Goal: Task Accomplishment & Management: Use online tool/utility

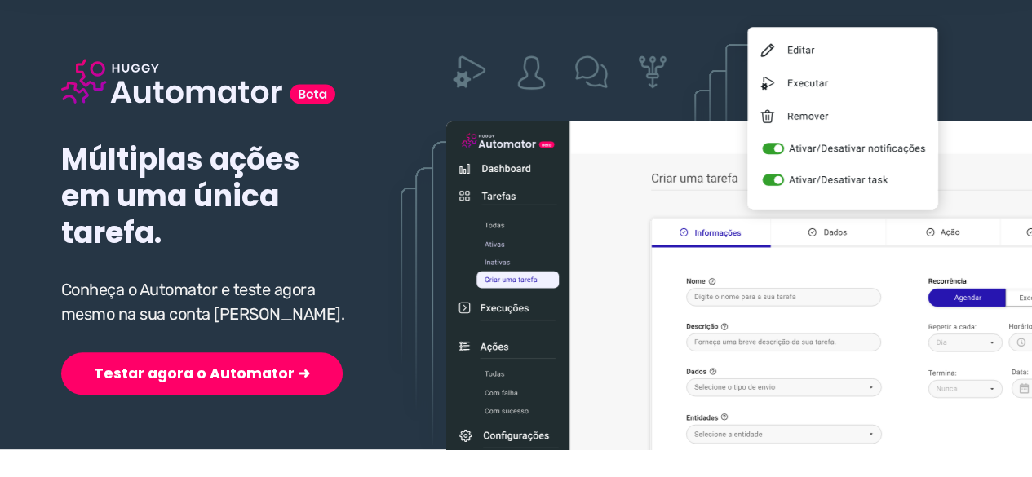
scroll to position [245, 0]
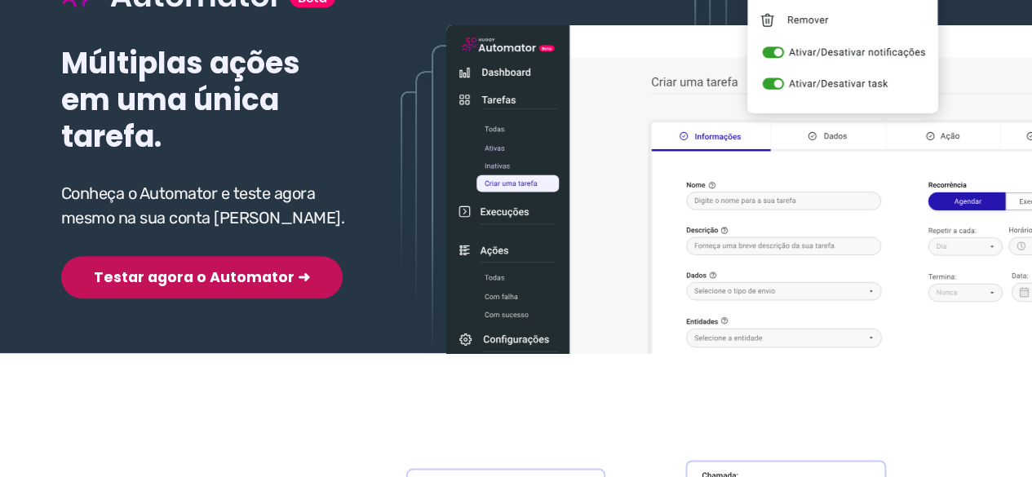
click at [160, 275] on button "Testar agora o Automator ➜" at bounding box center [201, 277] width 281 height 42
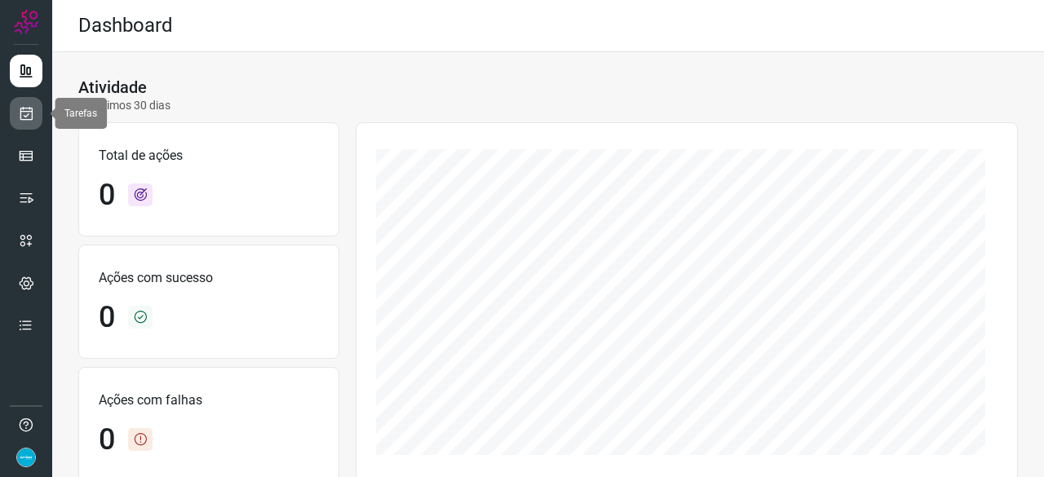
click at [25, 113] on icon at bounding box center [26, 113] width 17 height 16
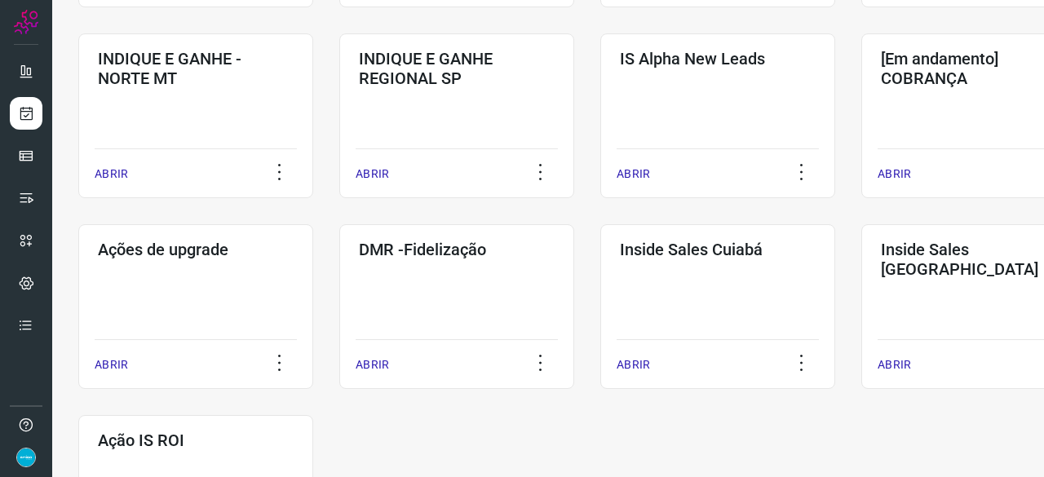
scroll to position [816, 0]
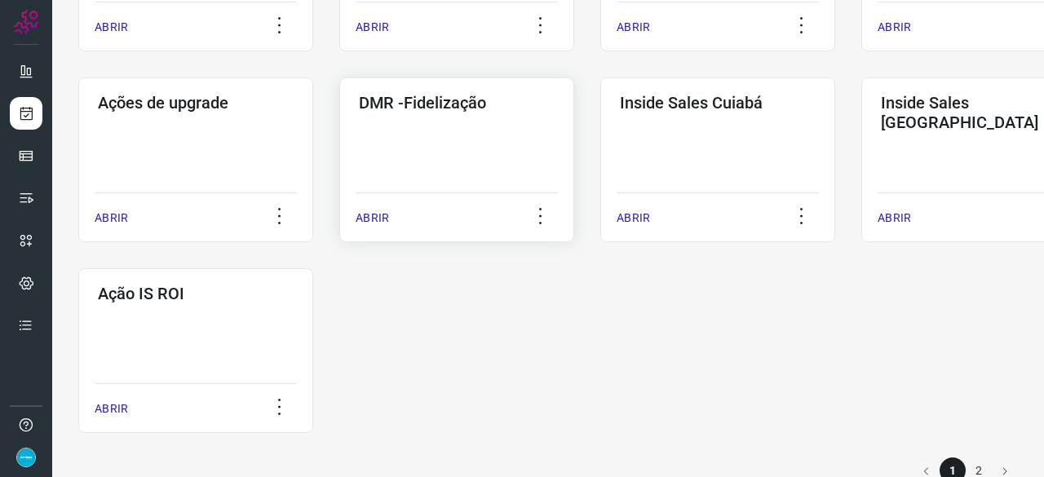
click at [376, 215] on p "ABRIR" at bounding box center [372, 218] width 33 height 17
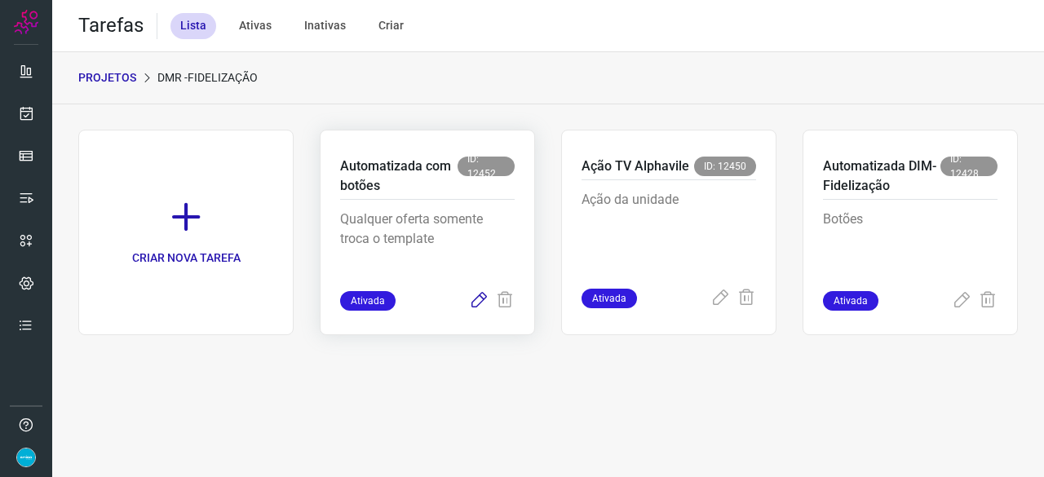
click at [480, 299] on icon at bounding box center [479, 301] width 20 height 20
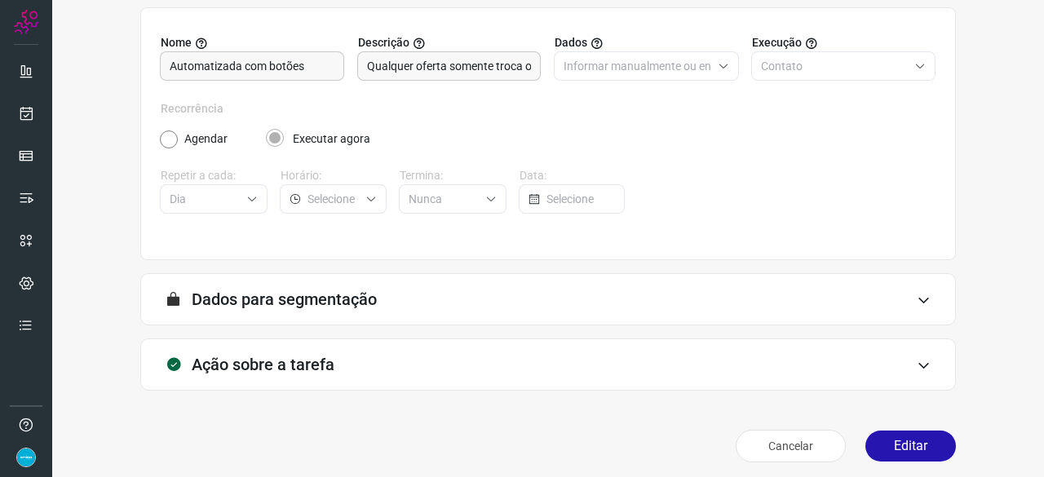
scroll to position [159, 0]
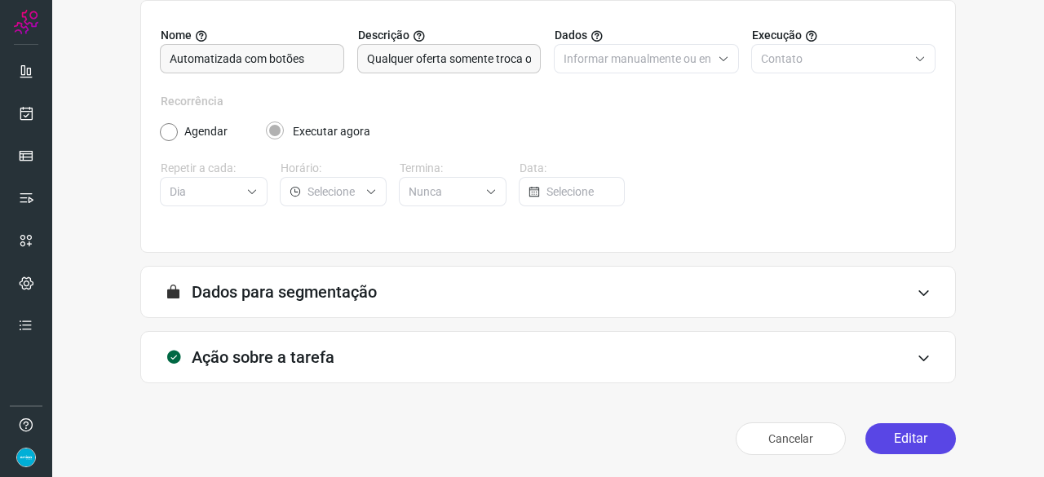
click at [873, 434] on button "Editar" at bounding box center [910, 438] width 91 height 31
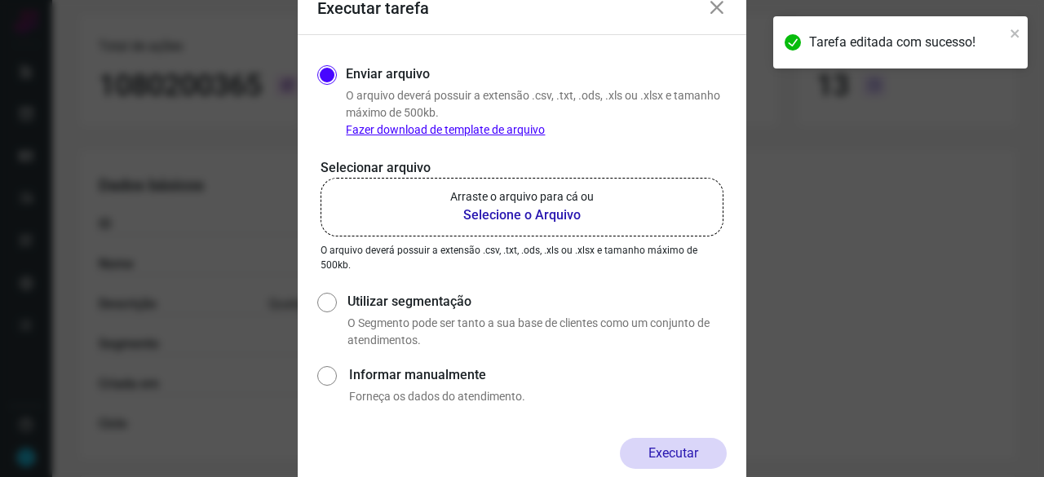
click at [471, 215] on b "Selecione o Arquivo" at bounding box center [522, 216] width 144 height 20
click at [0, 0] on input "Arraste o arquivo para cá ou Selecione o Arquivo" at bounding box center [0, 0] width 0 height 0
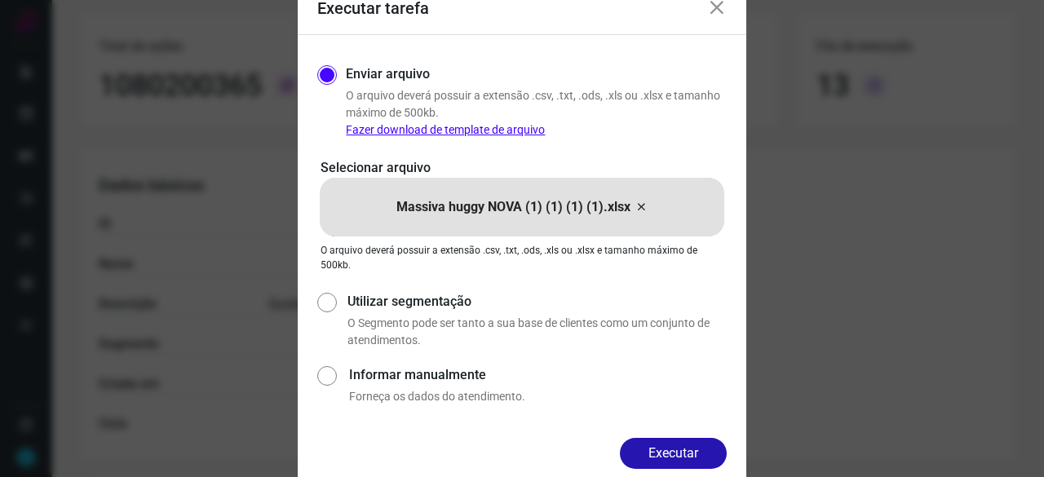
click at [685, 458] on button "Executar" at bounding box center [673, 453] width 107 height 31
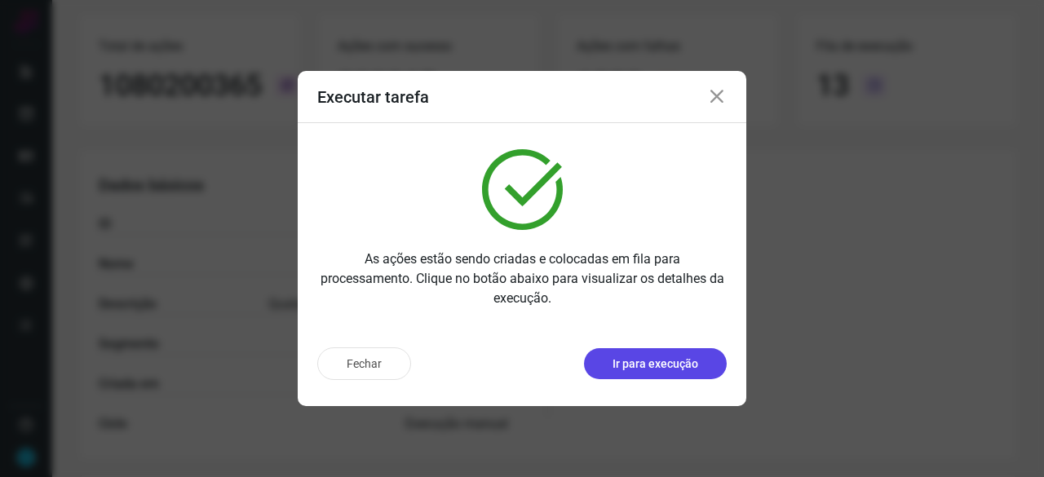
click at [640, 365] on p "Ir para execução" at bounding box center [656, 364] width 86 height 17
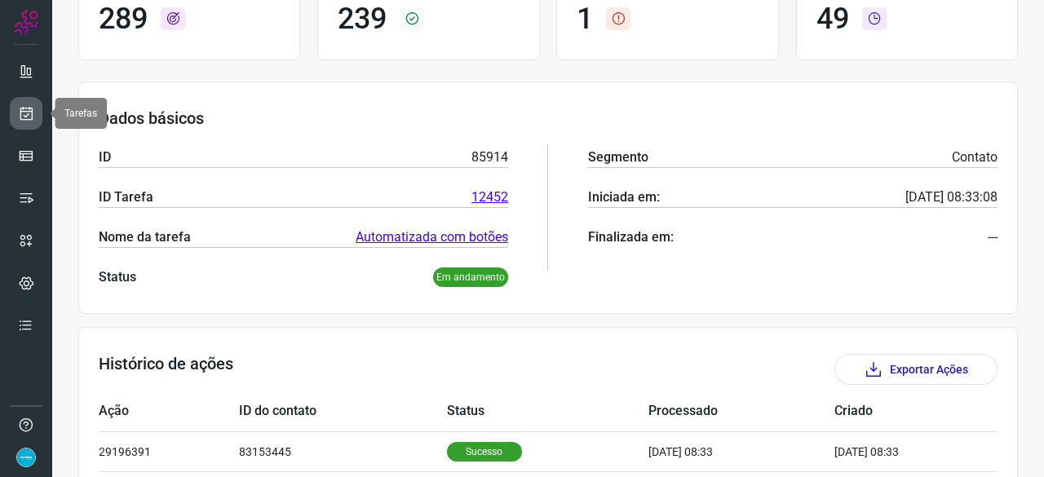
click at [20, 105] on icon at bounding box center [26, 113] width 17 height 16
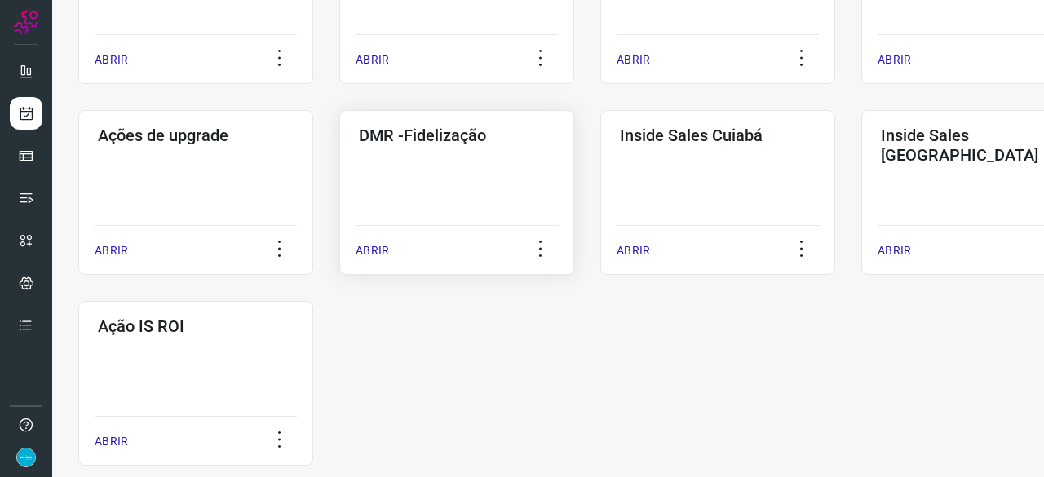
click at [370, 247] on p "ABRIR" at bounding box center [372, 250] width 33 height 17
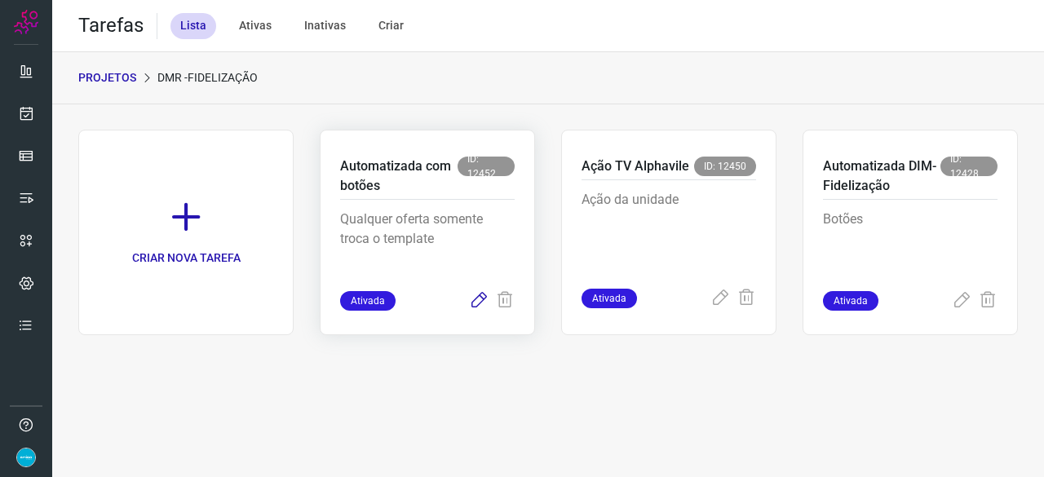
click at [481, 301] on icon at bounding box center [479, 301] width 20 height 20
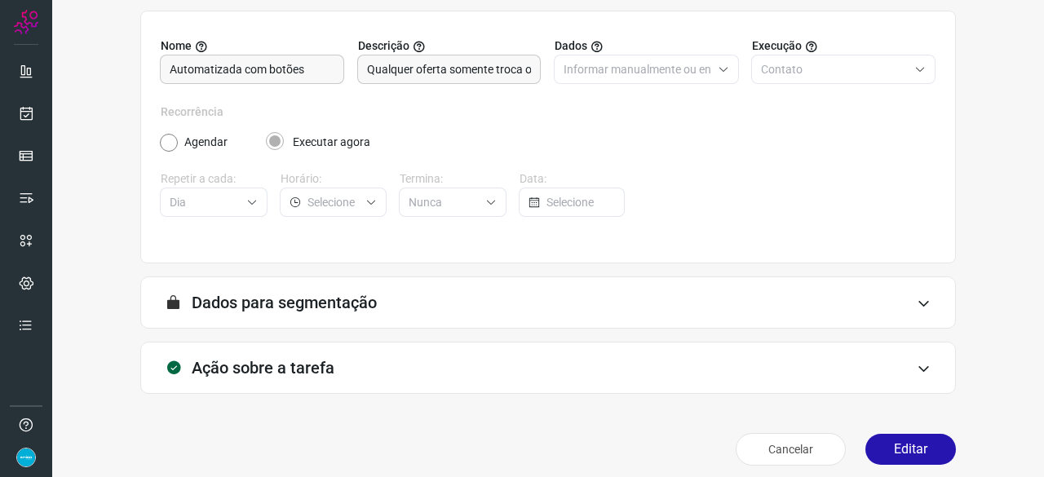
scroll to position [159, 0]
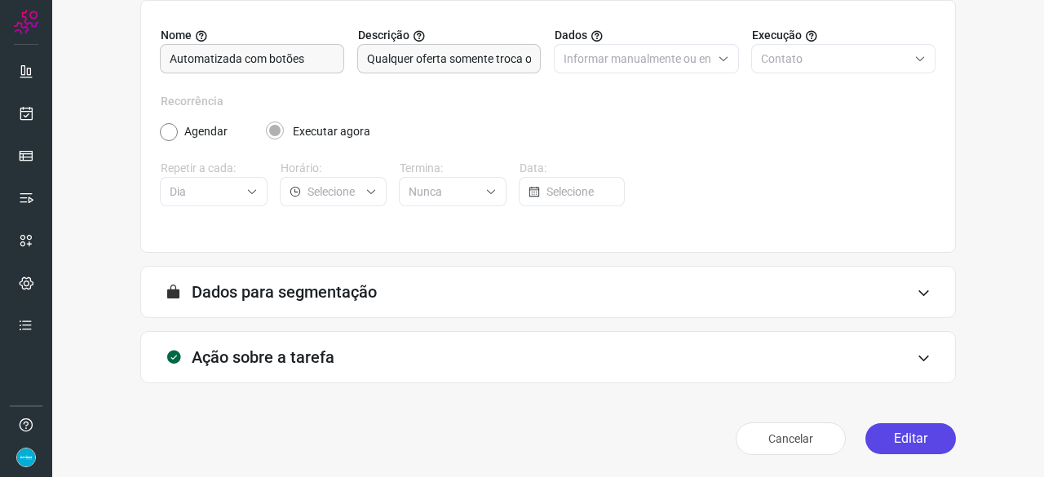
click at [910, 434] on button "Editar" at bounding box center [910, 438] width 91 height 31
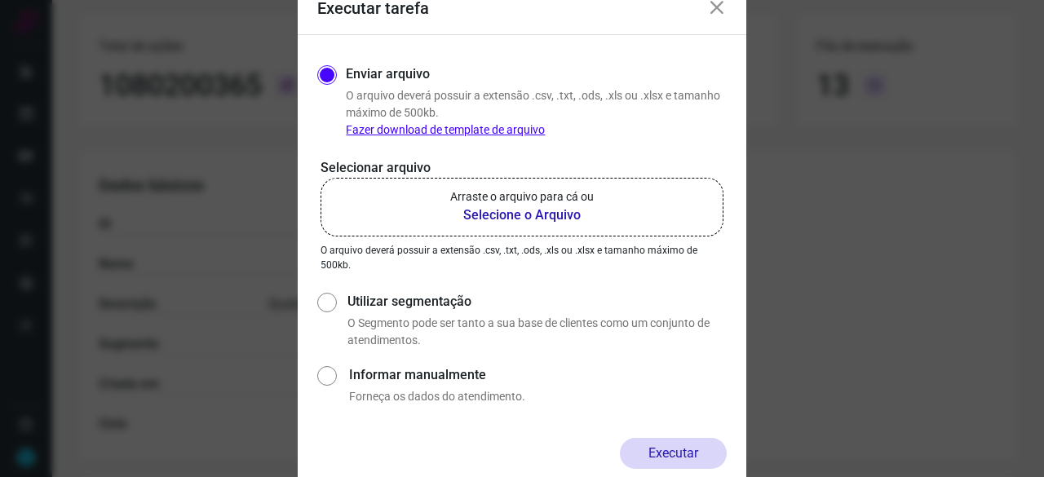
click at [506, 210] on b "Selecione o Arquivo" at bounding box center [522, 216] width 144 height 20
click at [0, 0] on input "Arraste o arquivo para cá ou Selecione o Arquivo" at bounding box center [0, 0] width 0 height 0
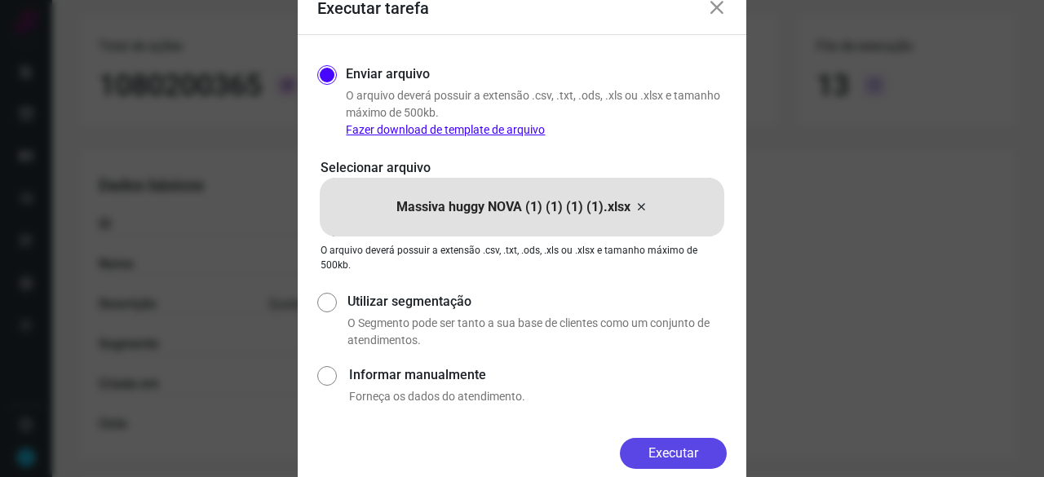
click at [688, 461] on button "Executar" at bounding box center [673, 453] width 107 height 31
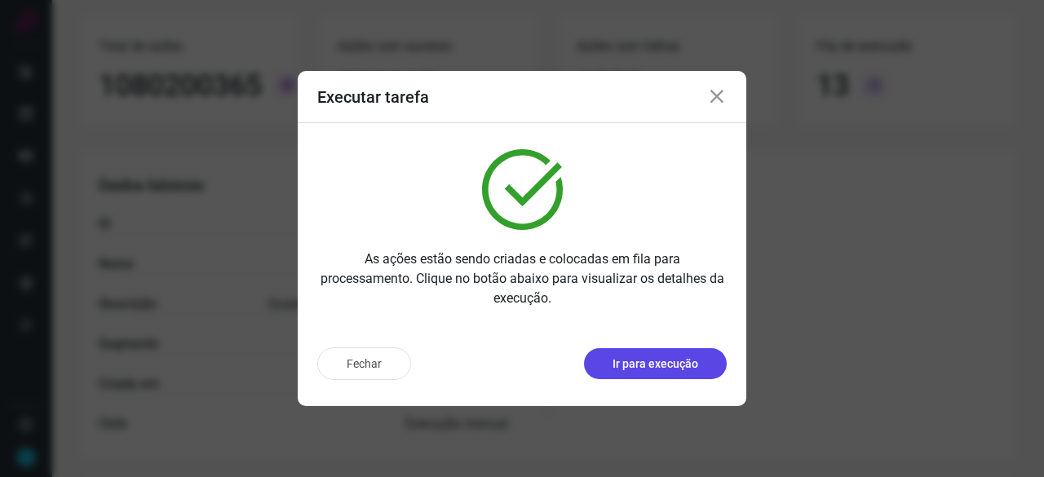
click at [691, 370] on p "Ir para execução" at bounding box center [656, 364] width 86 height 17
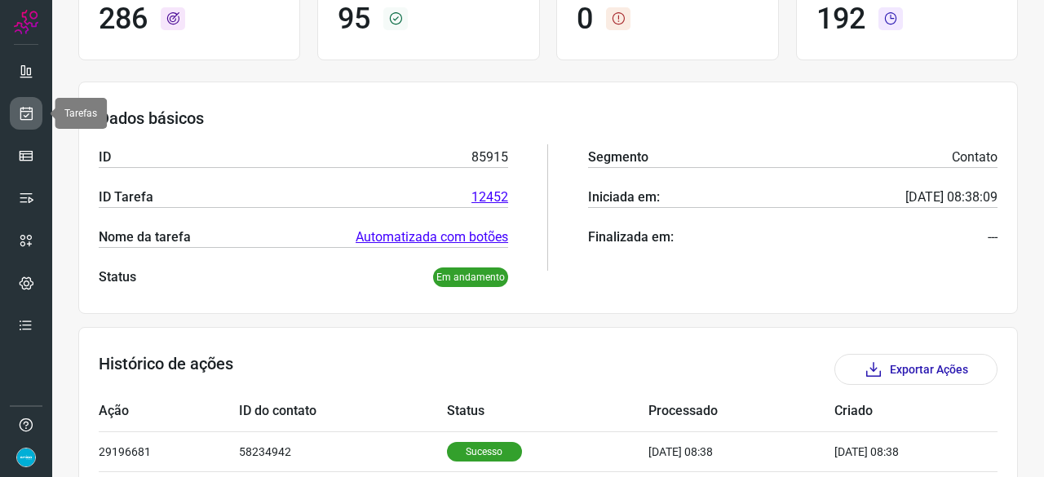
click at [33, 113] on icon at bounding box center [26, 113] width 17 height 16
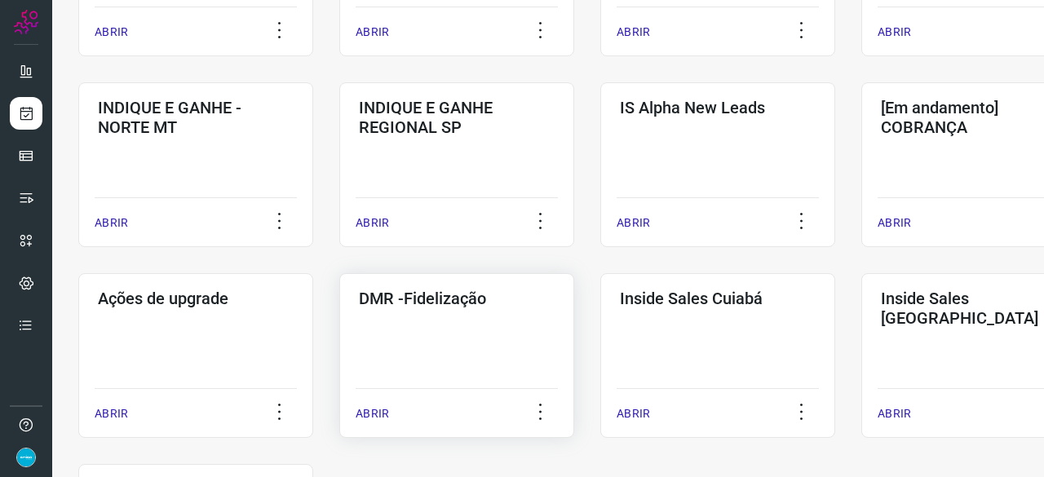
scroll to position [702, 0]
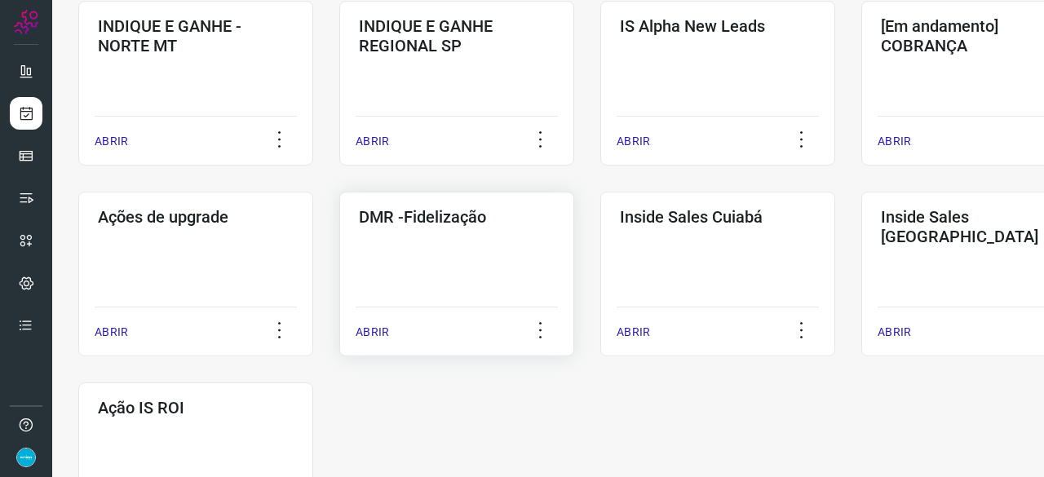
click at [371, 332] on p "ABRIR" at bounding box center [372, 332] width 33 height 17
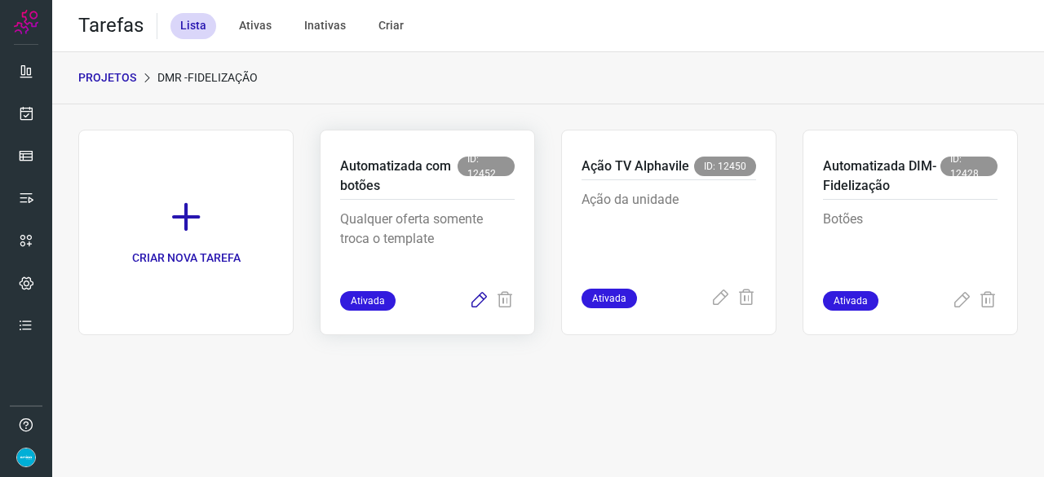
click at [473, 298] on icon at bounding box center [479, 301] width 20 height 20
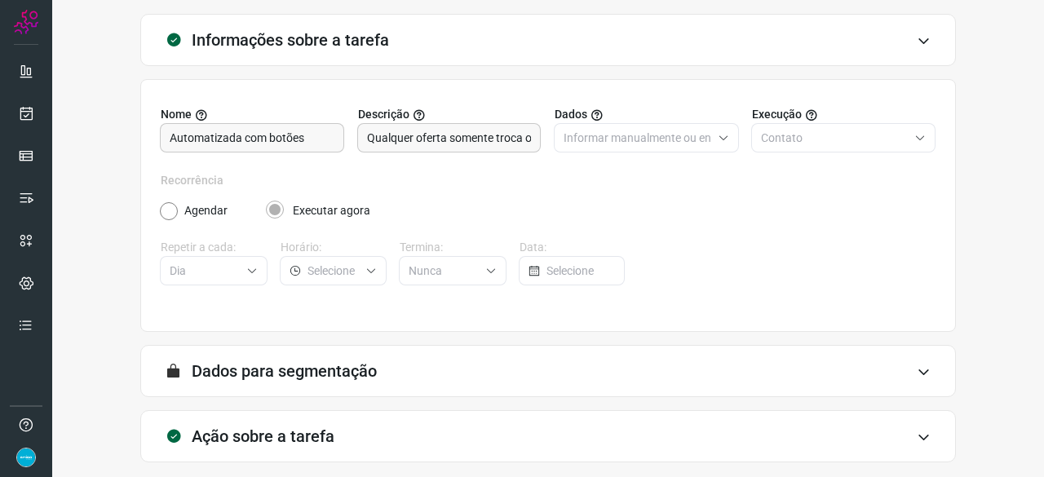
scroll to position [159, 0]
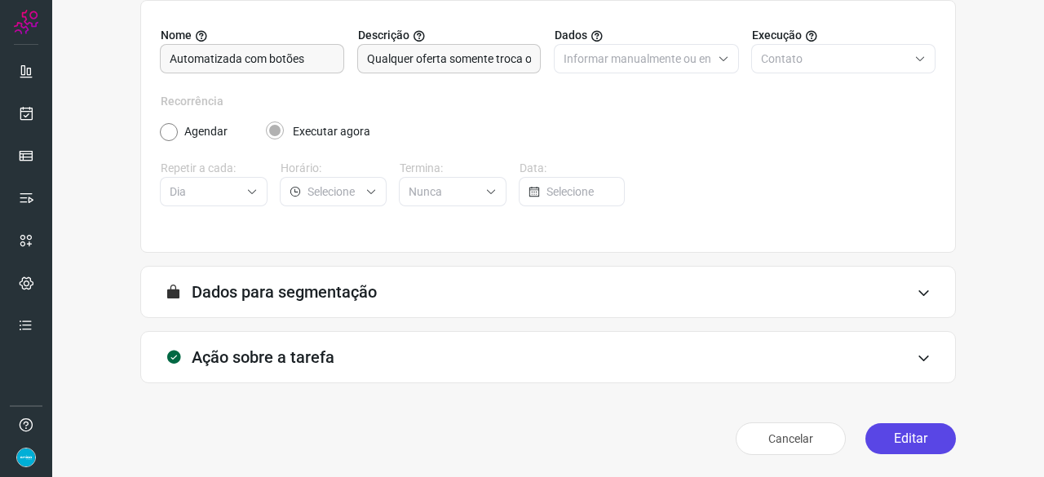
click at [912, 435] on button "Editar" at bounding box center [910, 438] width 91 height 31
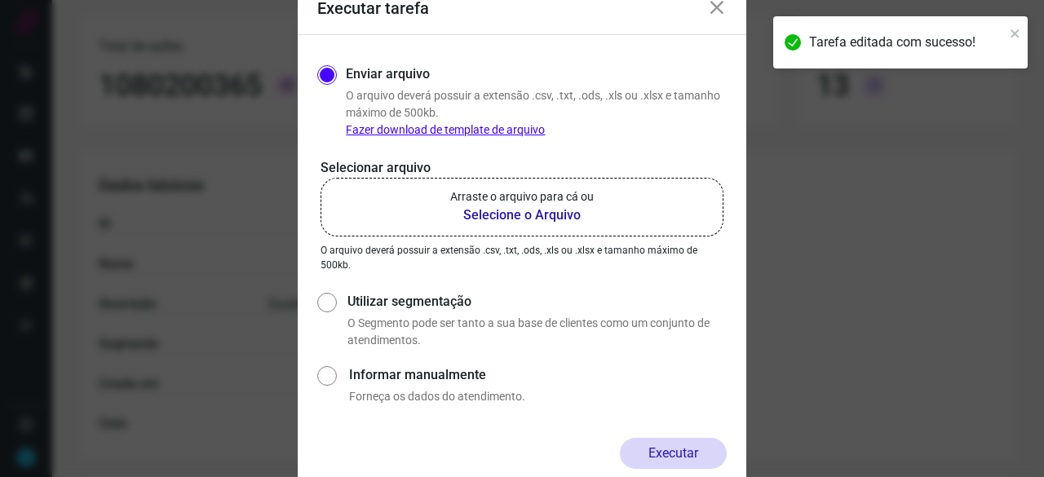
click at [504, 213] on b "Selecione o Arquivo" at bounding box center [522, 216] width 144 height 20
click at [0, 0] on input "Arraste o arquivo para cá ou Selecione o Arquivo" at bounding box center [0, 0] width 0 height 0
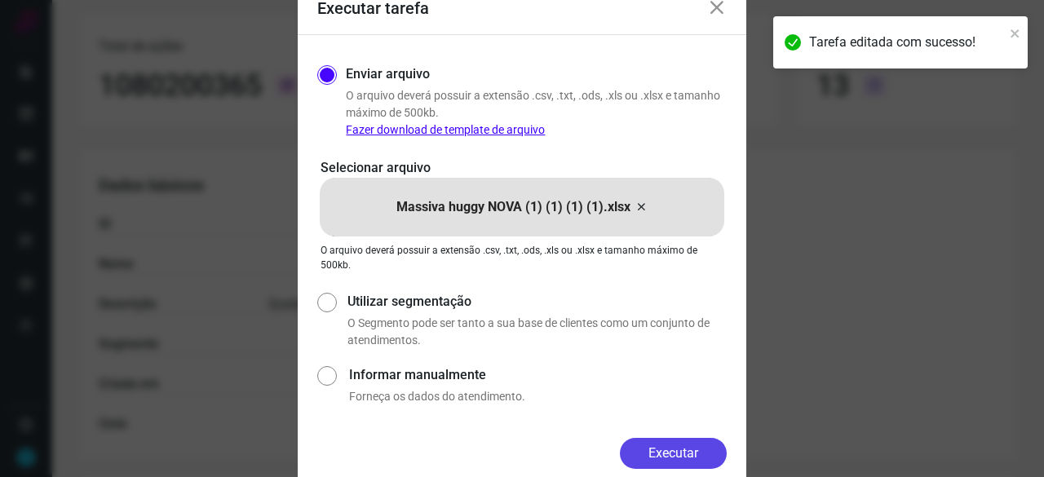
click at [677, 450] on button "Executar" at bounding box center [673, 453] width 107 height 31
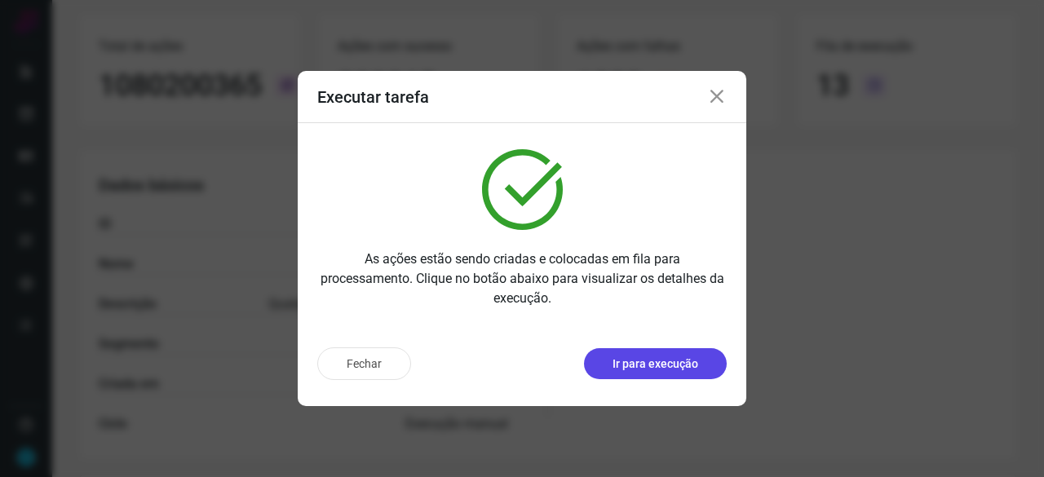
click at [687, 370] on p "Ir para execução" at bounding box center [656, 364] width 86 height 17
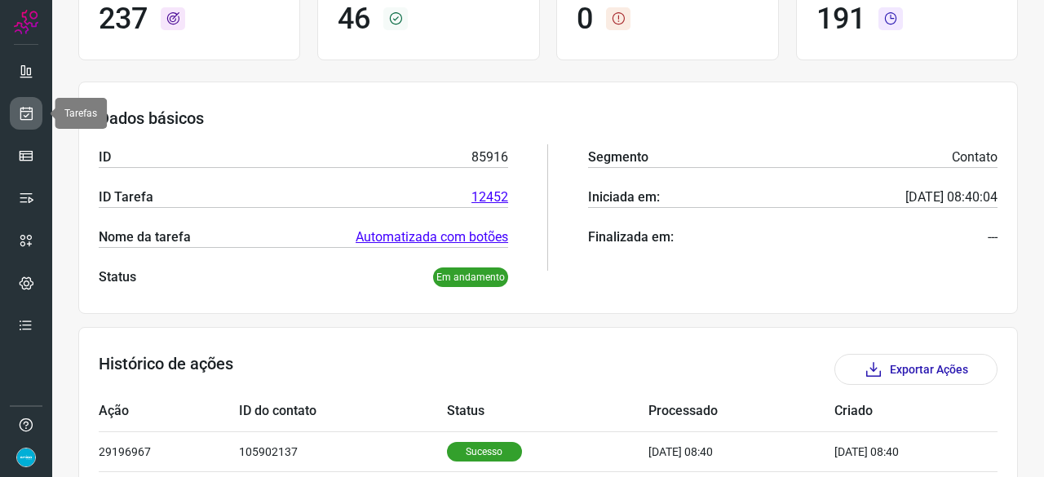
click at [14, 109] on link at bounding box center [26, 113] width 33 height 33
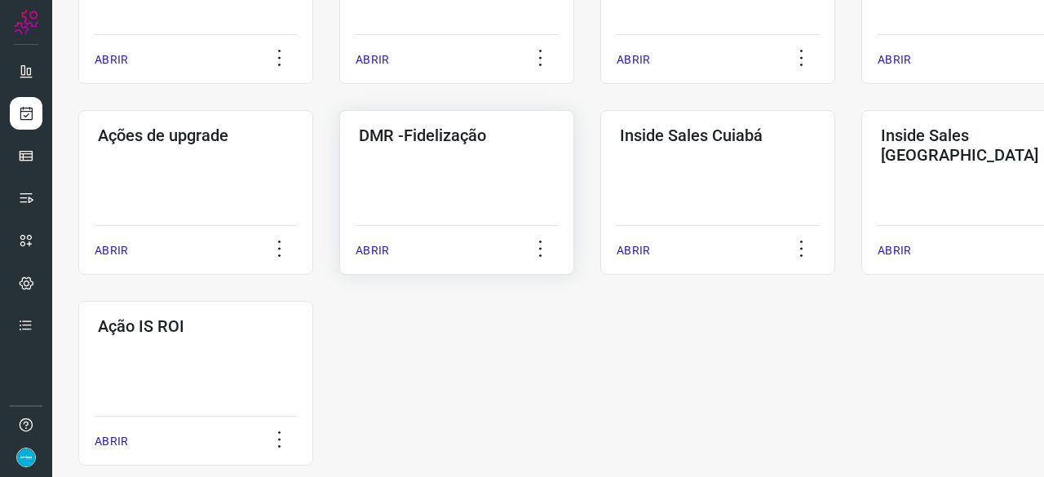
click at [378, 254] on p "ABRIR" at bounding box center [372, 250] width 33 height 17
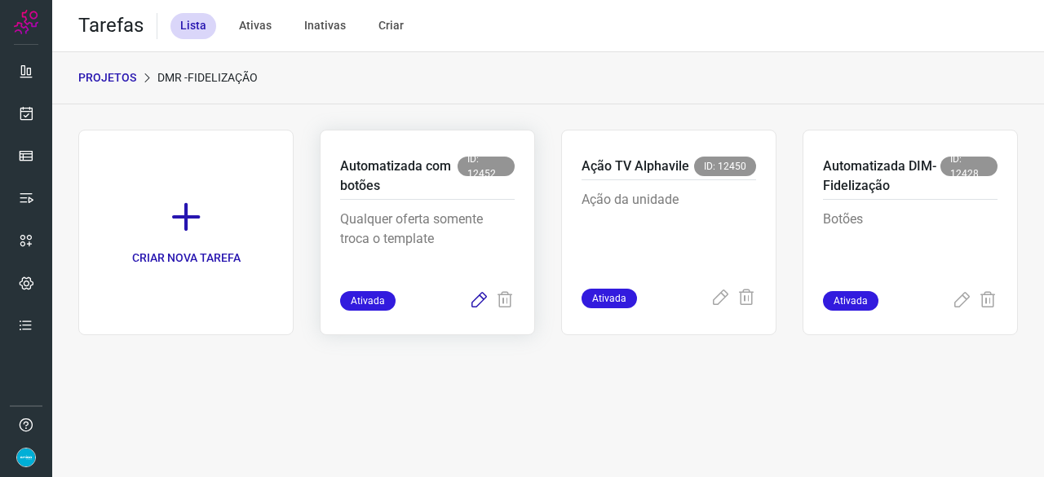
click at [475, 298] on icon at bounding box center [479, 301] width 20 height 20
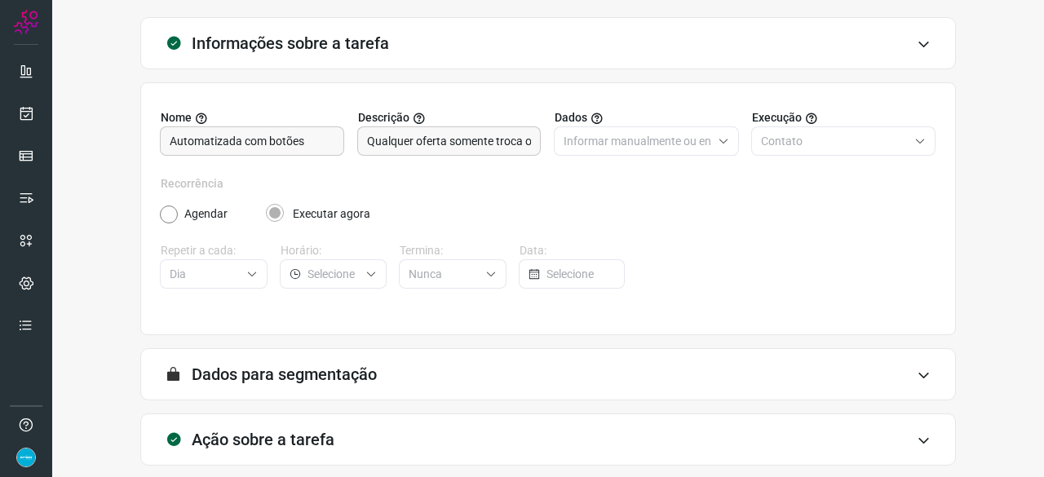
scroll to position [159, 0]
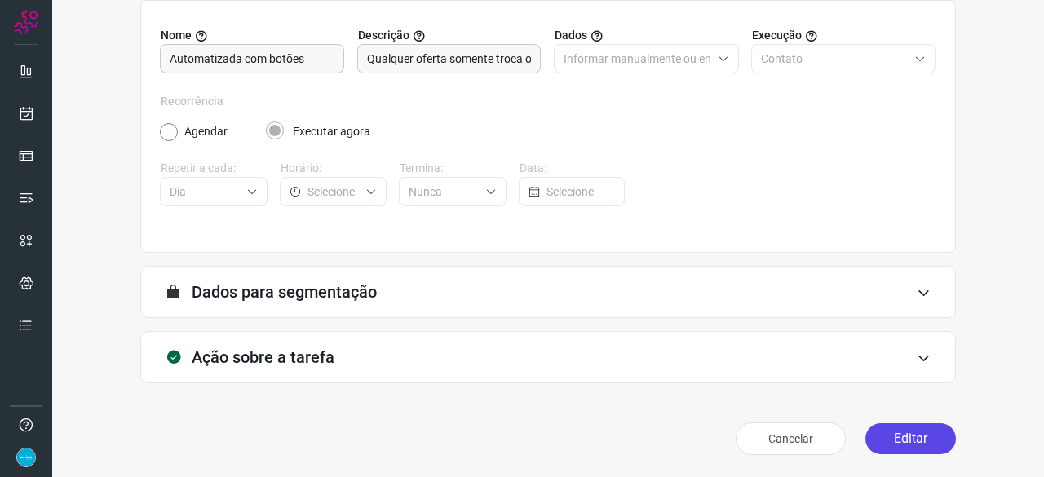
click at [887, 438] on button "Editar" at bounding box center [910, 438] width 91 height 31
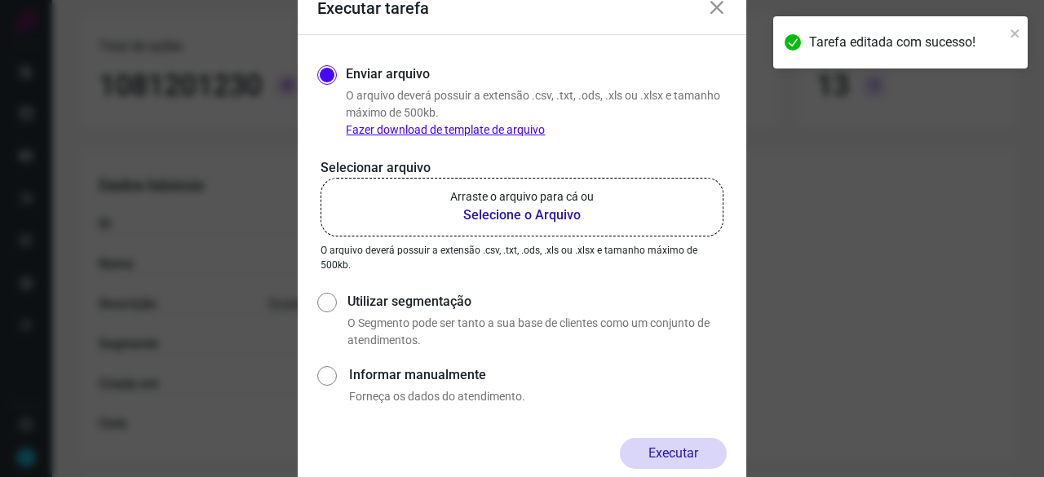
click at [511, 214] on b "Selecione o Arquivo" at bounding box center [522, 216] width 144 height 20
click at [0, 0] on input "Arraste o arquivo para cá ou Selecione o Arquivo" at bounding box center [0, 0] width 0 height 0
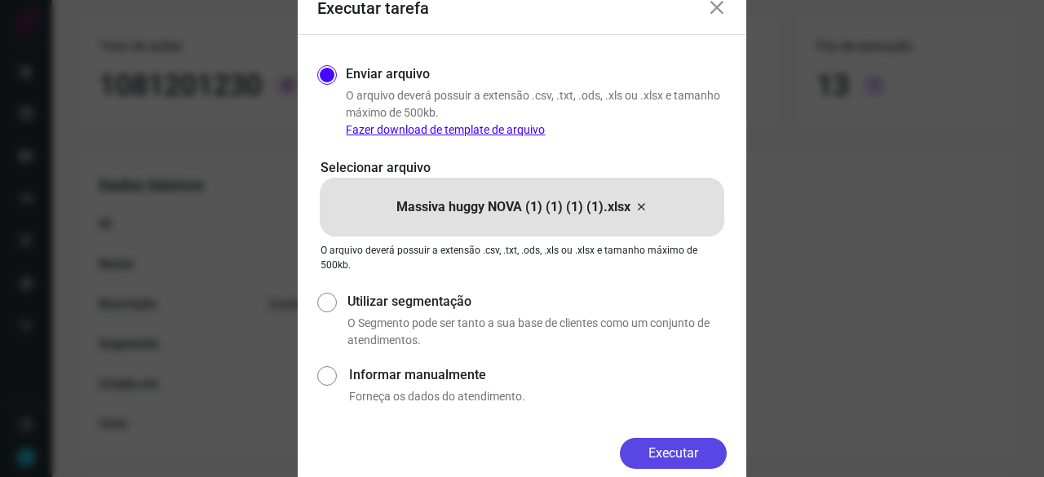
click at [662, 449] on button "Executar" at bounding box center [673, 453] width 107 height 31
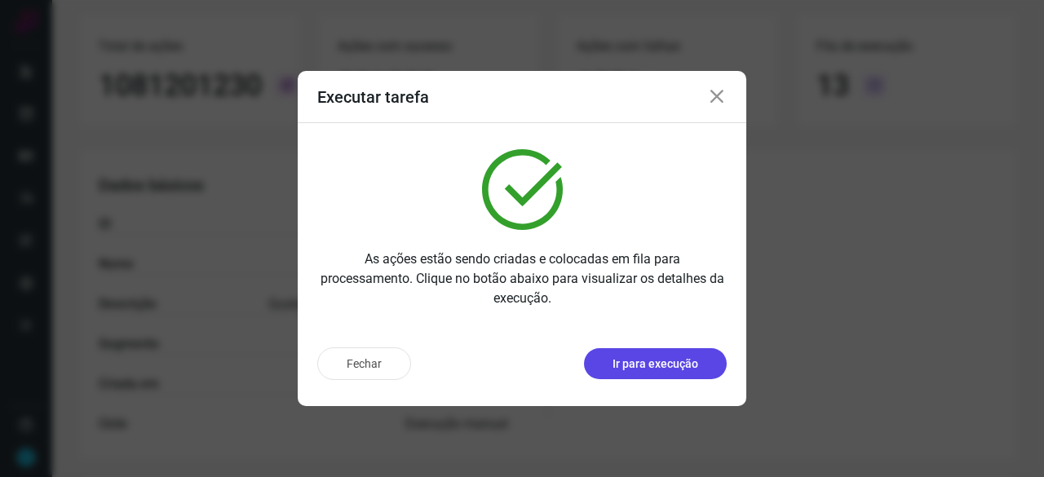
click at [658, 363] on p "Ir para execução" at bounding box center [656, 364] width 86 height 17
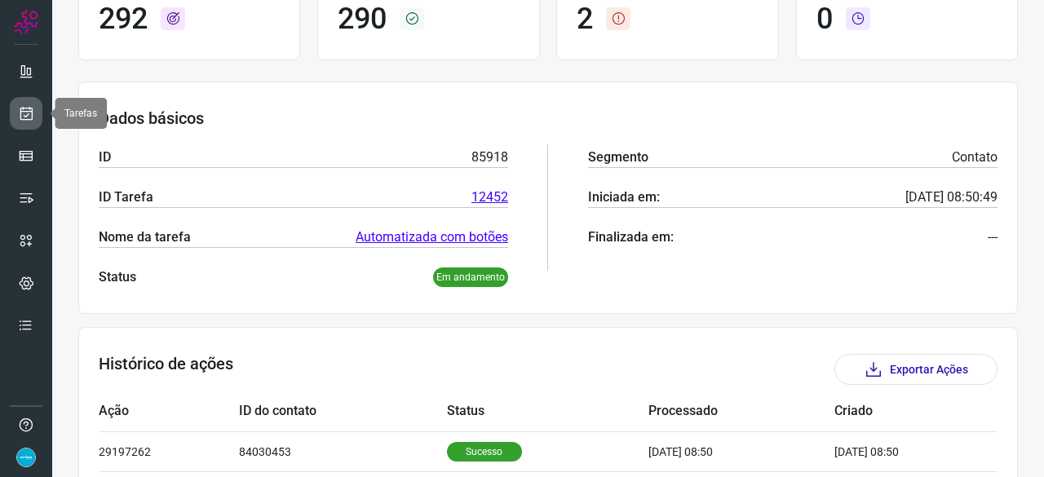
click at [26, 110] on icon at bounding box center [26, 113] width 17 height 16
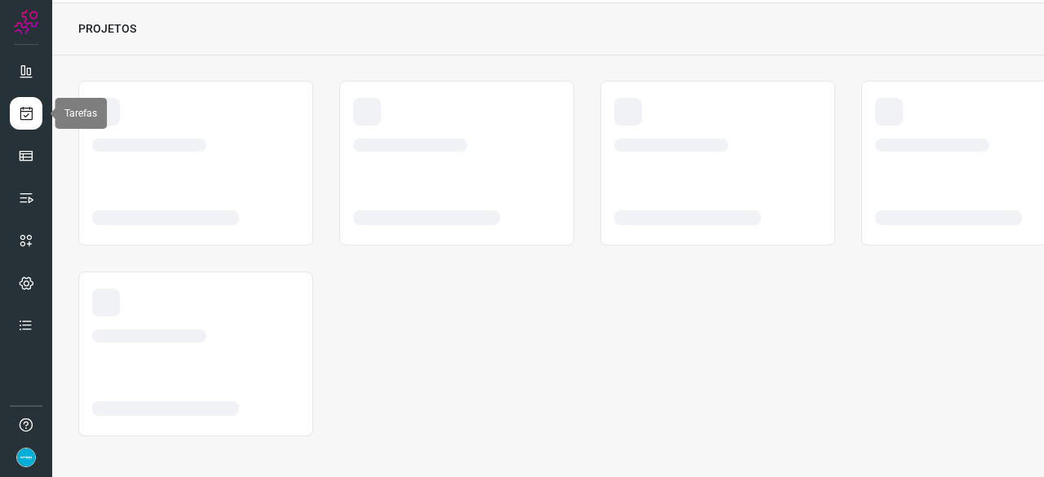
scroll to position [49, 0]
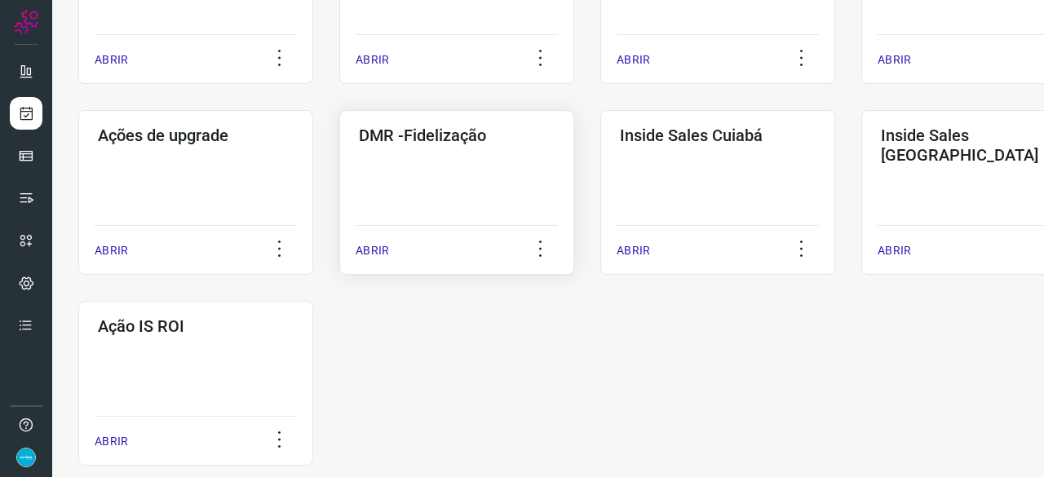
click at [374, 252] on p "ABRIR" at bounding box center [372, 250] width 33 height 17
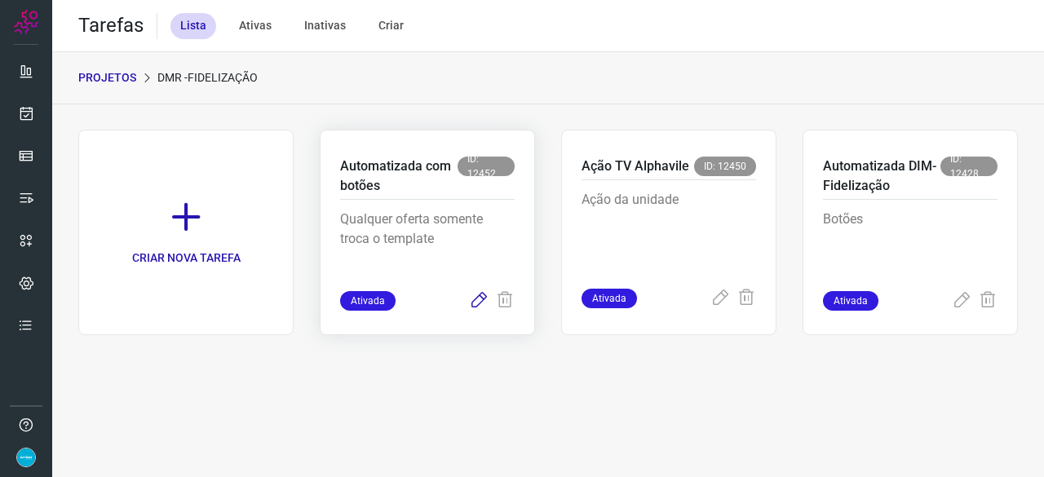
click at [482, 298] on icon at bounding box center [479, 301] width 20 height 20
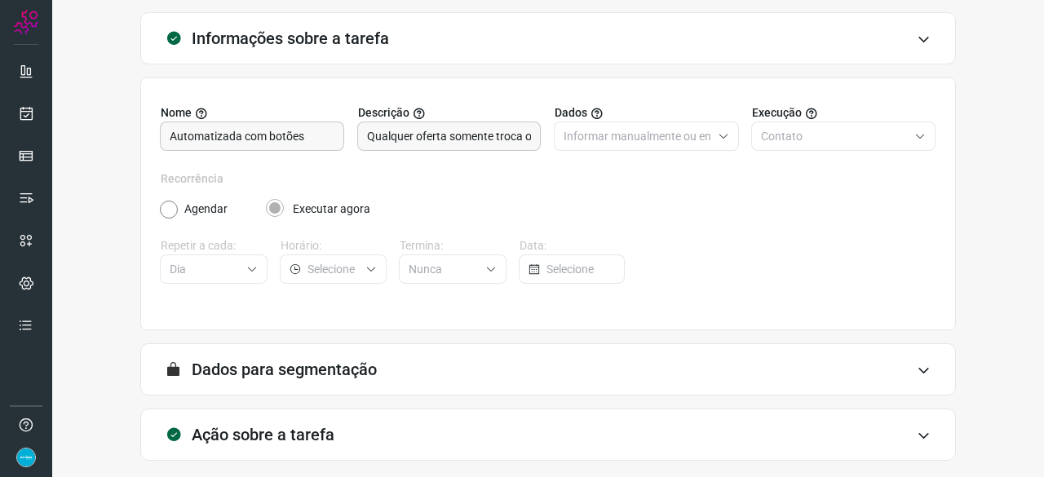
scroll to position [159, 0]
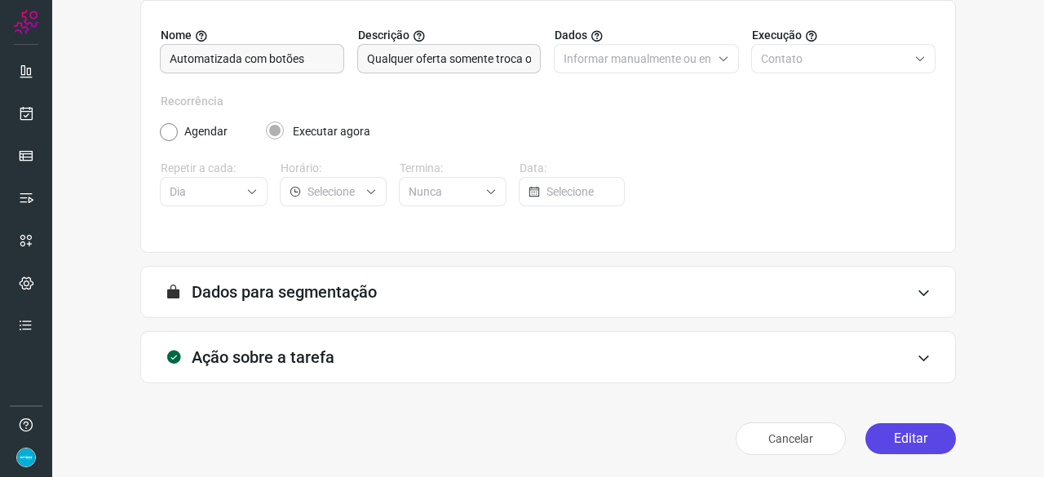
click at [917, 445] on button "Editar" at bounding box center [910, 438] width 91 height 31
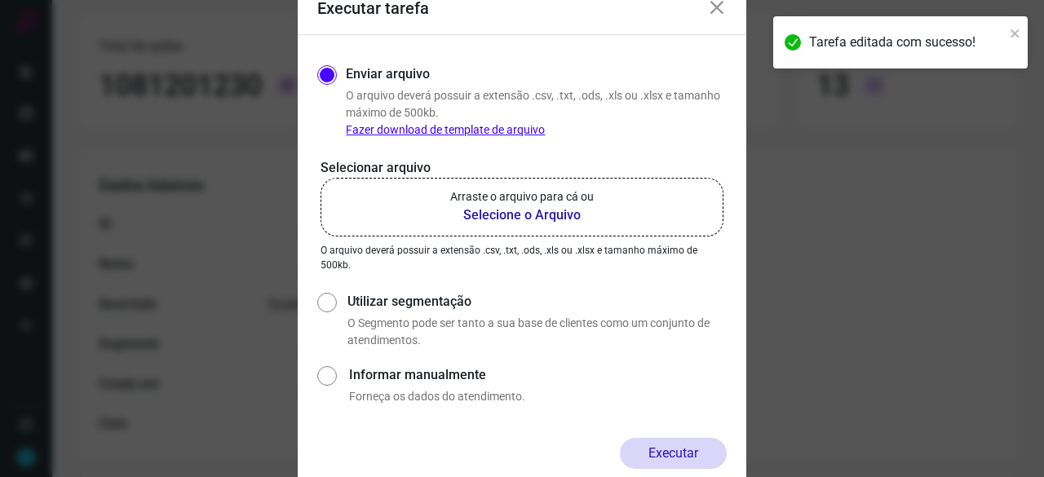
click at [489, 217] on b "Selecione o Arquivo" at bounding box center [522, 216] width 144 height 20
click at [0, 0] on input "Arraste o arquivo para cá ou Selecione o Arquivo" at bounding box center [0, 0] width 0 height 0
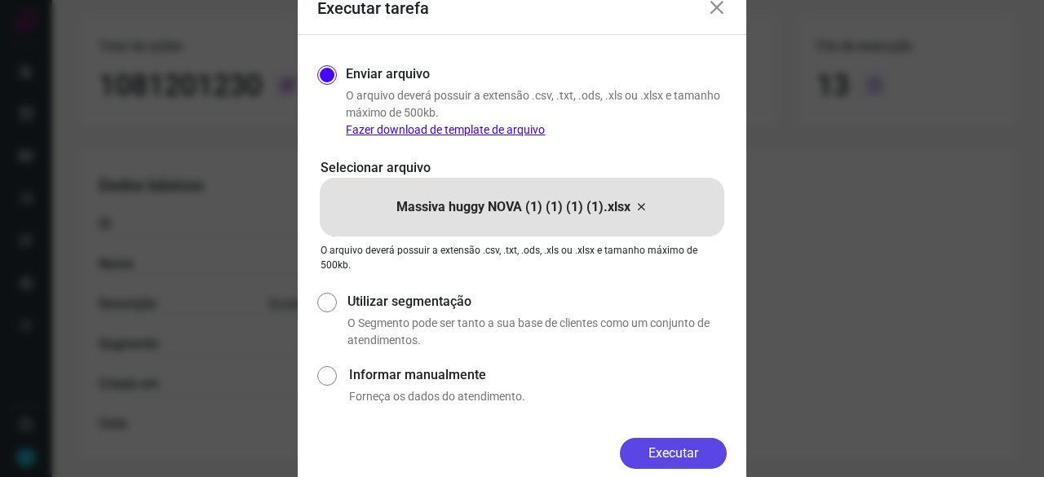
click at [690, 463] on button "Executar" at bounding box center [673, 453] width 107 height 31
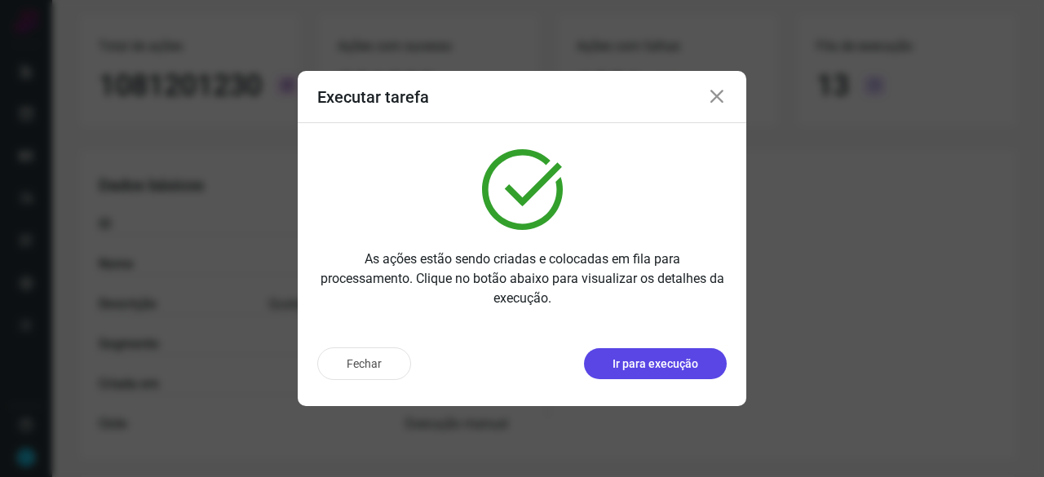
click at [634, 370] on p "Ir para execução" at bounding box center [656, 364] width 86 height 17
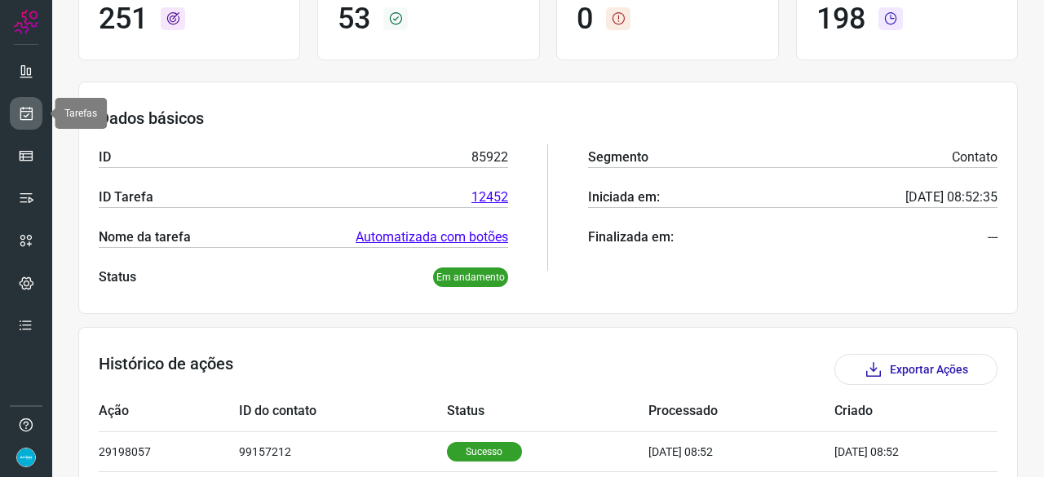
click at [20, 114] on icon at bounding box center [26, 113] width 17 height 16
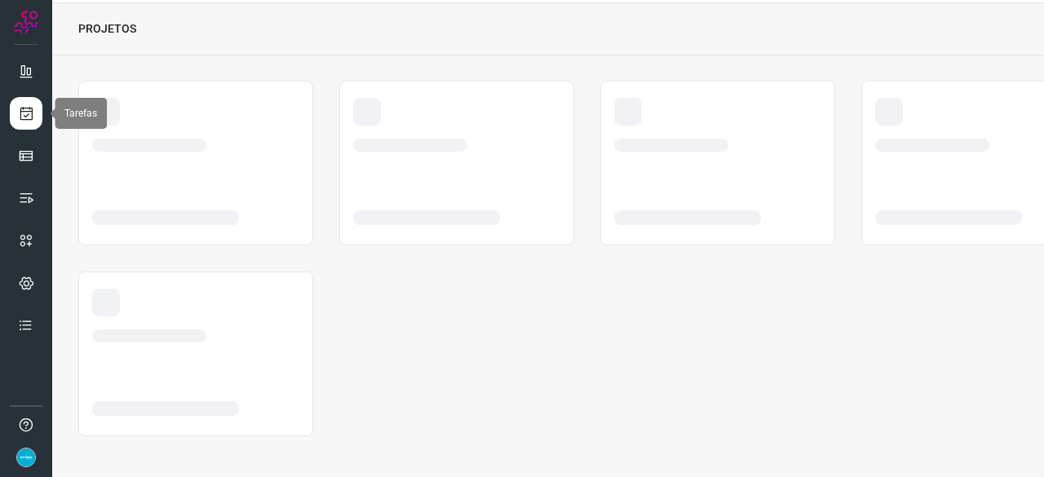
scroll to position [49, 0]
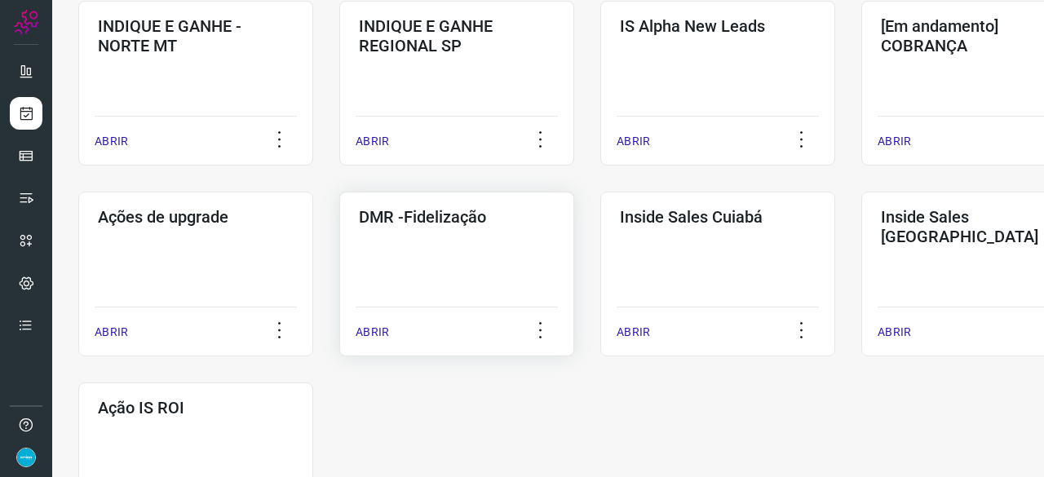
click at [370, 329] on p "ABRIR" at bounding box center [372, 332] width 33 height 17
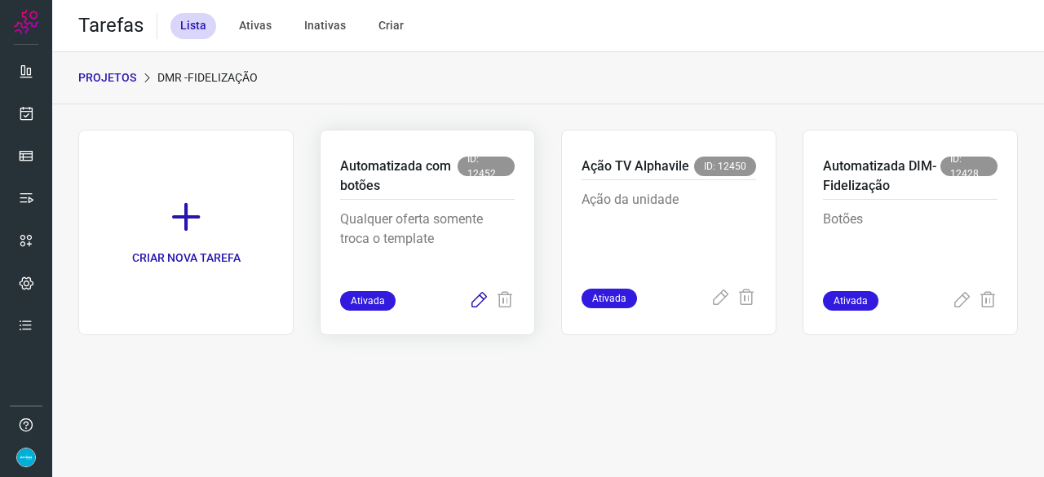
click at [474, 299] on icon at bounding box center [479, 301] width 20 height 20
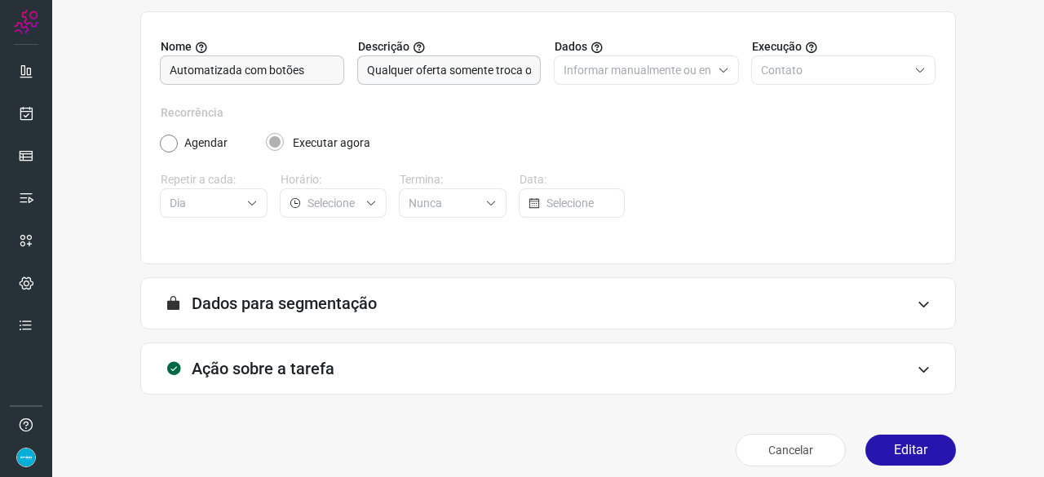
scroll to position [159, 0]
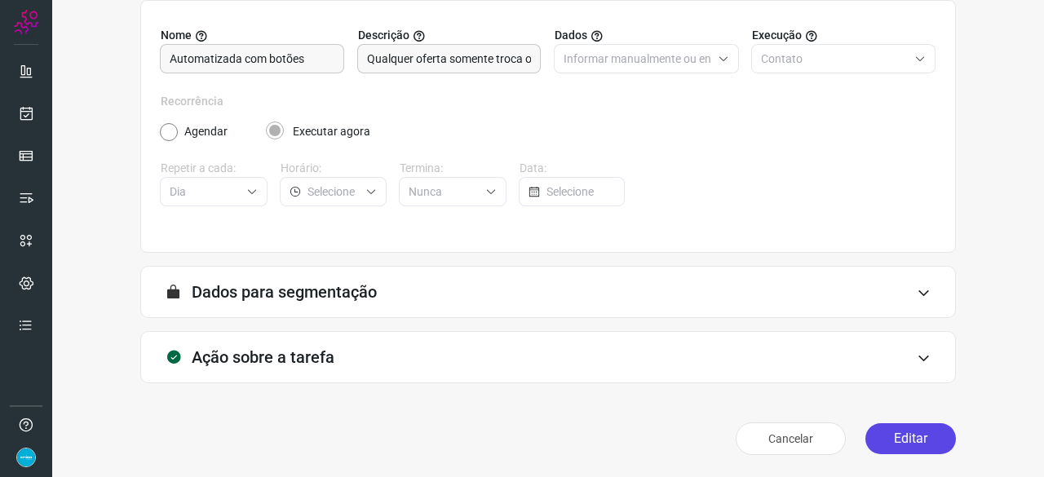
click at [891, 435] on button "Editar" at bounding box center [910, 438] width 91 height 31
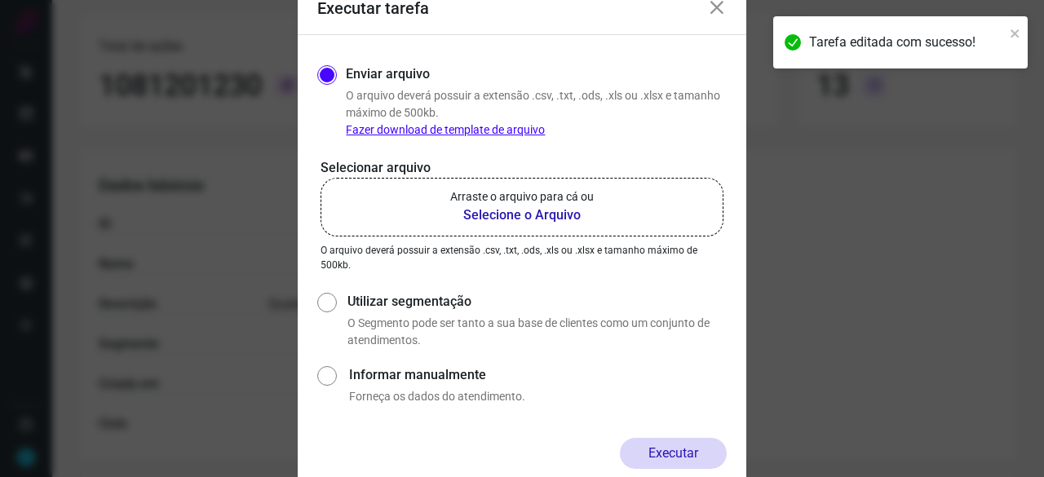
click at [480, 213] on b "Selecione o Arquivo" at bounding box center [522, 216] width 144 height 20
click at [0, 0] on input "Arraste o arquivo para cá ou Selecione o Arquivo" at bounding box center [0, 0] width 0 height 0
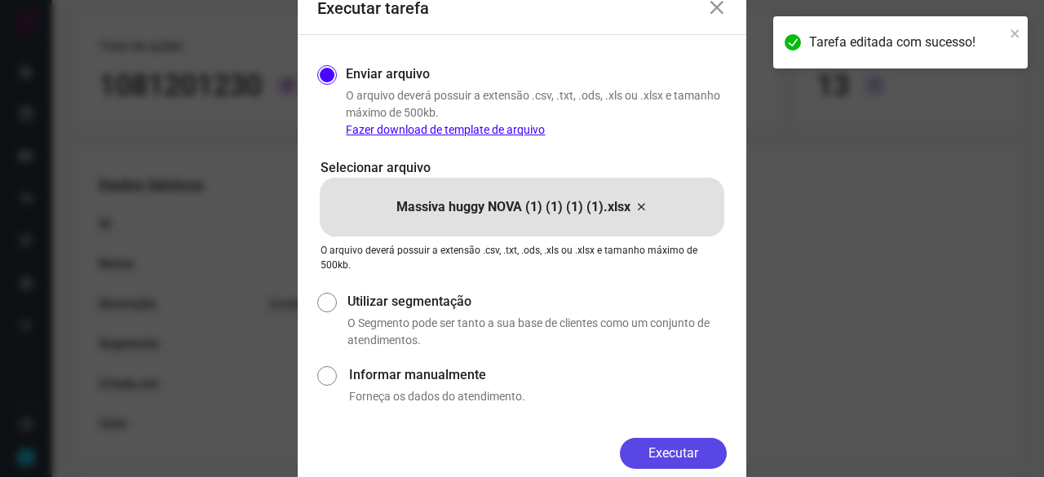
click at [679, 448] on button "Executar" at bounding box center [673, 453] width 107 height 31
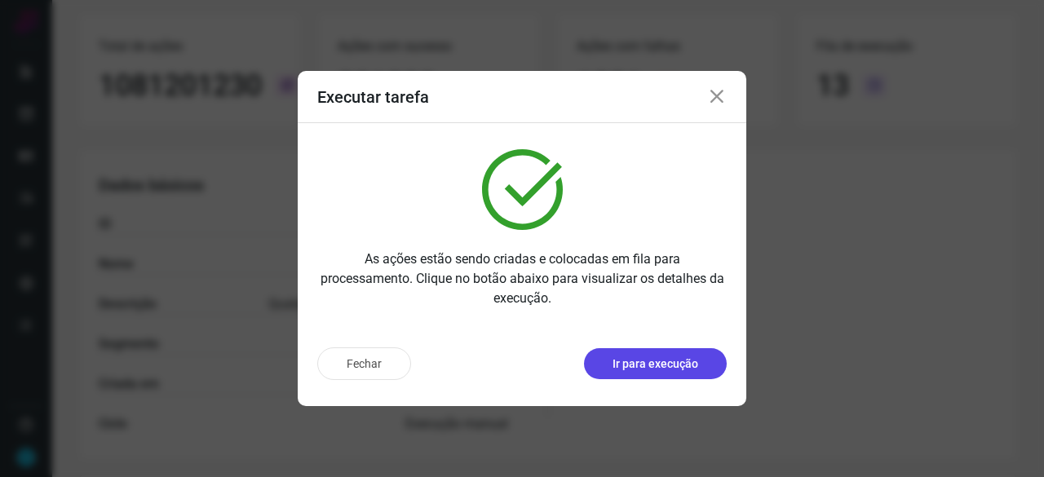
click at [688, 374] on button "Ir para execução" at bounding box center [655, 363] width 143 height 31
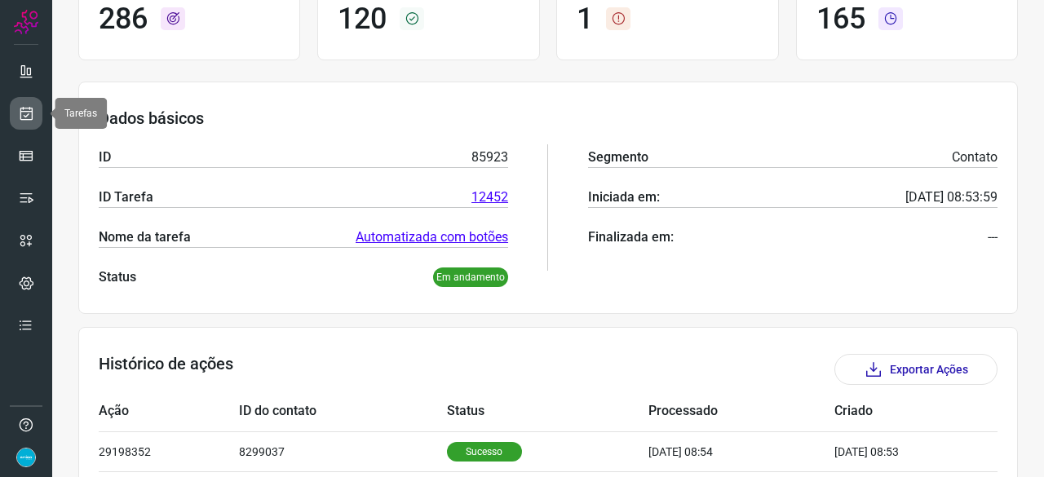
click at [28, 111] on icon at bounding box center [26, 113] width 17 height 16
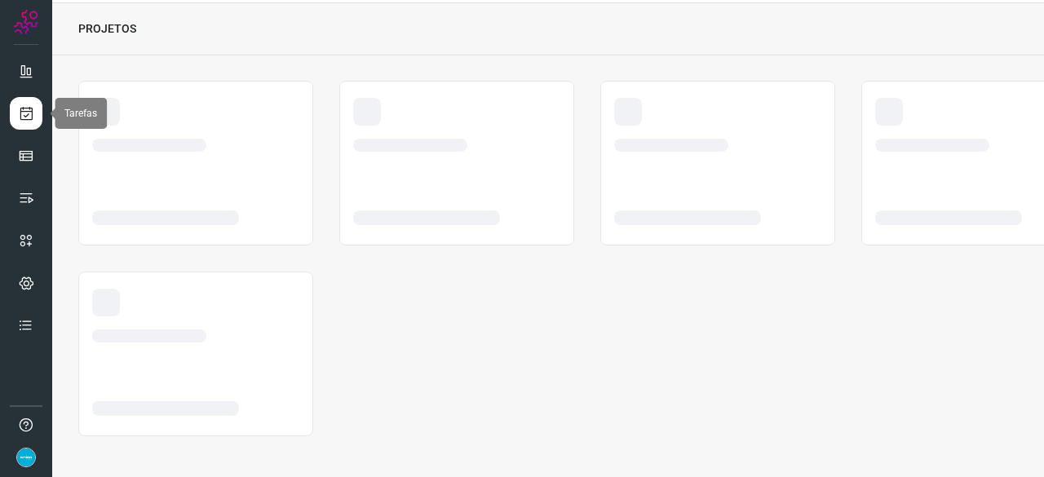
scroll to position [49, 0]
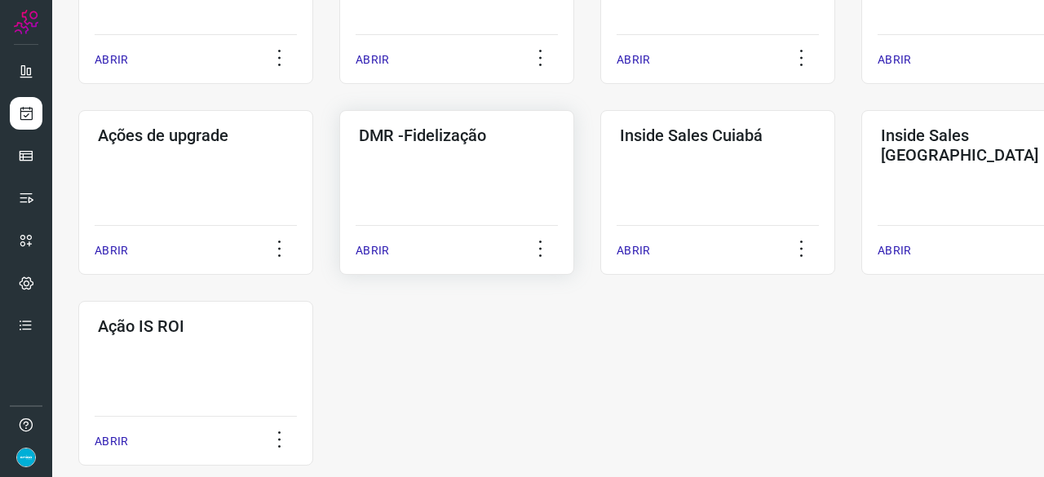
click at [377, 254] on p "ABRIR" at bounding box center [372, 250] width 33 height 17
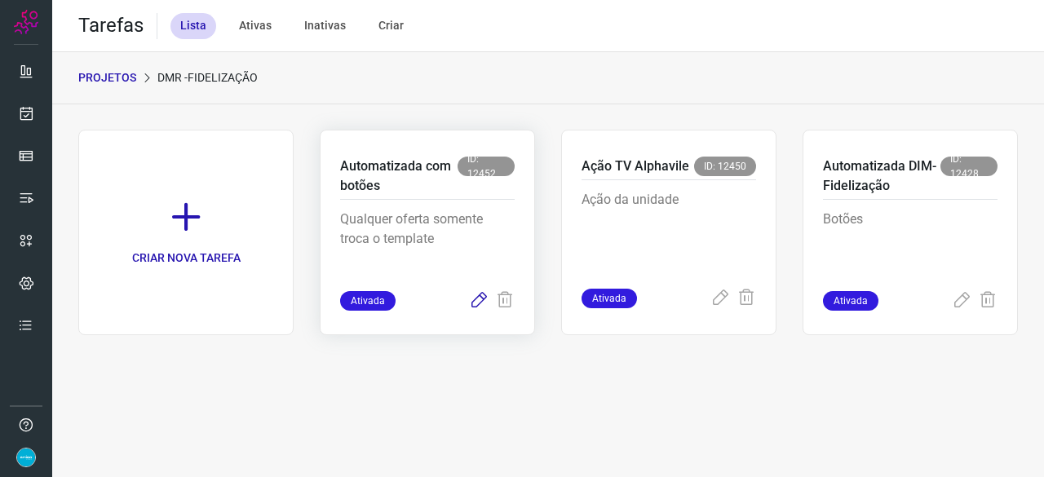
click at [481, 299] on icon at bounding box center [479, 301] width 20 height 20
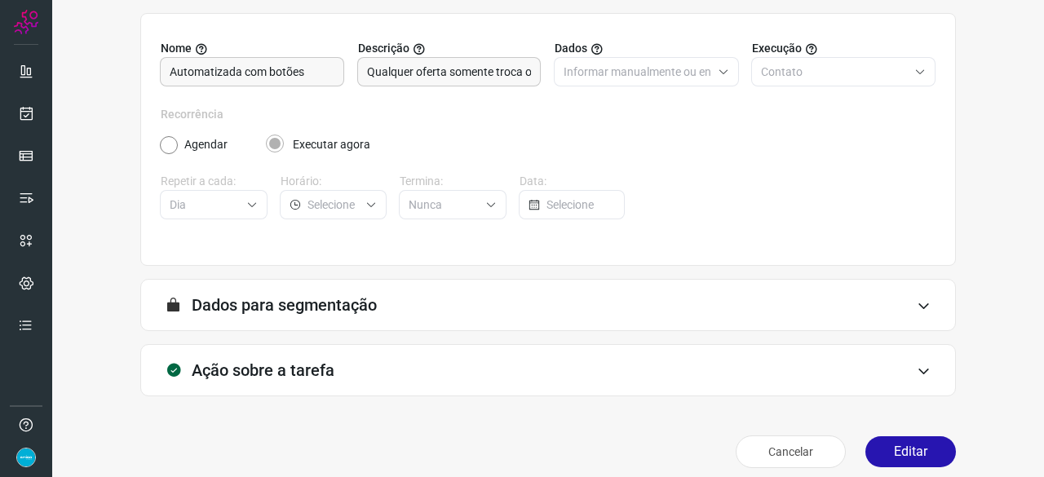
scroll to position [159, 0]
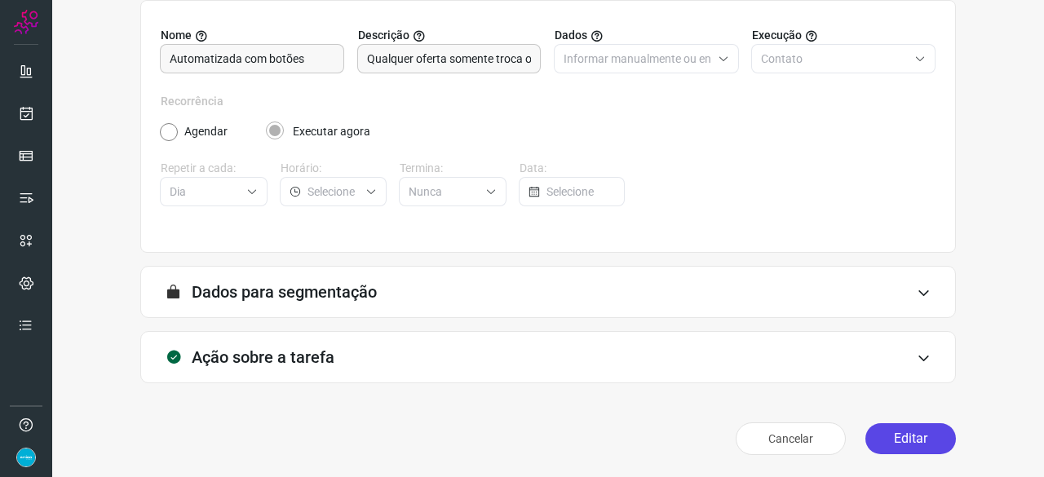
click at [910, 437] on button "Editar" at bounding box center [910, 438] width 91 height 31
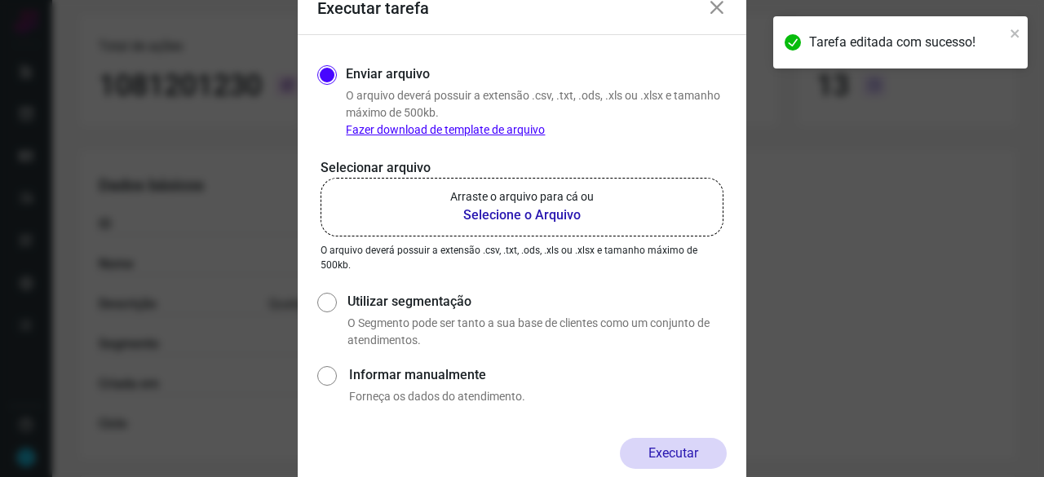
click at [521, 211] on b "Selecione o Arquivo" at bounding box center [522, 216] width 144 height 20
click at [0, 0] on input "Arraste o arquivo para cá ou Selecione o Arquivo" at bounding box center [0, 0] width 0 height 0
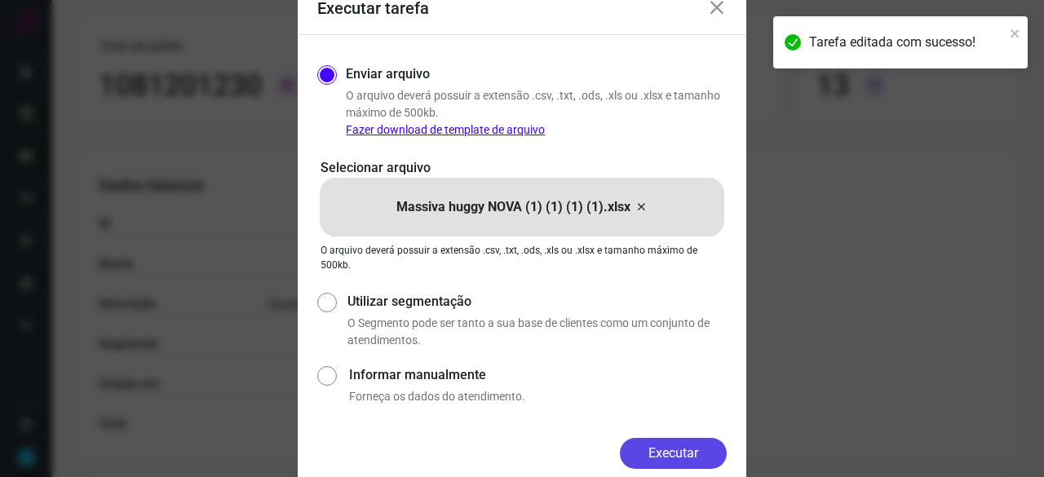
click at [636, 444] on button "Executar" at bounding box center [673, 453] width 107 height 31
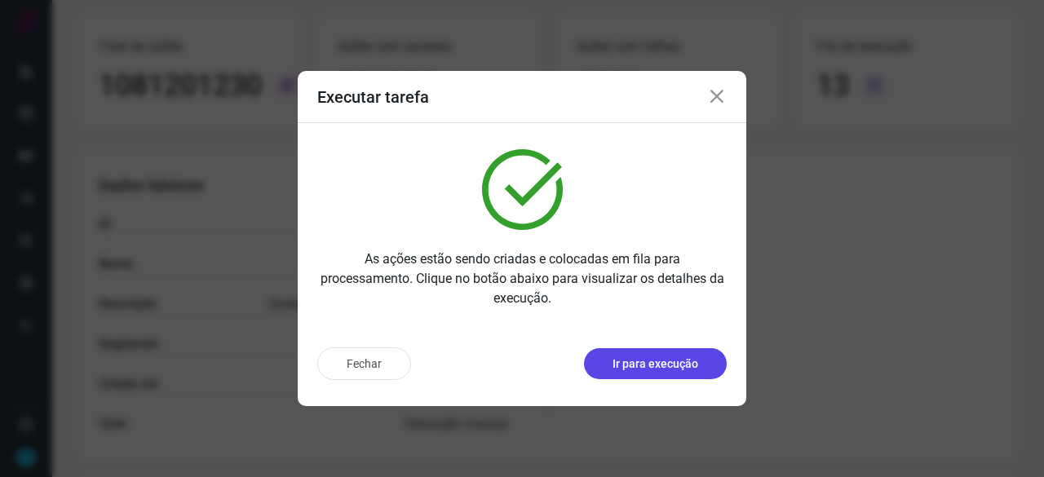
click at [617, 363] on p "Ir para execução" at bounding box center [656, 364] width 86 height 17
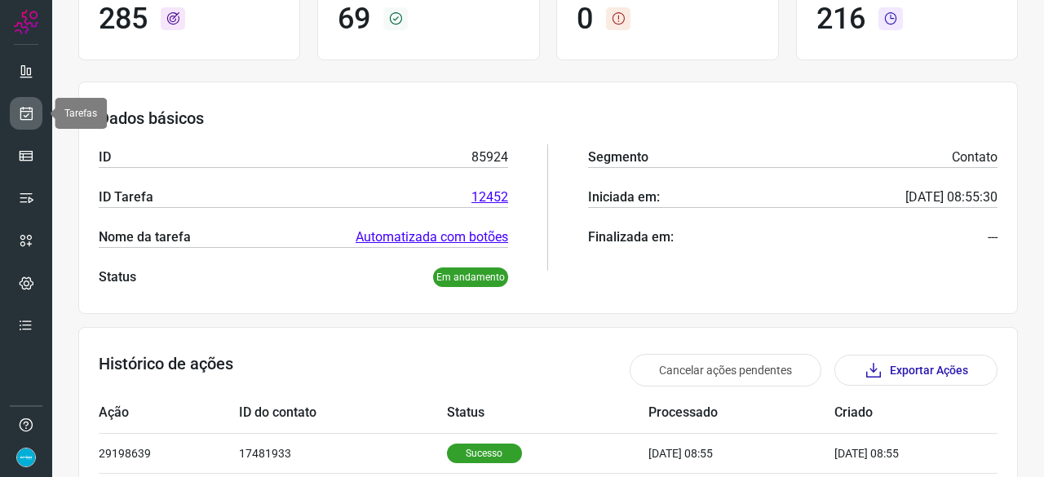
click at [36, 108] on link at bounding box center [26, 113] width 33 height 33
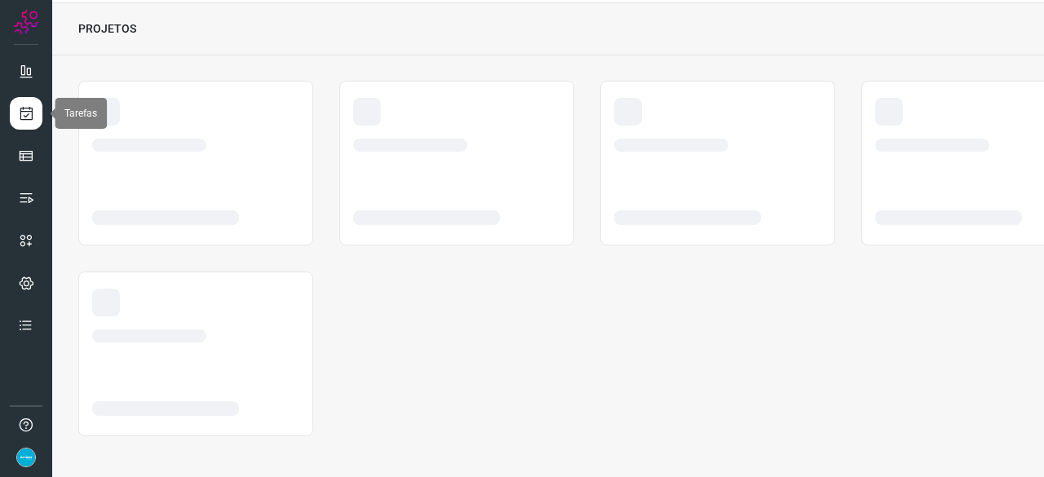
scroll to position [49, 0]
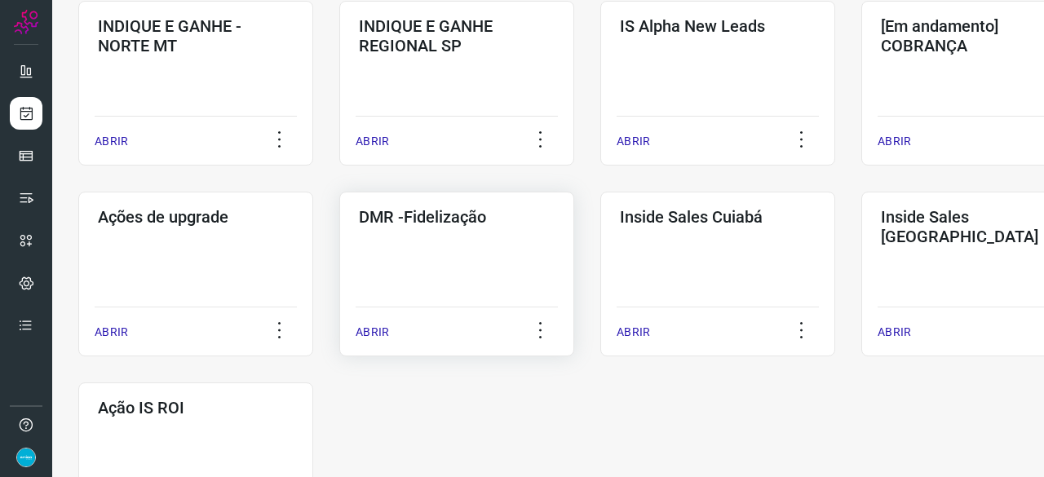
click at [366, 337] on p "ABRIR" at bounding box center [372, 332] width 33 height 17
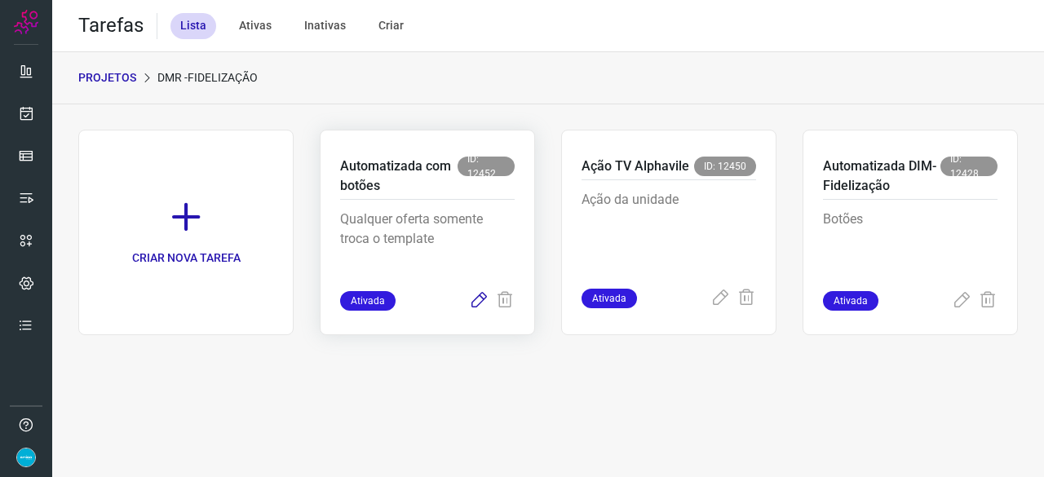
click at [476, 299] on icon at bounding box center [479, 301] width 20 height 20
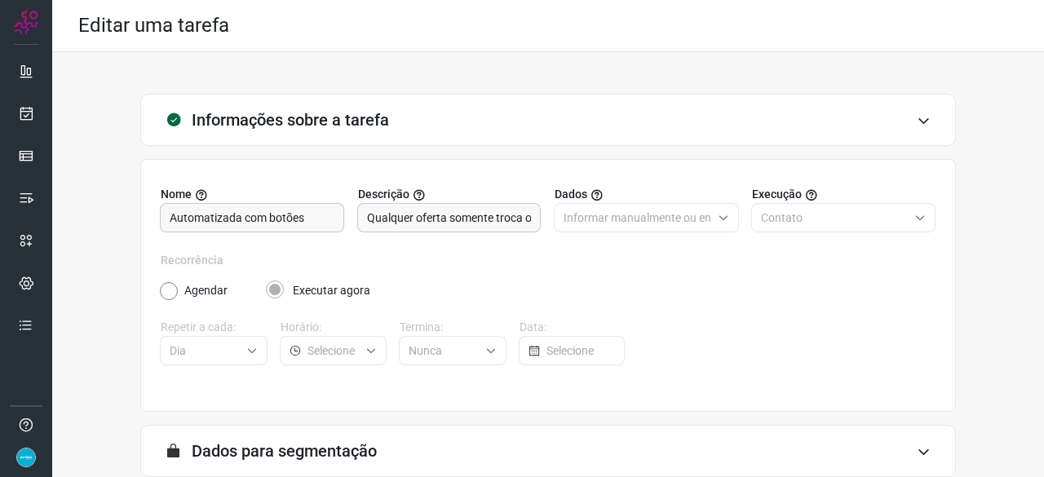
scroll to position [159, 0]
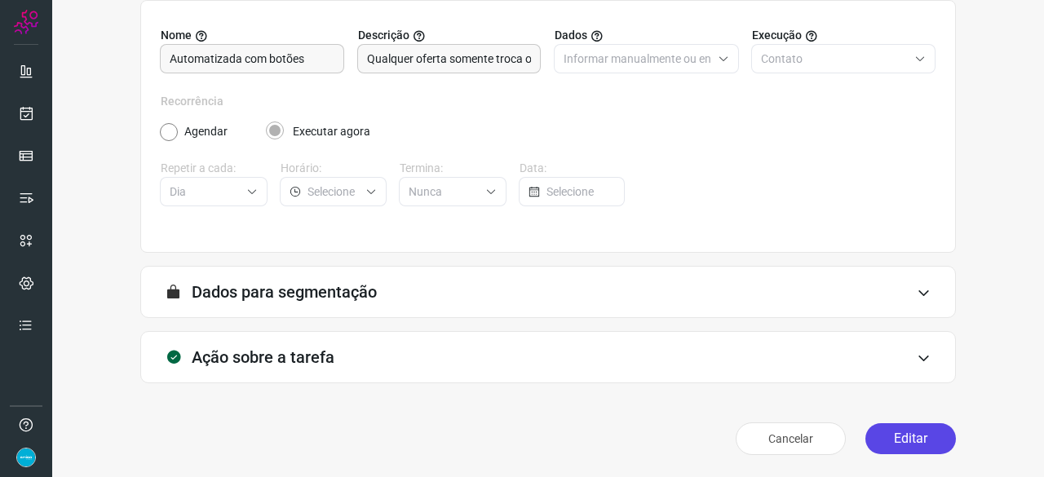
click at [891, 440] on button "Editar" at bounding box center [910, 438] width 91 height 31
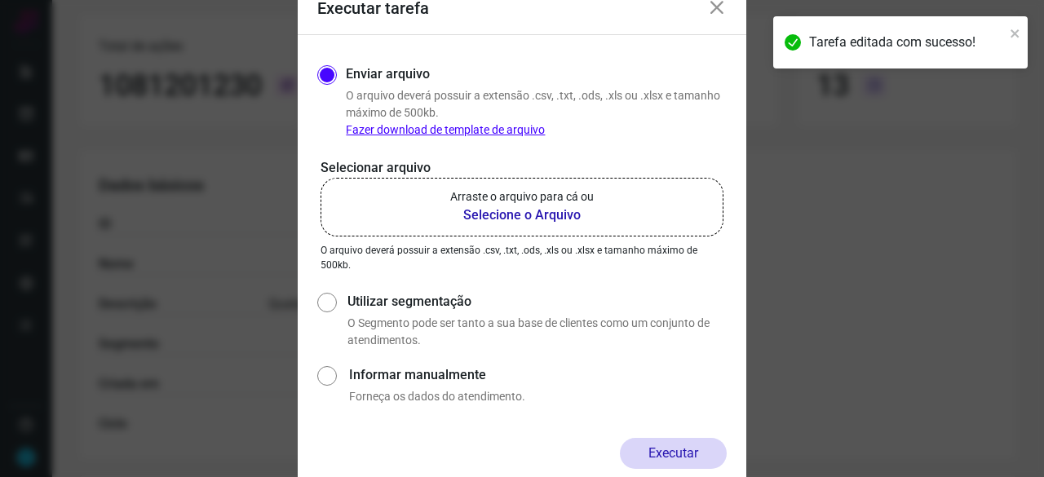
click at [485, 215] on b "Selecione o Arquivo" at bounding box center [522, 216] width 144 height 20
click at [0, 0] on input "Arraste o arquivo para cá ou Selecione o Arquivo" at bounding box center [0, 0] width 0 height 0
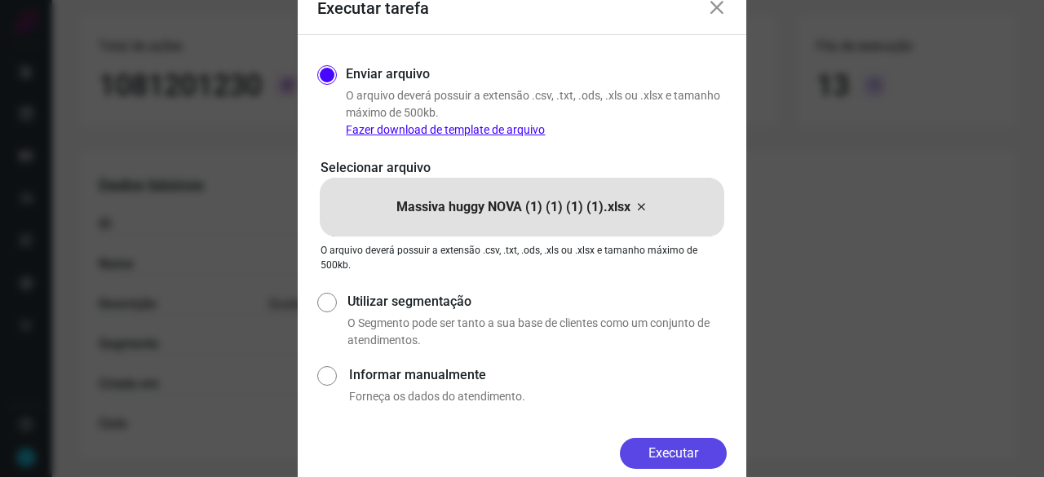
click at [682, 444] on button "Executar" at bounding box center [673, 453] width 107 height 31
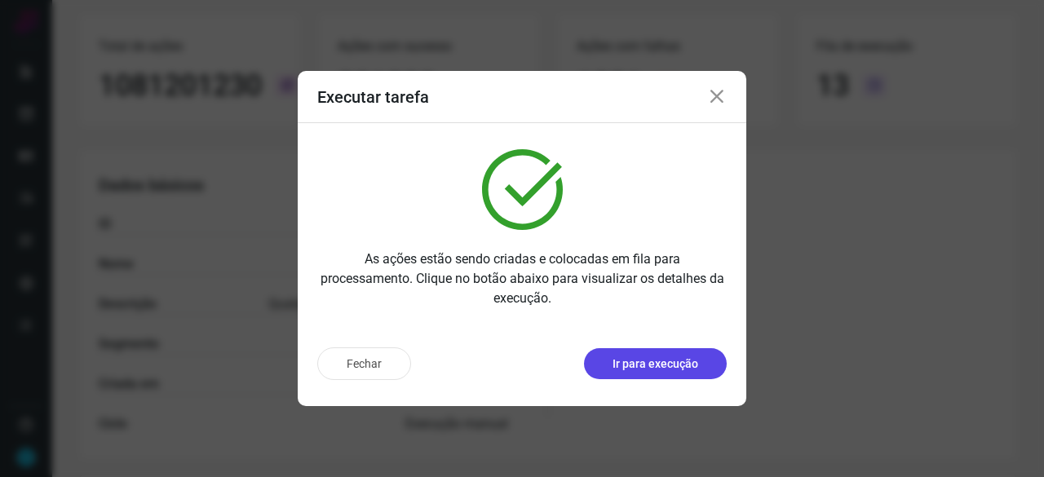
click at [657, 368] on p "Ir para execução" at bounding box center [656, 364] width 86 height 17
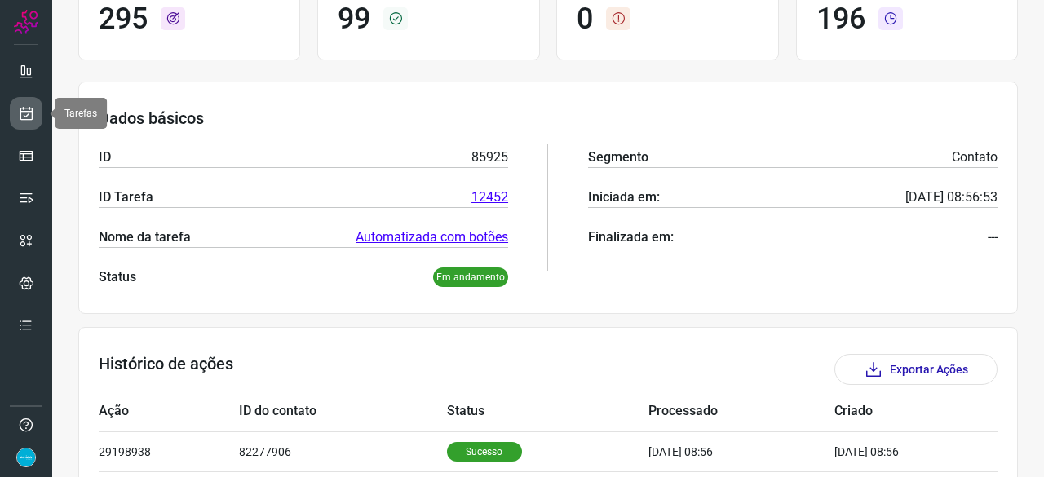
click at [37, 113] on link at bounding box center [26, 113] width 33 height 33
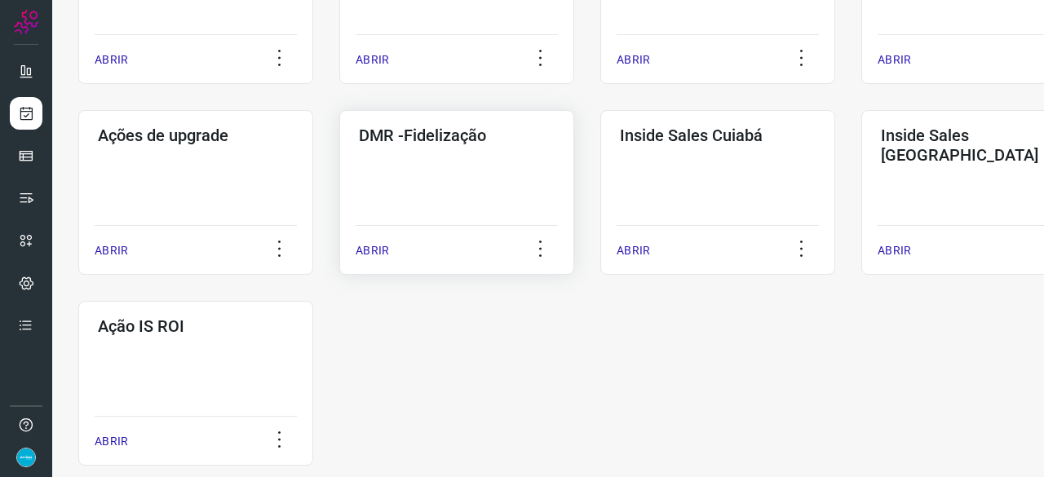
click at [367, 254] on p "ABRIR" at bounding box center [372, 250] width 33 height 17
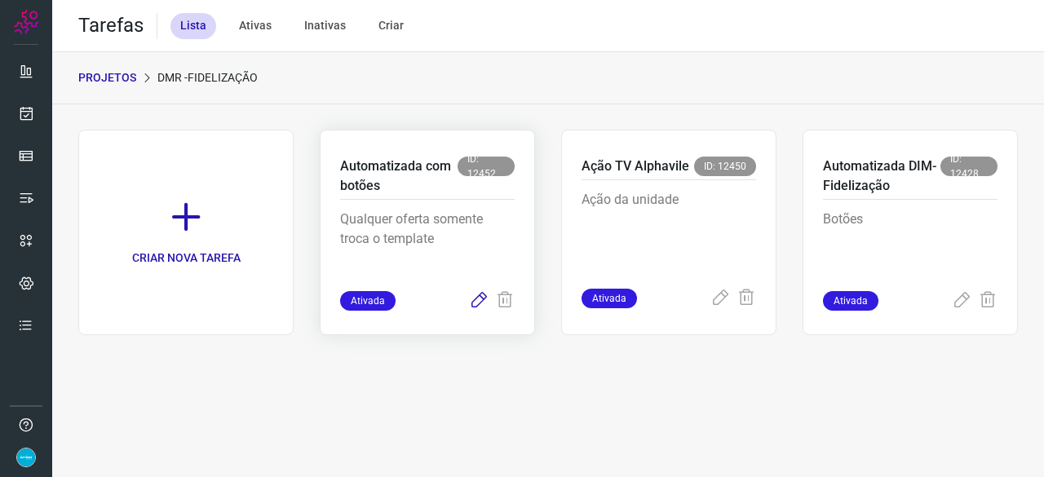
click at [481, 296] on icon at bounding box center [479, 301] width 20 height 20
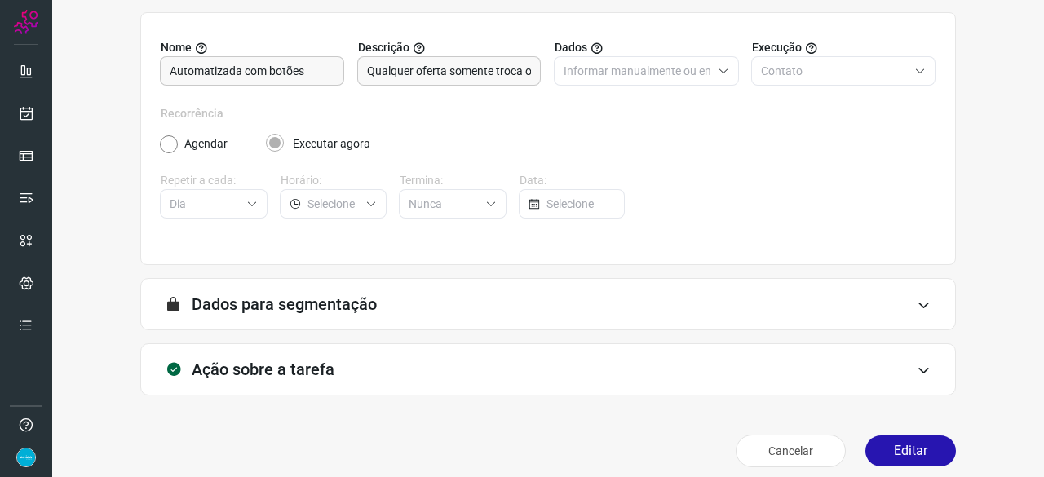
scroll to position [159, 0]
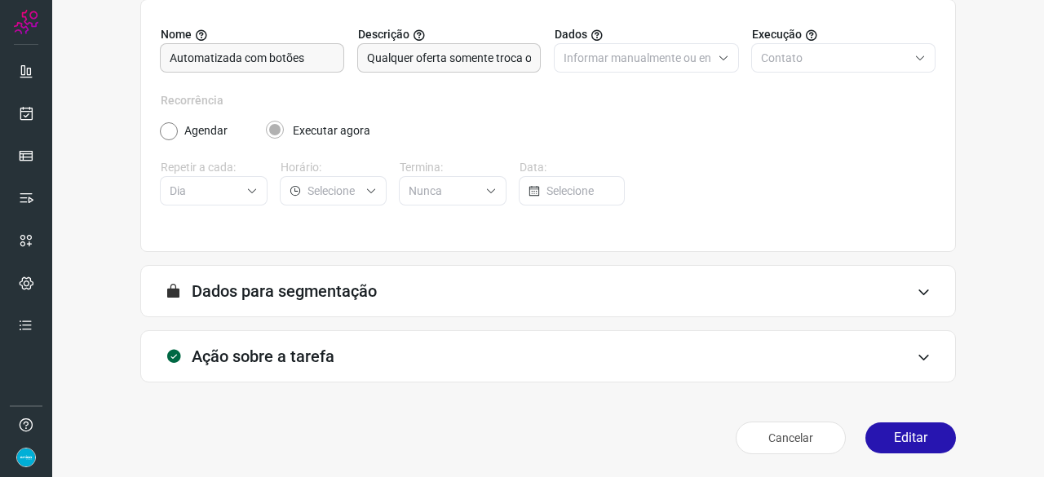
scroll to position [159, 0]
click at [914, 445] on button "Editar" at bounding box center [910, 438] width 91 height 31
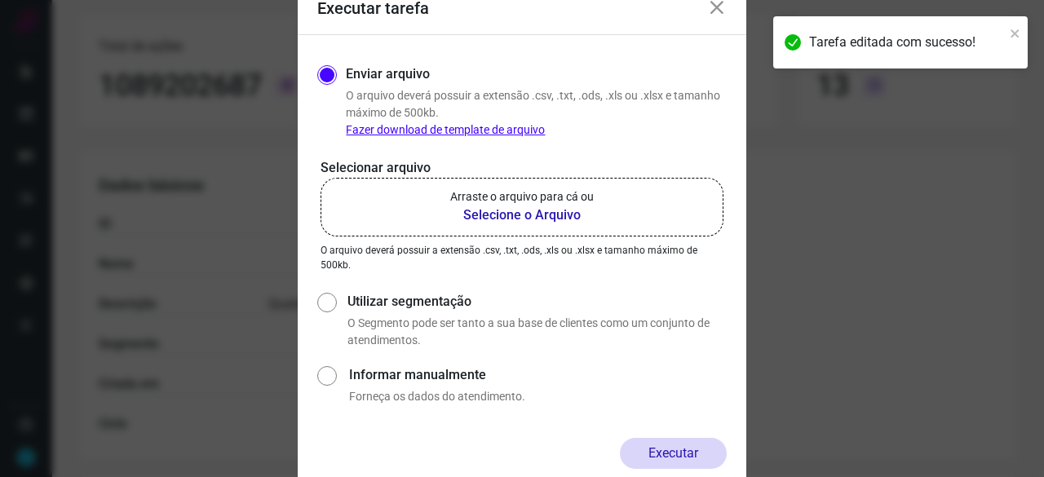
click at [500, 214] on b "Selecione o Arquivo" at bounding box center [522, 216] width 144 height 20
click at [0, 0] on input "Arraste o arquivo para cá ou Selecione o Arquivo" at bounding box center [0, 0] width 0 height 0
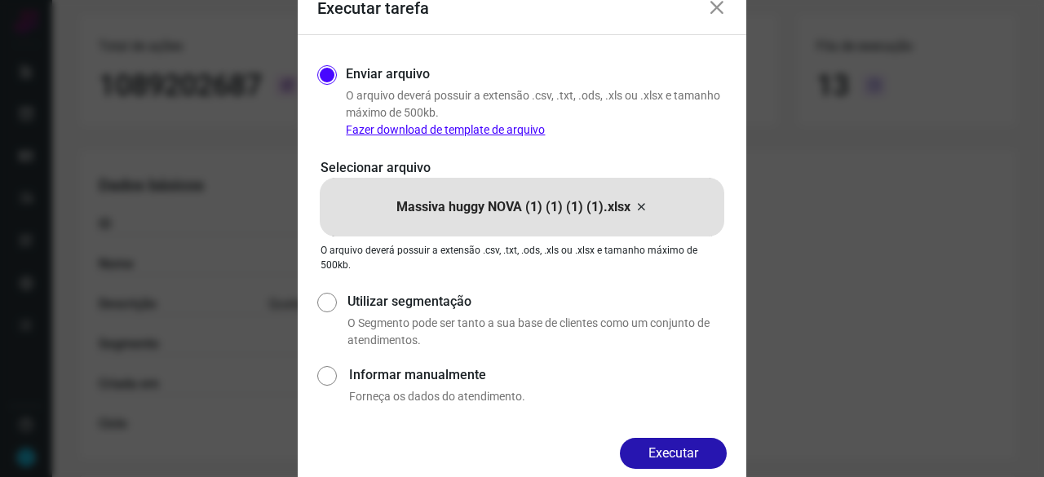
click at [679, 456] on button "Executar" at bounding box center [673, 453] width 107 height 31
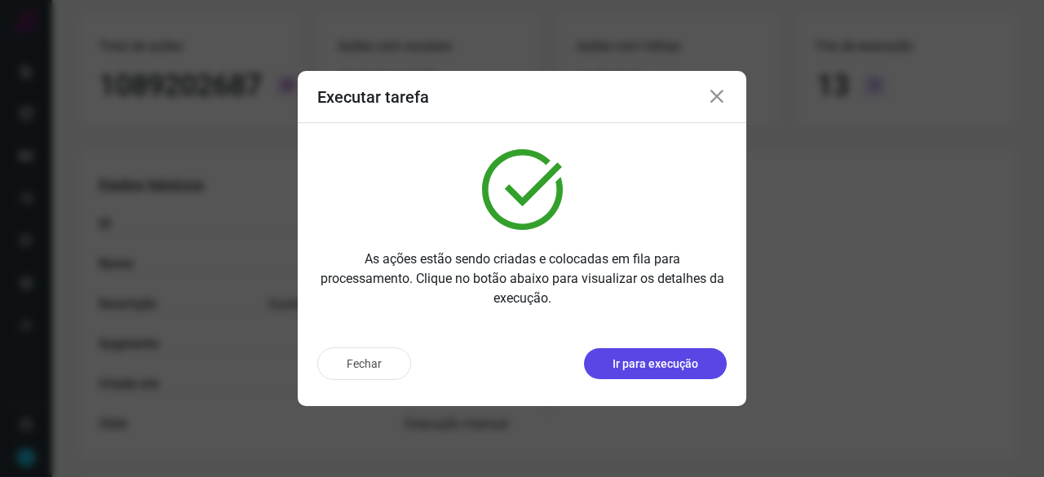
click at [615, 356] on p "Ir para execução" at bounding box center [656, 364] width 86 height 17
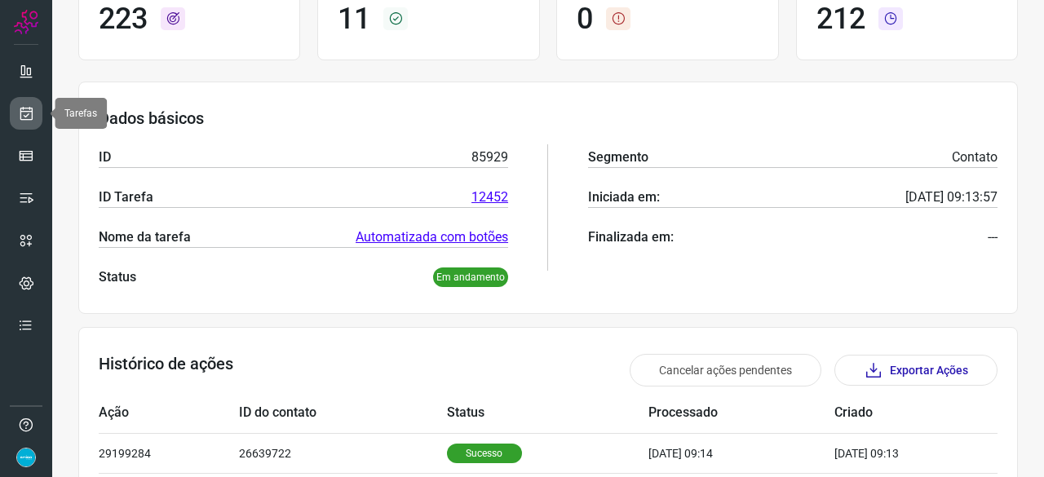
click at [23, 112] on icon at bounding box center [26, 113] width 17 height 16
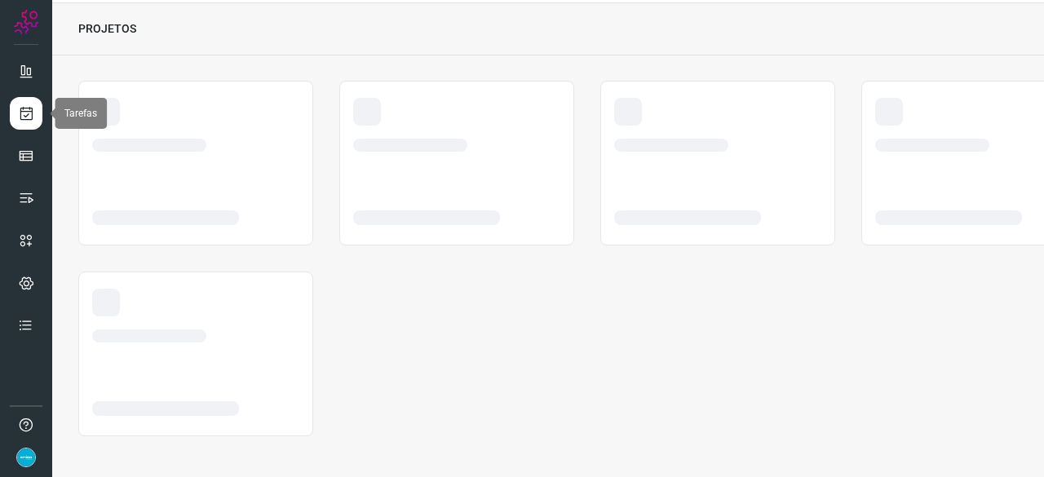
scroll to position [49, 0]
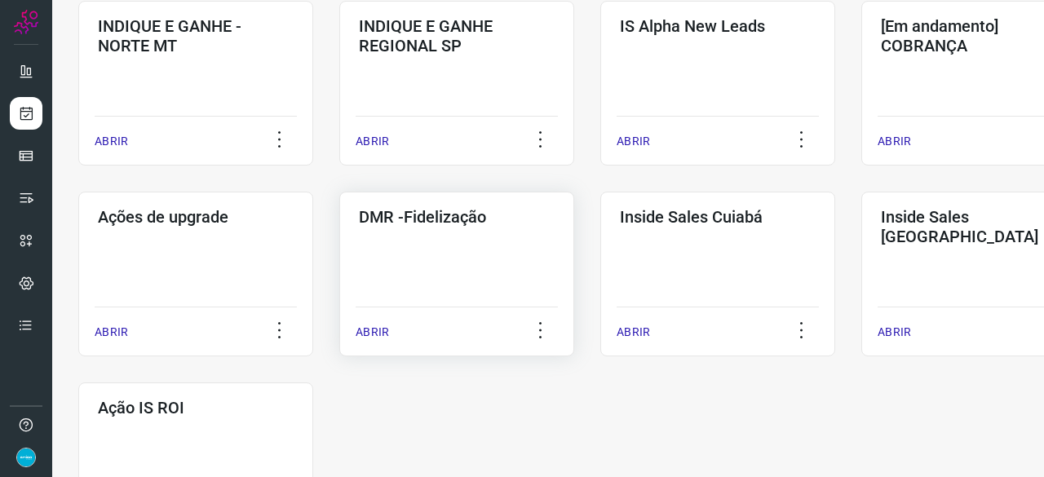
click at [380, 329] on p "ABRIR" at bounding box center [372, 332] width 33 height 17
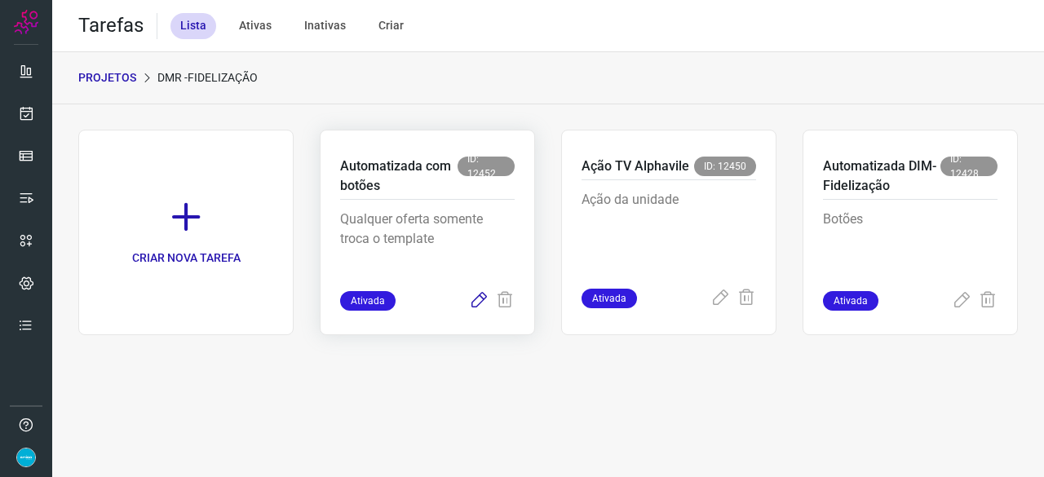
click at [485, 295] on icon at bounding box center [479, 301] width 20 height 20
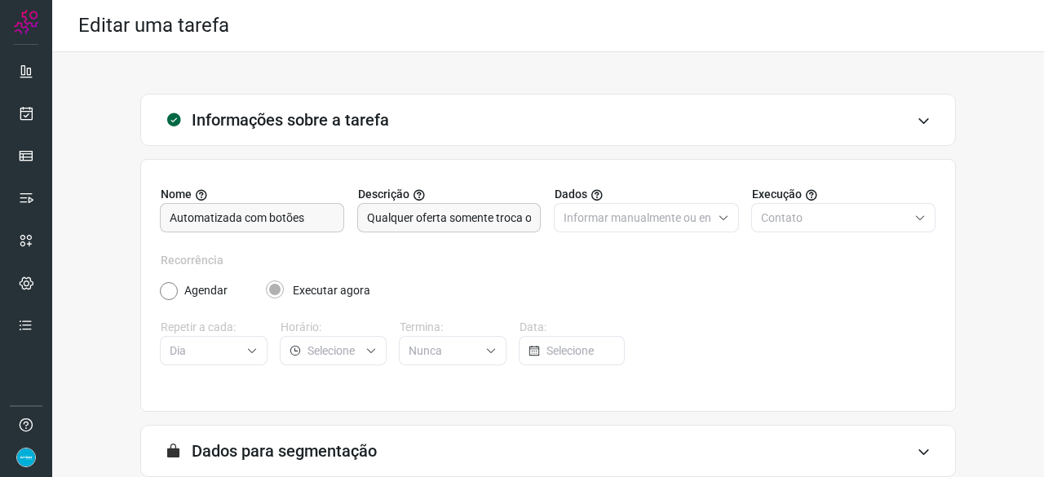
scroll to position [159, 0]
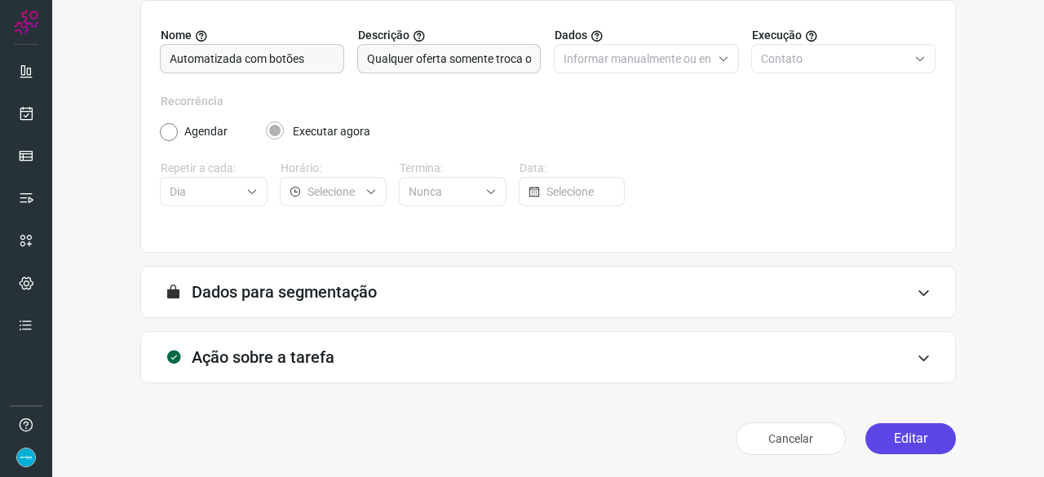
click at [884, 428] on button "Editar" at bounding box center [910, 438] width 91 height 31
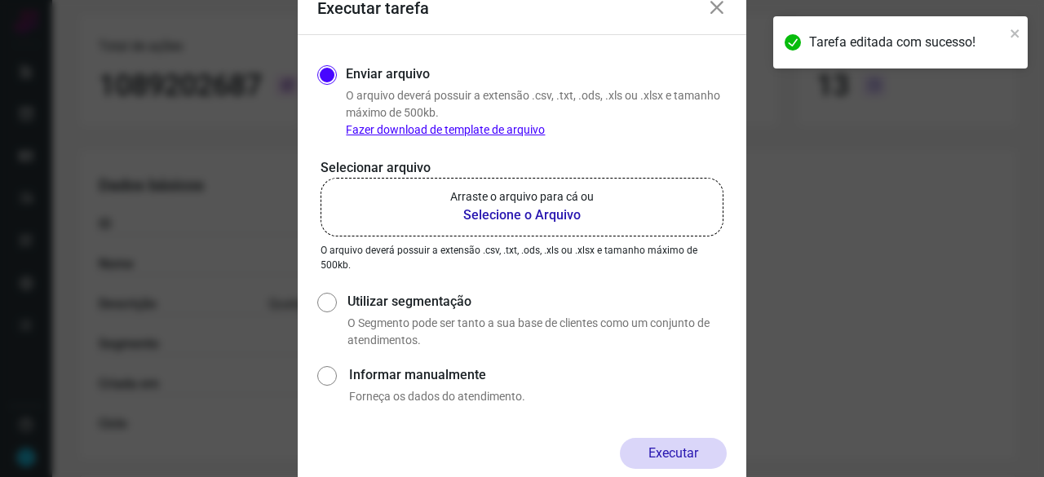
click at [526, 214] on b "Selecione o Arquivo" at bounding box center [522, 216] width 144 height 20
click at [0, 0] on input "Arraste o arquivo para cá ou Selecione o Arquivo" at bounding box center [0, 0] width 0 height 0
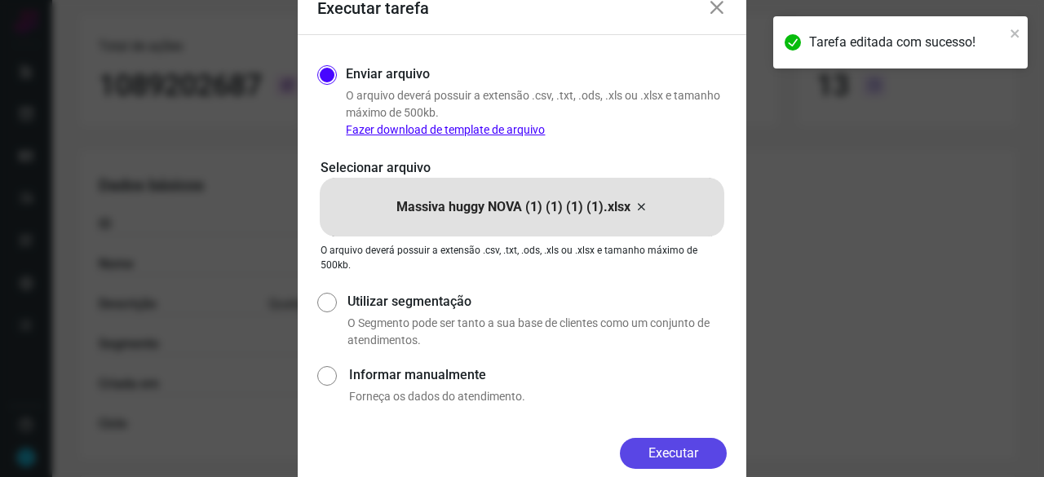
click at [701, 443] on button "Executar" at bounding box center [673, 453] width 107 height 31
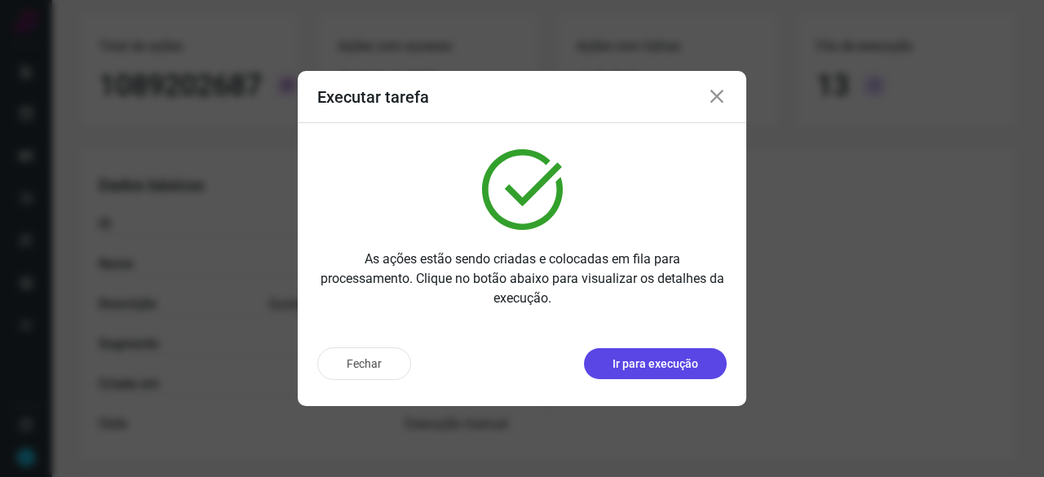
click at [657, 370] on p "Ir para execução" at bounding box center [656, 364] width 86 height 17
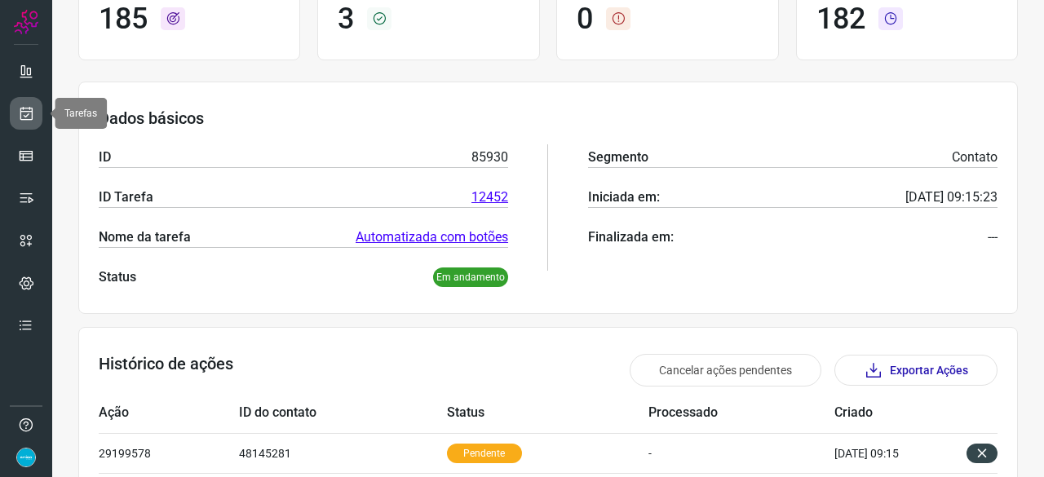
click at [23, 113] on icon at bounding box center [26, 113] width 17 height 16
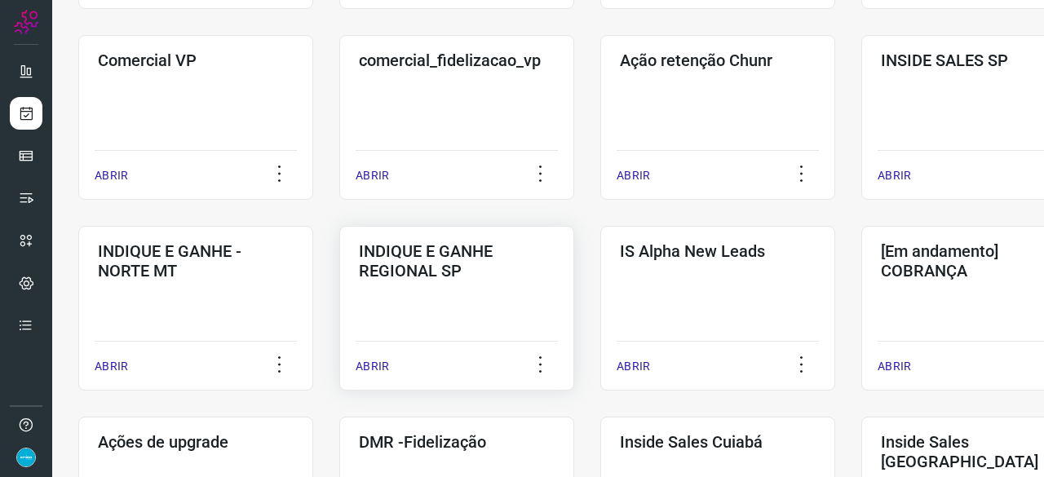
scroll to position [620, 0]
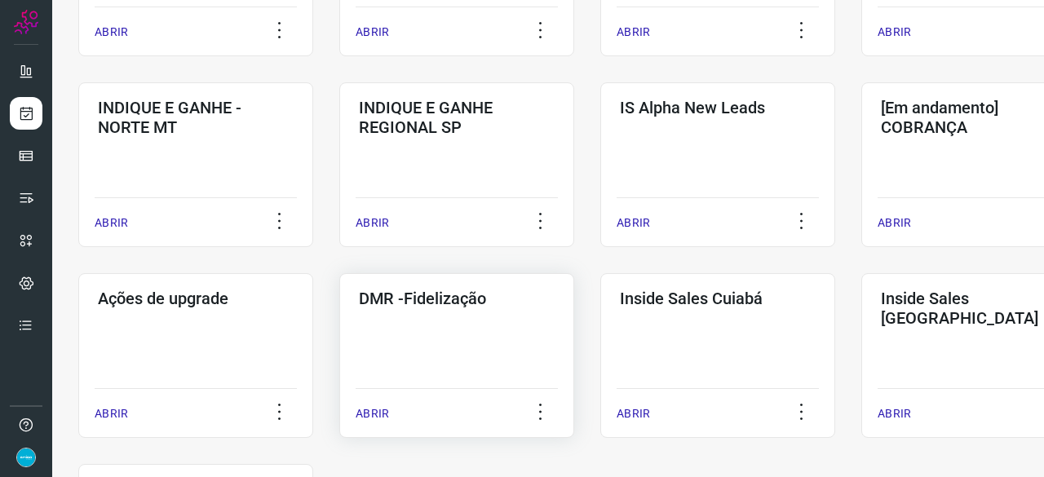
click at [378, 412] on p "ABRIR" at bounding box center [372, 413] width 33 height 17
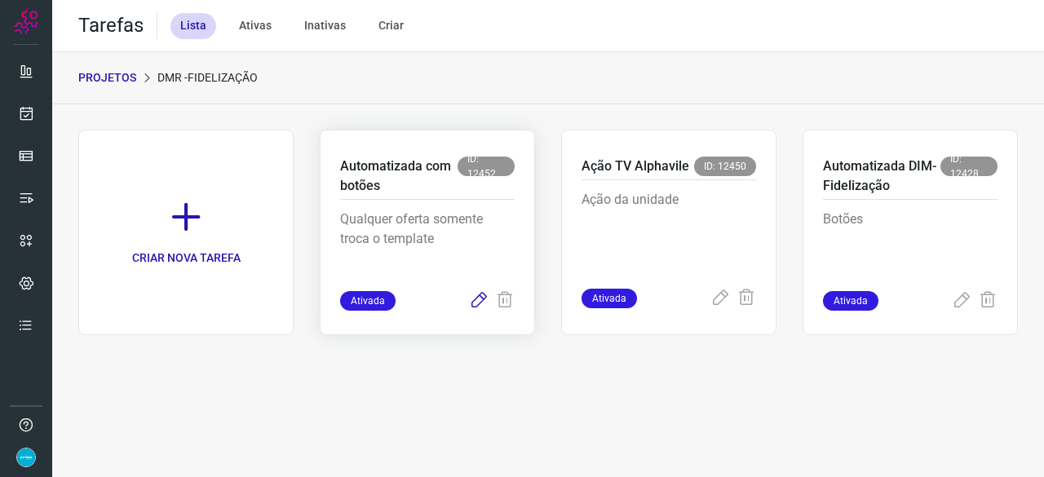
click at [473, 302] on icon at bounding box center [479, 301] width 20 height 20
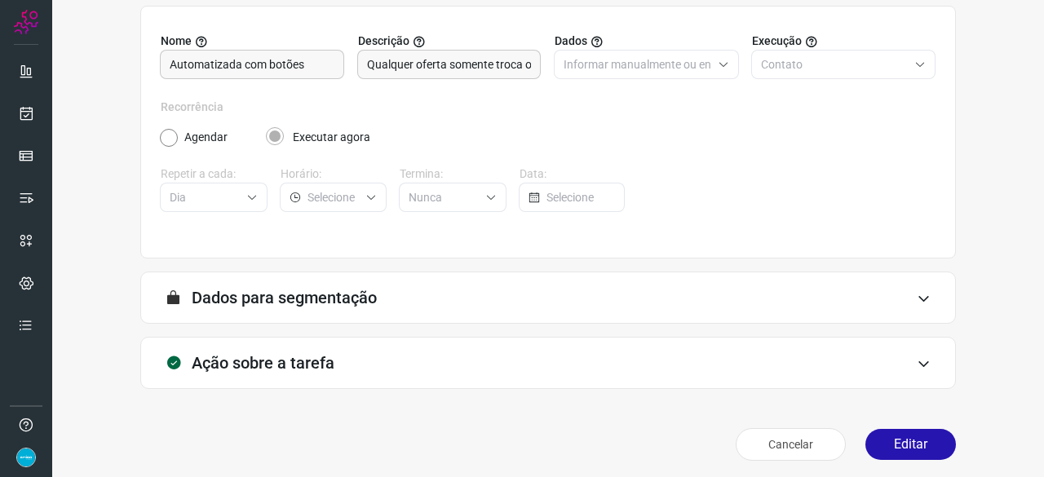
scroll to position [159, 0]
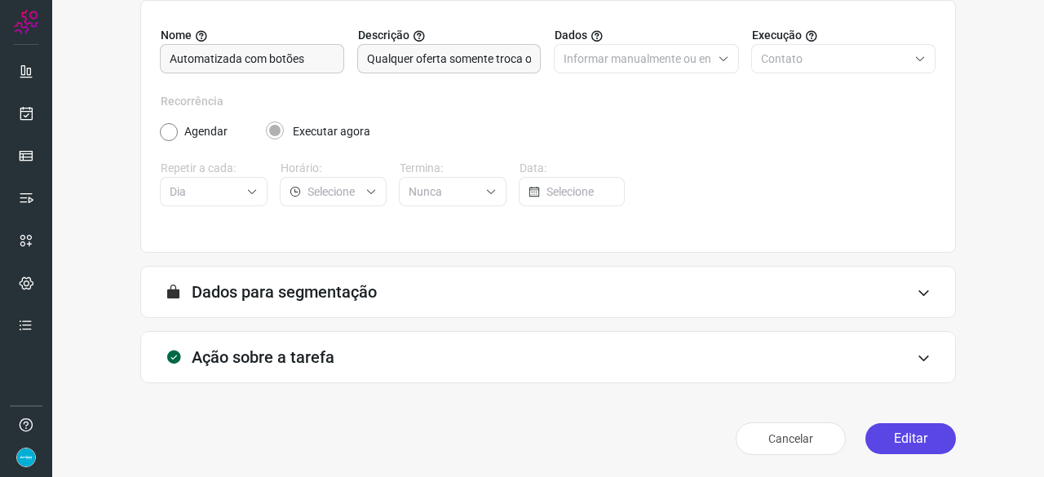
click at [902, 444] on button "Editar" at bounding box center [910, 438] width 91 height 31
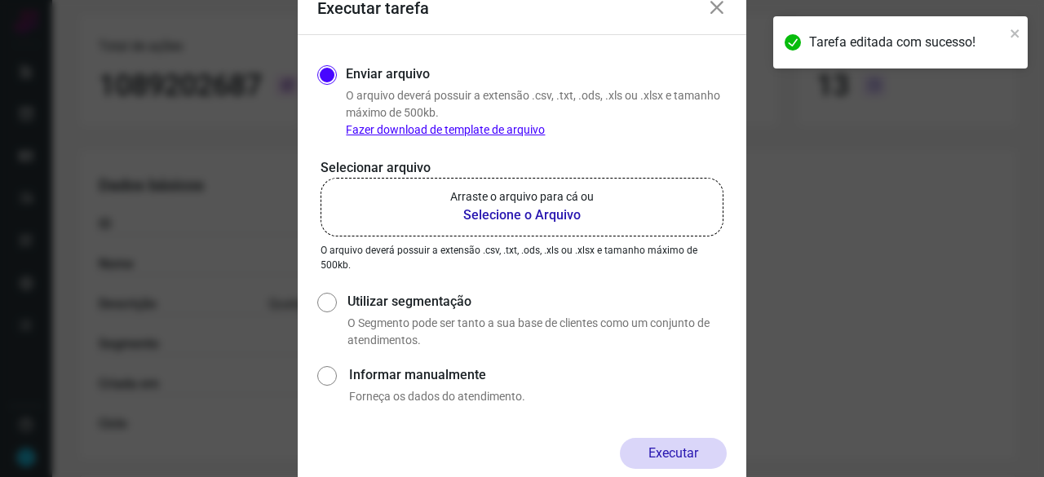
click at [478, 218] on b "Selecione o Arquivo" at bounding box center [522, 216] width 144 height 20
click at [0, 0] on input "Arraste o arquivo para cá ou Selecione o Arquivo" at bounding box center [0, 0] width 0 height 0
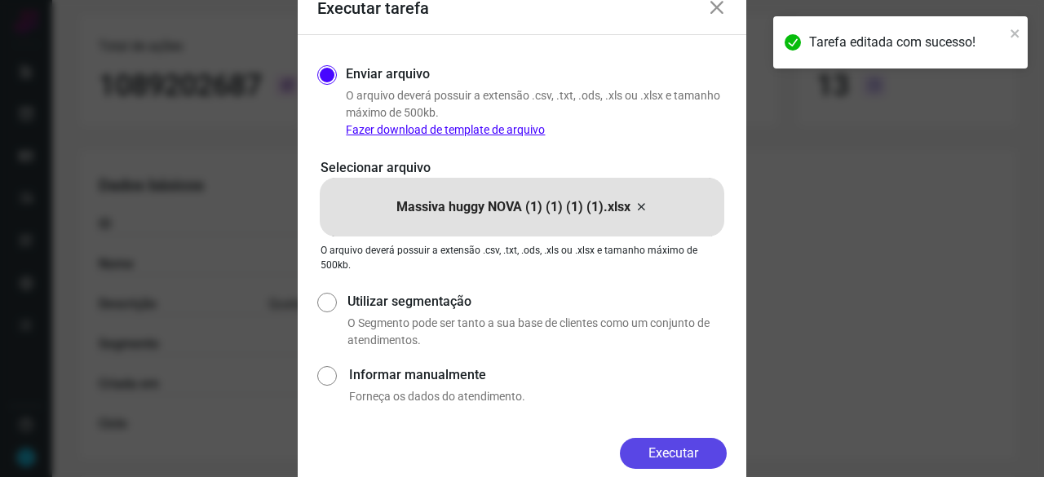
click at [715, 453] on button "Executar" at bounding box center [673, 453] width 107 height 31
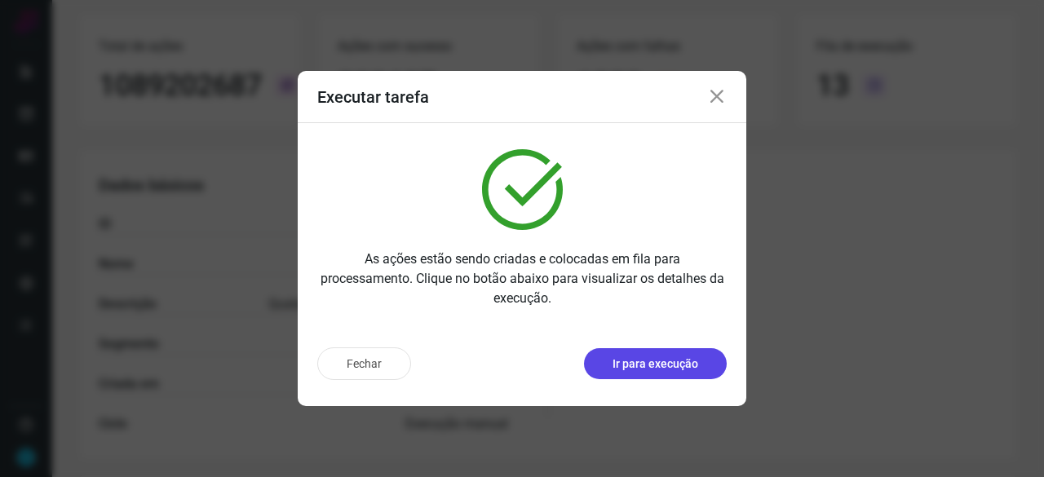
click at [635, 363] on p "Ir para execução" at bounding box center [656, 364] width 86 height 17
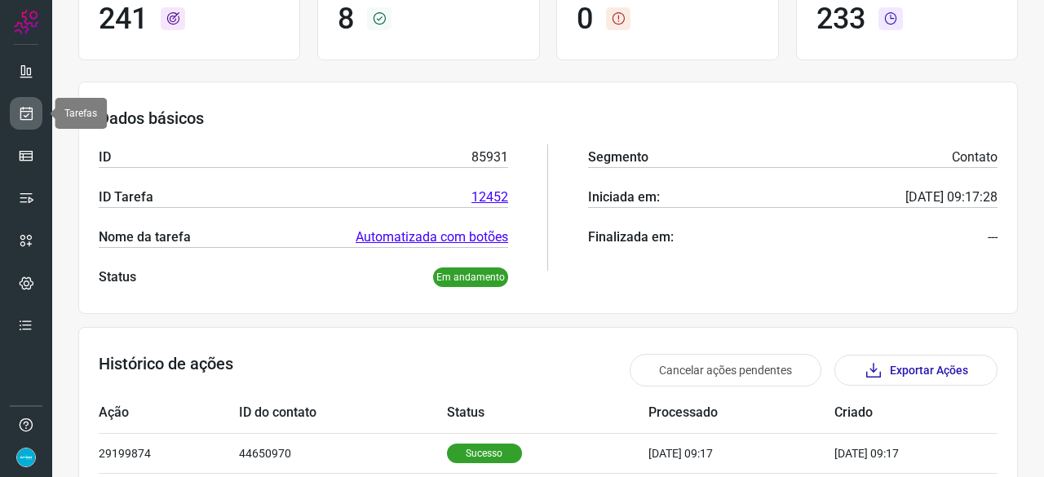
click at [20, 108] on icon at bounding box center [26, 113] width 17 height 16
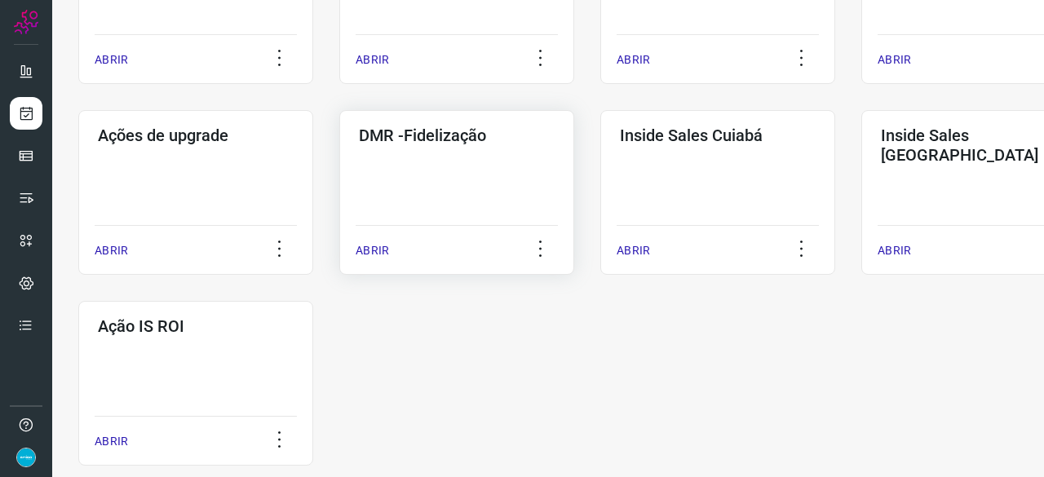
click at [379, 249] on p "ABRIR" at bounding box center [372, 250] width 33 height 17
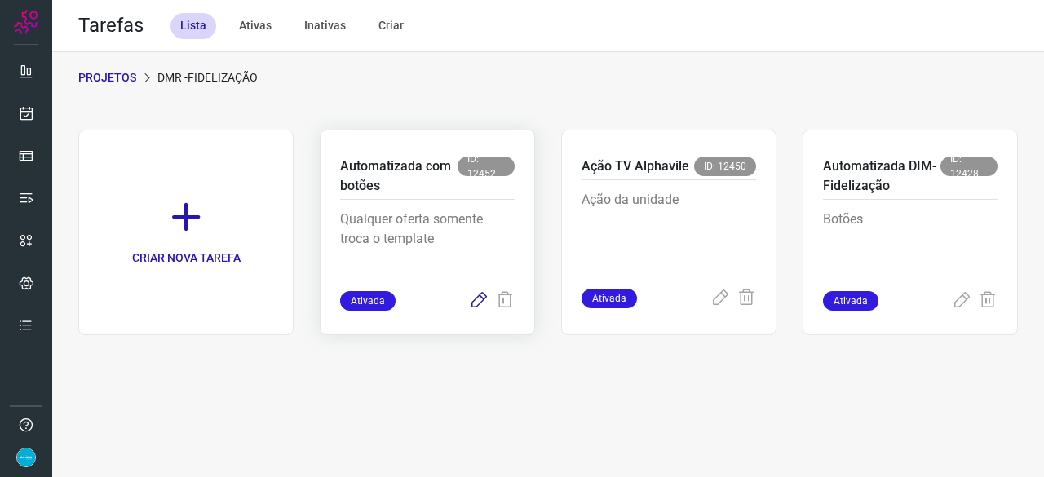
click at [478, 302] on icon at bounding box center [479, 301] width 20 height 20
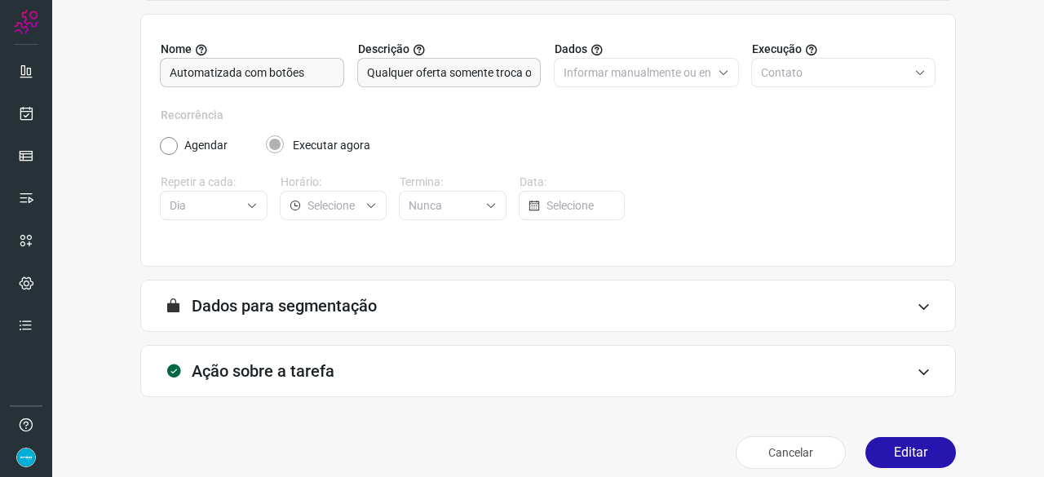
scroll to position [159, 0]
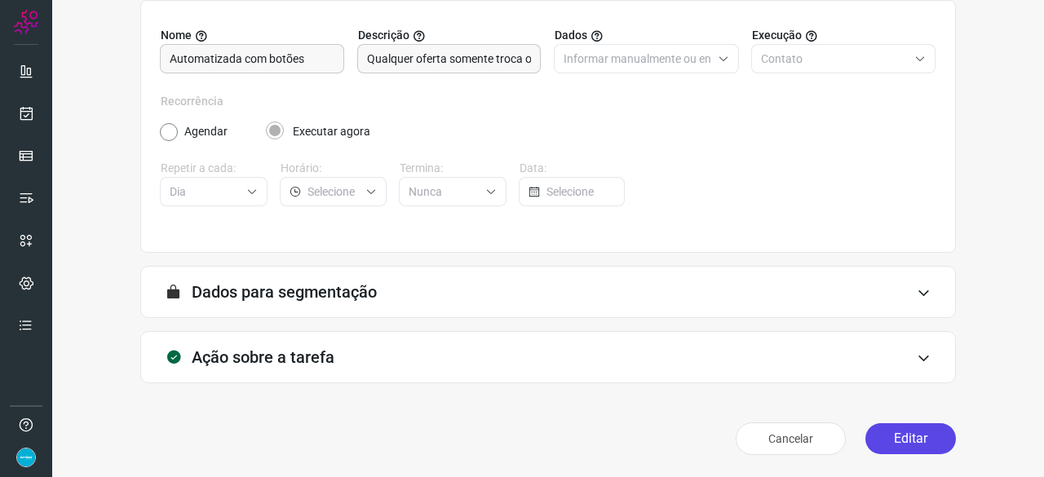
click at [915, 434] on button "Editar" at bounding box center [910, 438] width 91 height 31
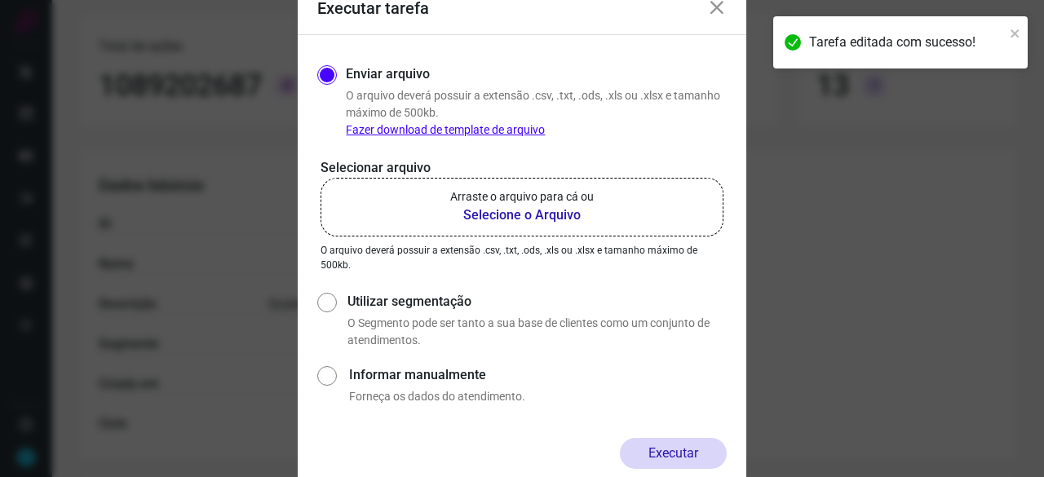
click at [482, 211] on b "Selecione o Arquivo" at bounding box center [522, 216] width 144 height 20
click at [0, 0] on input "Arraste o arquivo para cá ou Selecione o Arquivo" at bounding box center [0, 0] width 0 height 0
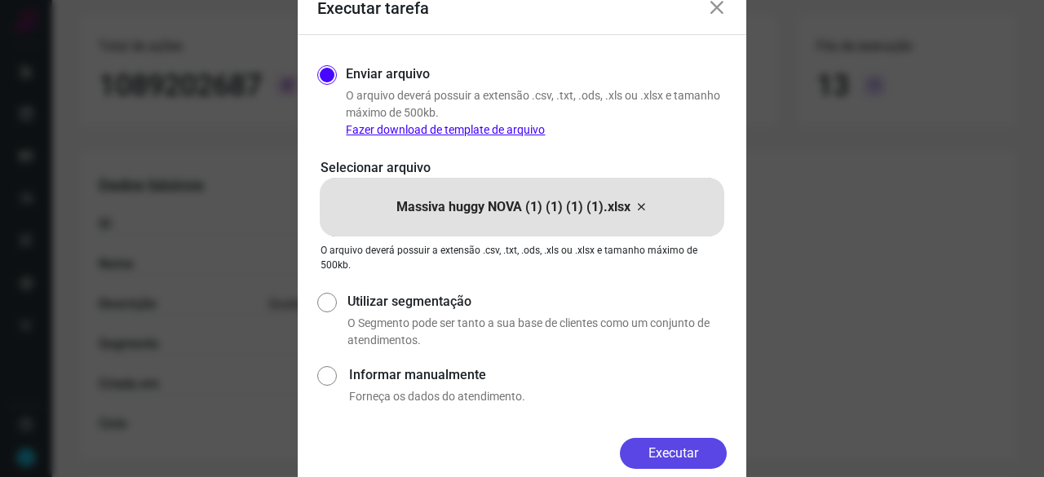
click at [654, 452] on button "Executar" at bounding box center [673, 453] width 107 height 31
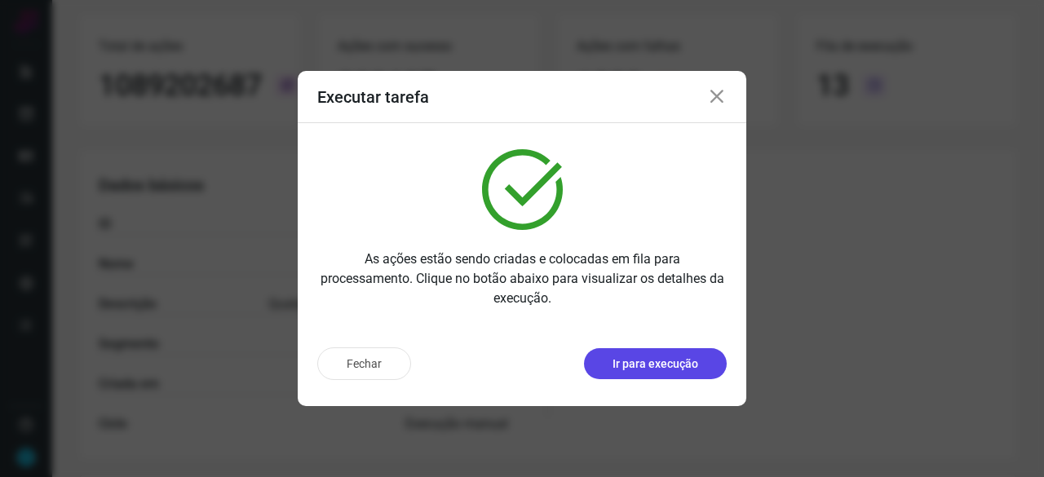
click at [659, 356] on p "Ir para execução" at bounding box center [656, 364] width 86 height 17
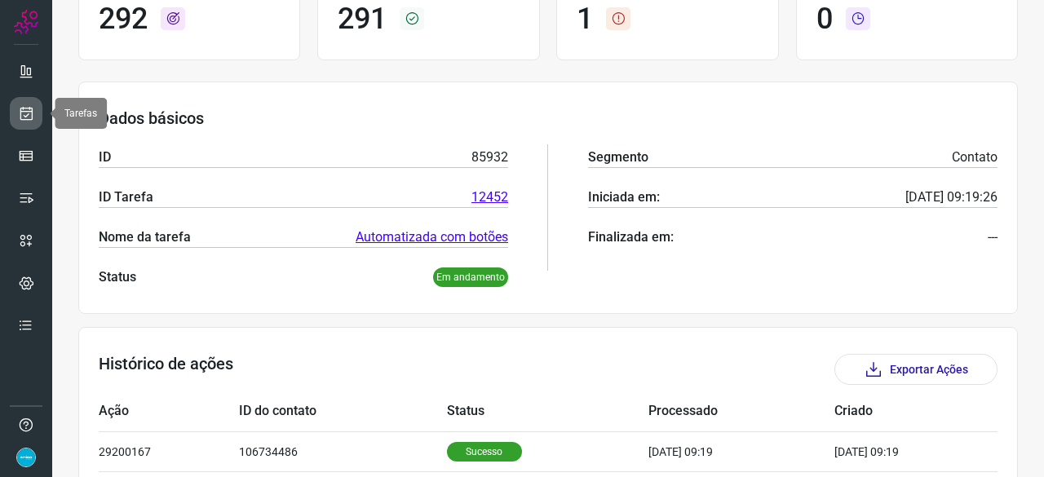
click at [27, 108] on icon at bounding box center [26, 113] width 17 height 16
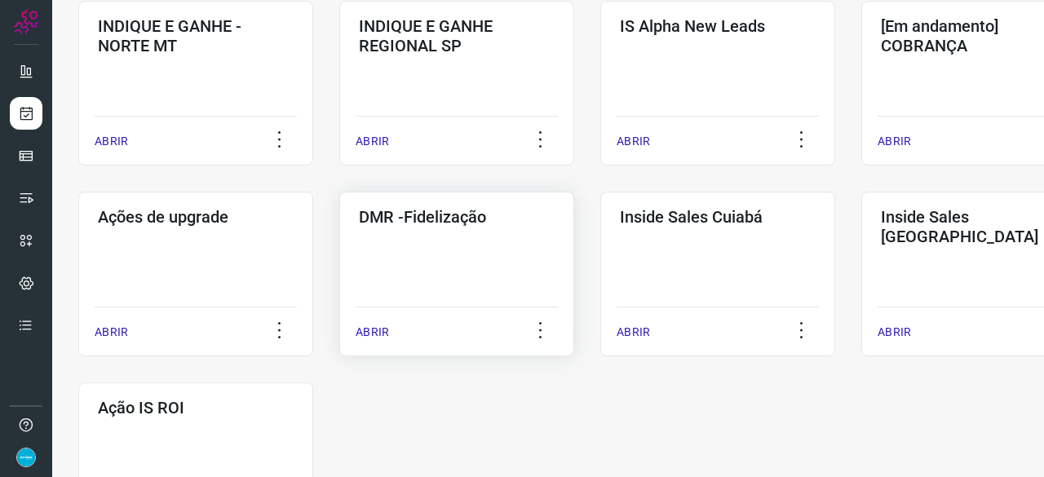
click at [381, 330] on p "ABRIR" at bounding box center [372, 332] width 33 height 17
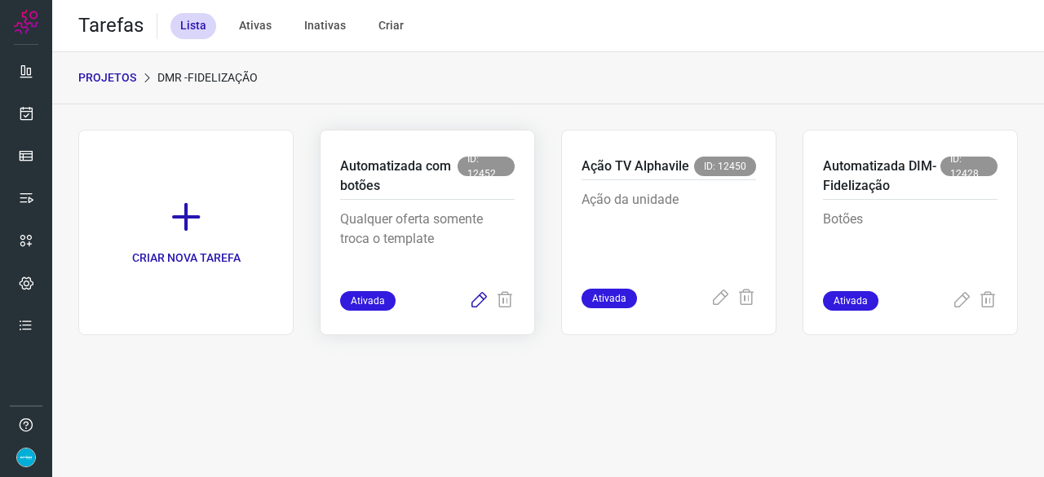
click at [477, 302] on icon at bounding box center [479, 301] width 20 height 20
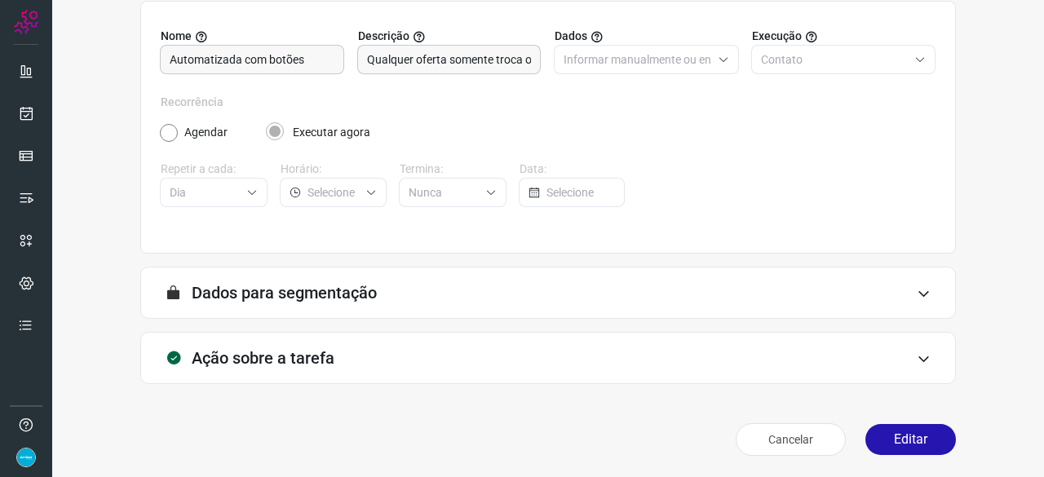
scroll to position [159, 0]
click at [899, 433] on button "Editar" at bounding box center [910, 438] width 91 height 31
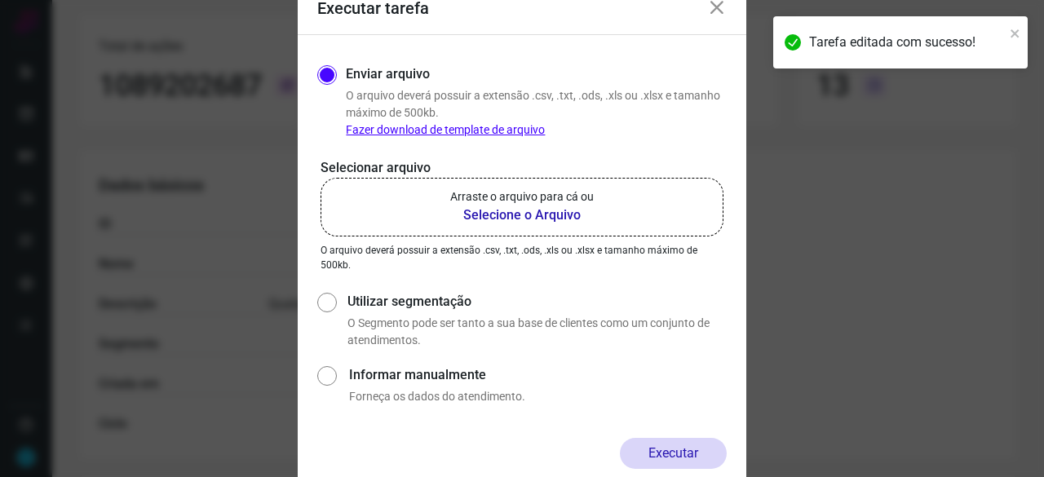
click at [520, 210] on b "Selecione o Arquivo" at bounding box center [522, 216] width 144 height 20
click at [0, 0] on input "Arraste o arquivo para cá ou Selecione o Arquivo" at bounding box center [0, 0] width 0 height 0
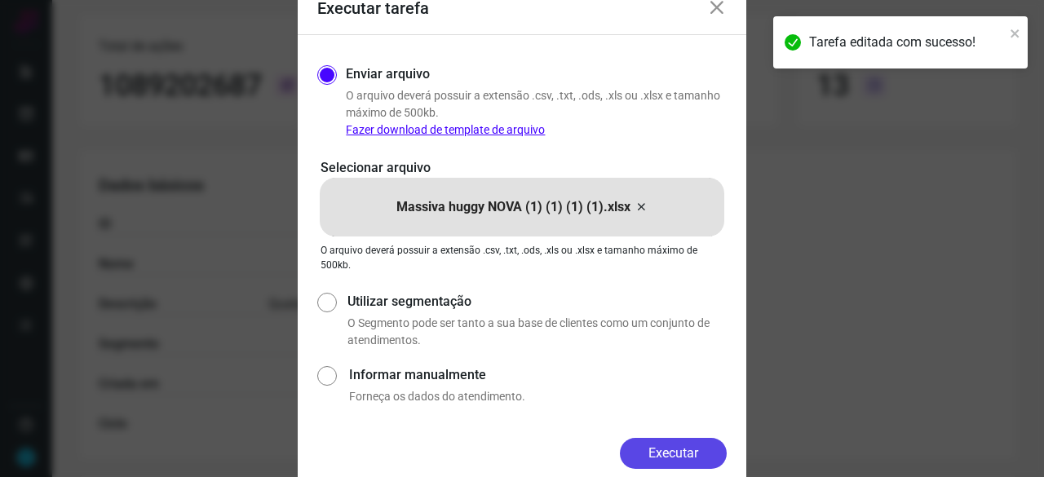
drag, startPoint x: 706, startPoint y: 447, endPoint x: 732, endPoint y: 463, distance: 30.4
click at [706, 448] on button "Executar" at bounding box center [673, 453] width 107 height 31
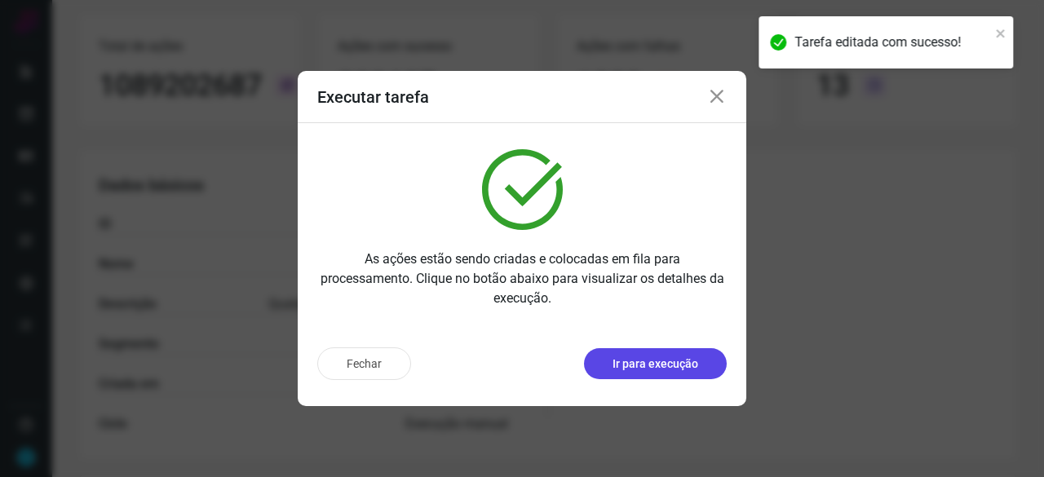
click at [646, 375] on button "Ir para execução" at bounding box center [655, 363] width 143 height 31
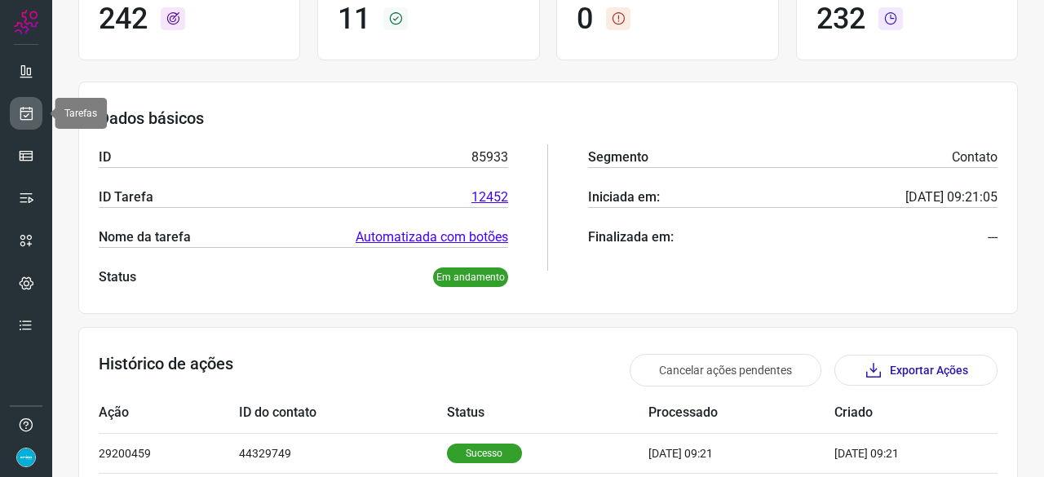
click at [33, 107] on icon at bounding box center [26, 113] width 17 height 16
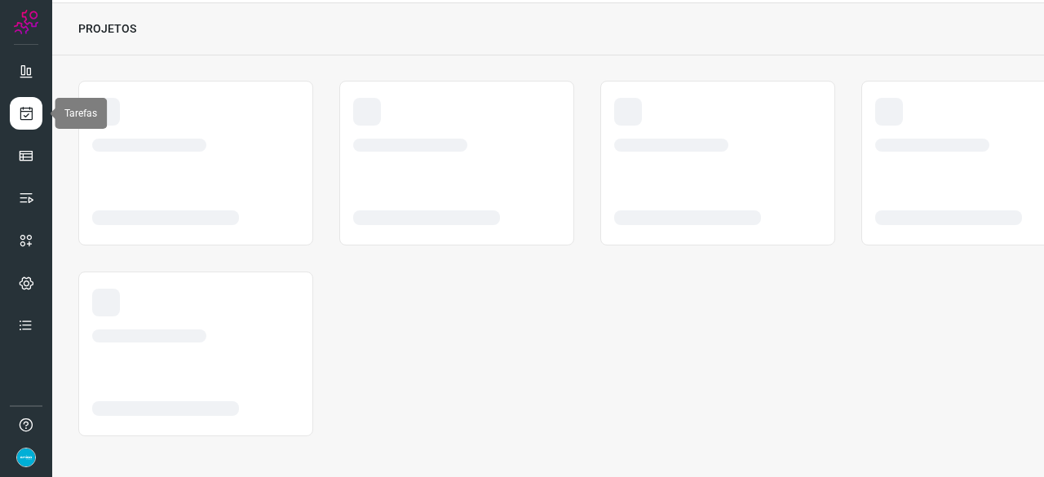
scroll to position [49, 0]
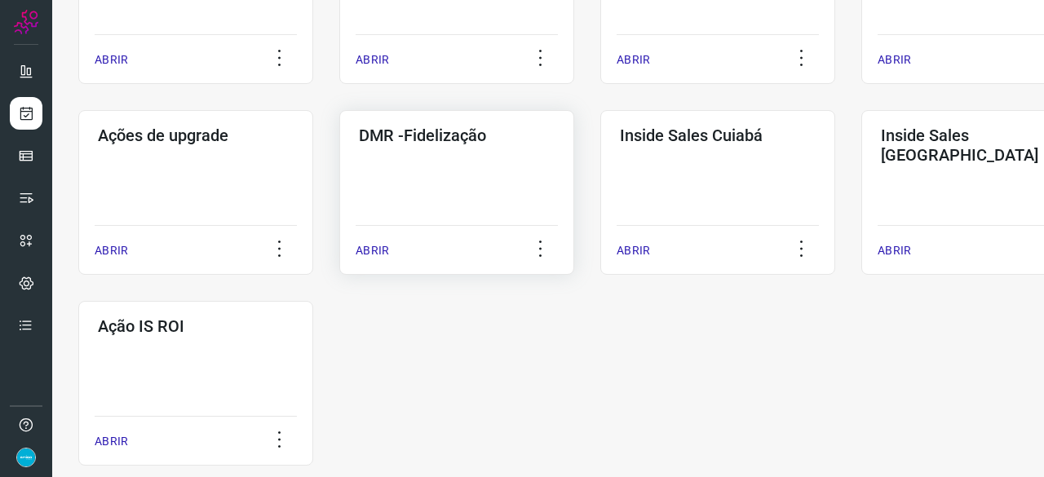
click at [374, 250] on p "ABRIR" at bounding box center [372, 250] width 33 height 17
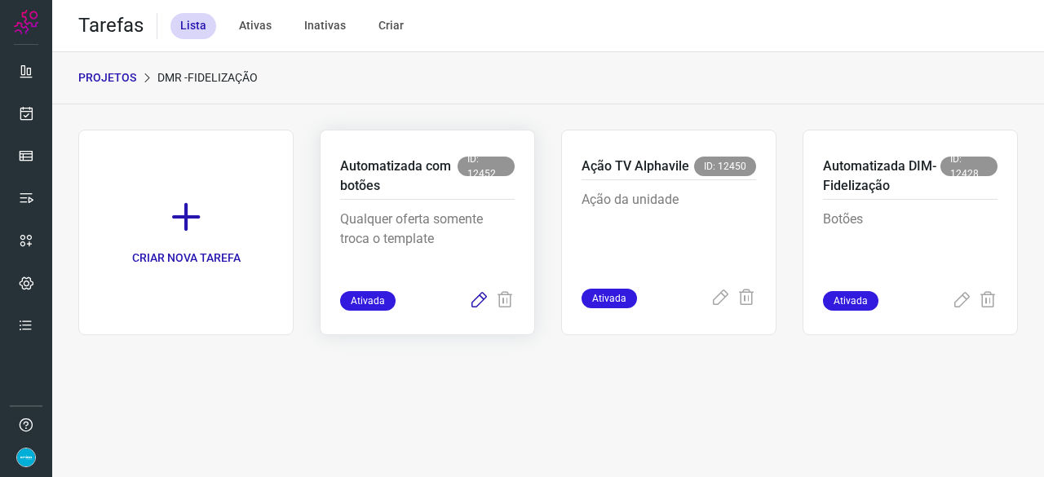
click at [479, 295] on icon at bounding box center [479, 301] width 20 height 20
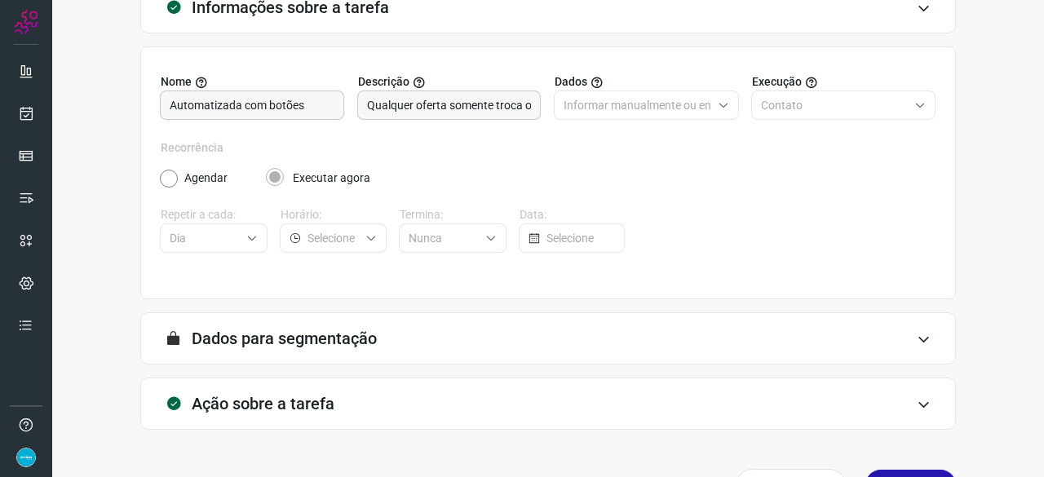
scroll to position [159, 0]
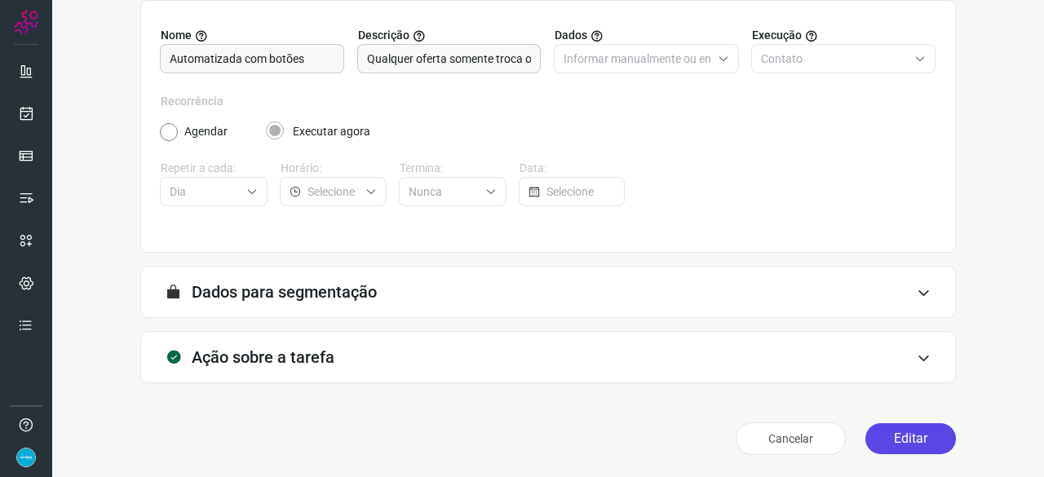
click at [887, 438] on button "Editar" at bounding box center [910, 438] width 91 height 31
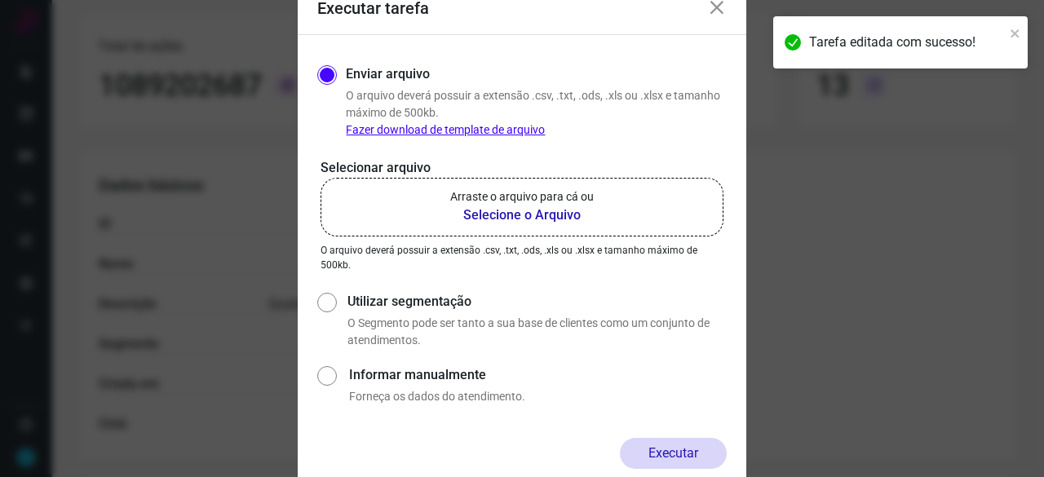
click at [489, 212] on b "Selecione o Arquivo" at bounding box center [522, 216] width 144 height 20
click at [0, 0] on input "Arraste o arquivo para cá ou Selecione o Arquivo" at bounding box center [0, 0] width 0 height 0
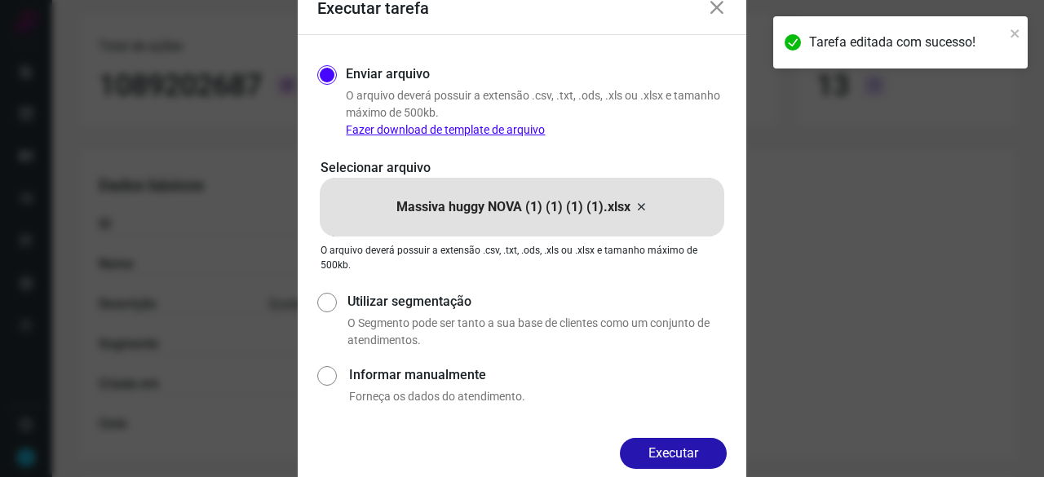
drag, startPoint x: 706, startPoint y: 445, endPoint x: 744, endPoint y: 468, distance: 44.4
click at [706, 445] on button "Executar" at bounding box center [673, 453] width 107 height 31
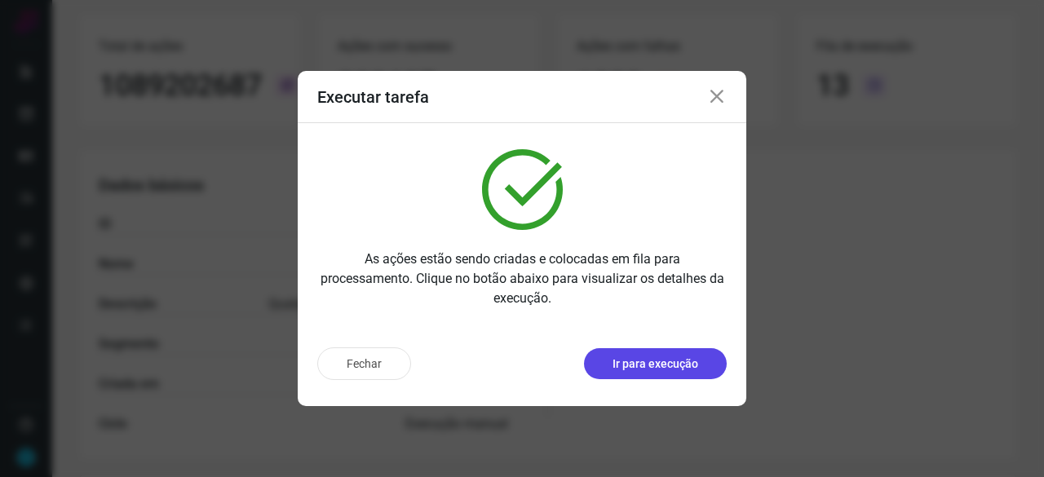
click at [642, 365] on p "Ir para execução" at bounding box center [656, 364] width 86 height 17
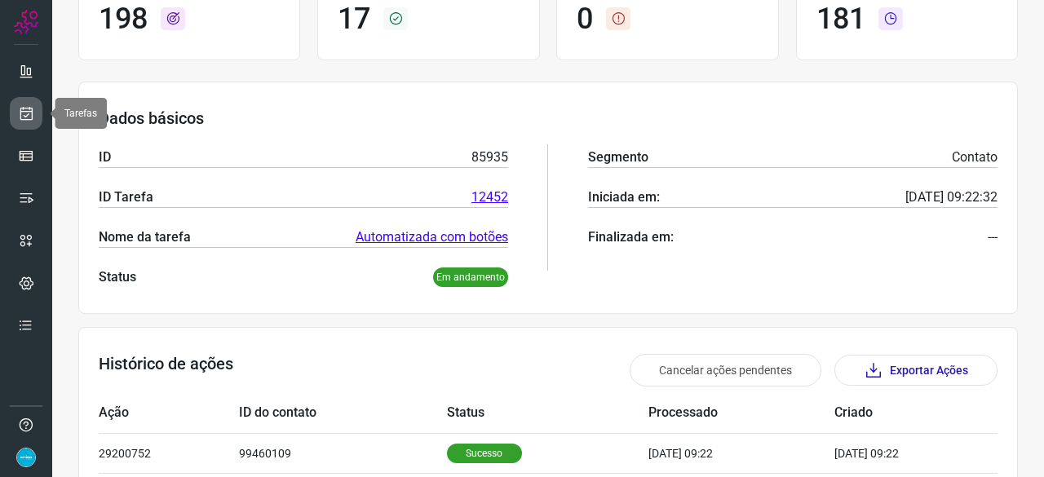
click at [28, 113] on icon at bounding box center [26, 113] width 17 height 16
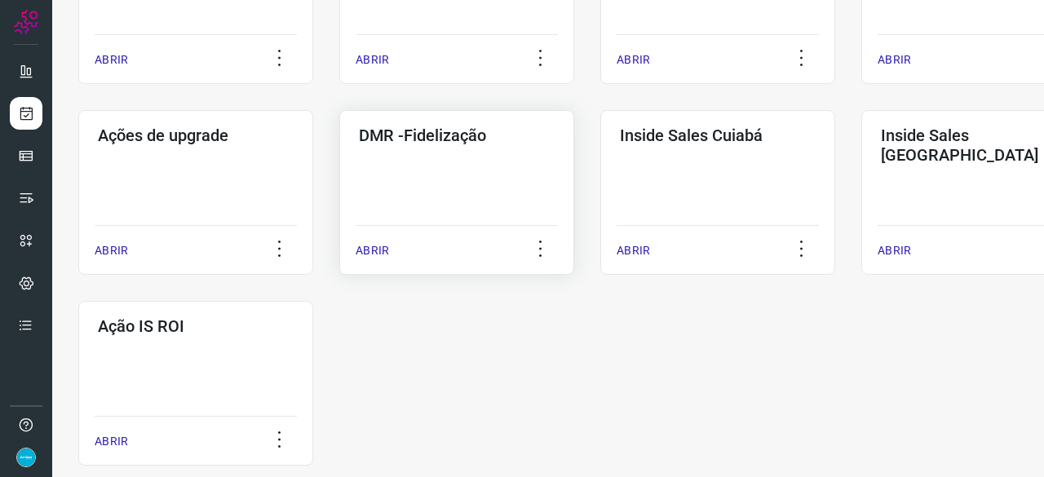
click at [359, 247] on p "ABRIR" at bounding box center [372, 250] width 33 height 17
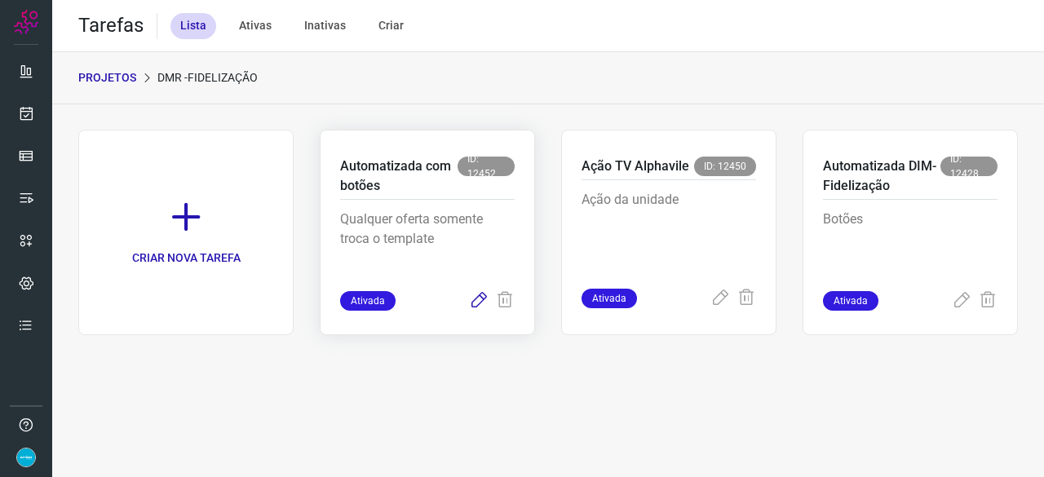
click at [477, 298] on icon at bounding box center [479, 301] width 20 height 20
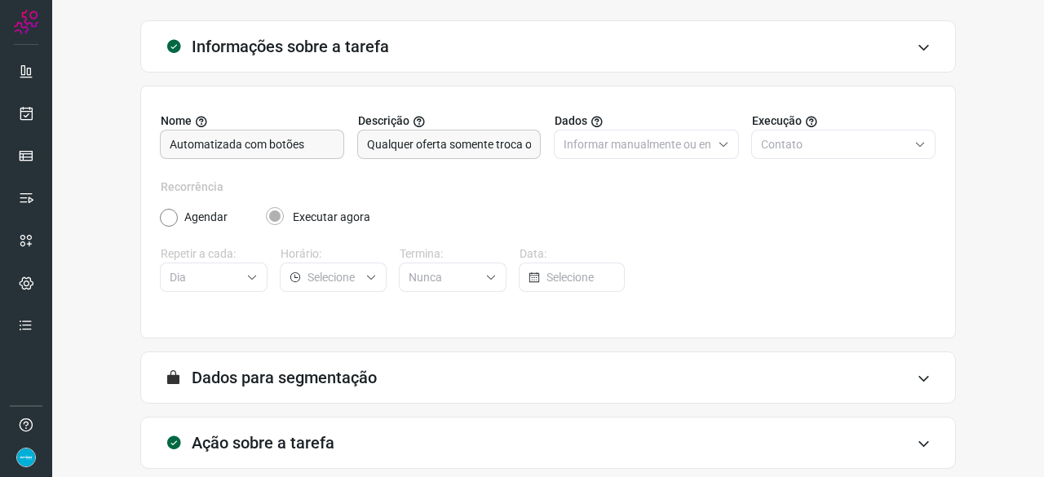
scroll to position [159, 0]
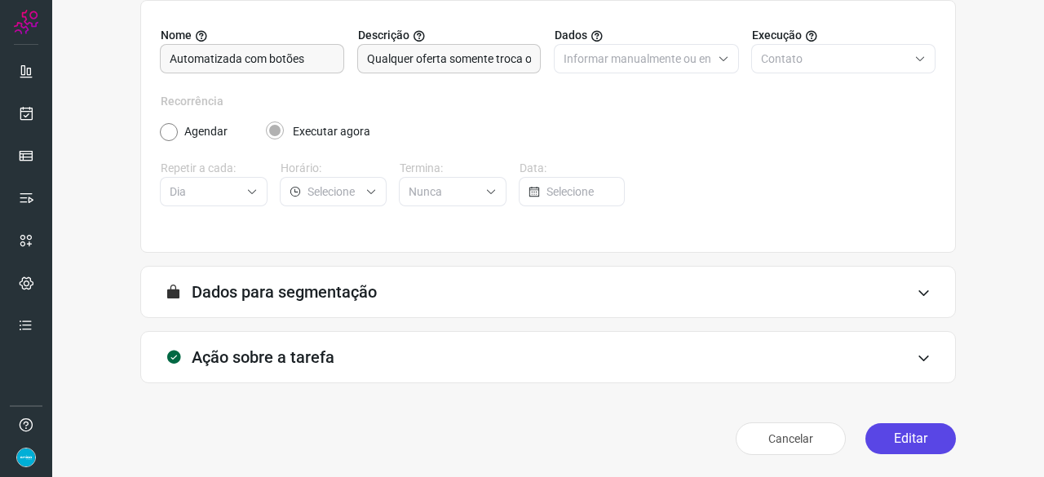
click at [905, 430] on button "Editar" at bounding box center [910, 438] width 91 height 31
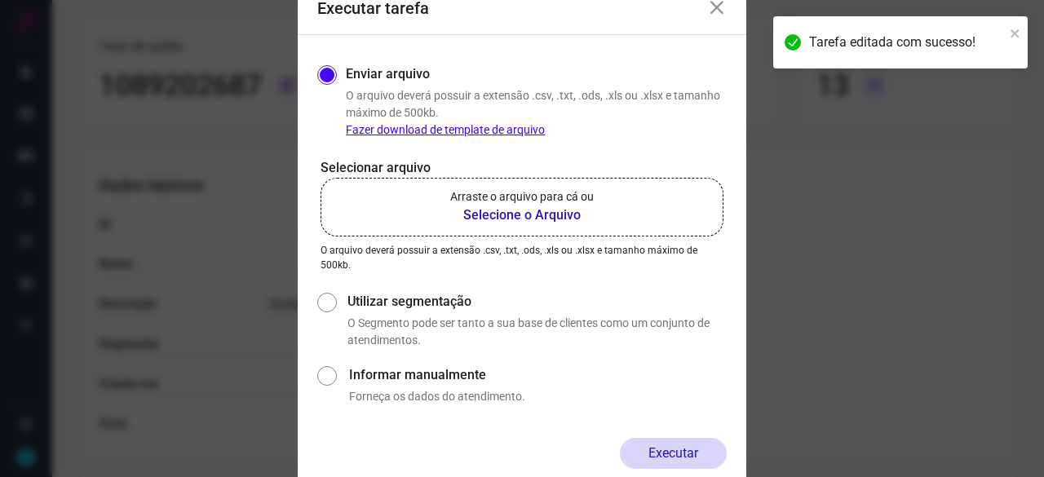
click at [485, 215] on b "Selecione o Arquivo" at bounding box center [522, 216] width 144 height 20
click at [0, 0] on input "Arraste o arquivo para cá ou Selecione o Arquivo" at bounding box center [0, 0] width 0 height 0
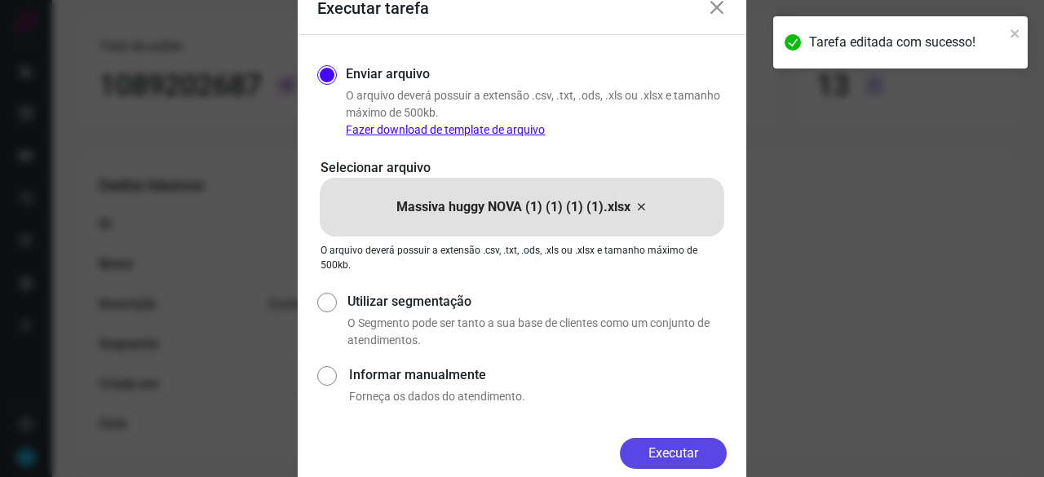
click at [682, 449] on button "Executar" at bounding box center [673, 453] width 107 height 31
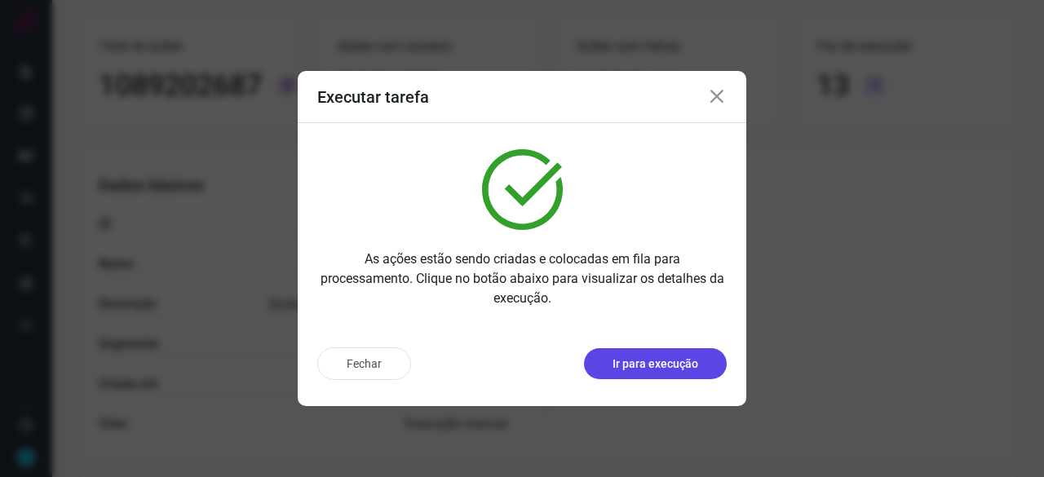
click at [640, 366] on p "Ir para execução" at bounding box center [656, 364] width 86 height 17
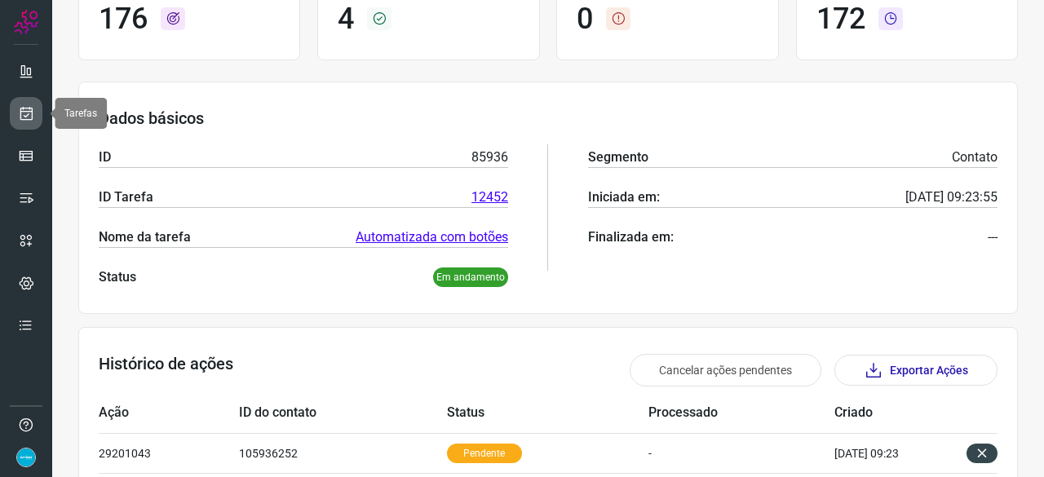
click at [33, 103] on link at bounding box center [26, 113] width 33 height 33
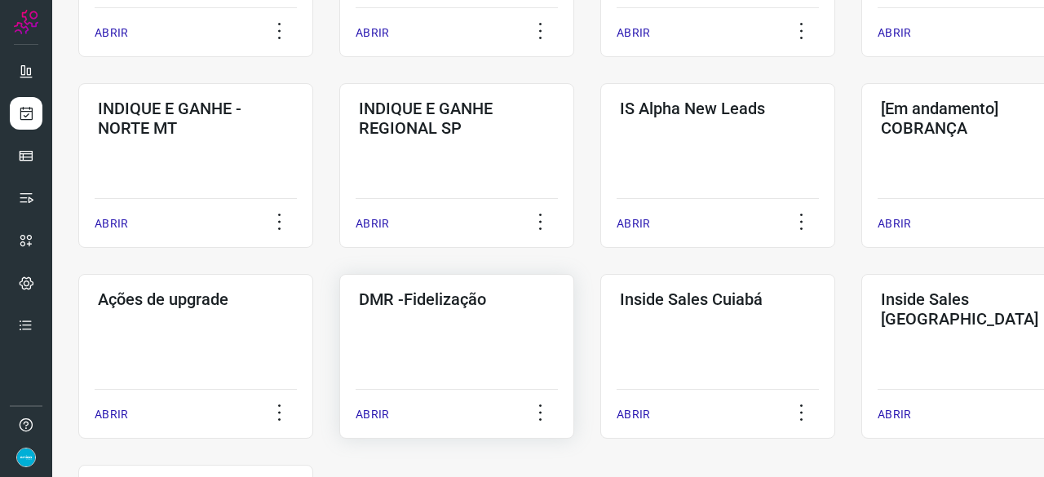
scroll to position [620, 0]
click at [370, 411] on p "ABRIR" at bounding box center [372, 413] width 33 height 17
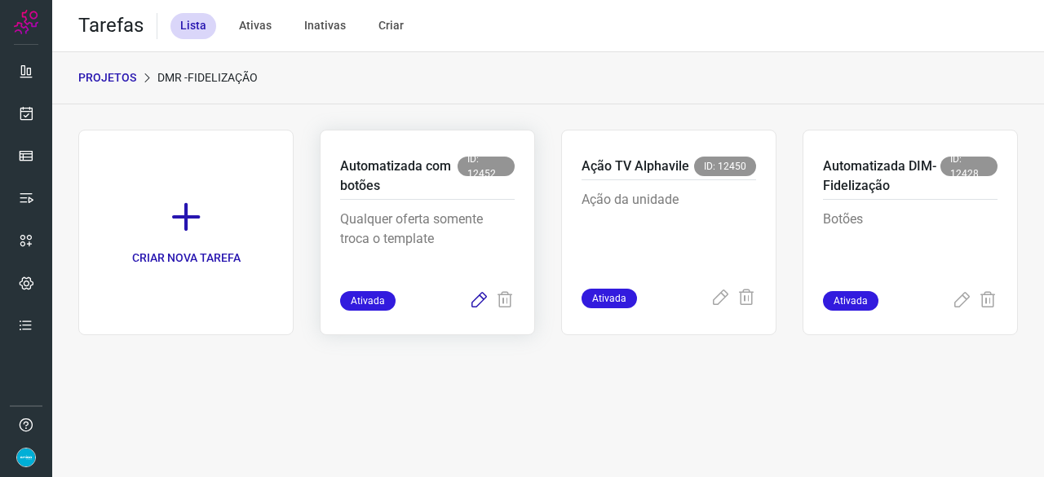
click at [476, 298] on icon at bounding box center [479, 301] width 20 height 20
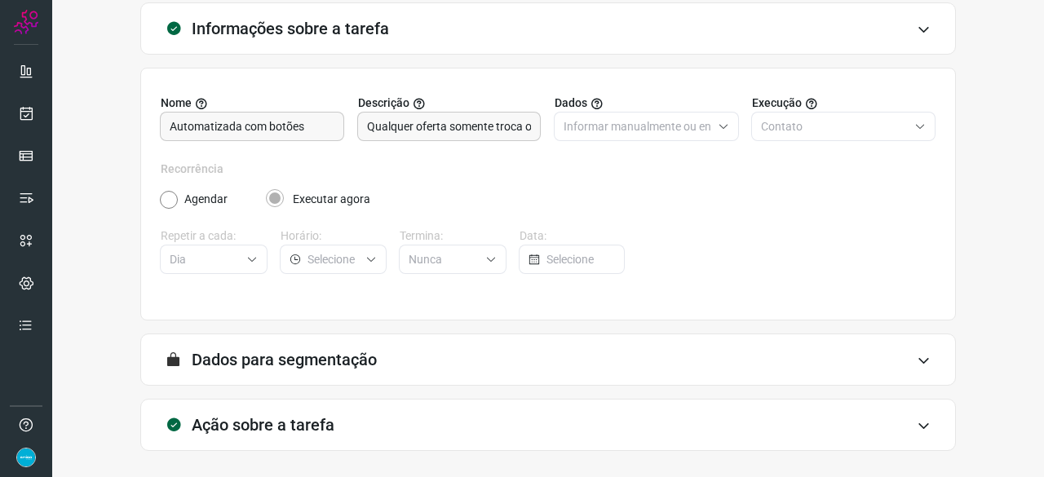
scroll to position [159, 0]
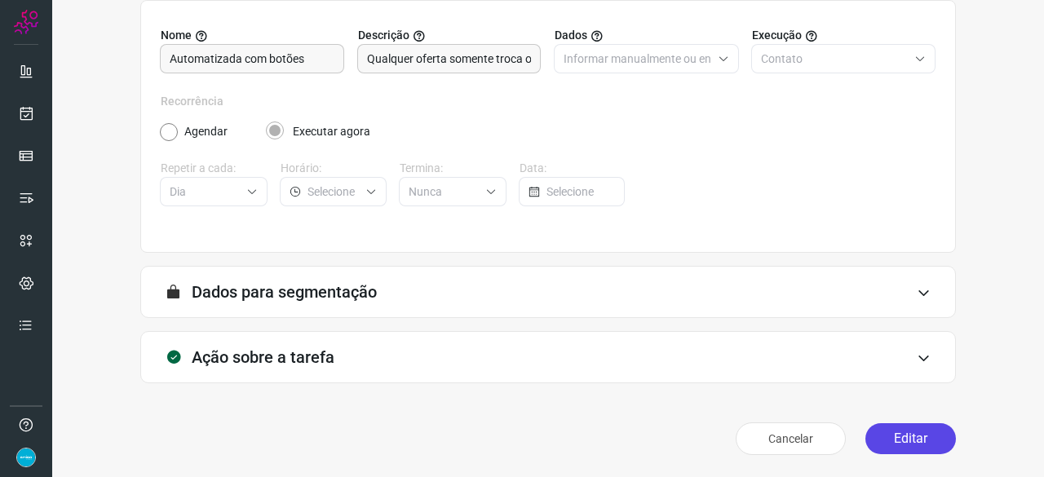
click at [911, 440] on button "Editar" at bounding box center [910, 438] width 91 height 31
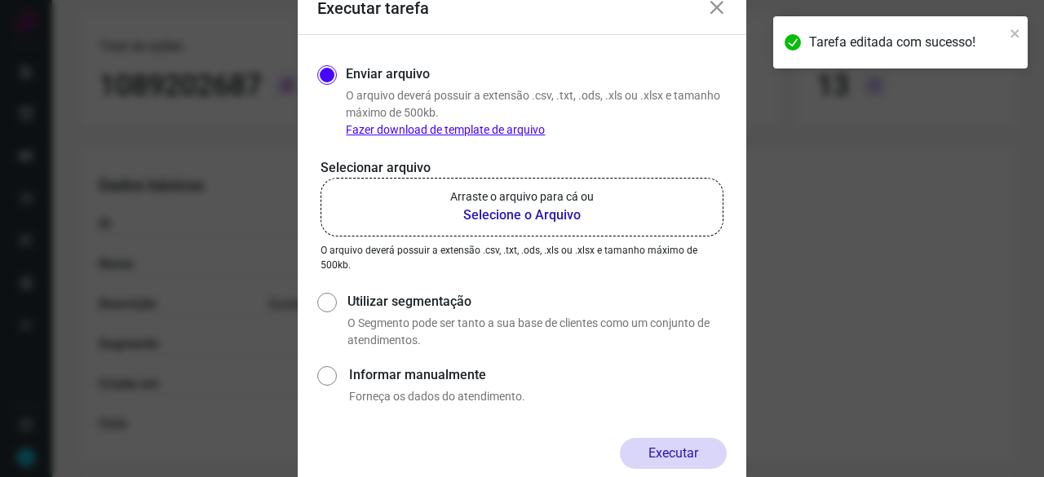
click at [494, 214] on b "Selecione o Arquivo" at bounding box center [522, 216] width 144 height 20
click at [0, 0] on input "Arraste o arquivo para cá ou Selecione o Arquivo" at bounding box center [0, 0] width 0 height 0
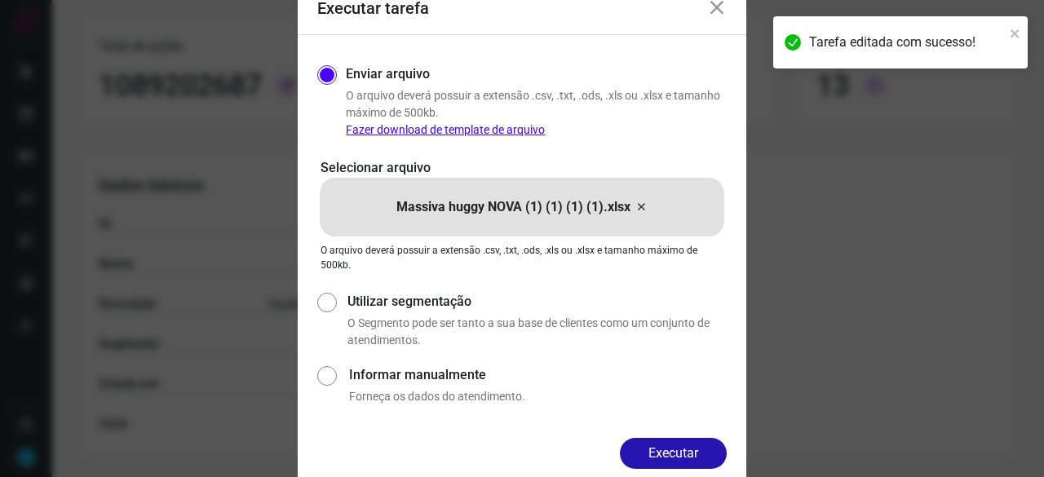
click at [666, 442] on button "Executar" at bounding box center [673, 453] width 107 height 31
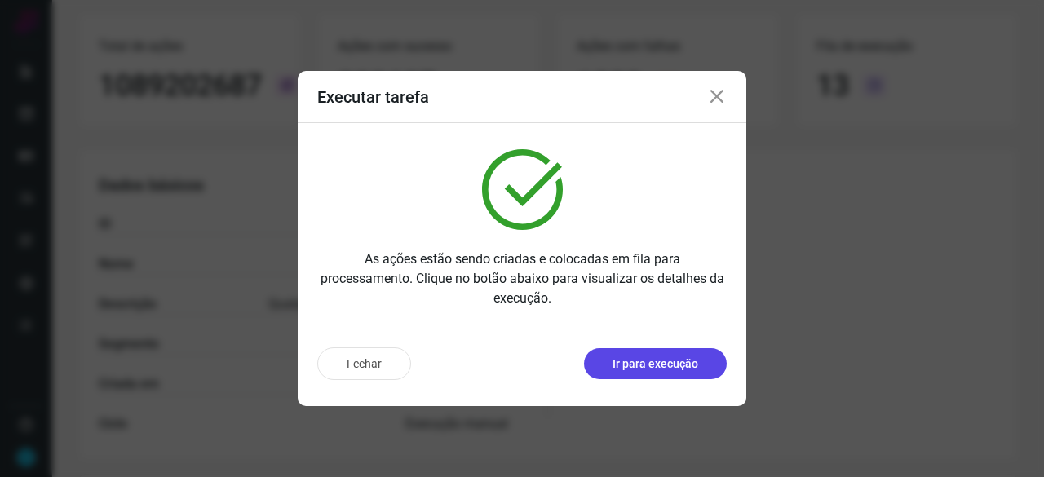
click at [640, 368] on p "Ir para execução" at bounding box center [656, 364] width 86 height 17
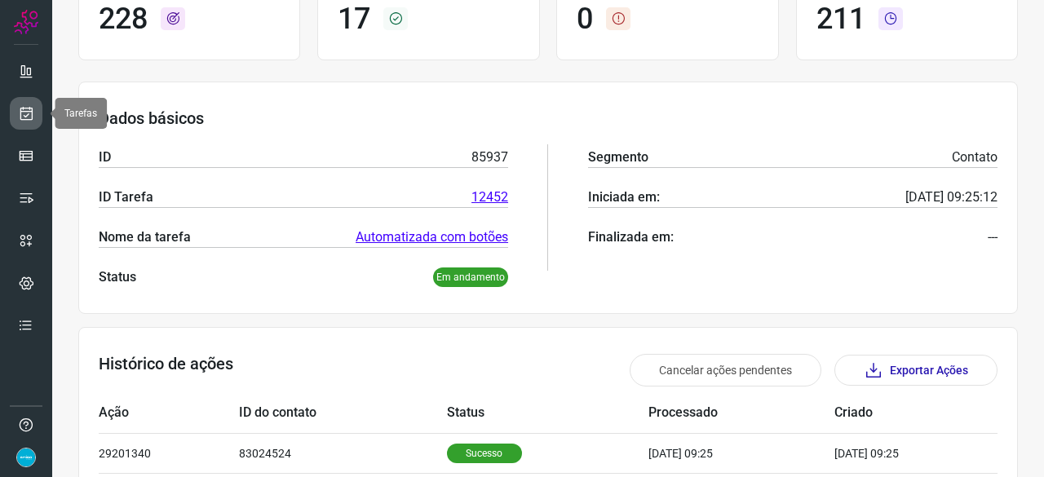
click at [29, 117] on icon at bounding box center [26, 113] width 17 height 16
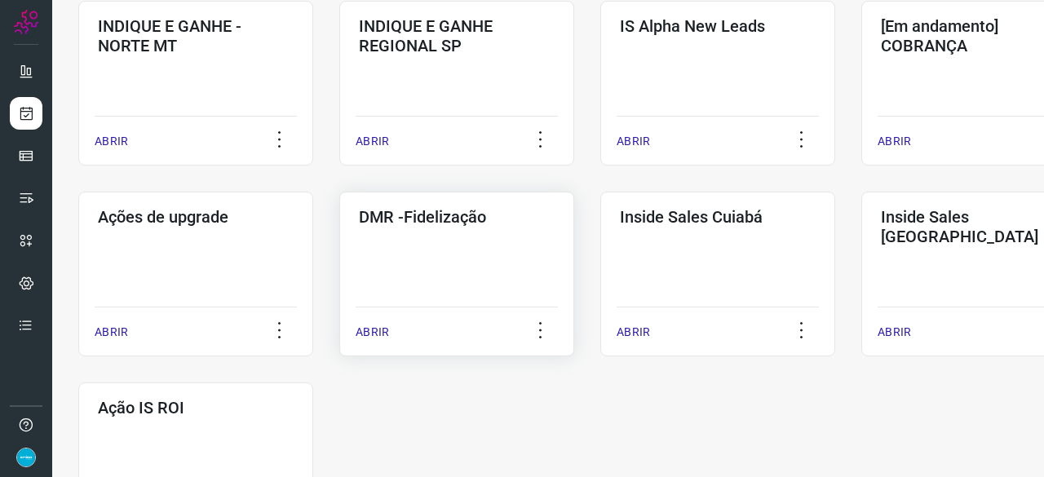
click at [378, 332] on p "ABRIR" at bounding box center [372, 332] width 33 height 17
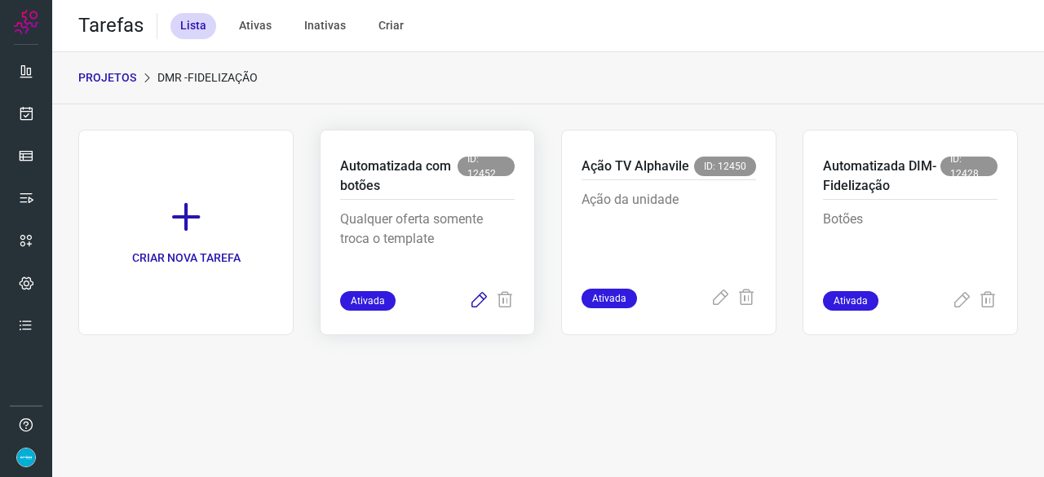
click at [480, 302] on icon at bounding box center [479, 301] width 20 height 20
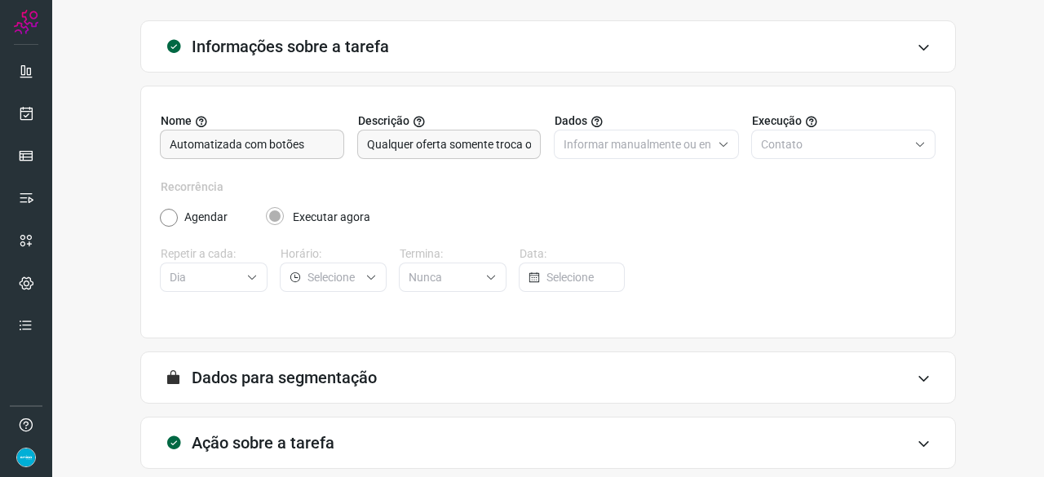
scroll to position [159, 0]
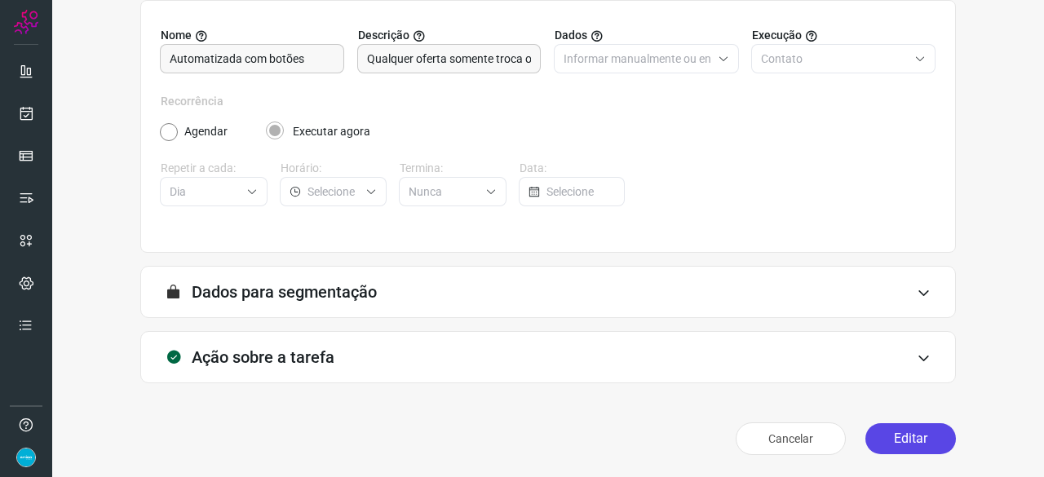
click at [899, 440] on button "Editar" at bounding box center [910, 438] width 91 height 31
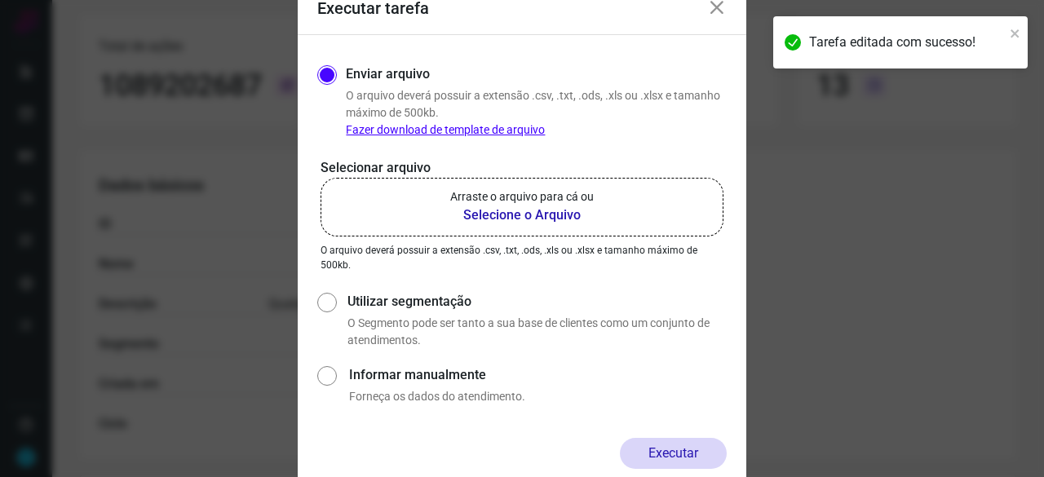
click at [486, 215] on b "Selecione o Arquivo" at bounding box center [522, 216] width 144 height 20
click at [0, 0] on input "Arraste o arquivo para cá ou Selecione o Arquivo" at bounding box center [0, 0] width 0 height 0
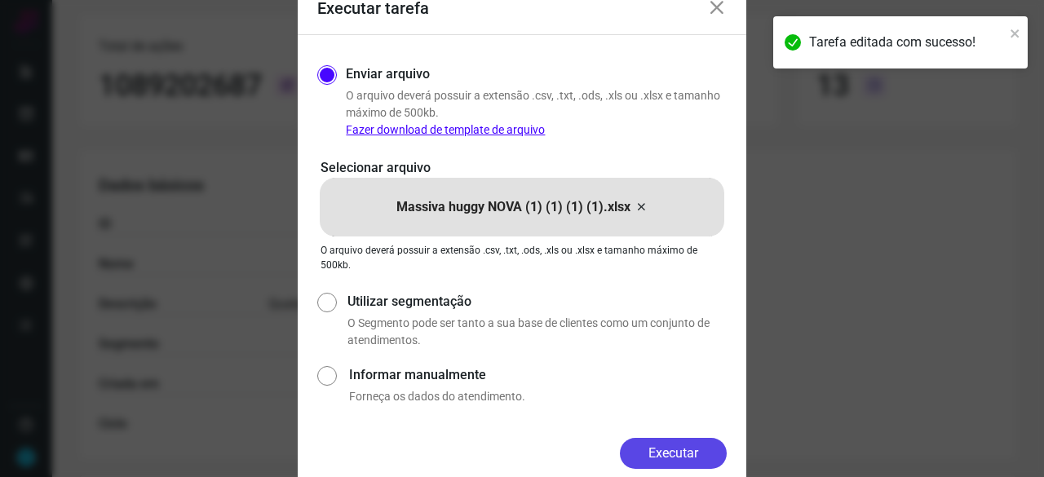
click at [687, 448] on button "Executar" at bounding box center [673, 453] width 107 height 31
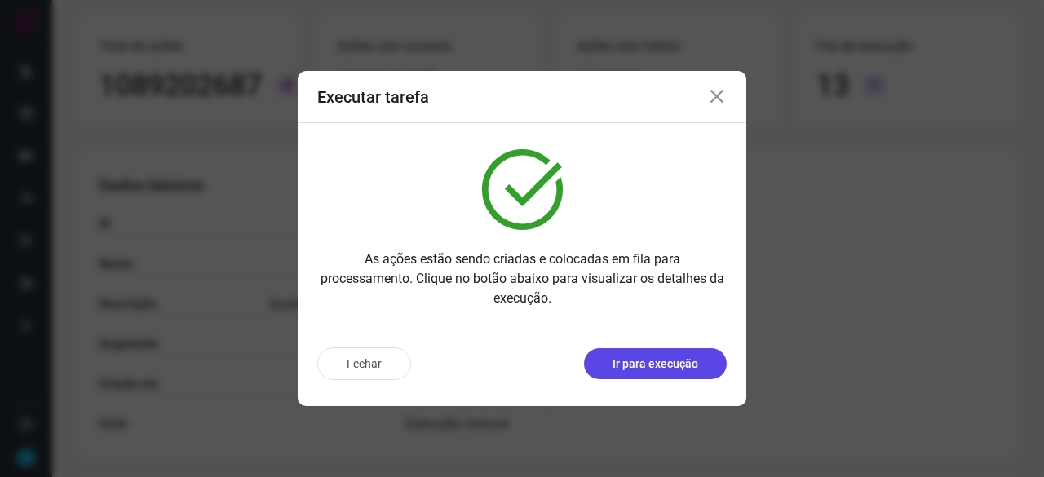
click at [631, 370] on p "Ir para execução" at bounding box center [656, 364] width 86 height 17
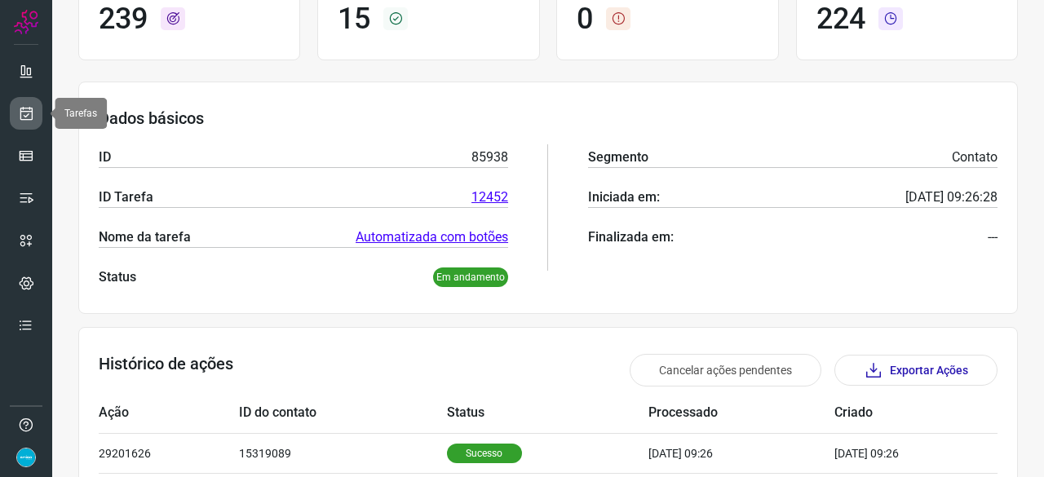
click at [20, 113] on icon at bounding box center [26, 113] width 17 height 16
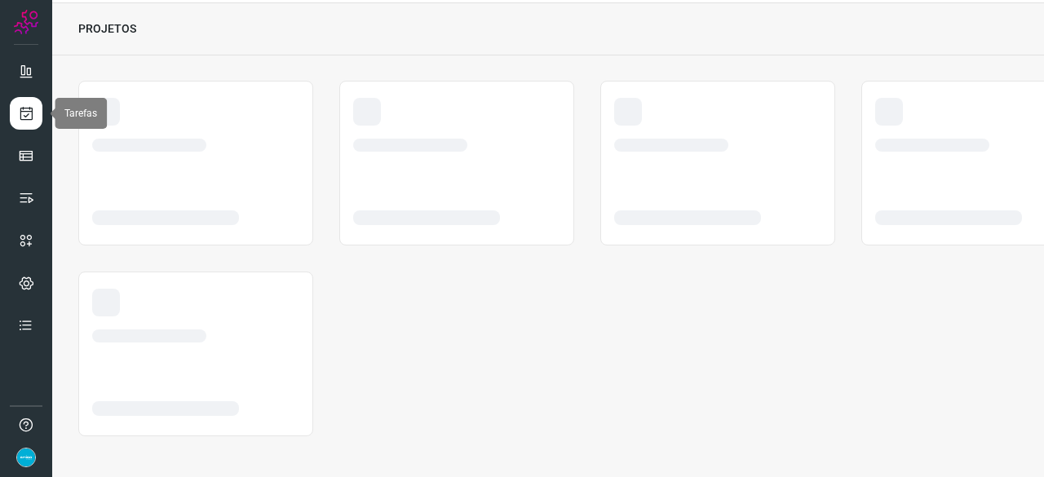
scroll to position [49, 0]
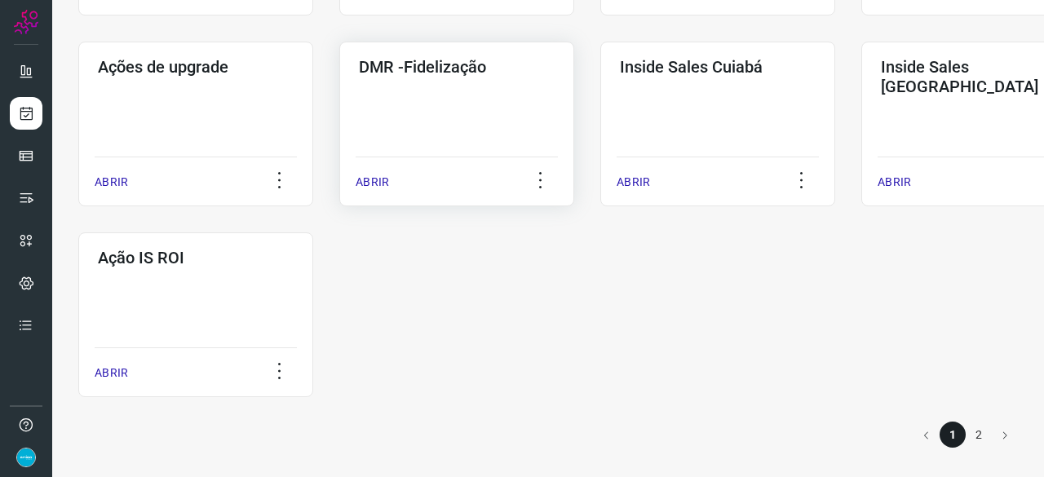
click at [373, 184] on p "ABRIR" at bounding box center [372, 182] width 33 height 17
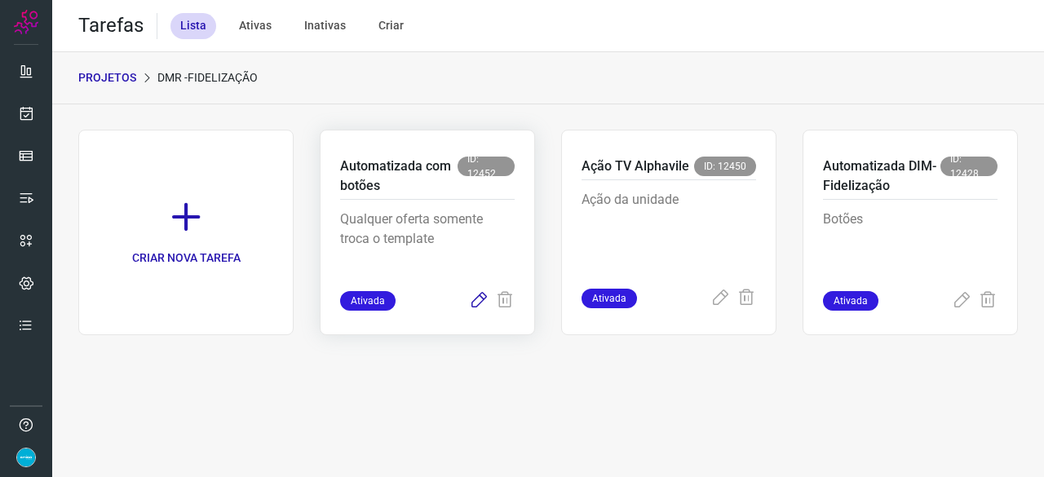
click at [477, 303] on icon at bounding box center [479, 301] width 20 height 20
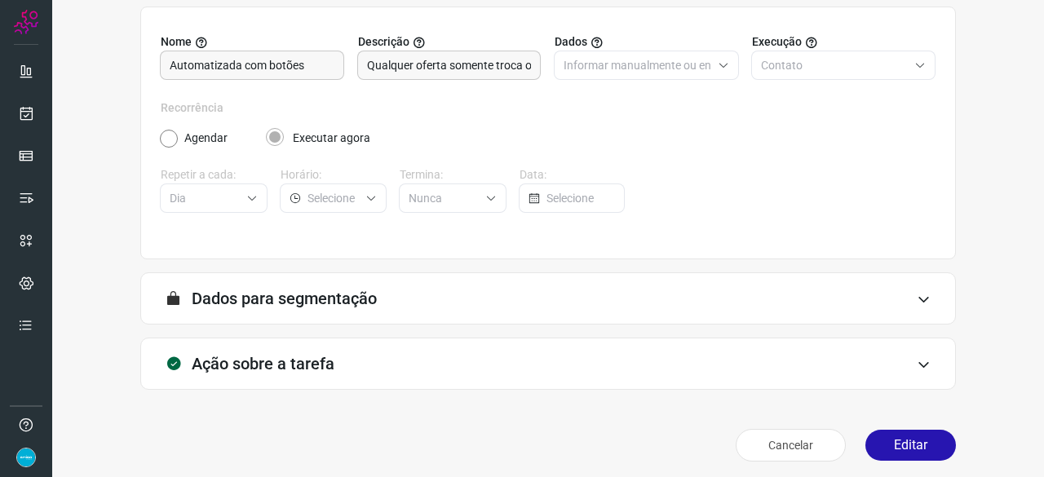
scroll to position [159, 0]
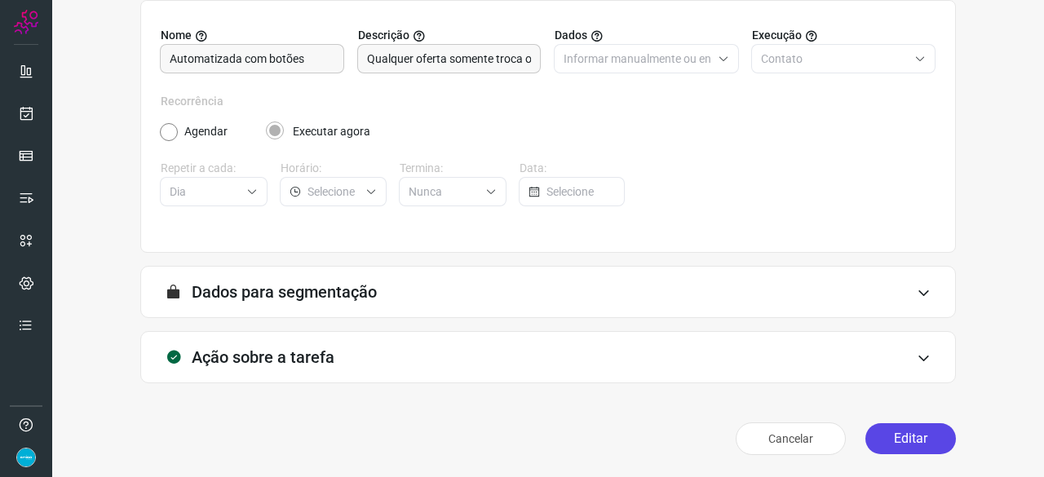
click at [892, 436] on button "Editar" at bounding box center [910, 438] width 91 height 31
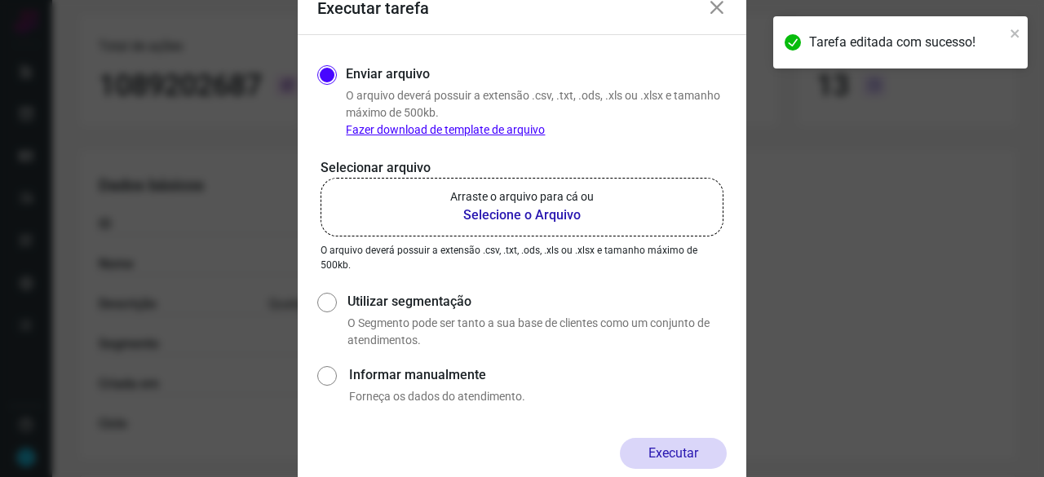
click at [493, 211] on b "Selecione o Arquivo" at bounding box center [522, 216] width 144 height 20
click at [0, 0] on input "Arraste o arquivo para cá ou Selecione o Arquivo" at bounding box center [0, 0] width 0 height 0
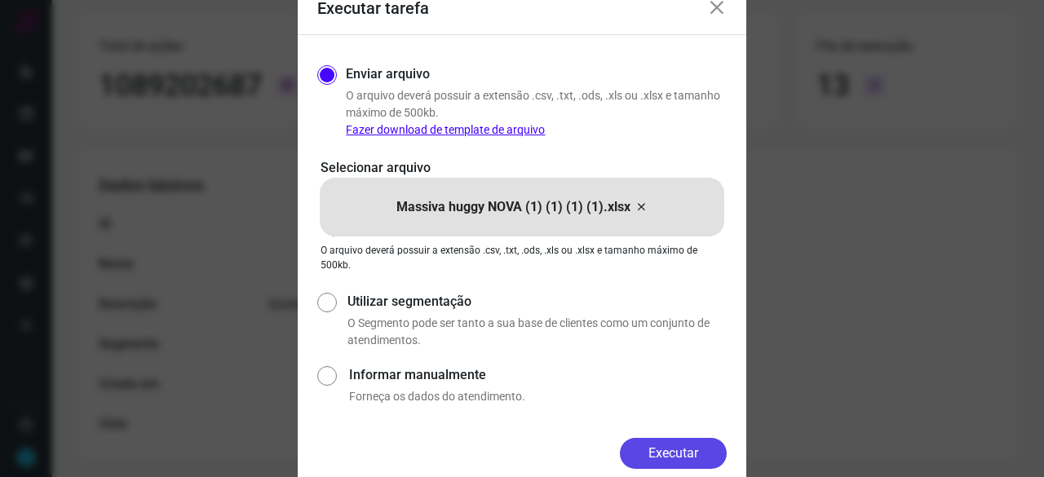
click at [702, 450] on button "Executar" at bounding box center [673, 453] width 107 height 31
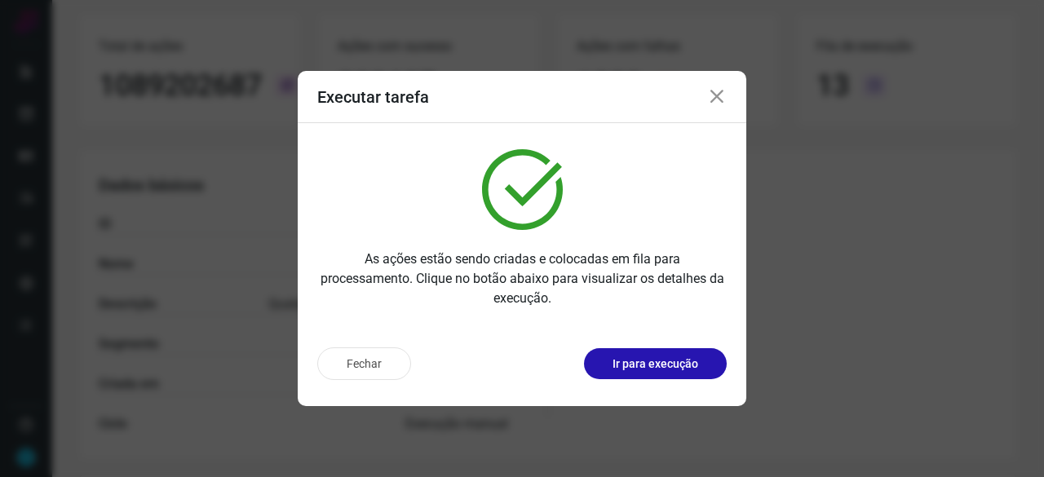
click at [666, 347] on div "Fechar Ir para execução" at bounding box center [521, 363] width 409 height 33
click at [662, 365] on p "Ir para execução" at bounding box center [656, 364] width 86 height 17
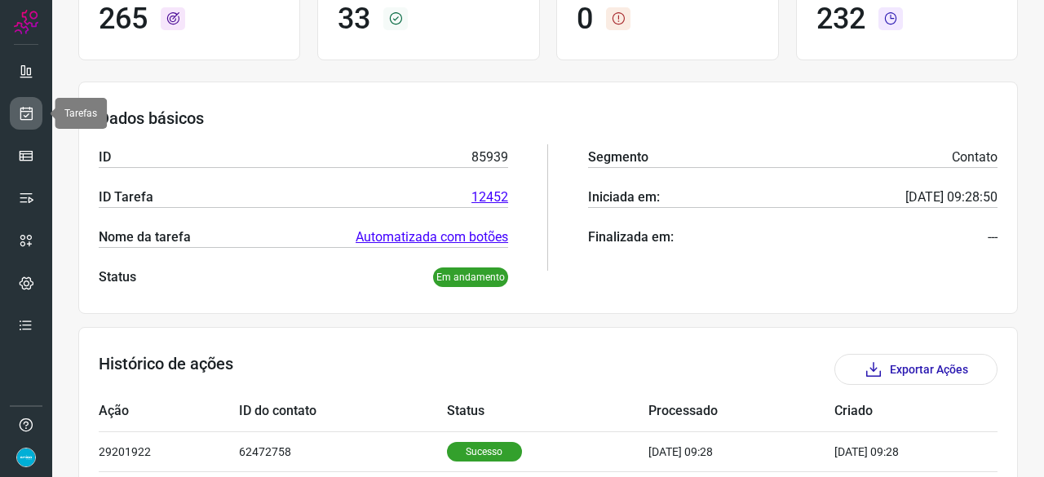
click at [21, 113] on icon at bounding box center [26, 113] width 17 height 16
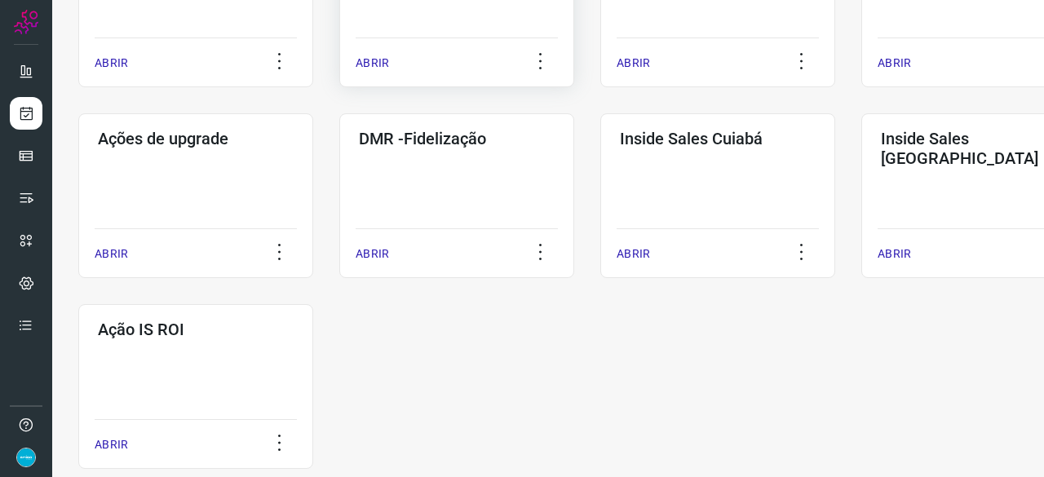
scroll to position [852, 0]
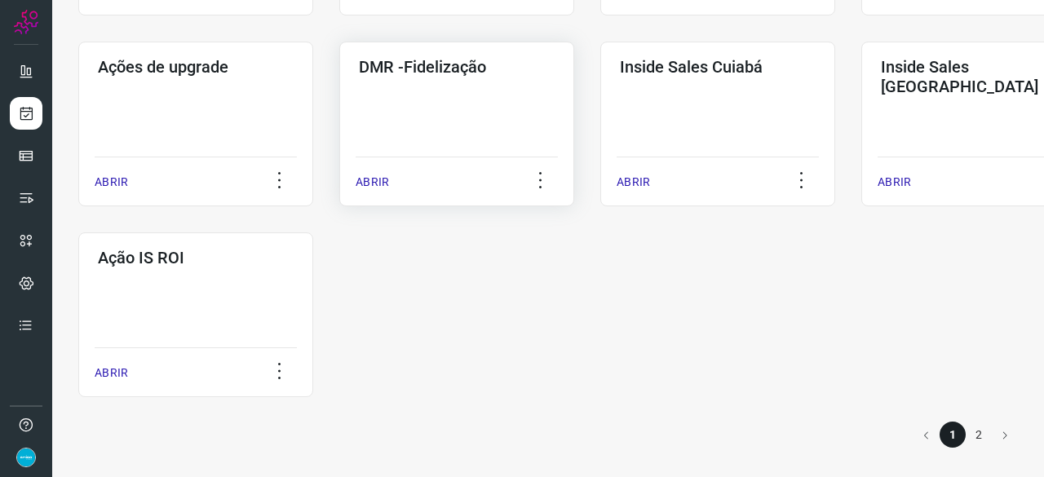
click at [365, 177] on p "ABRIR" at bounding box center [372, 182] width 33 height 17
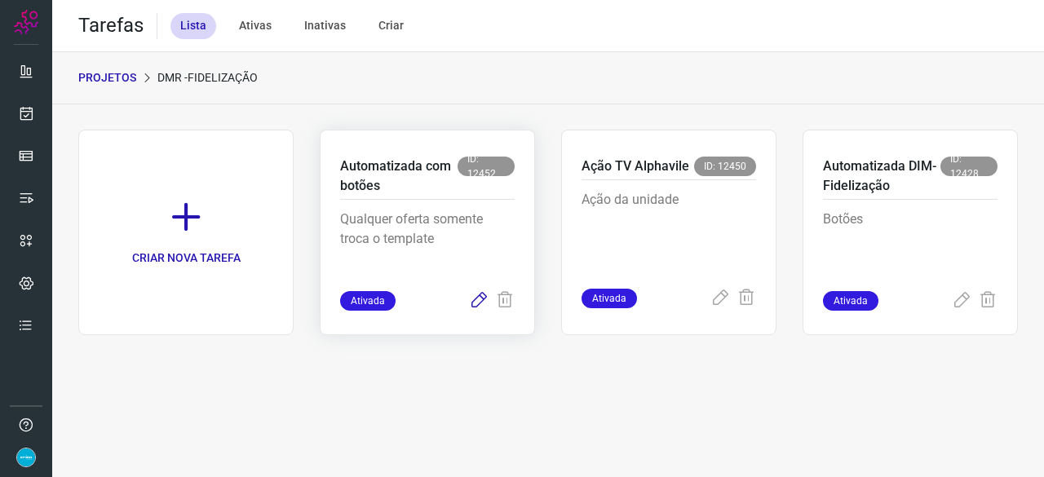
click at [474, 299] on icon at bounding box center [479, 301] width 20 height 20
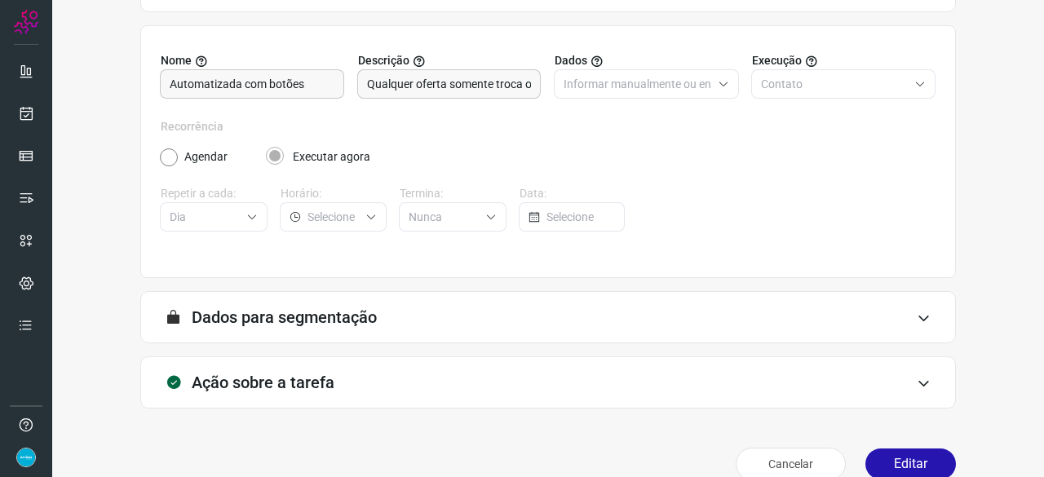
scroll to position [159, 0]
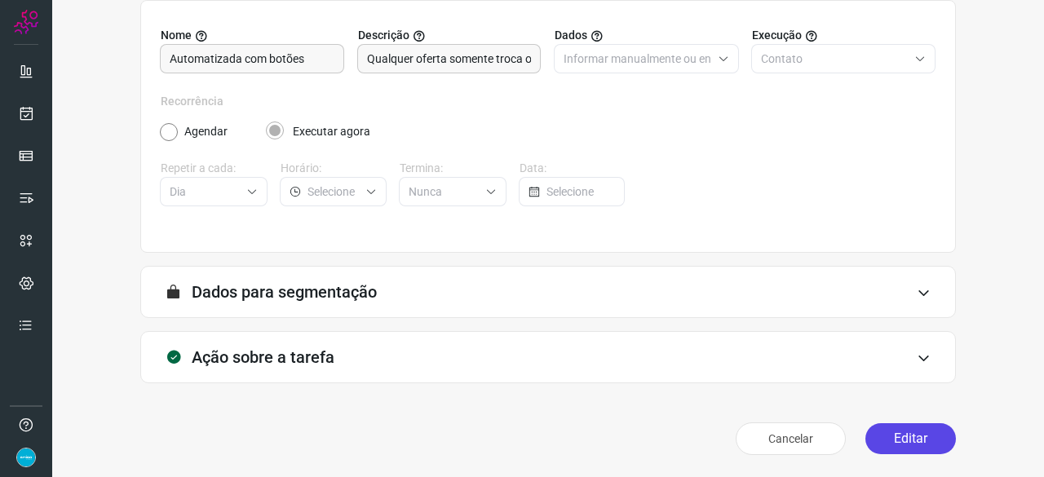
click at [886, 445] on button "Editar" at bounding box center [910, 438] width 91 height 31
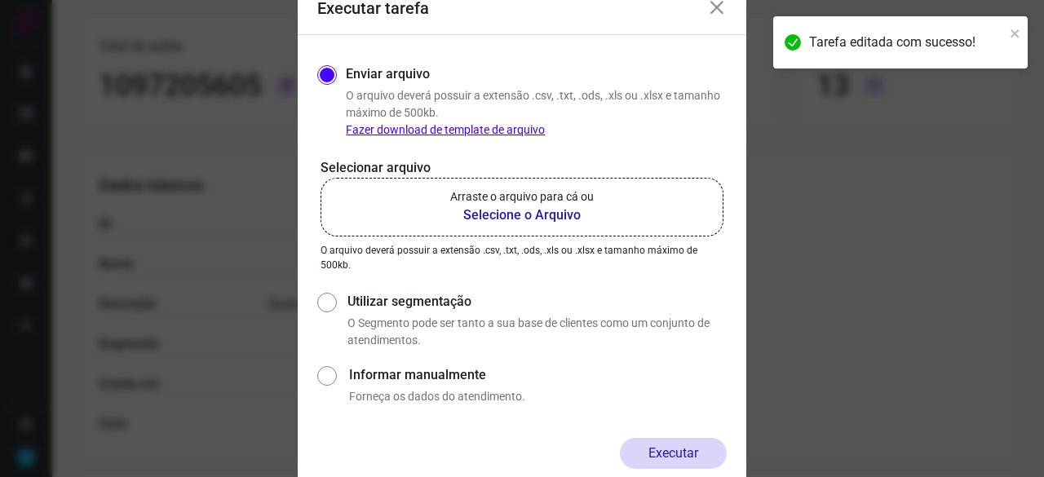
click at [550, 214] on b "Selecione o Arquivo" at bounding box center [522, 216] width 144 height 20
click at [0, 0] on input "Arraste o arquivo para cá ou Selecione o Arquivo" at bounding box center [0, 0] width 0 height 0
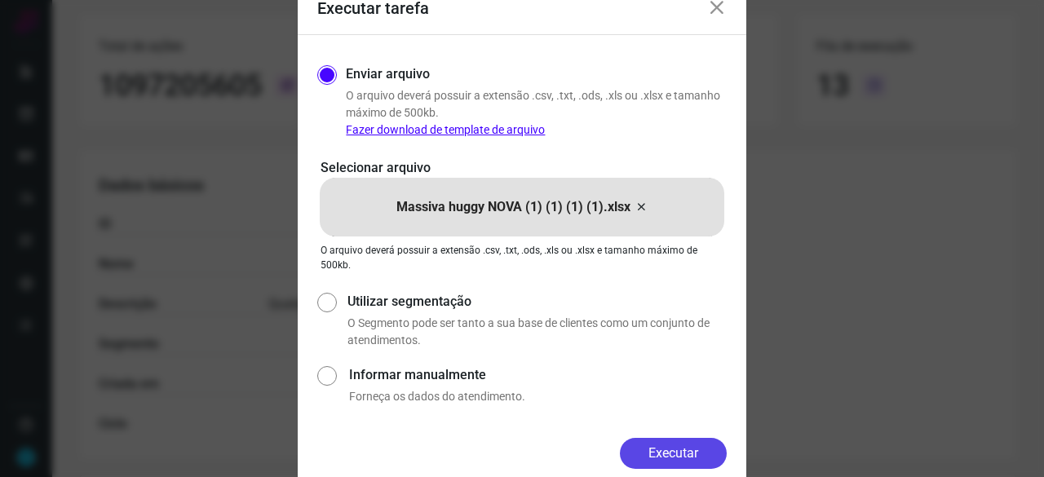
click at [680, 449] on button "Executar" at bounding box center [673, 453] width 107 height 31
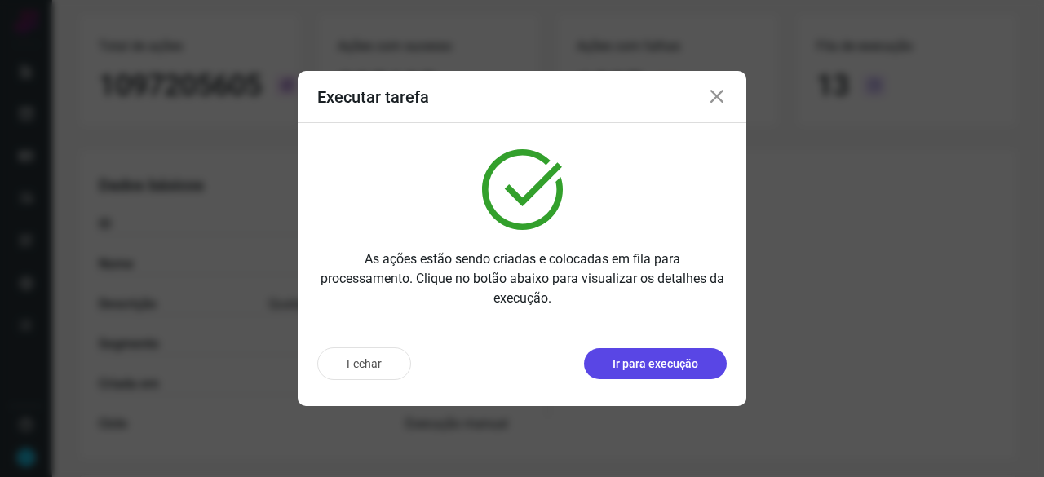
click at [646, 363] on p "Ir para execução" at bounding box center [656, 364] width 86 height 17
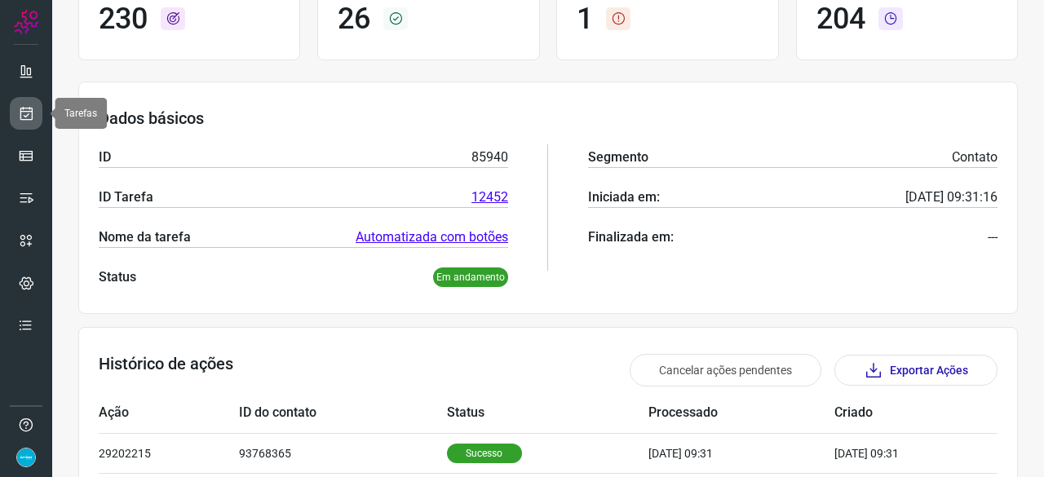
click at [25, 115] on icon at bounding box center [26, 113] width 17 height 16
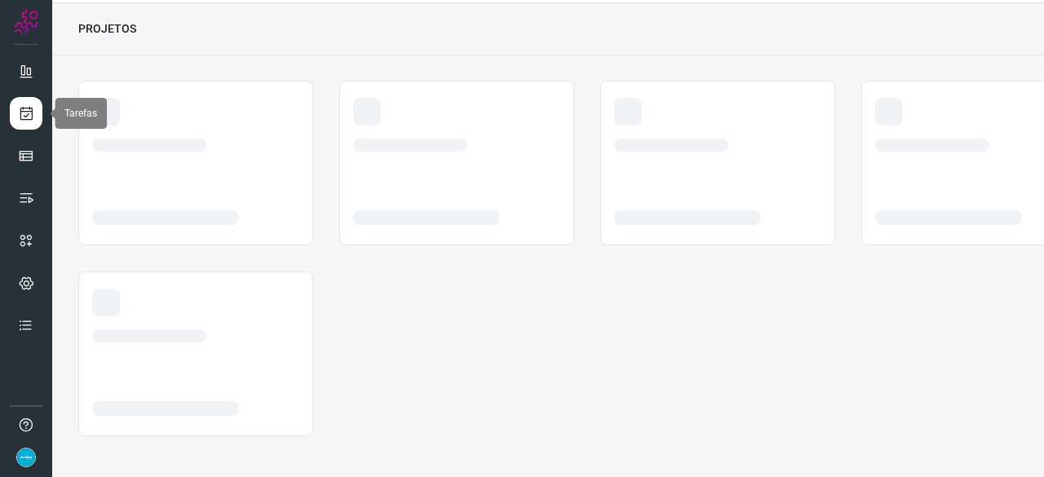
scroll to position [49, 0]
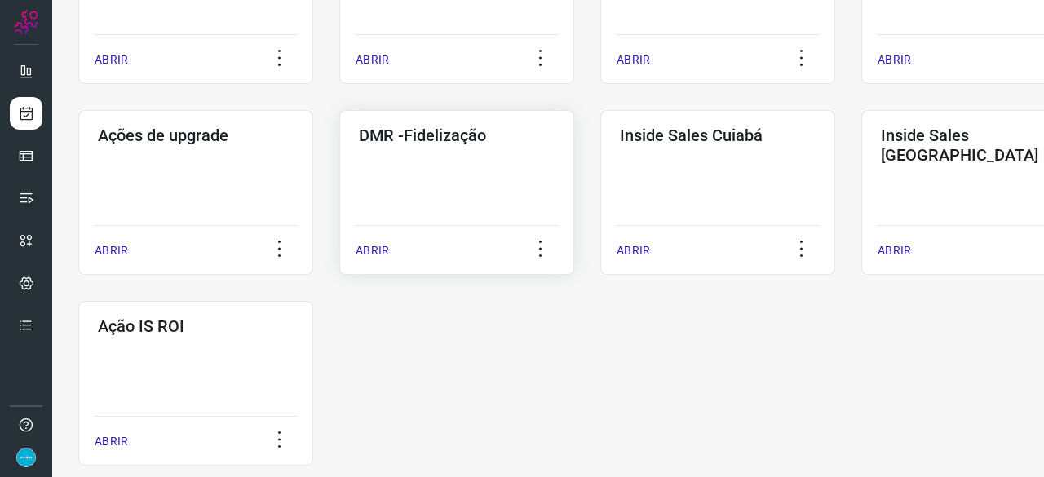
click at [375, 252] on p "ABRIR" at bounding box center [372, 250] width 33 height 17
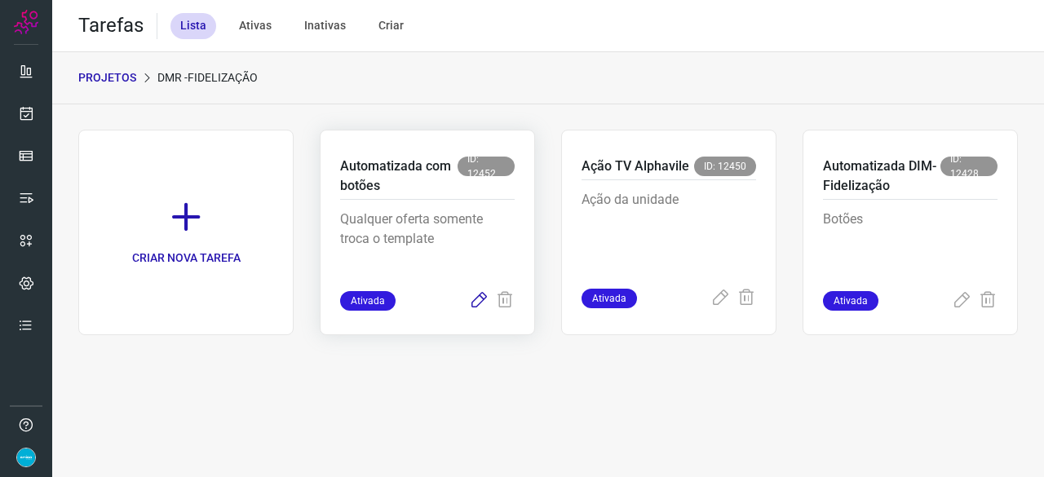
click at [478, 297] on icon at bounding box center [479, 301] width 20 height 20
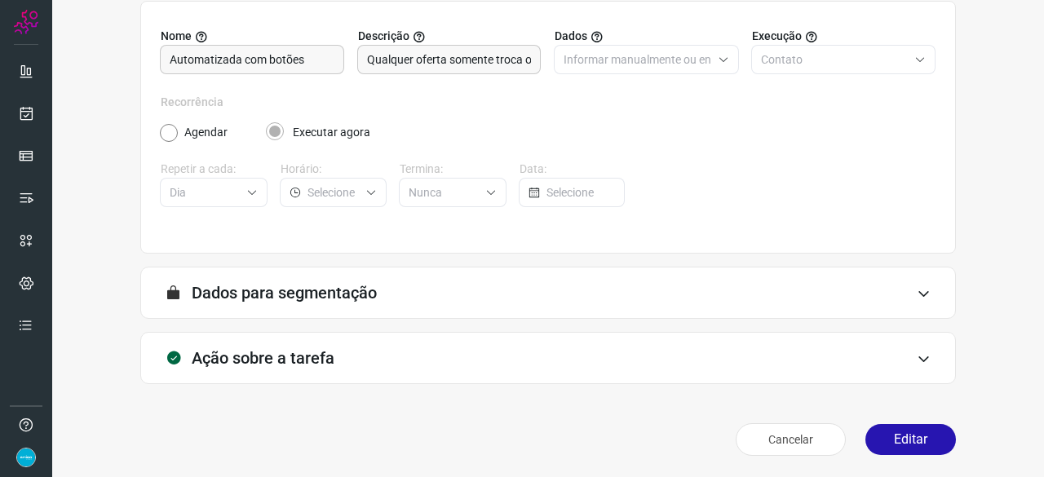
scroll to position [159, 0]
click at [898, 436] on button "Editar" at bounding box center [910, 438] width 91 height 31
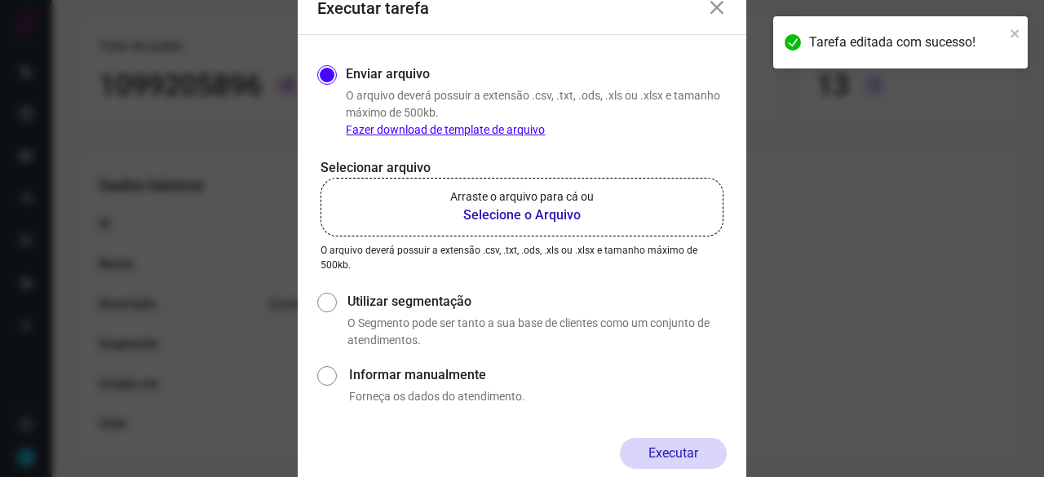
click at [519, 216] on b "Selecione o Arquivo" at bounding box center [522, 216] width 144 height 20
click at [0, 0] on input "Arraste o arquivo para cá ou Selecione o Arquivo" at bounding box center [0, 0] width 0 height 0
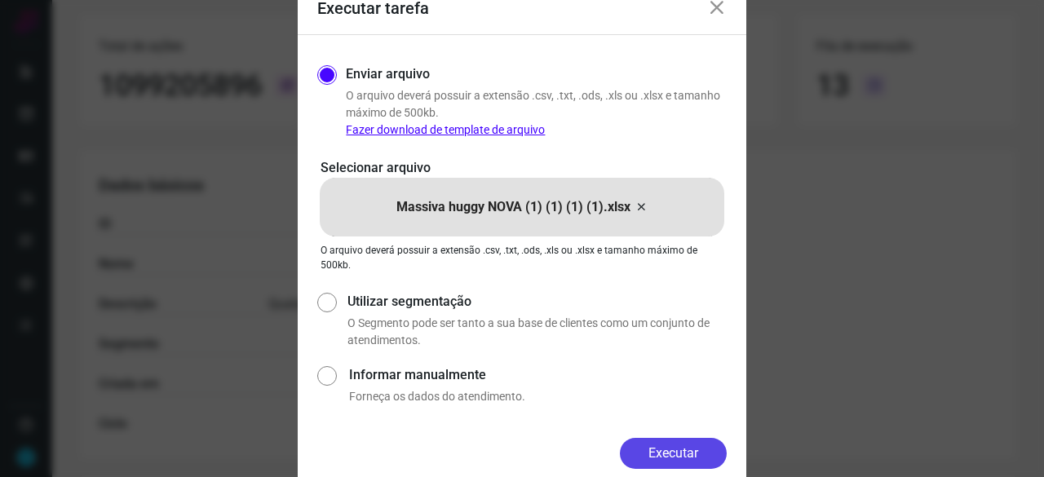
click at [680, 454] on button "Executar" at bounding box center [673, 453] width 107 height 31
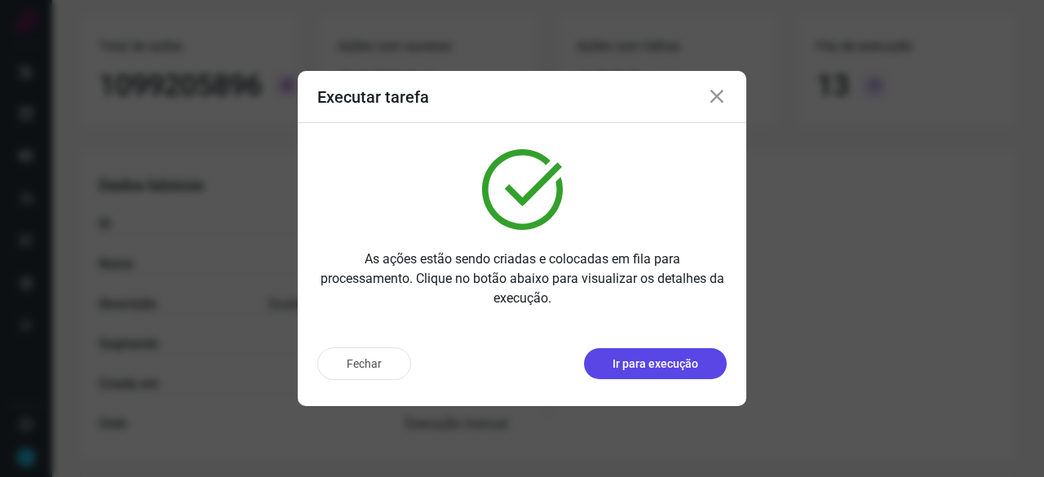
click at [679, 370] on p "Ir para execução" at bounding box center [656, 364] width 86 height 17
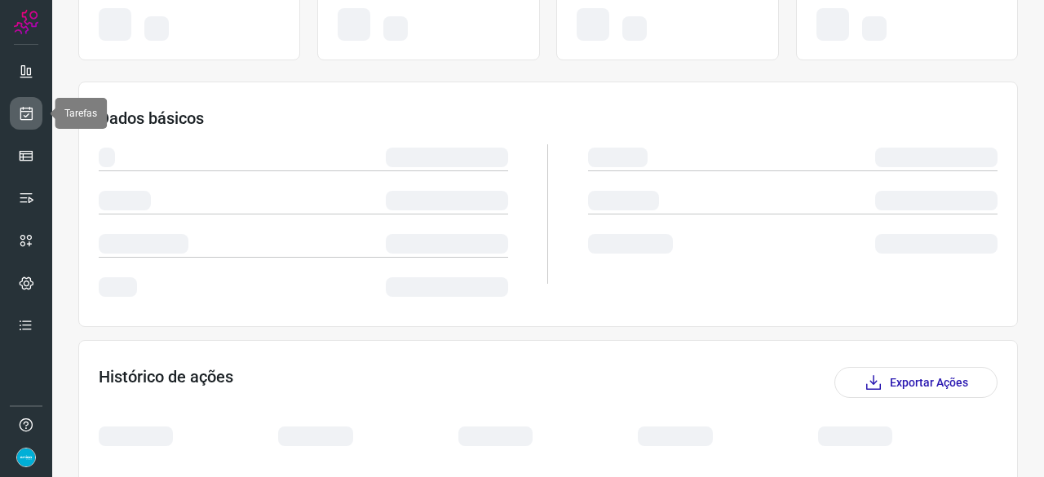
click at [34, 113] on link at bounding box center [26, 113] width 33 height 33
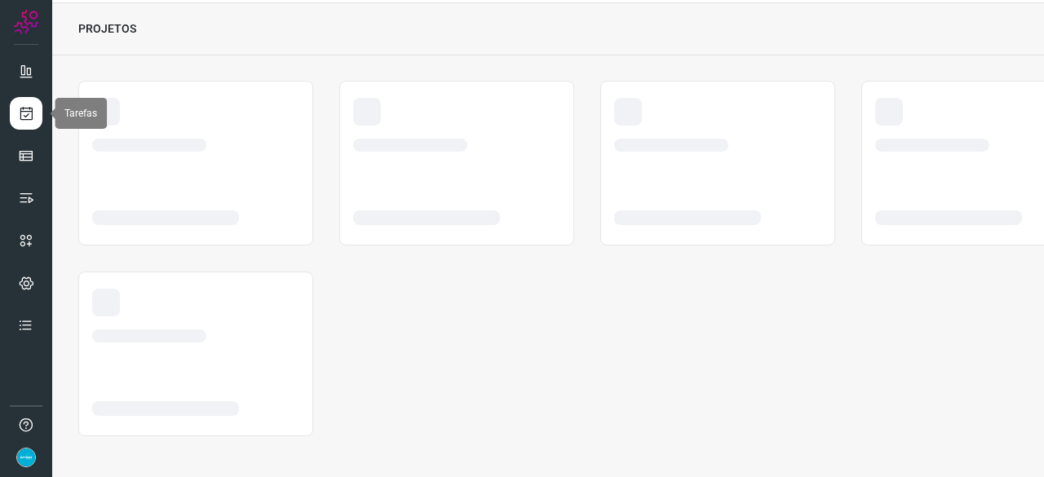
scroll to position [49, 0]
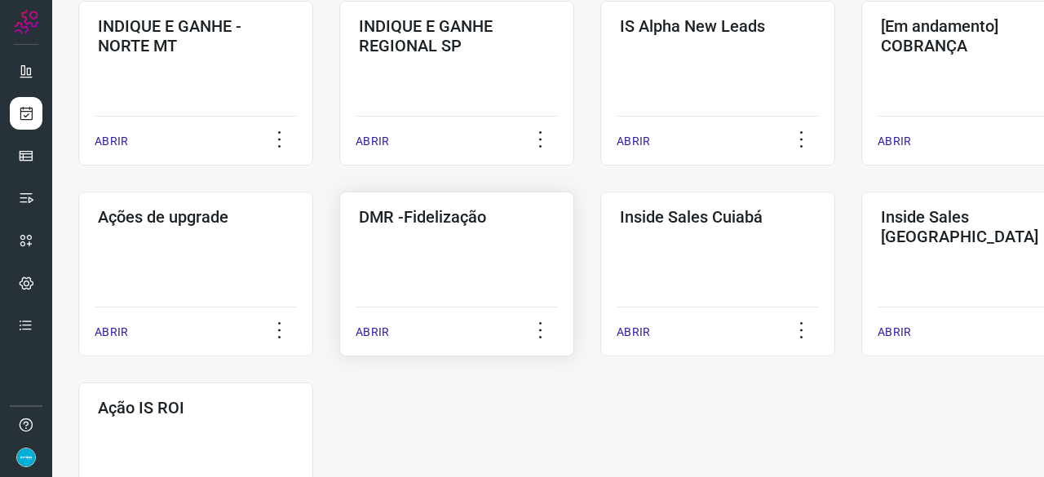
click at [374, 333] on p "ABRIR" at bounding box center [372, 332] width 33 height 17
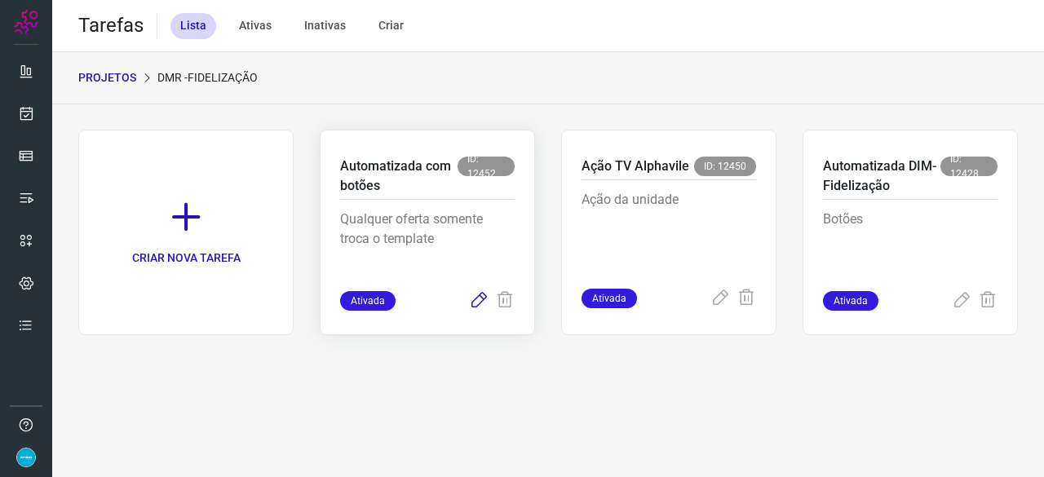
click at [475, 303] on icon at bounding box center [479, 301] width 20 height 20
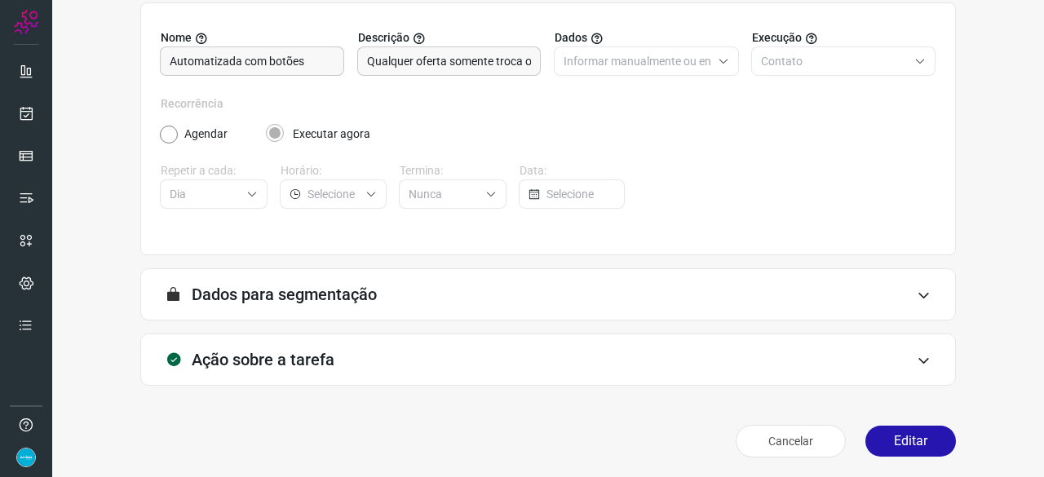
scroll to position [159, 0]
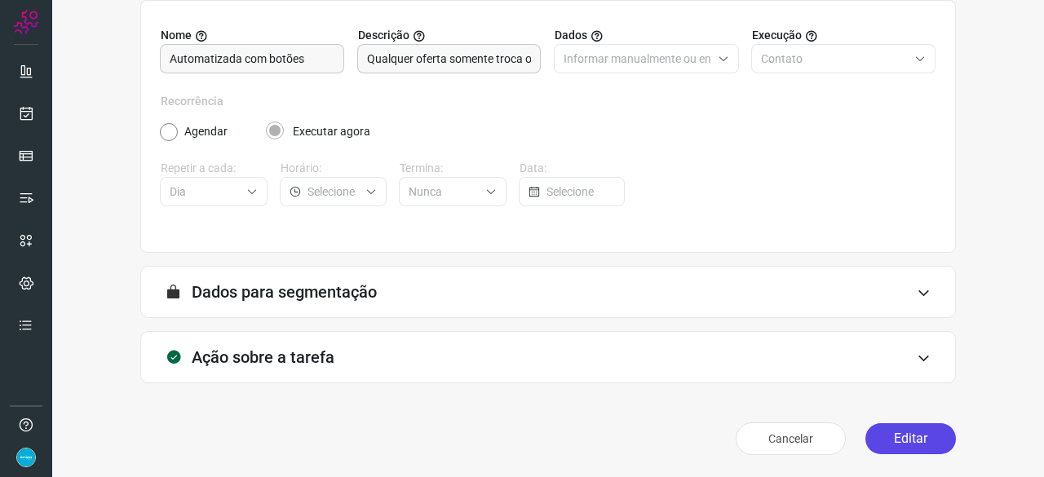
click at [930, 438] on button "Editar" at bounding box center [910, 438] width 91 height 31
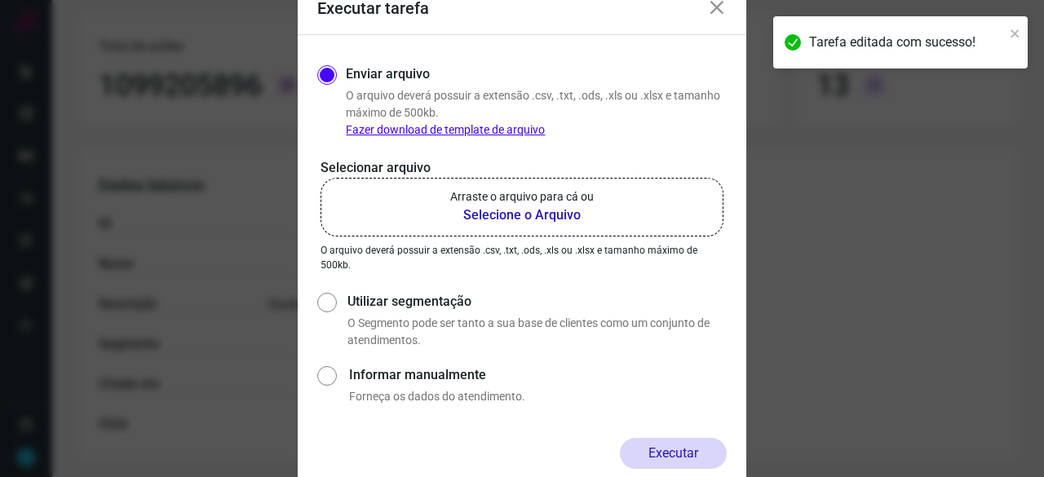
click at [490, 216] on b "Selecione o Arquivo" at bounding box center [522, 216] width 144 height 20
click at [0, 0] on input "Arraste o arquivo para cá ou Selecione o Arquivo" at bounding box center [0, 0] width 0 height 0
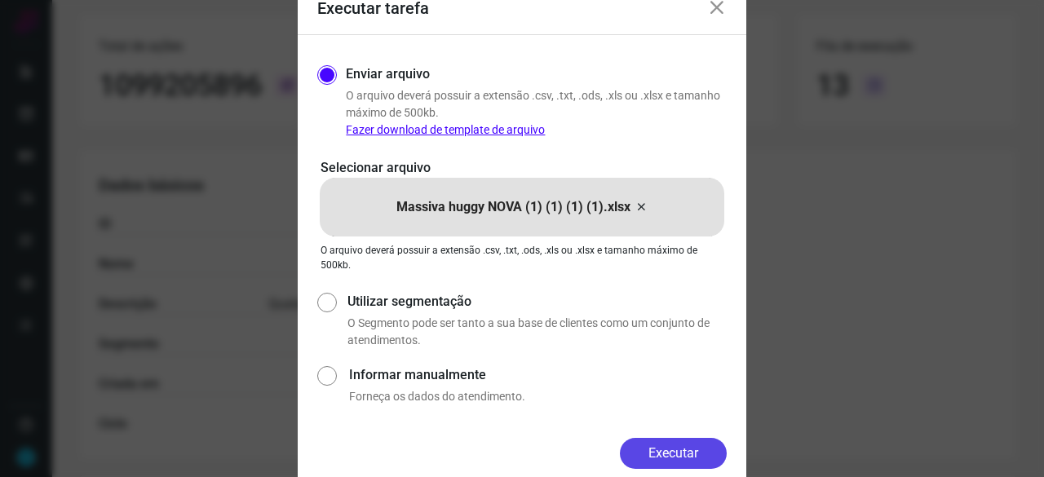
click at [675, 449] on button "Executar" at bounding box center [673, 453] width 107 height 31
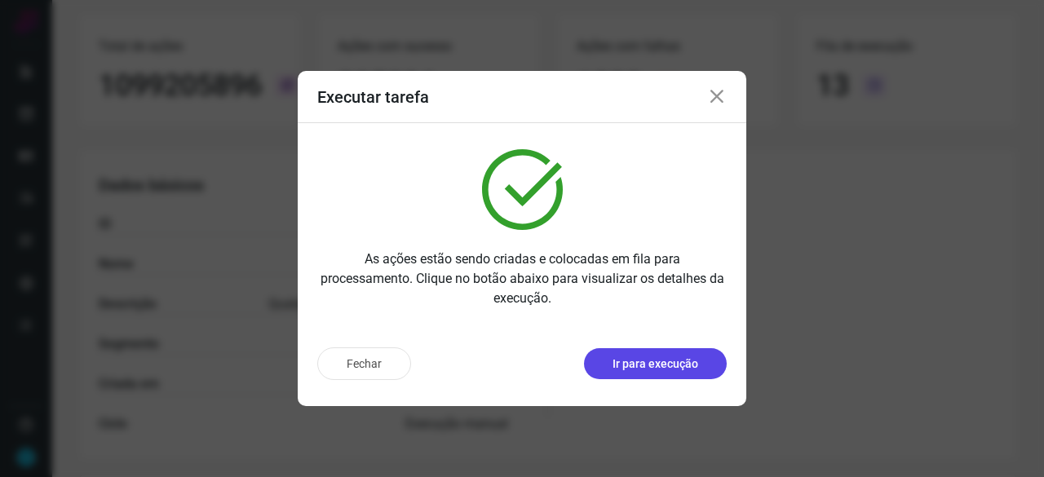
click at [632, 358] on p "Ir para execução" at bounding box center [656, 364] width 86 height 17
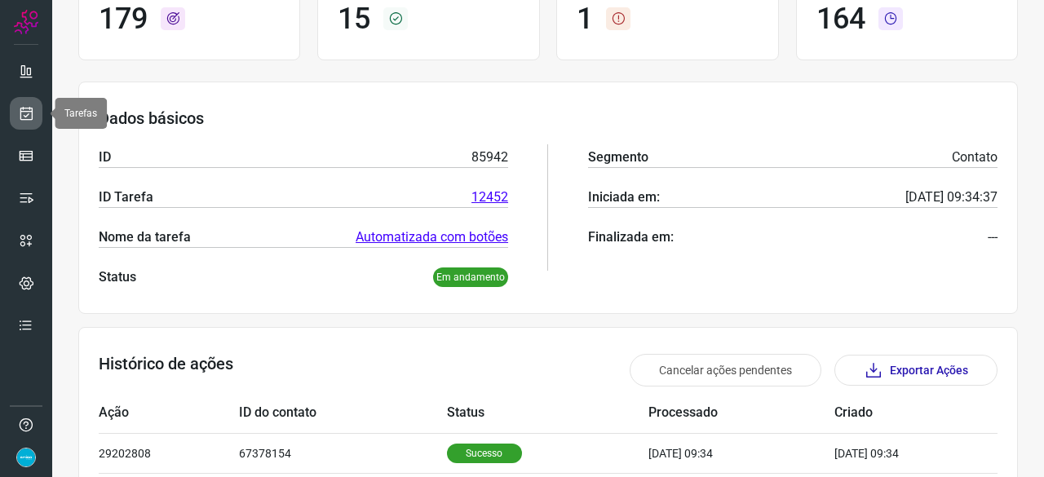
click at [26, 111] on icon at bounding box center [26, 113] width 17 height 16
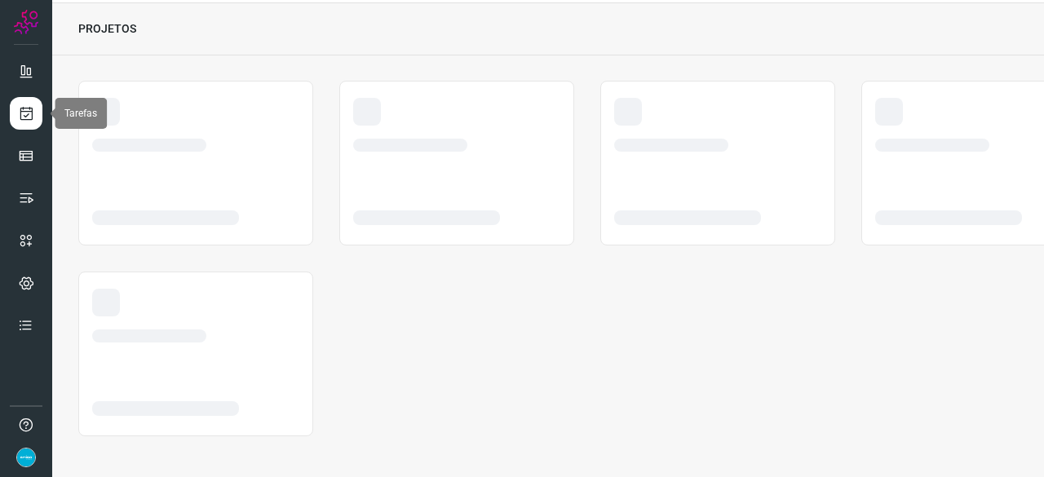
scroll to position [49, 0]
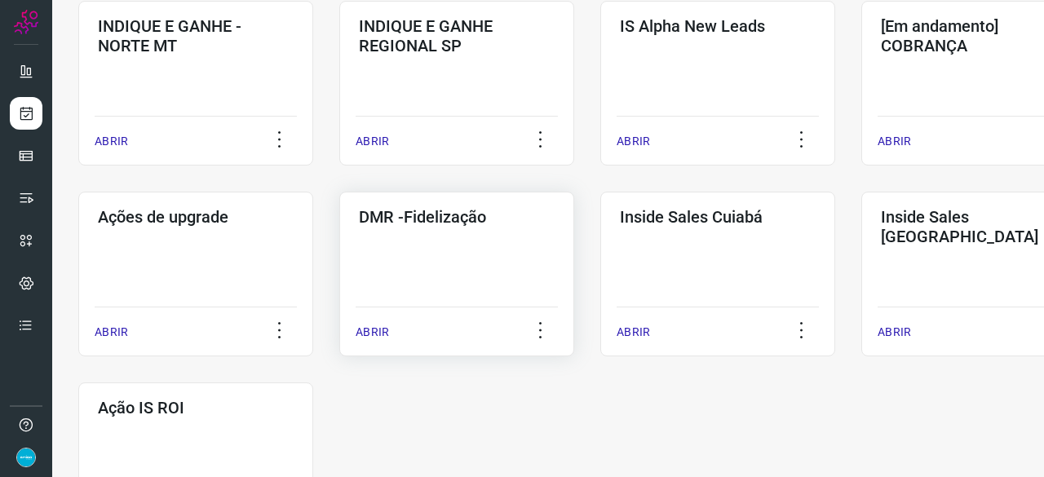
click at [373, 331] on p "ABRIR" at bounding box center [372, 332] width 33 height 17
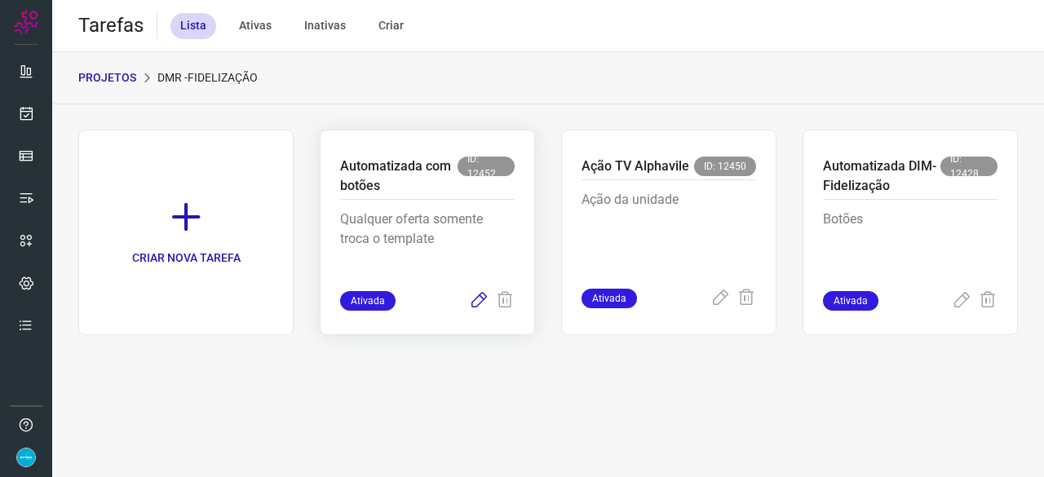
click at [477, 299] on icon at bounding box center [479, 301] width 20 height 20
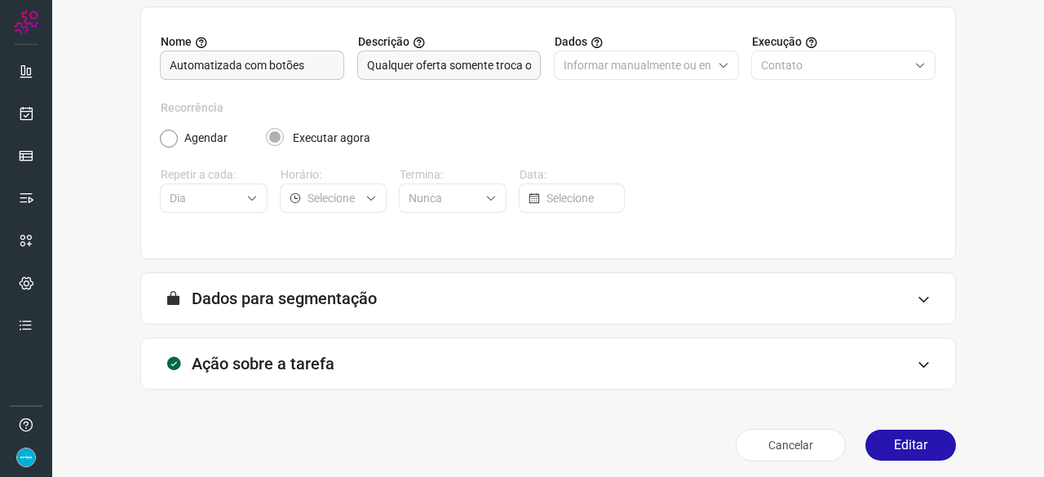
scroll to position [159, 0]
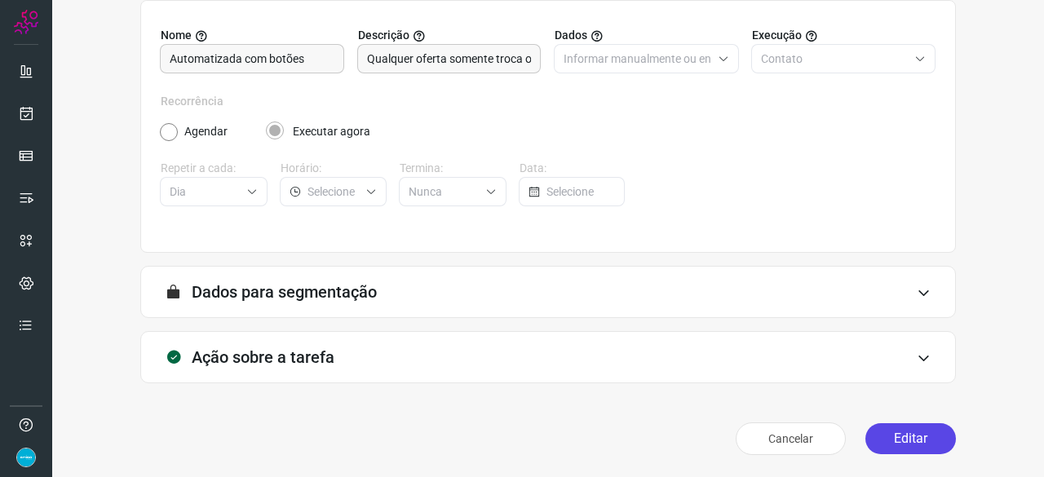
click at [909, 446] on button "Editar" at bounding box center [910, 438] width 91 height 31
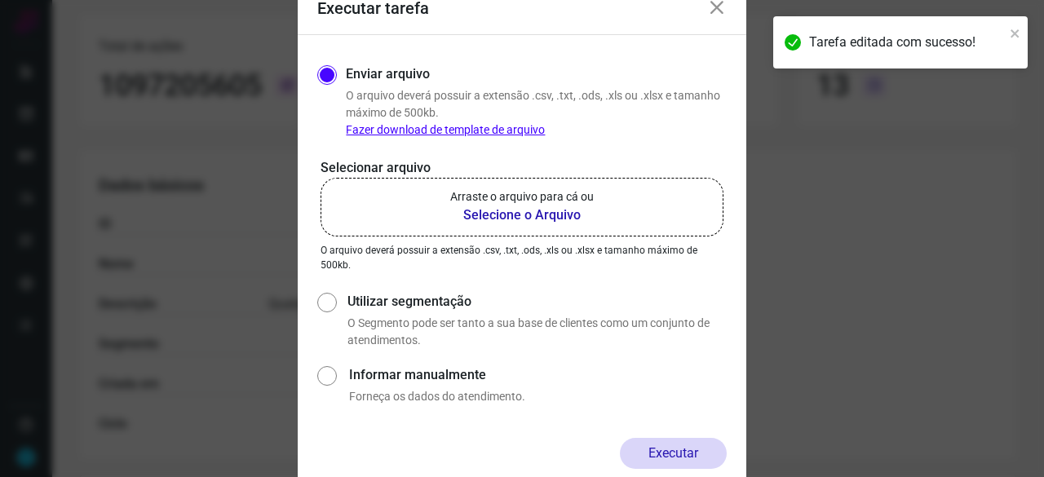
click at [502, 215] on b "Selecione o Arquivo" at bounding box center [522, 216] width 144 height 20
click at [0, 0] on input "Arraste o arquivo para cá ou Selecione o Arquivo" at bounding box center [0, 0] width 0 height 0
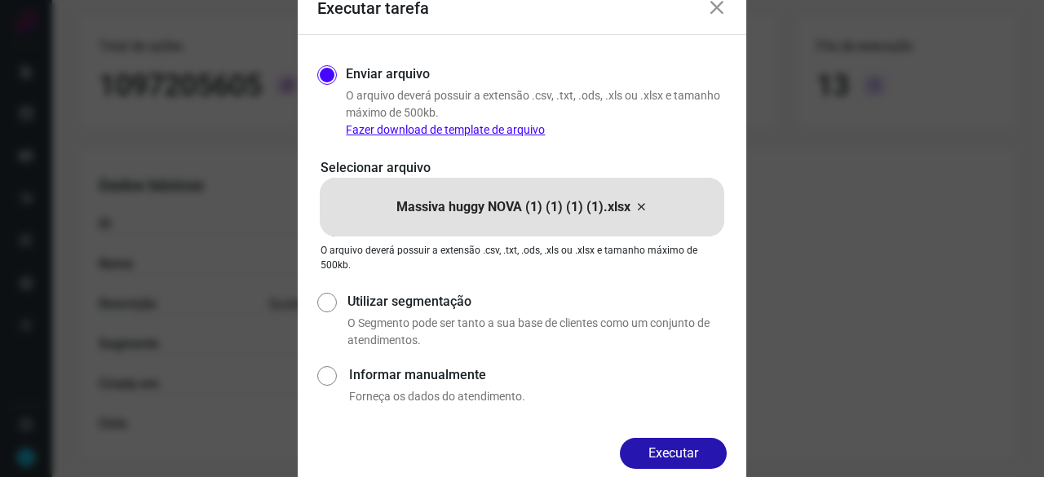
click at [654, 449] on button "Executar" at bounding box center [673, 453] width 107 height 31
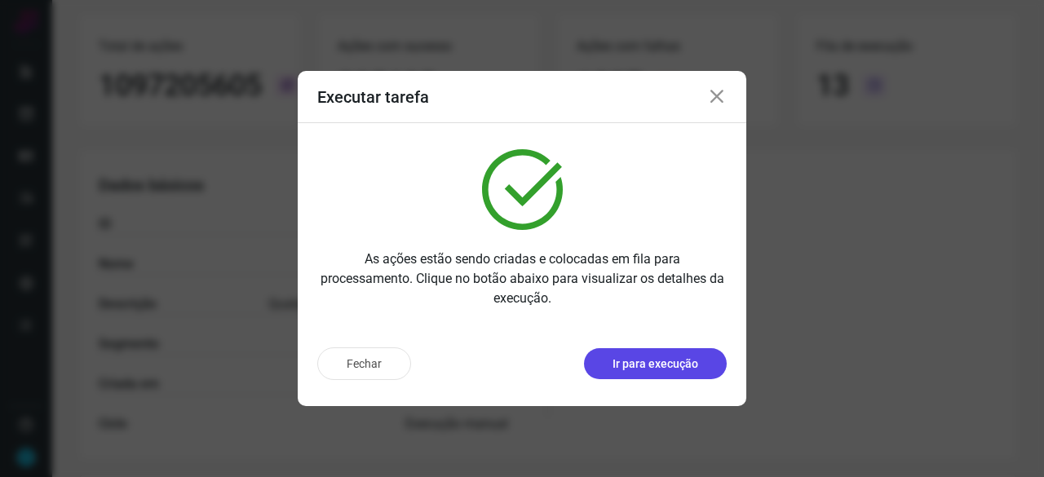
click at [654, 363] on p "Ir para execução" at bounding box center [656, 364] width 86 height 17
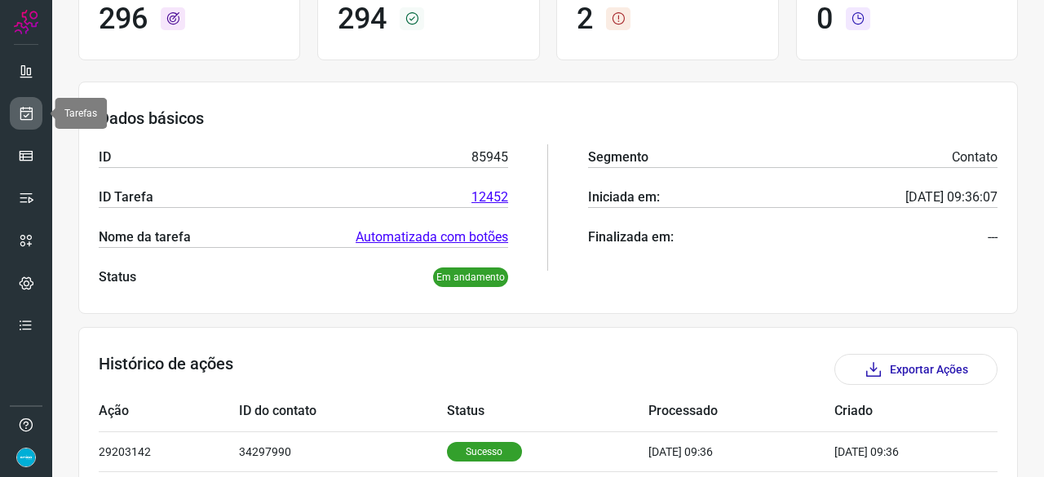
click at [33, 117] on icon at bounding box center [26, 113] width 17 height 16
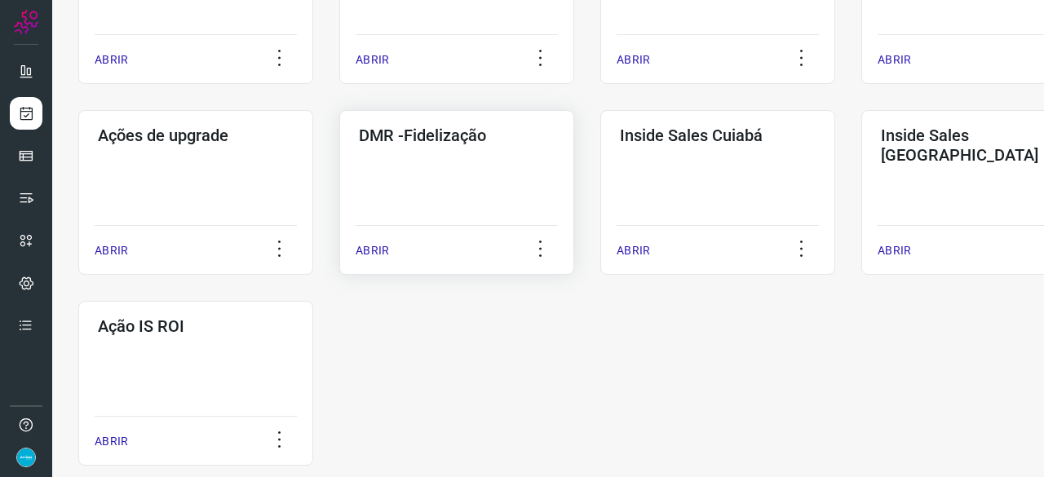
click at [367, 249] on p "ABRIR" at bounding box center [372, 250] width 33 height 17
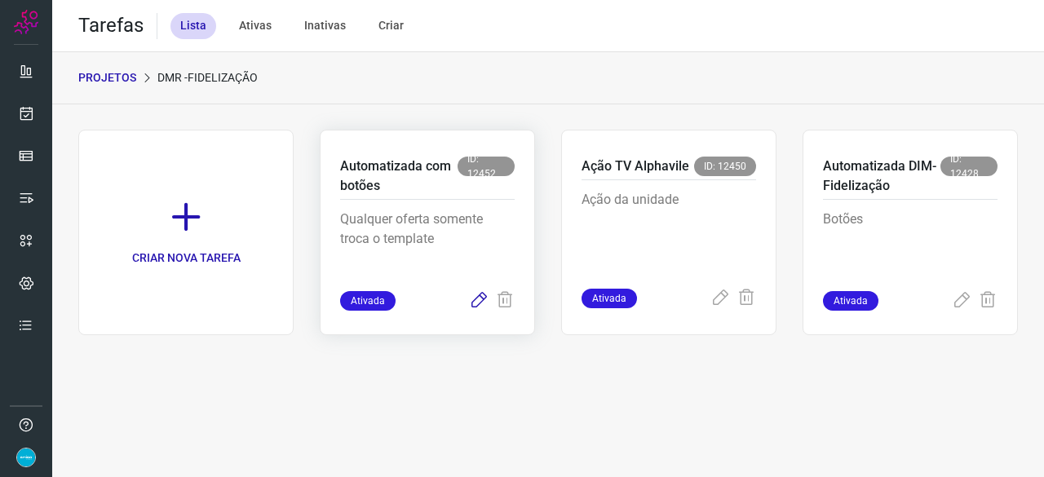
click at [473, 302] on icon at bounding box center [479, 301] width 20 height 20
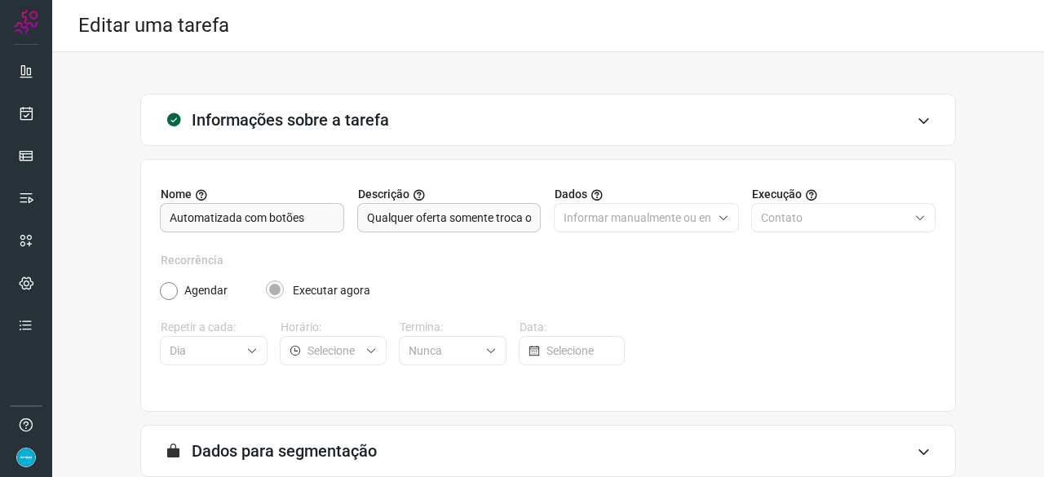
scroll to position [159, 0]
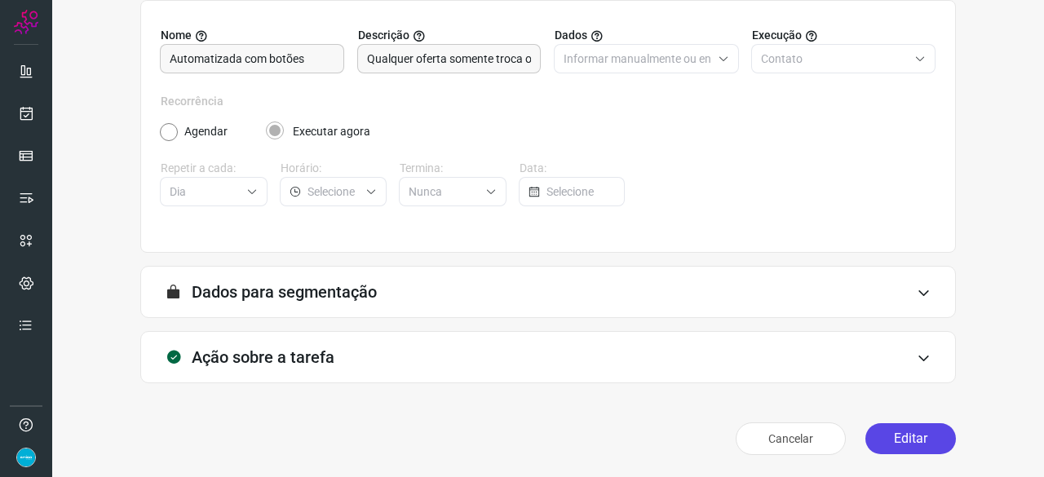
click at [889, 441] on button "Editar" at bounding box center [910, 438] width 91 height 31
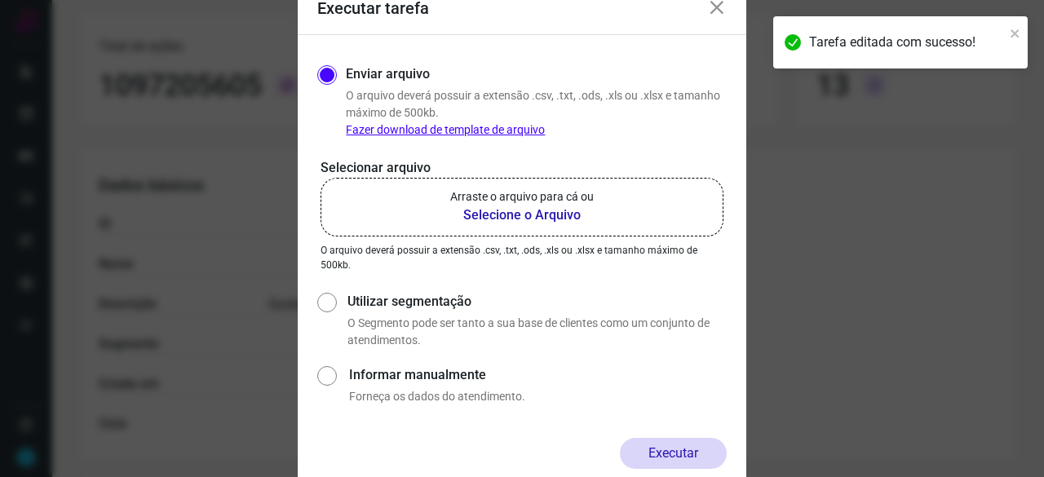
click at [517, 210] on b "Selecione o Arquivo" at bounding box center [522, 216] width 144 height 20
click at [0, 0] on input "Arraste o arquivo para cá ou Selecione o Arquivo" at bounding box center [0, 0] width 0 height 0
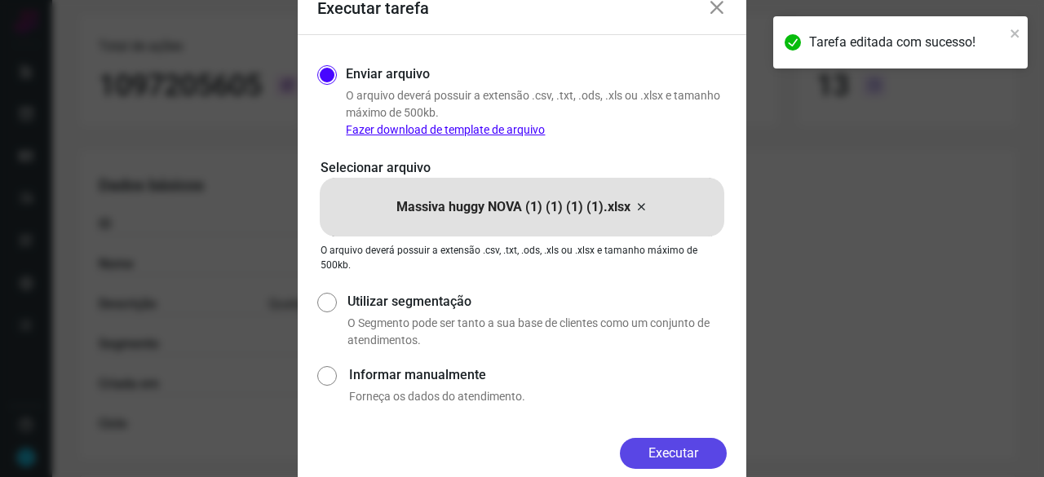
click at [692, 453] on button "Executar" at bounding box center [673, 453] width 107 height 31
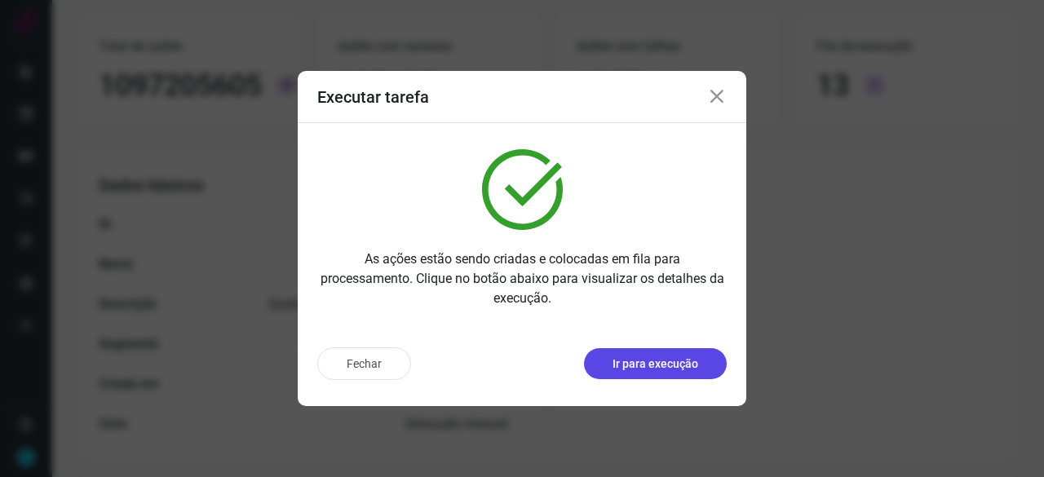
click at [684, 352] on button "Ir para execução" at bounding box center [655, 363] width 143 height 31
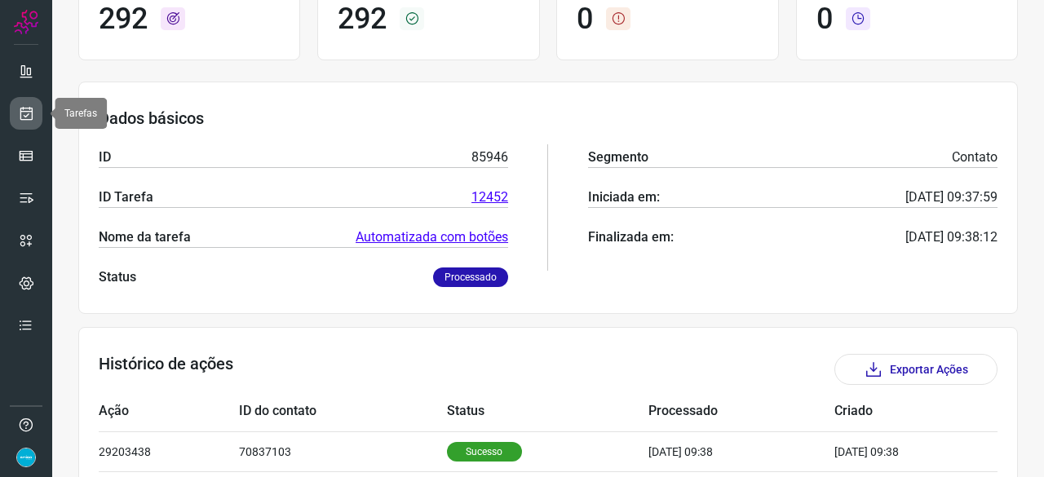
click at [33, 108] on icon at bounding box center [26, 113] width 17 height 16
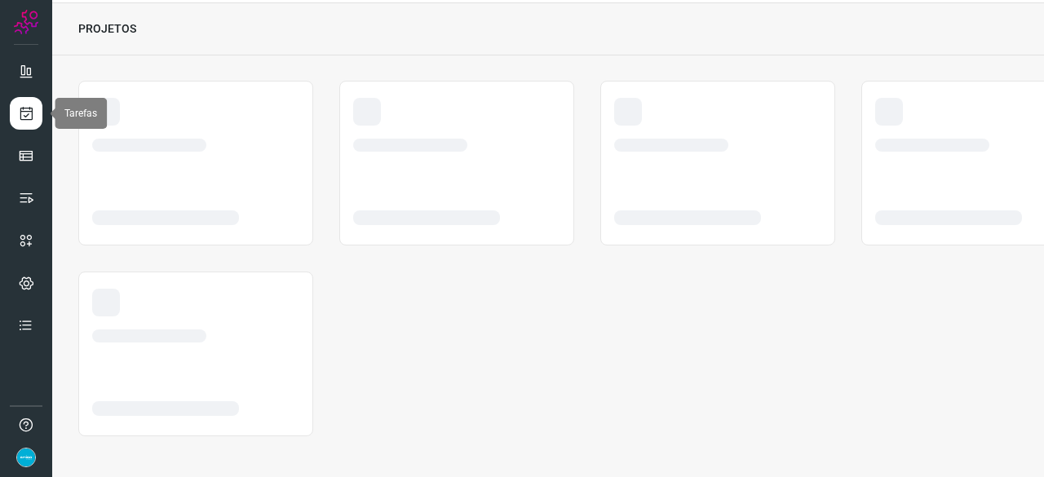
scroll to position [49, 0]
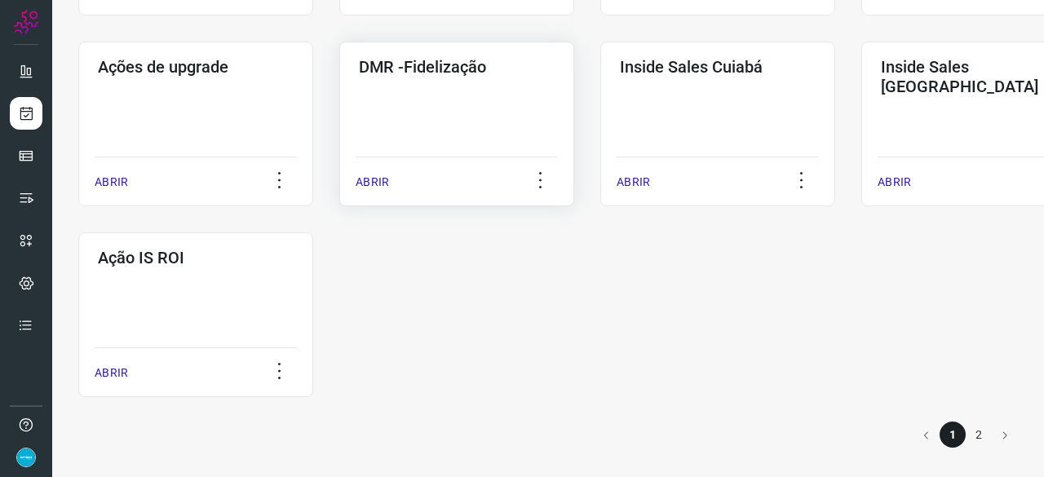
click at [370, 180] on p "ABRIR" at bounding box center [372, 182] width 33 height 17
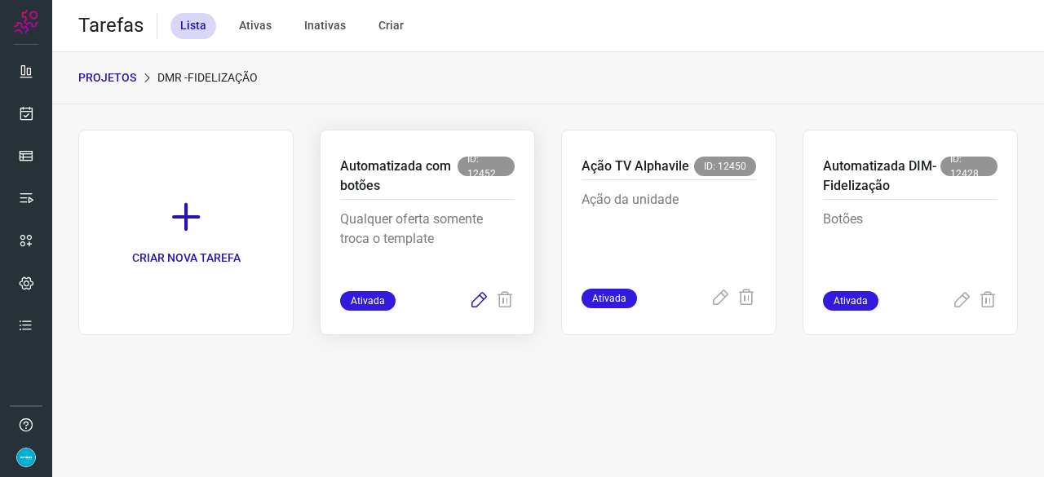
click at [476, 301] on icon at bounding box center [479, 301] width 20 height 20
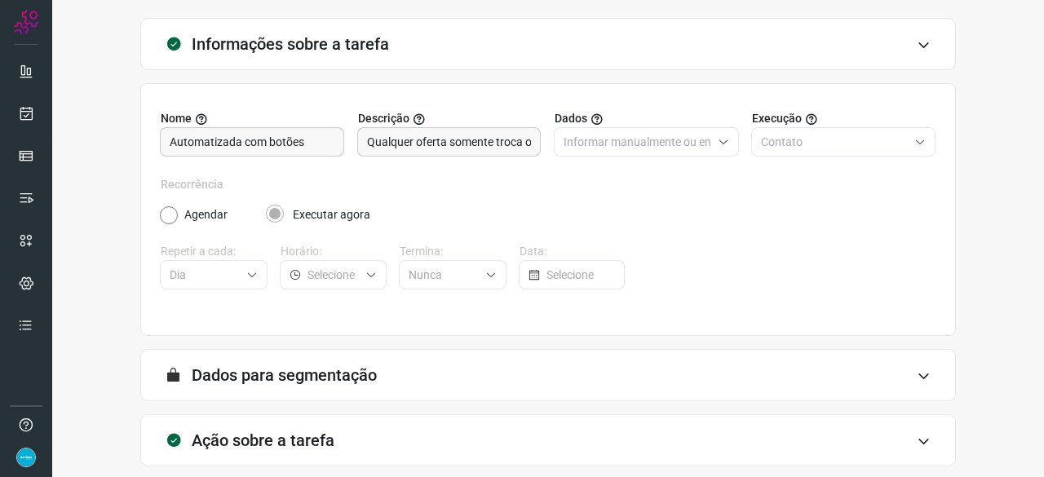
scroll to position [159, 0]
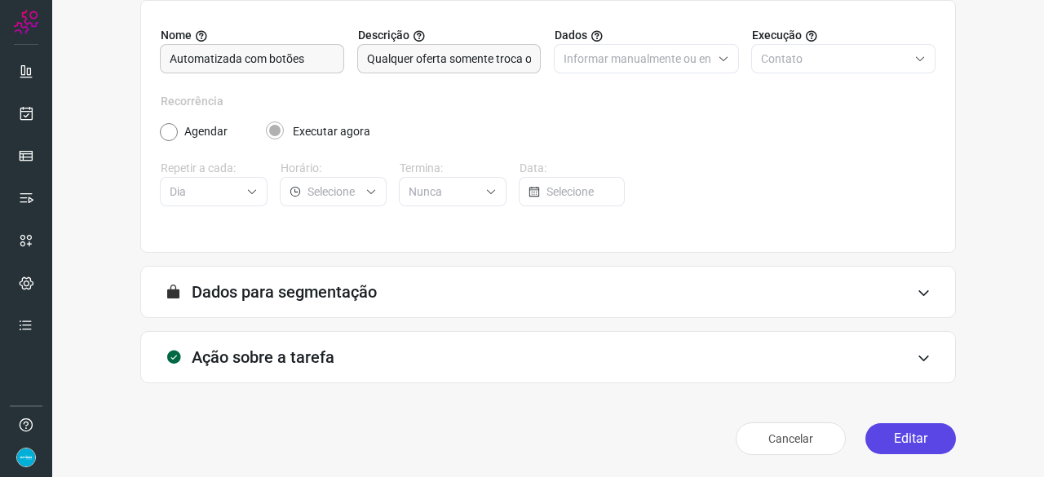
click at [901, 432] on button "Editar" at bounding box center [910, 438] width 91 height 31
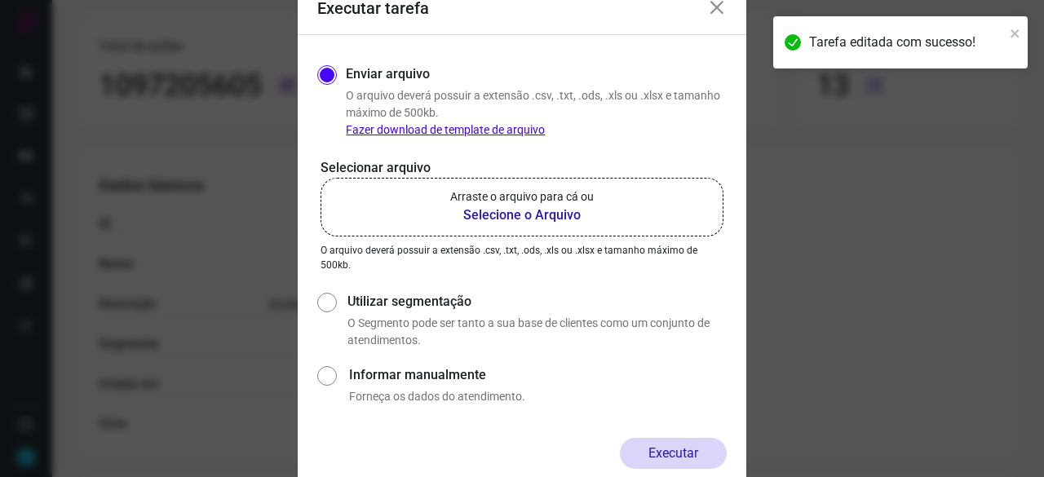
click at [484, 215] on b "Selecione o Arquivo" at bounding box center [522, 216] width 144 height 20
click at [0, 0] on input "Arraste o arquivo para cá ou Selecione o Arquivo" at bounding box center [0, 0] width 0 height 0
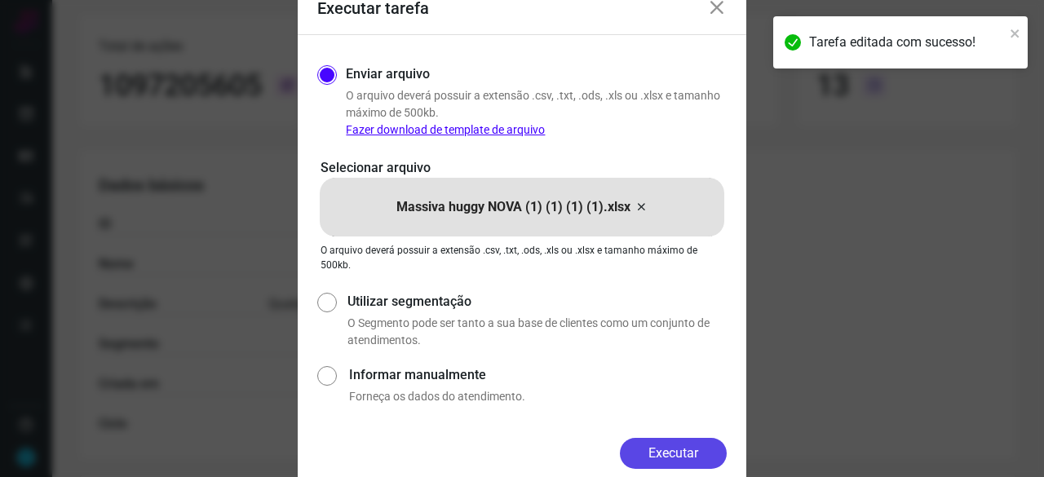
click at [695, 464] on button "Executar" at bounding box center [673, 453] width 107 height 31
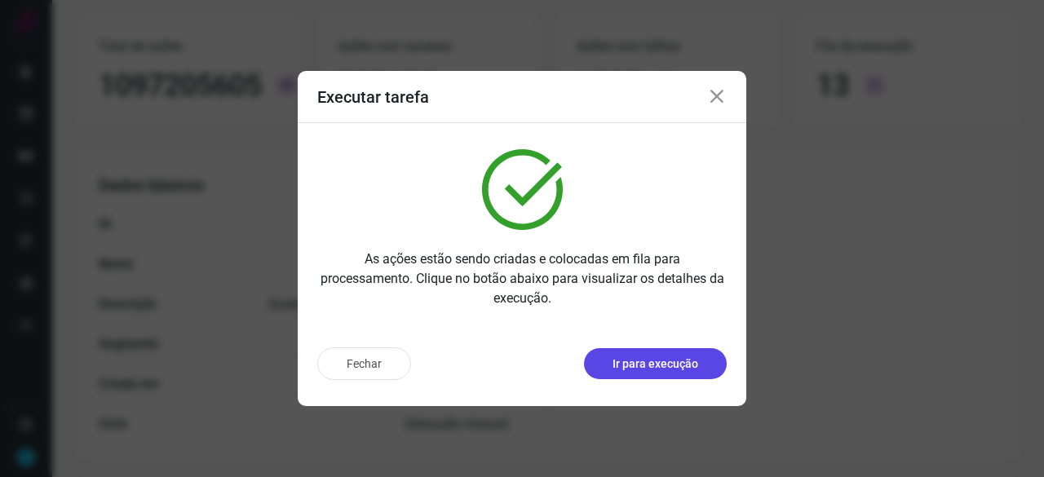
click at [648, 368] on p "Ir para execução" at bounding box center [656, 364] width 86 height 17
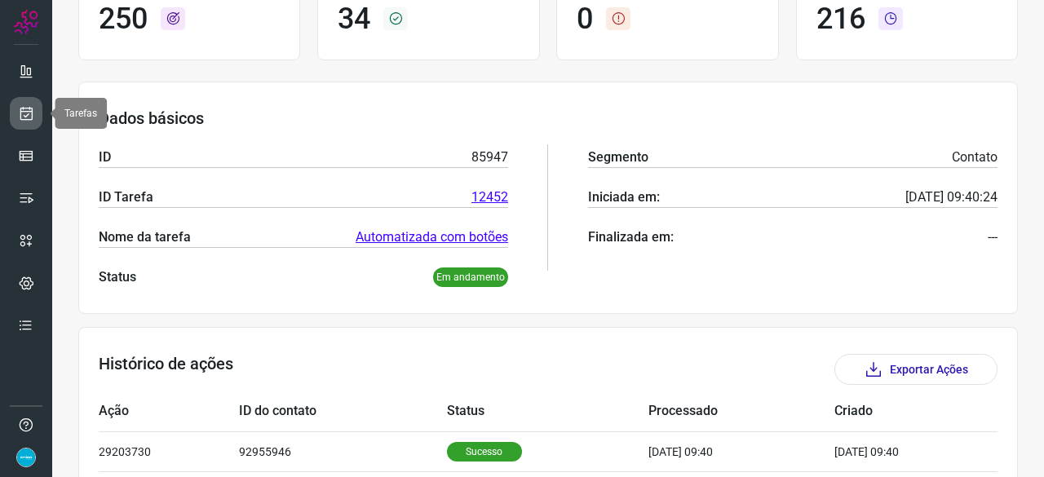
click at [28, 112] on icon at bounding box center [26, 113] width 17 height 16
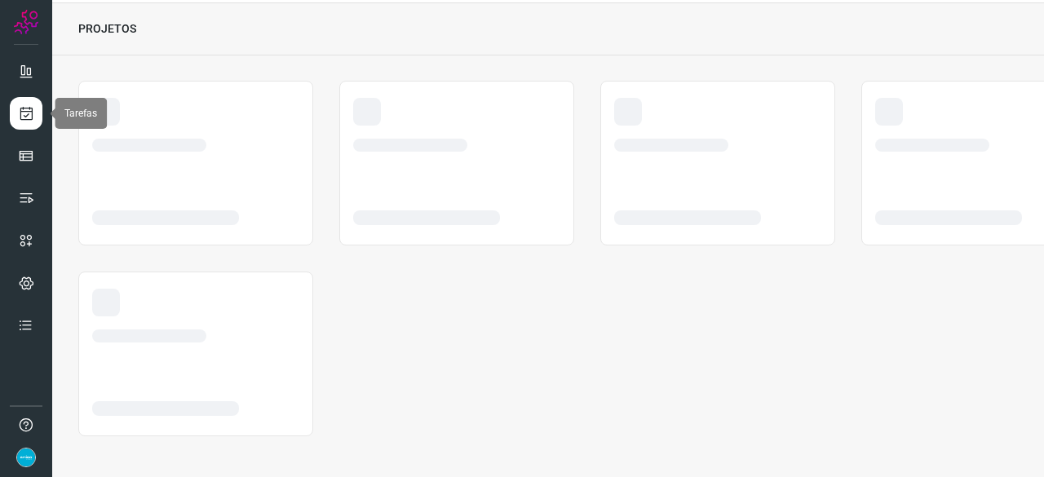
scroll to position [49, 0]
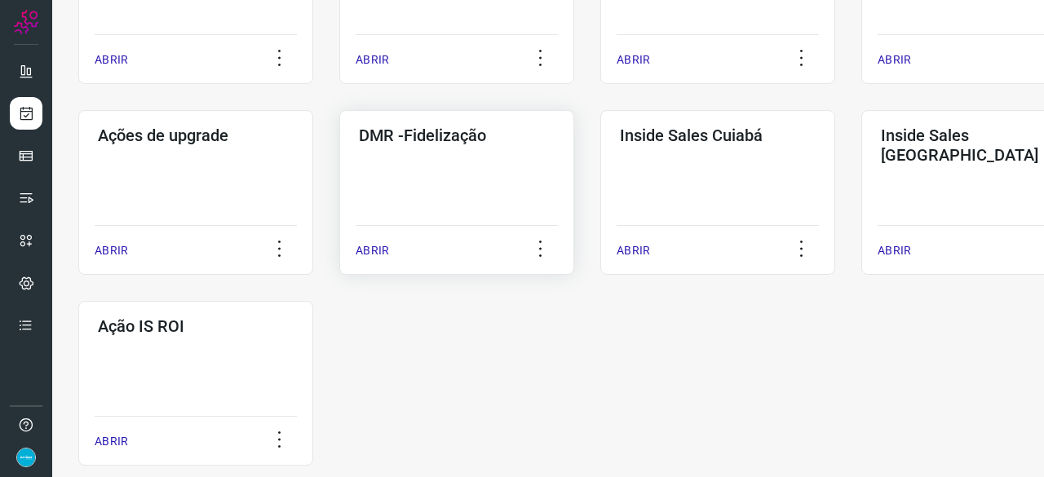
click at [365, 252] on p "ABRIR" at bounding box center [372, 250] width 33 height 17
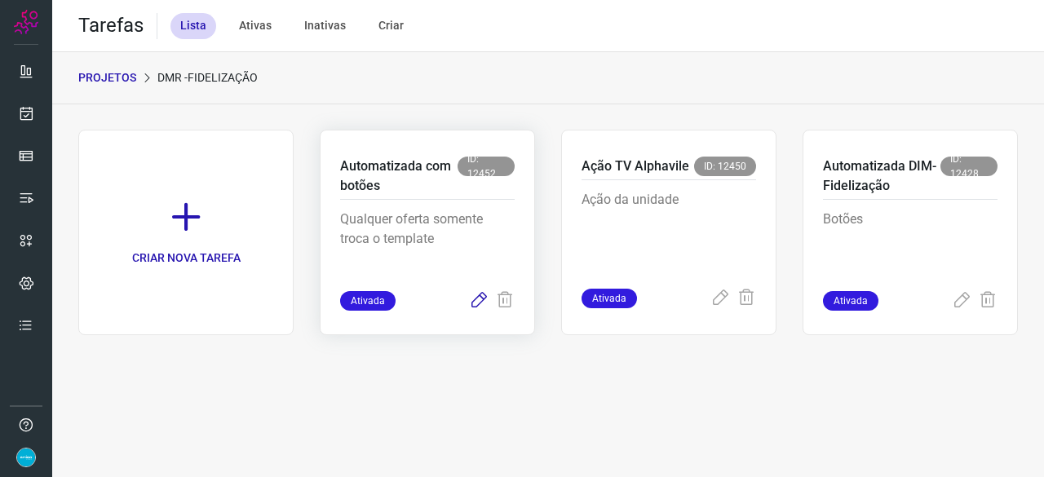
click at [476, 300] on icon at bounding box center [479, 301] width 20 height 20
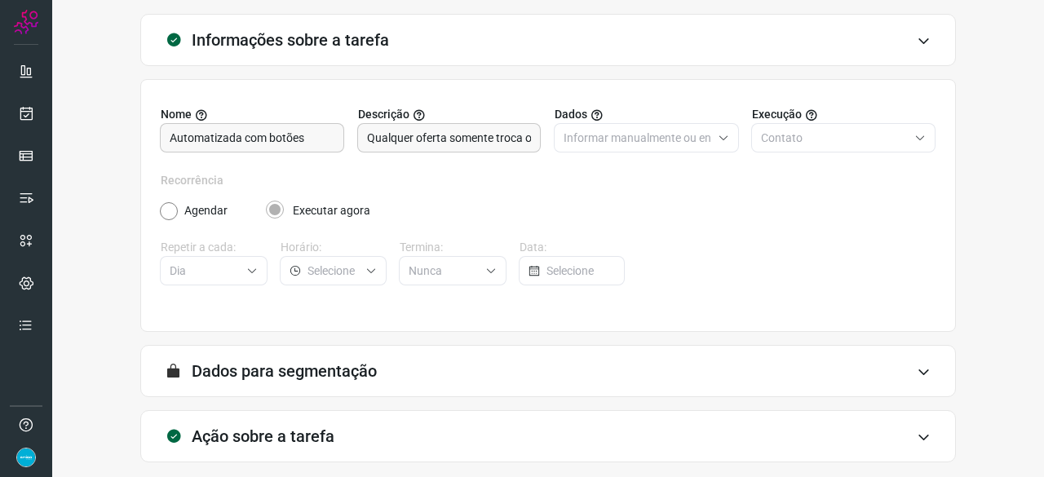
scroll to position [159, 0]
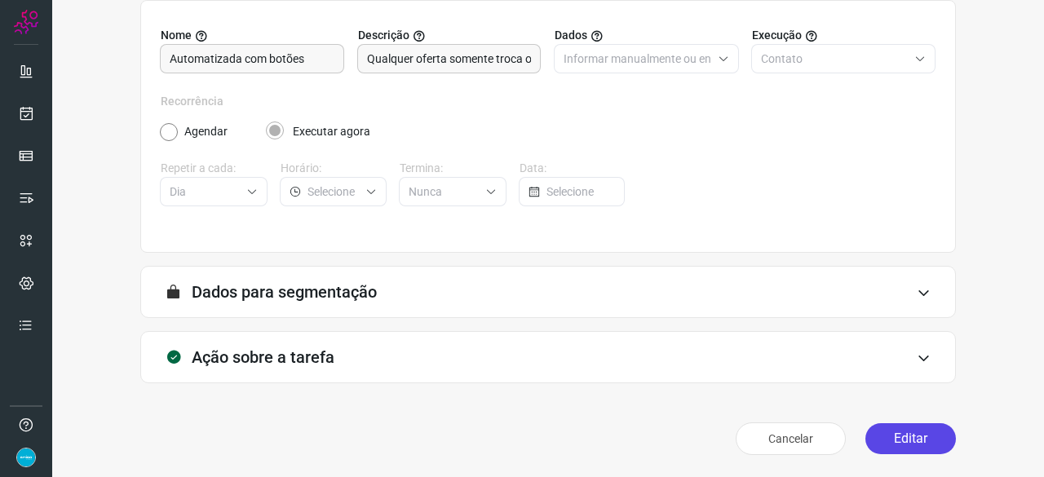
click at [877, 438] on button "Editar" at bounding box center [910, 438] width 91 height 31
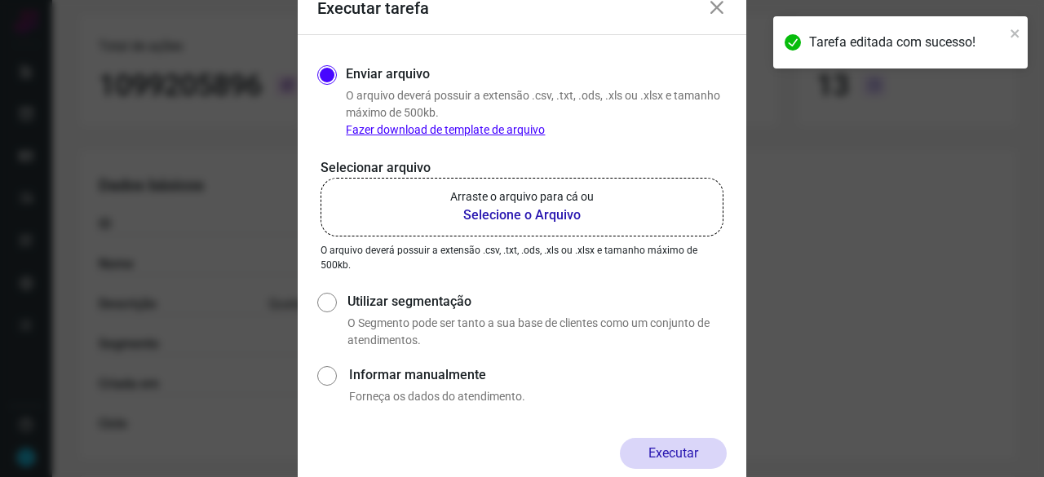
click at [493, 211] on b "Selecione o Arquivo" at bounding box center [522, 216] width 144 height 20
click at [0, 0] on input "Arraste o arquivo para cá ou Selecione o Arquivo" at bounding box center [0, 0] width 0 height 0
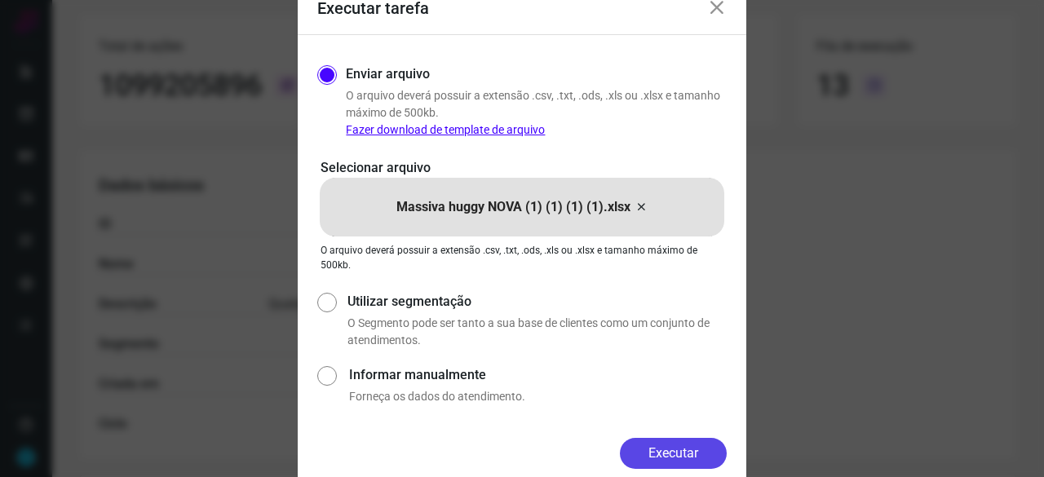
click at [666, 446] on button "Executar" at bounding box center [673, 453] width 107 height 31
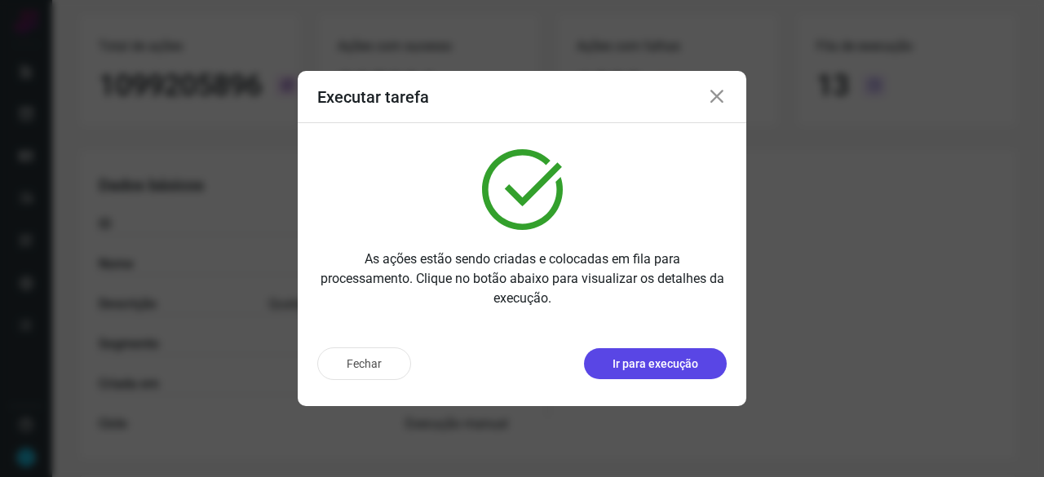
click at [644, 371] on p "Ir para execução" at bounding box center [656, 364] width 86 height 17
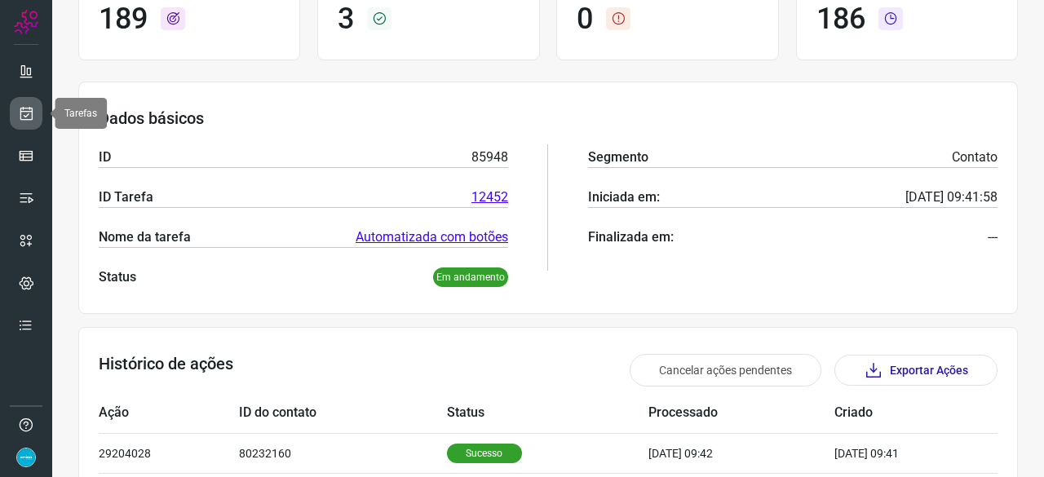
click at [26, 104] on link at bounding box center [26, 113] width 33 height 33
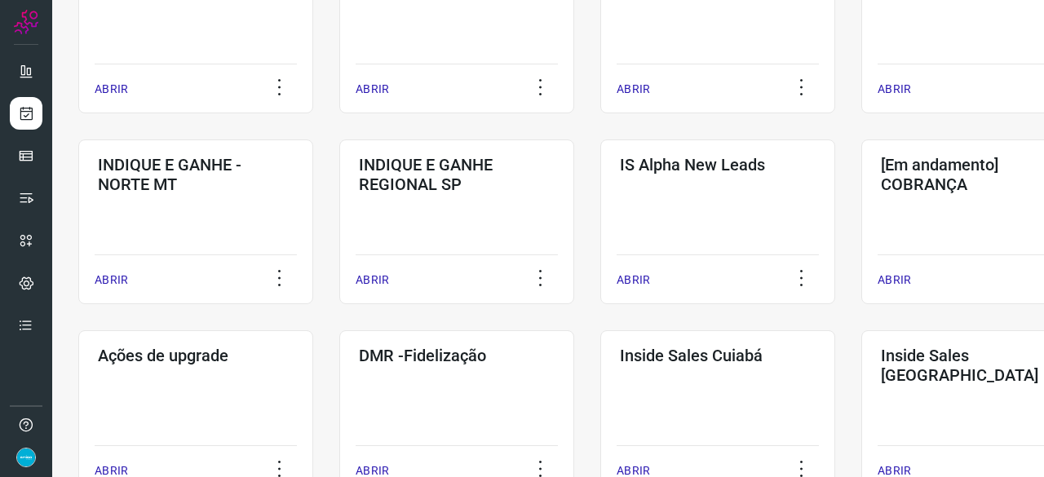
scroll to position [783, 0]
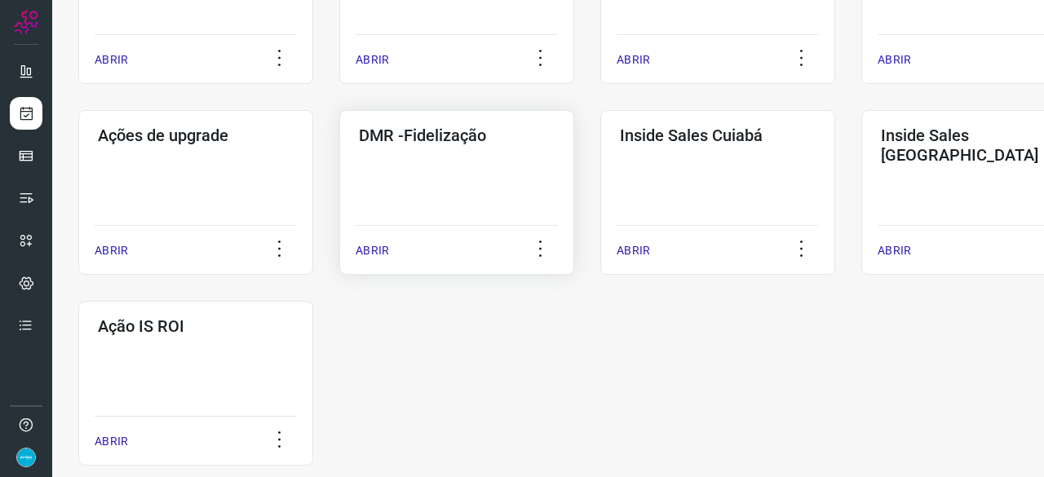
click at [361, 250] on p "ABRIR" at bounding box center [372, 250] width 33 height 17
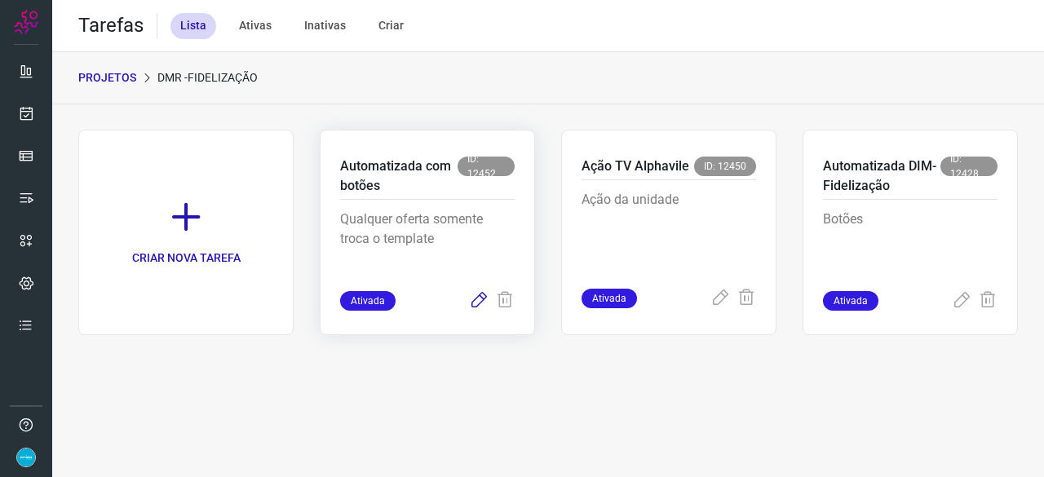
click at [481, 299] on icon at bounding box center [479, 301] width 20 height 20
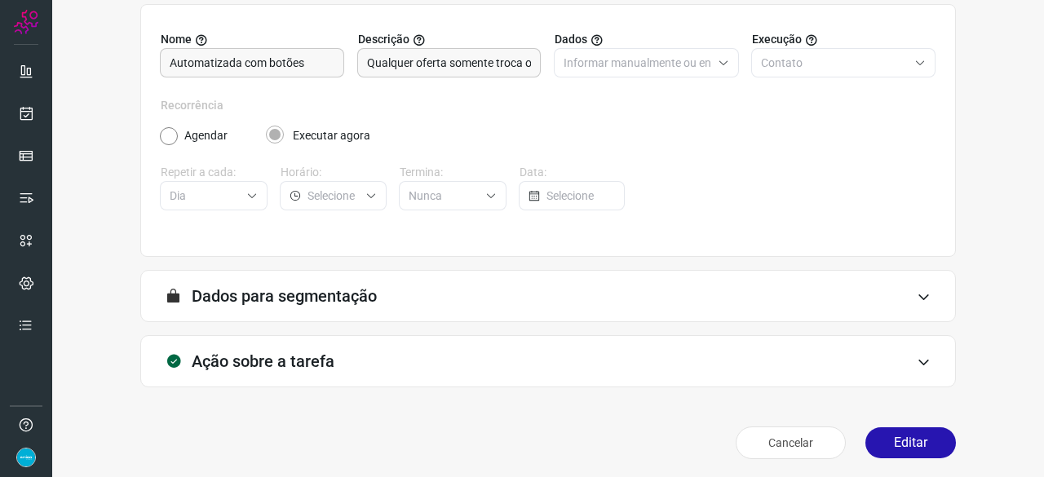
scroll to position [159, 0]
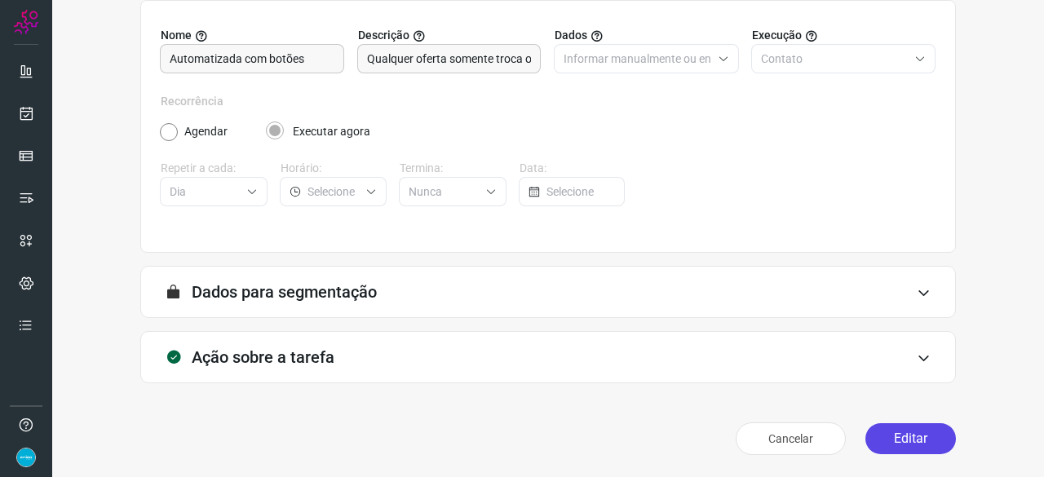
click at [917, 449] on button "Editar" at bounding box center [910, 438] width 91 height 31
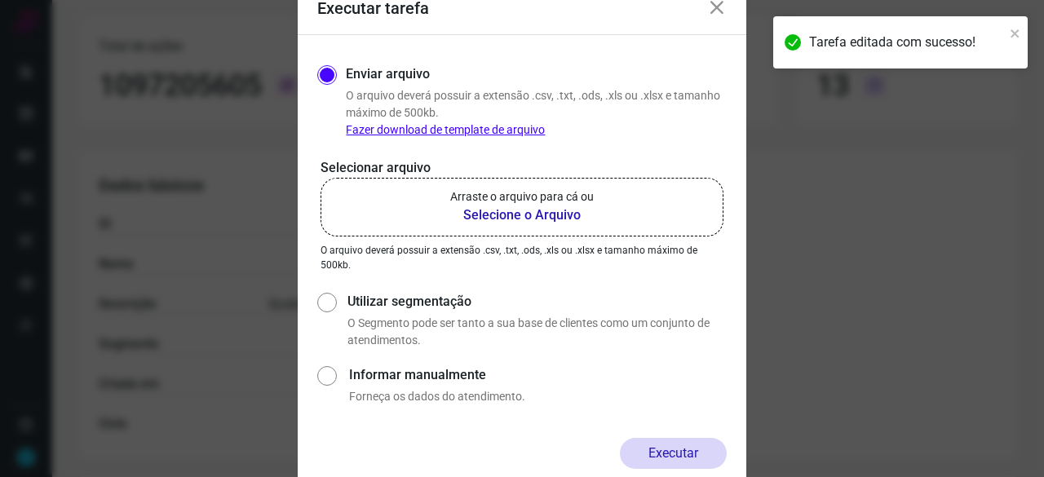
click at [517, 215] on b "Selecione o Arquivo" at bounding box center [522, 216] width 144 height 20
click at [0, 0] on input "Arraste o arquivo para cá ou Selecione o Arquivo" at bounding box center [0, 0] width 0 height 0
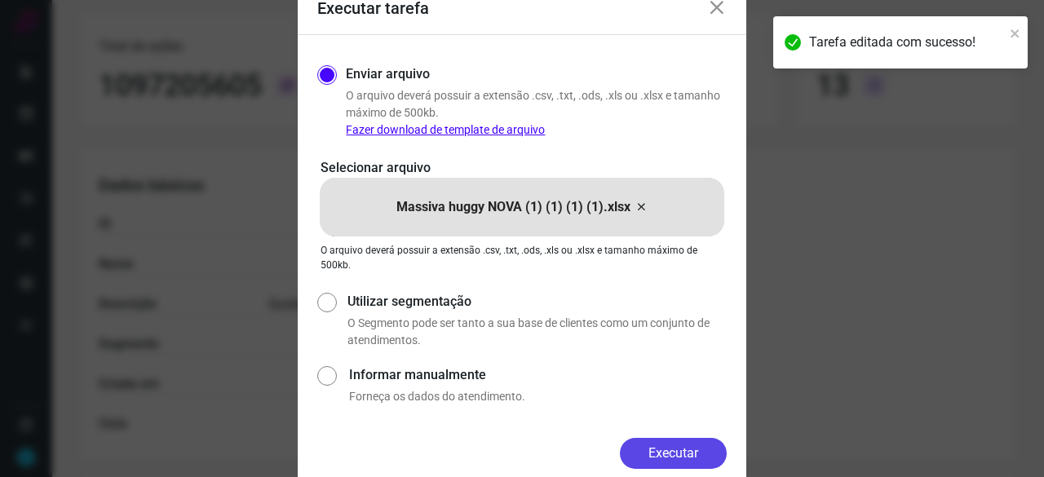
click at [662, 443] on button "Executar" at bounding box center [673, 453] width 107 height 31
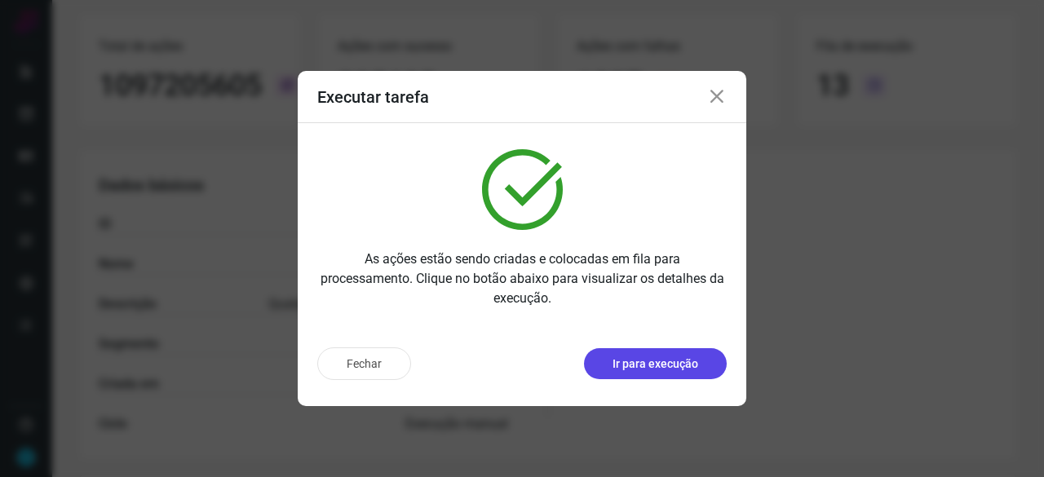
click at [657, 373] on button "Ir para execução" at bounding box center [655, 363] width 143 height 31
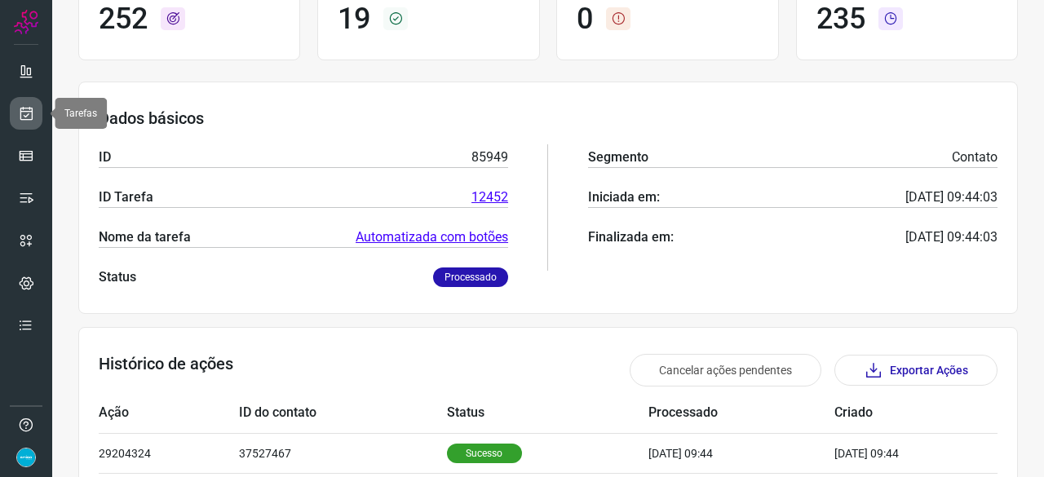
click at [24, 108] on icon at bounding box center [26, 113] width 17 height 16
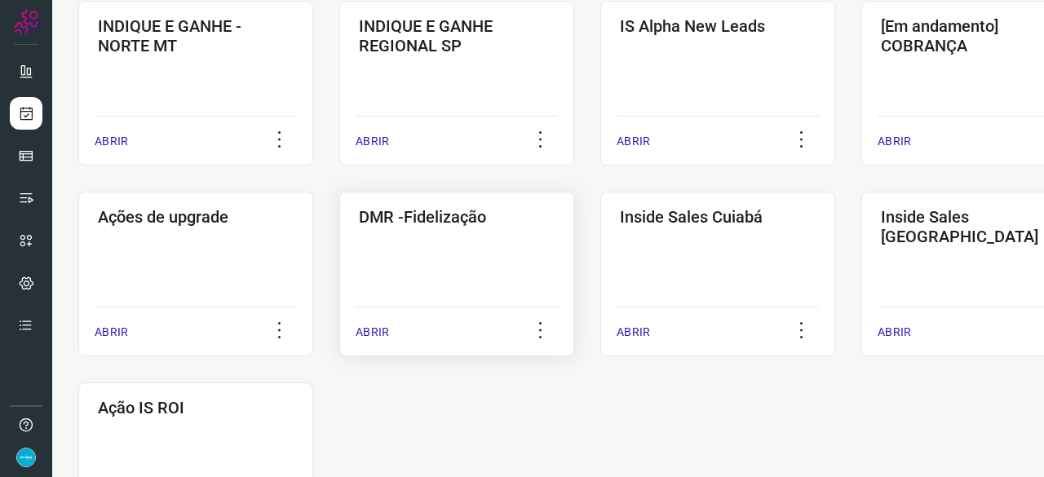
click at [378, 334] on p "ABRIR" at bounding box center [372, 332] width 33 height 17
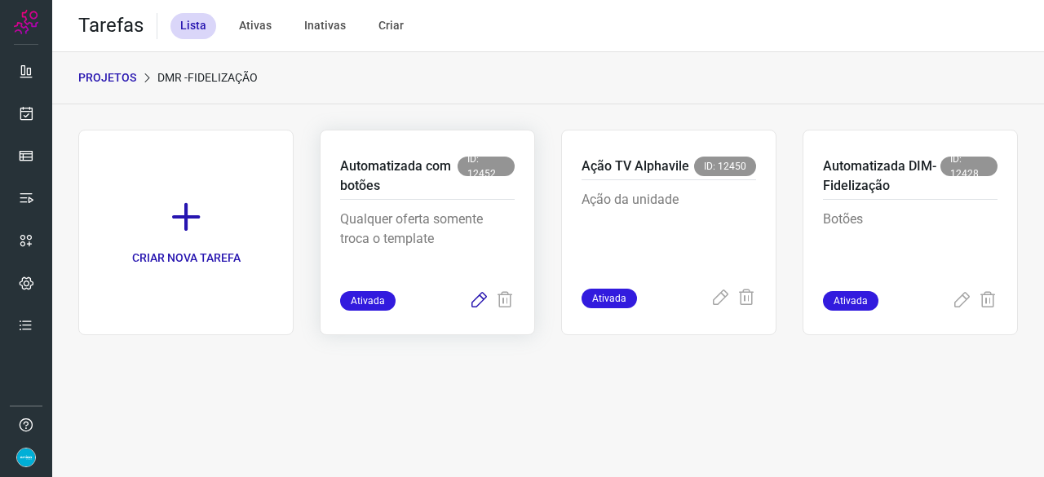
click at [476, 300] on icon at bounding box center [479, 301] width 20 height 20
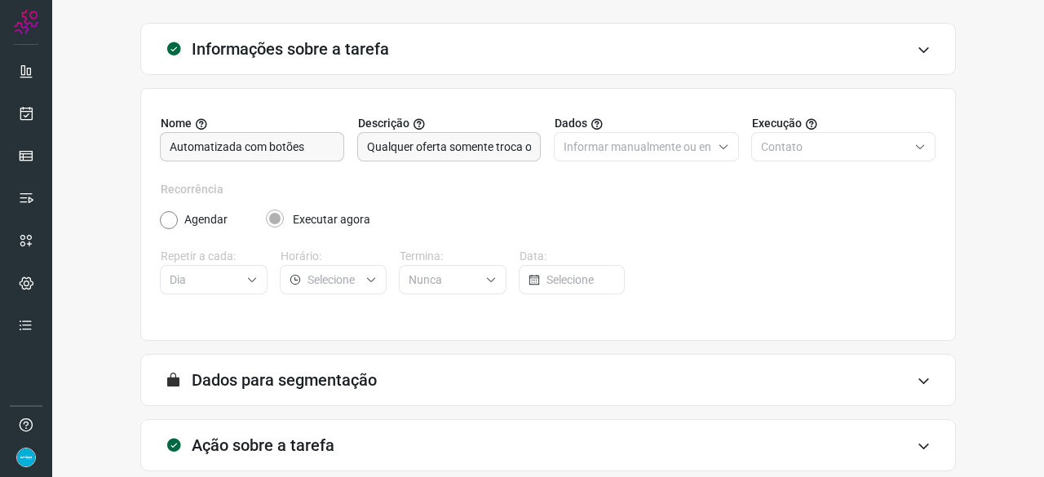
scroll to position [159, 0]
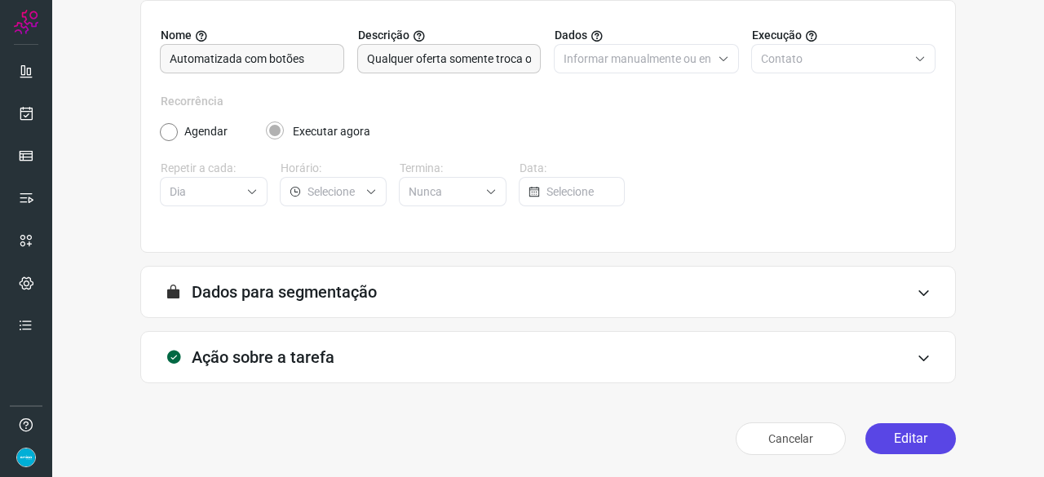
click at [910, 440] on button "Editar" at bounding box center [910, 438] width 91 height 31
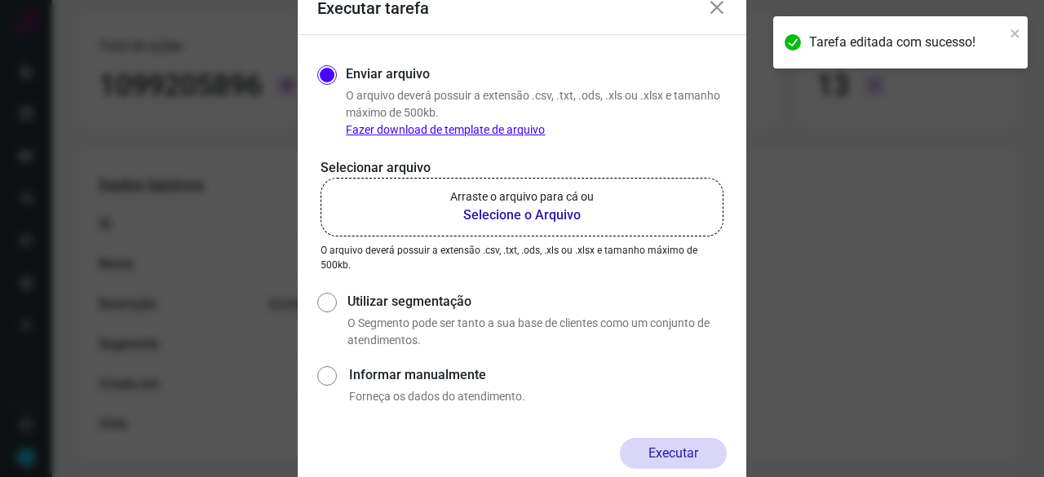
click at [493, 215] on b "Selecione o Arquivo" at bounding box center [522, 216] width 144 height 20
click at [0, 0] on input "Arraste o arquivo para cá ou Selecione o Arquivo" at bounding box center [0, 0] width 0 height 0
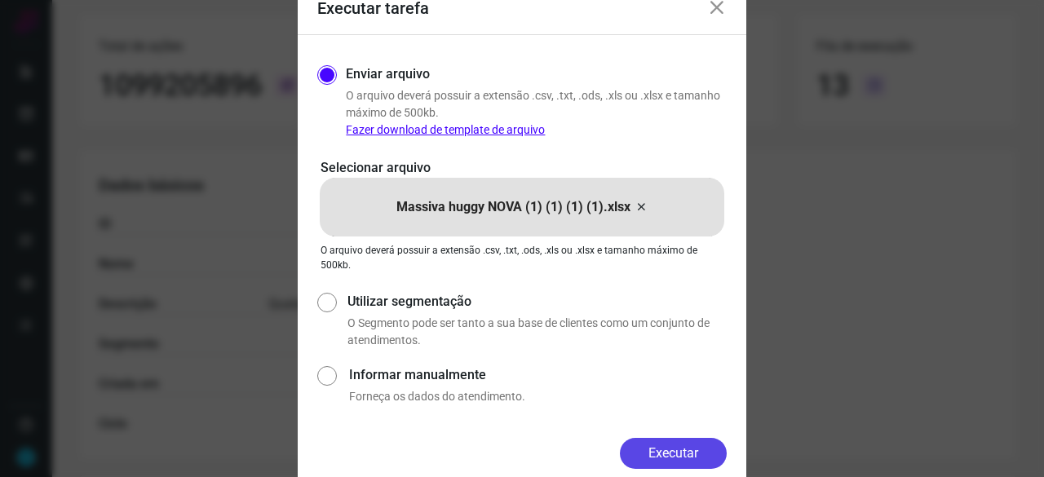
click at [708, 445] on button "Executar" at bounding box center [673, 453] width 107 height 31
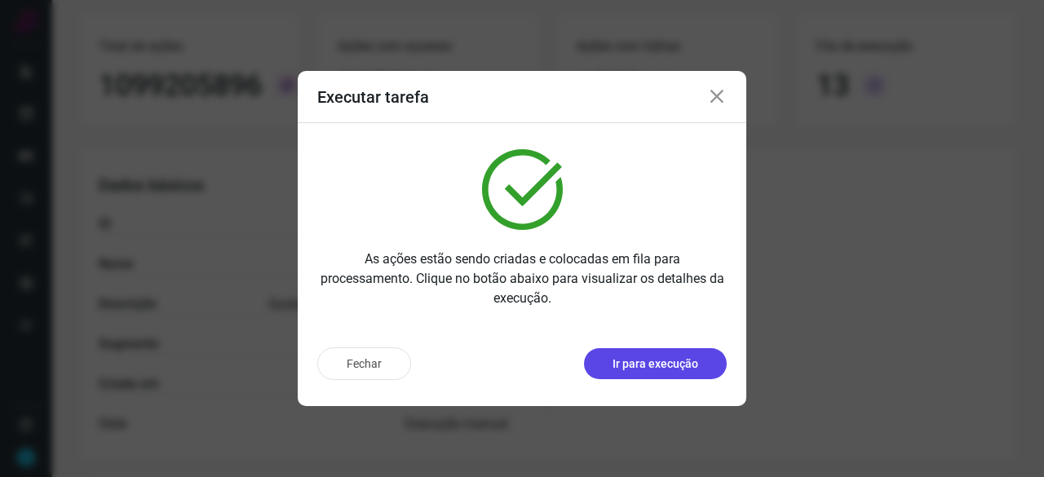
click at [674, 361] on p "Ir para execução" at bounding box center [656, 364] width 86 height 17
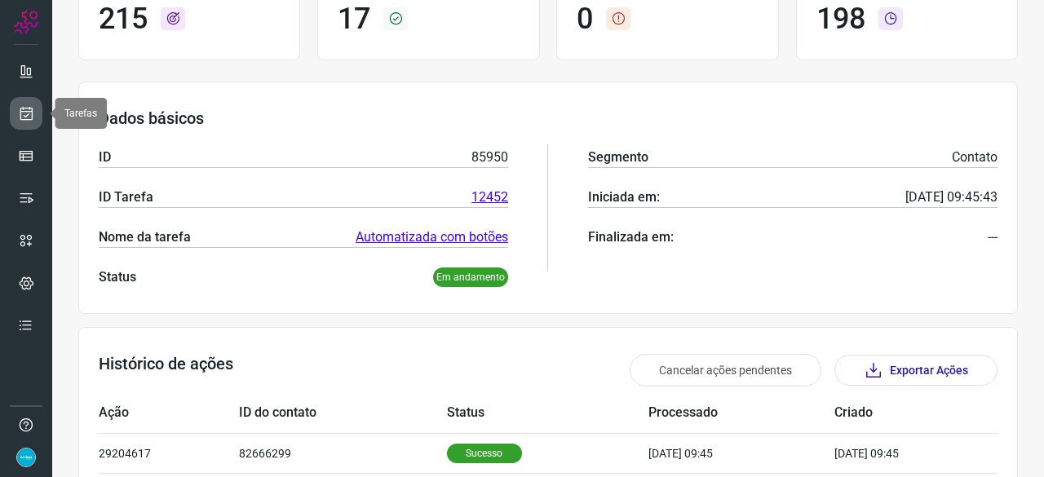
click at [33, 115] on icon at bounding box center [26, 113] width 17 height 16
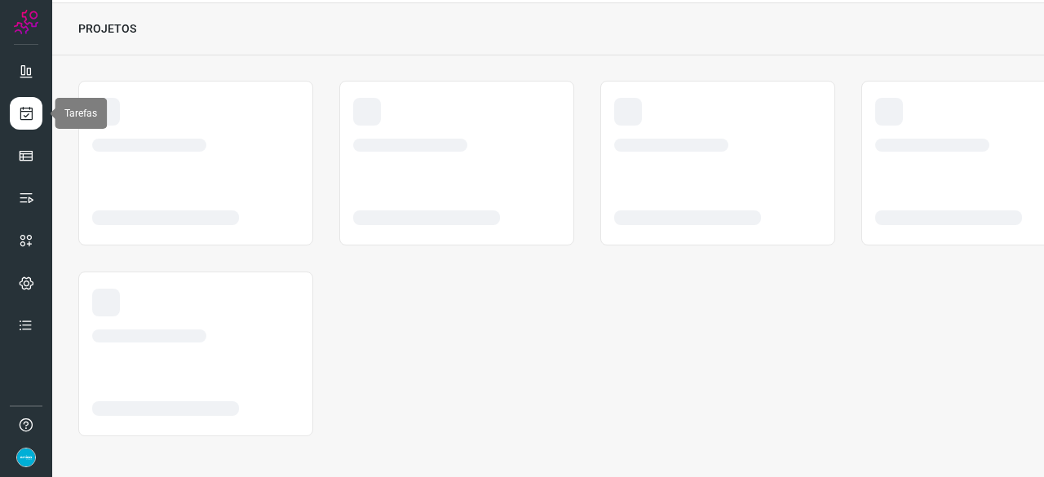
scroll to position [49, 0]
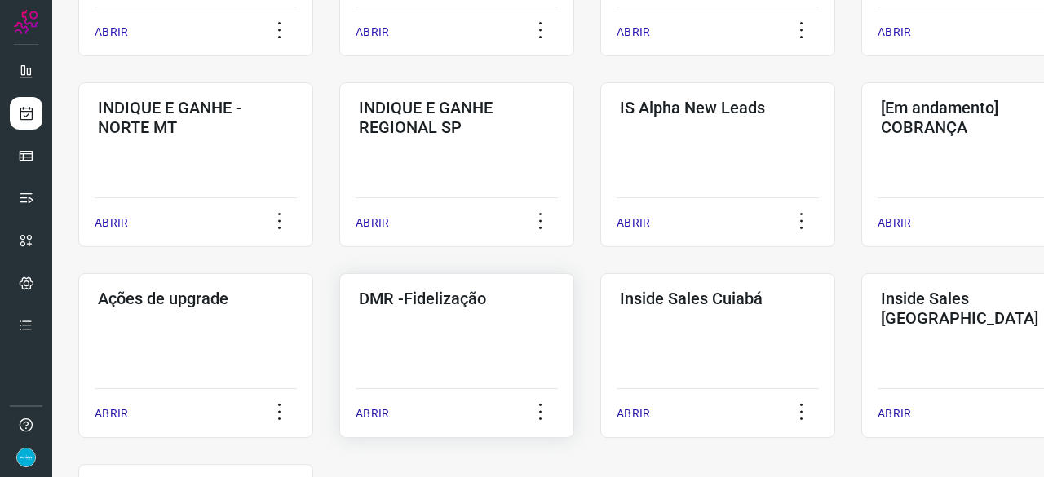
click at [378, 415] on p "ABRIR" at bounding box center [372, 413] width 33 height 17
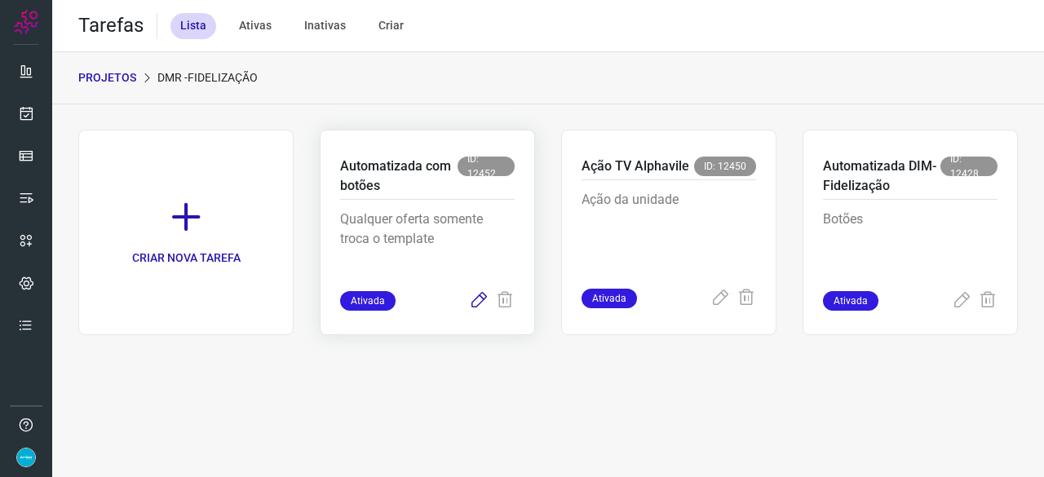
click at [480, 296] on icon at bounding box center [479, 301] width 20 height 20
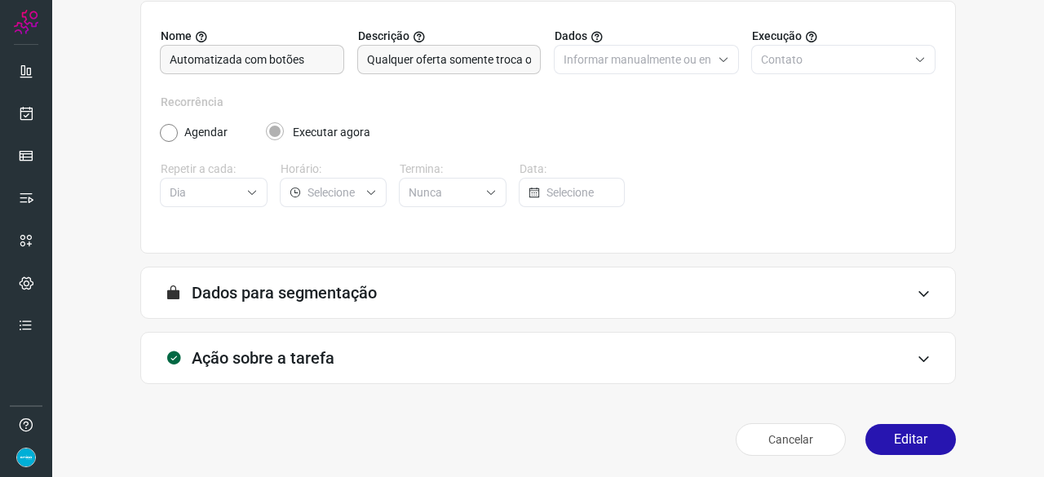
scroll to position [159, 0]
click at [913, 432] on button "Editar" at bounding box center [910, 438] width 91 height 31
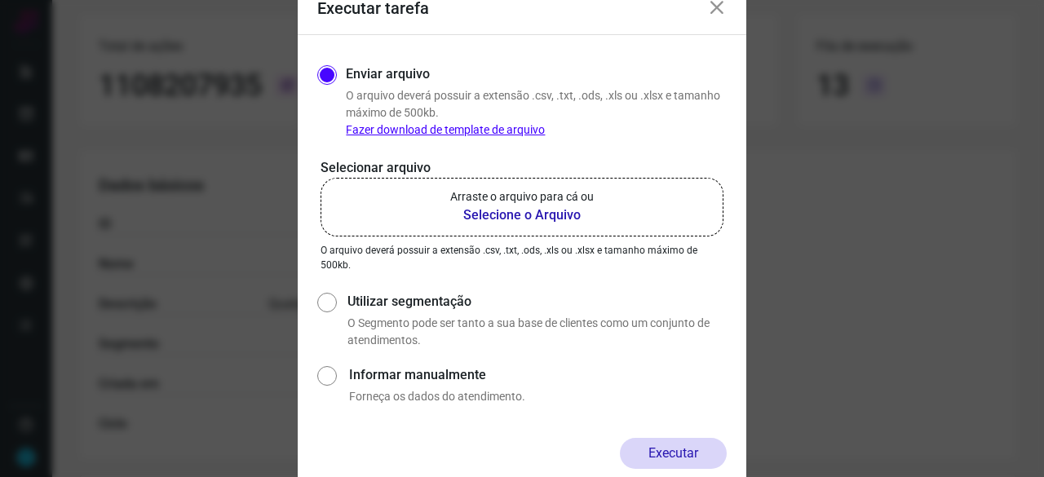
click at [493, 213] on b "Selecione o Arquivo" at bounding box center [522, 216] width 144 height 20
click at [0, 0] on input "Arraste o arquivo para cá ou Selecione o Arquivo" at bounding box center [0, 0] width 0 height 0
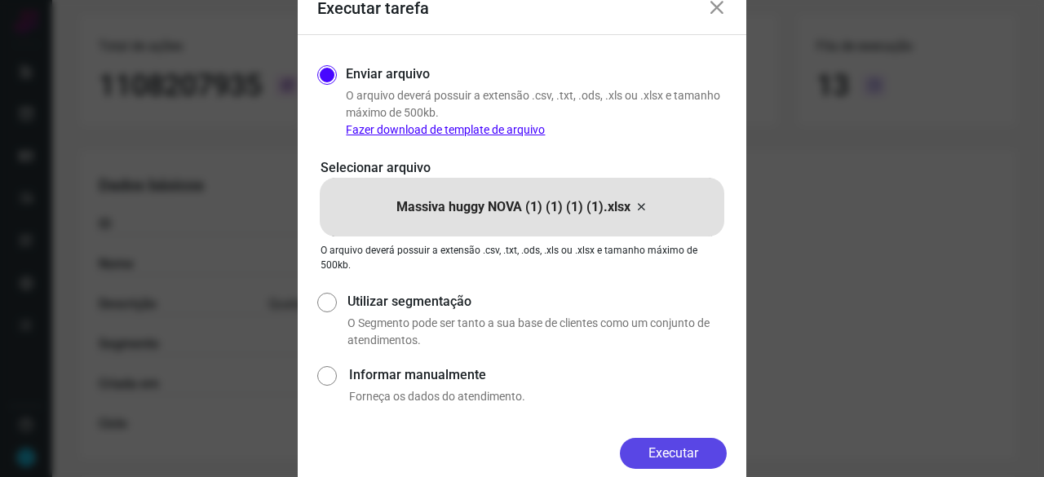
click at [697, 454] on button "Executar" at bounding box center [673, 453] width 107 height 31
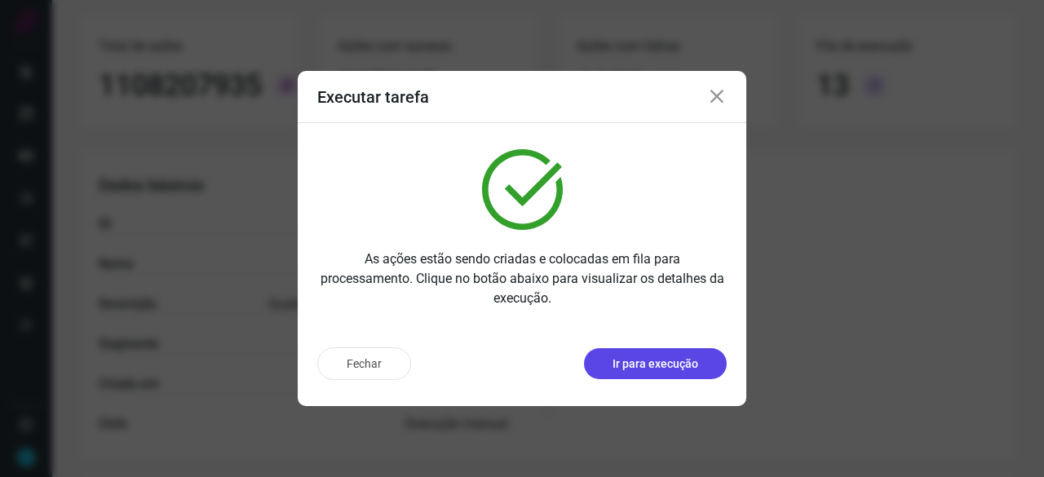
click at [664, 370] on p "Ir para execução" at bounding box center [656, 364] width 86 height 17
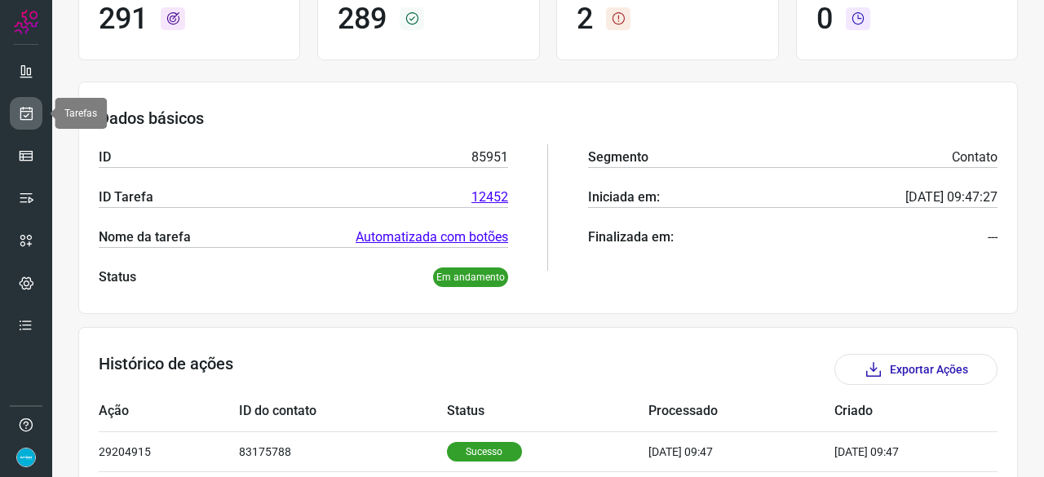
click at [33, 115] on icon at bounding box center [26, 113] width 17 height 16
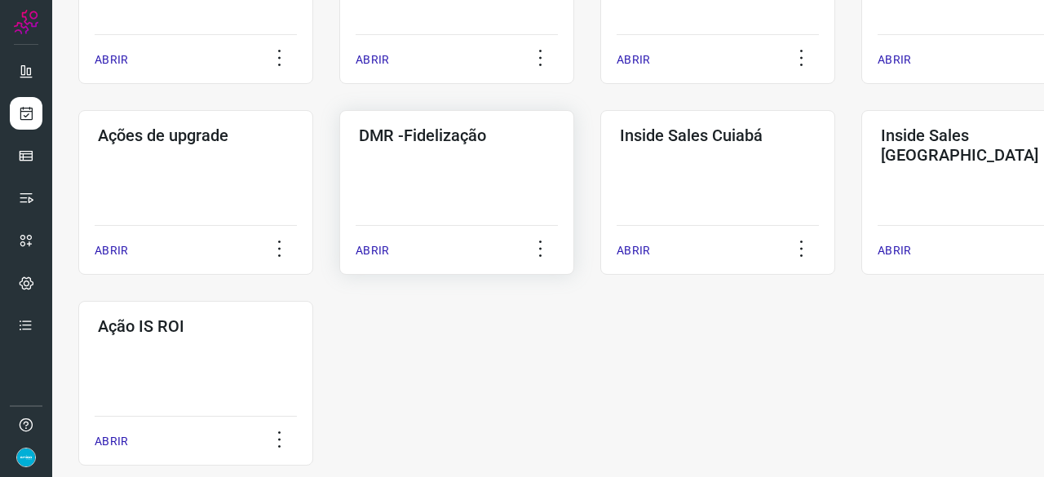
click at [379, 252] on p "ABRIR" at bounding box center [372, 250] width 33 height 17
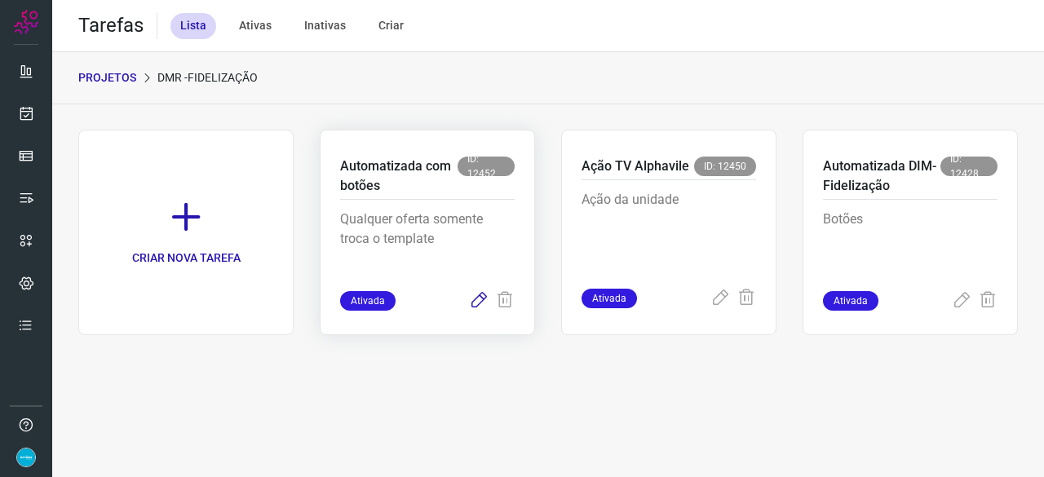
click at [470, 299] on icon at bounding box center [479, 301] width 20 height 20
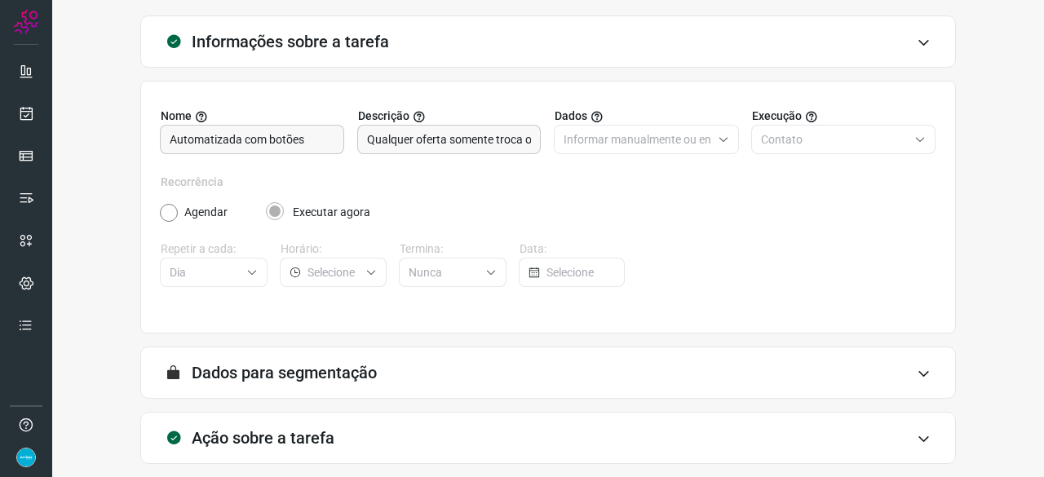
scroll to position [159, 0]
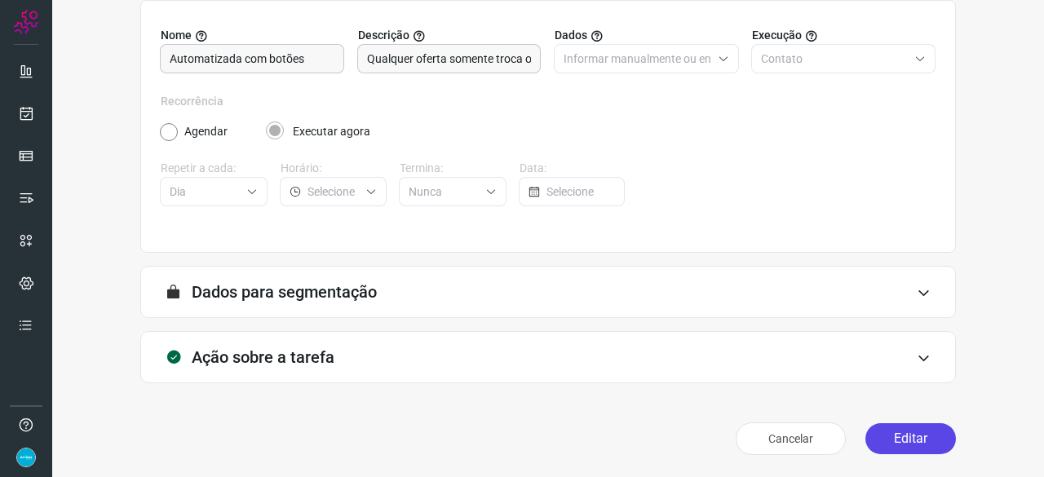
click at [896, 445] on button "Editar" at bounding box center [910, 438] width 91 height 31
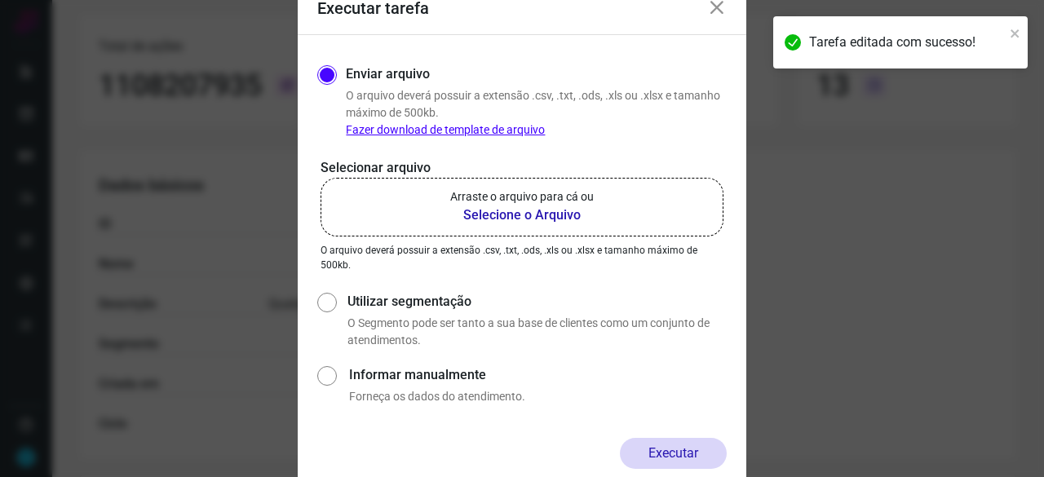
click at [537, 213] on b "Selecione o Arquivo" at bounding box center [522, 216] width 144 height 20
click at [0, 0] on input "Arraste o arquivo para cá ou Selecione o Arquivo" at bounding box center [0, 0] width 0 height 0
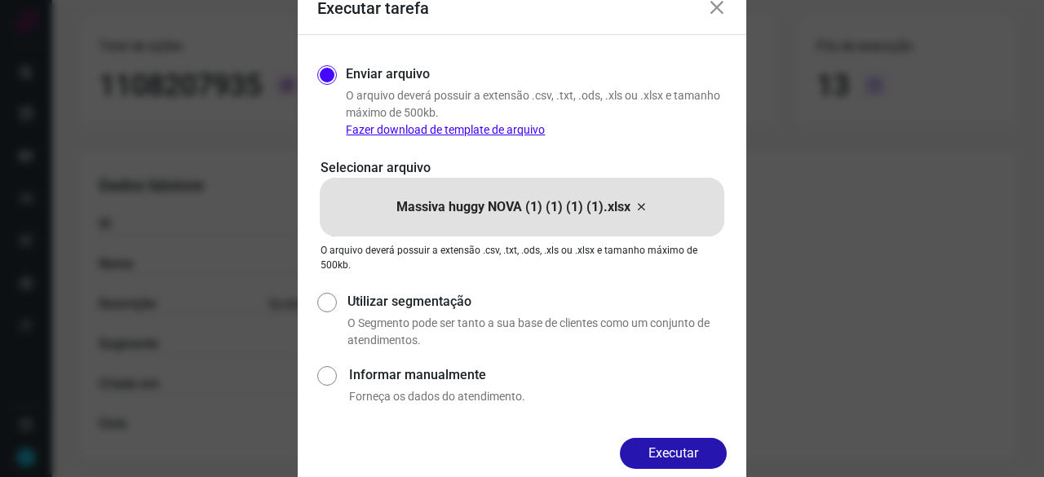
drag, startPoint x: 654, startPoint y: 456, endPoint x: 728, endPoint y: 473, distance: 75.4
click at [656, 456] on button "Executar" at bounding box center [673, 453] width 107 height 31
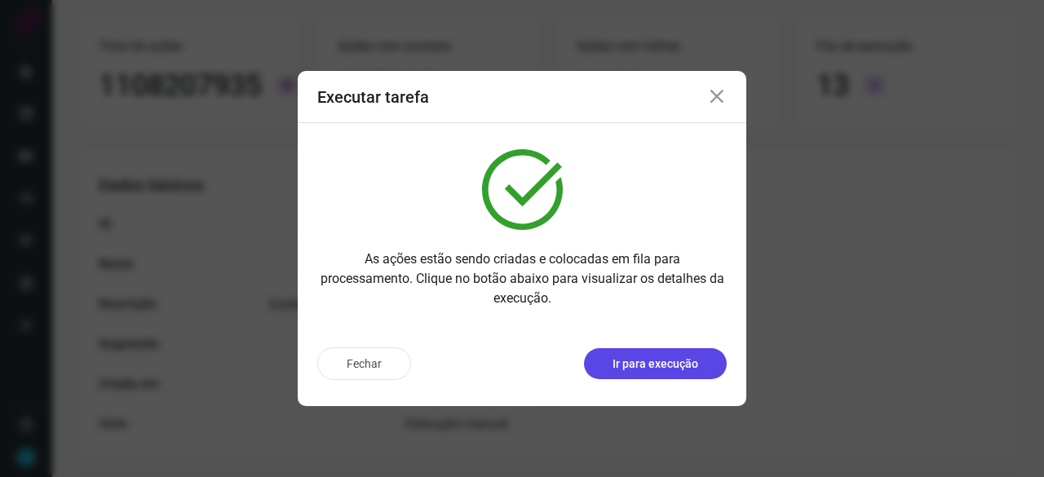
click at [620, 364] on p "Ir para execução" at bounding box center [656, 364] width 86 height 17
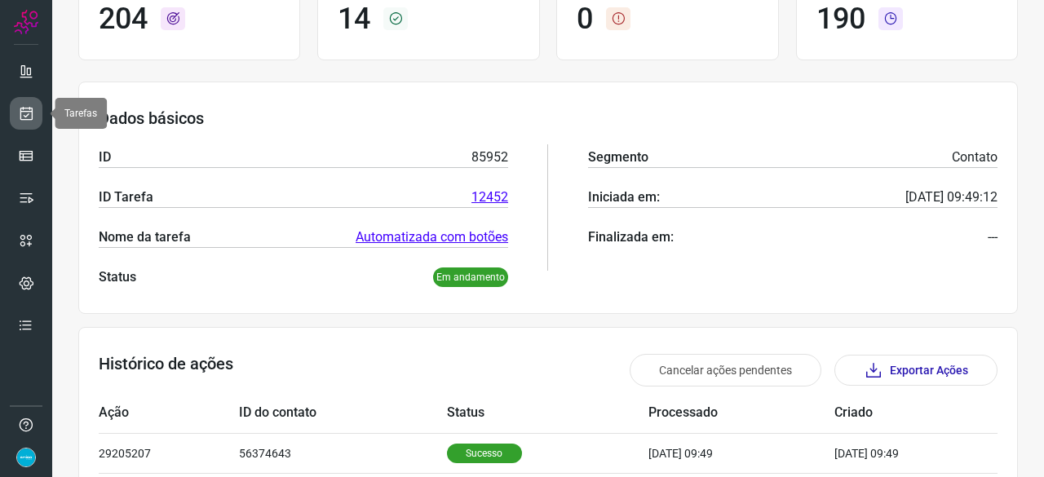
click at [18, 115] on icon at bounding box center [26, 113] width 17 height 16
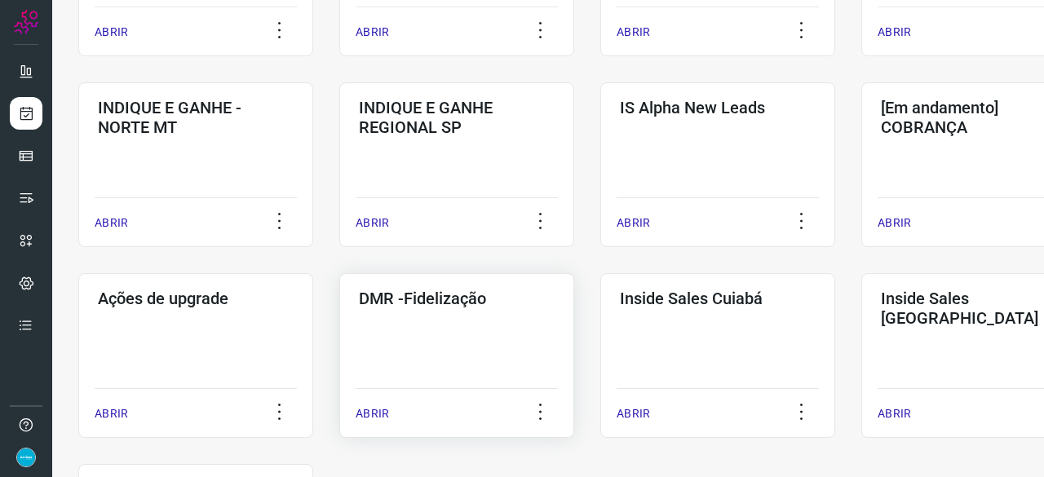
click at [378, 415] on p "ABRIR" at bounding box center [372, 413] width 33 height 17
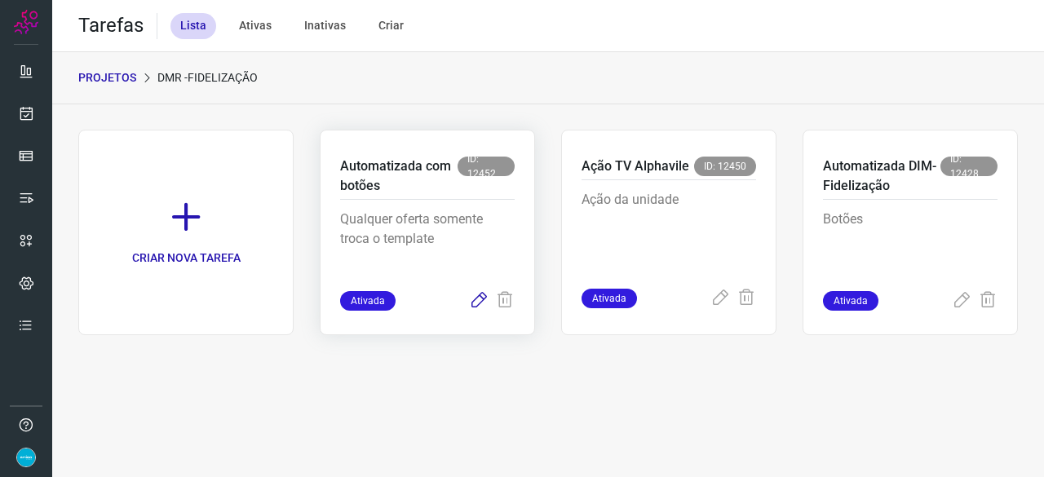
click at [481, 303] on icon at bounding box center [479, 301] width 20 height 20
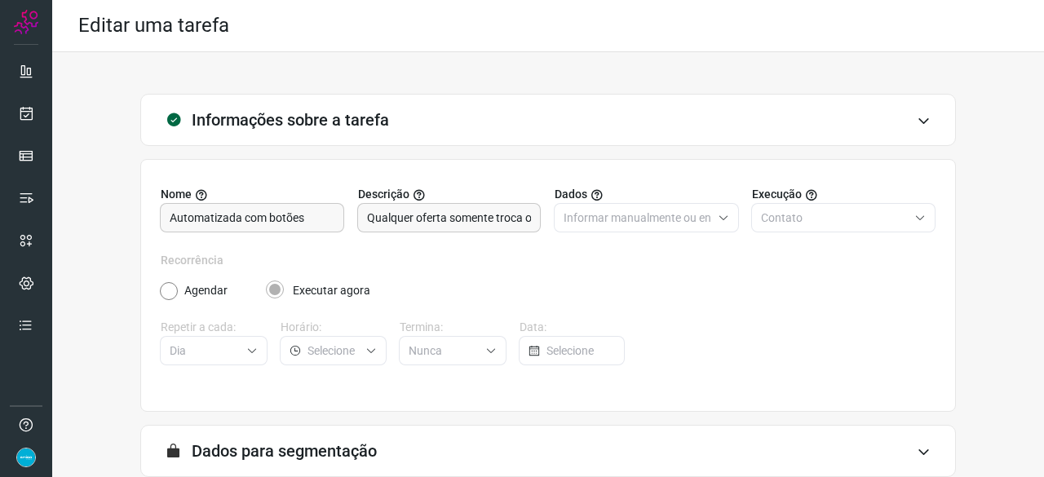
scroll to position [159, 0]
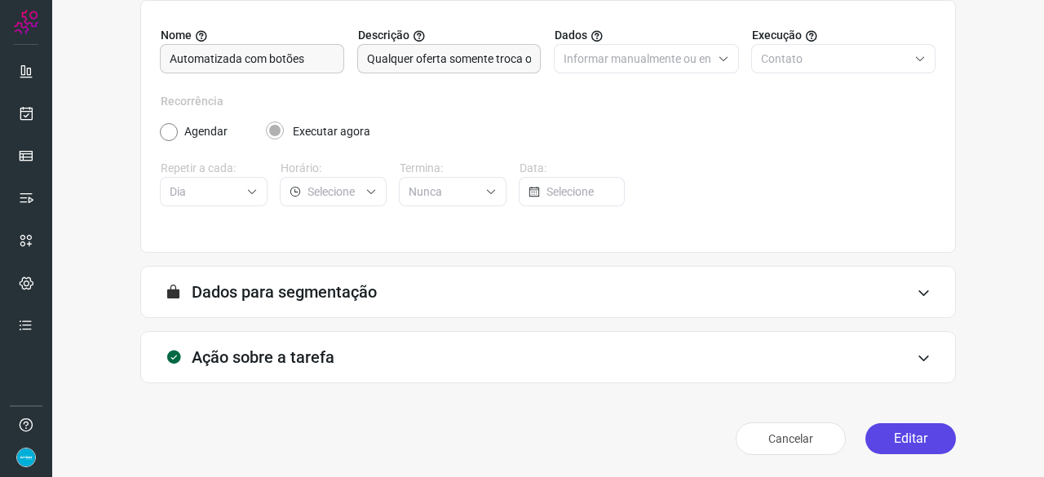
click at [897, 436] on button "Editar" at bounding box center [910, 438] width 91 height 31
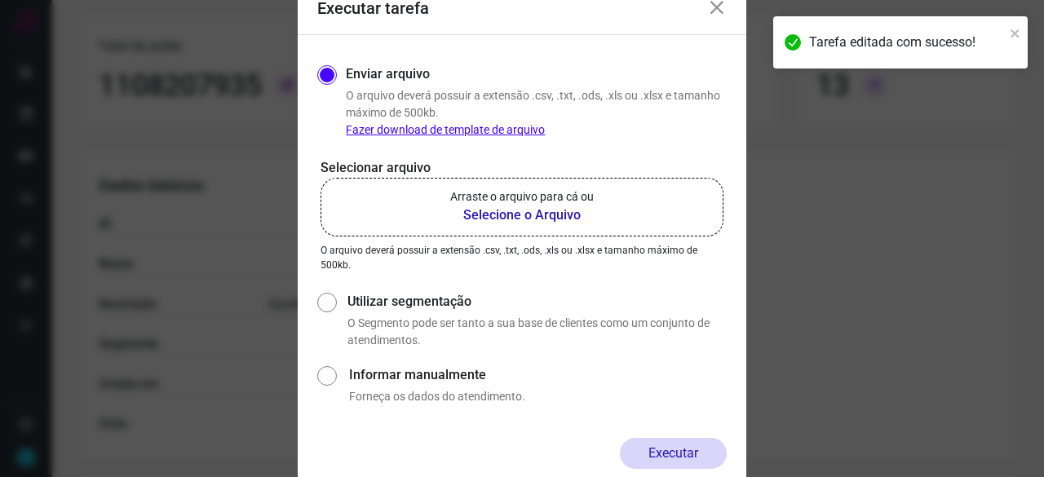
click at [507, 215] on b "Selecione o Arquivo" at bounding box center [522, 216] width 144 height 20
click at [0, 0] on input "Arraste o arquivo para cá ou Selecione o Arquivo" at bounding box center [0, 0] width 0 height 0
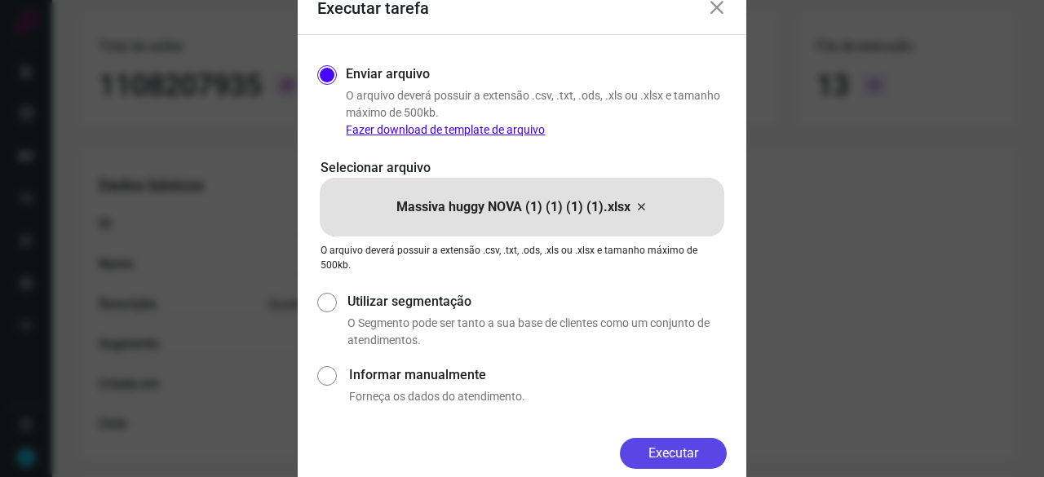
click at [667, 446] on button "Executar" at bounding box center [673, 453] width 107 height 31
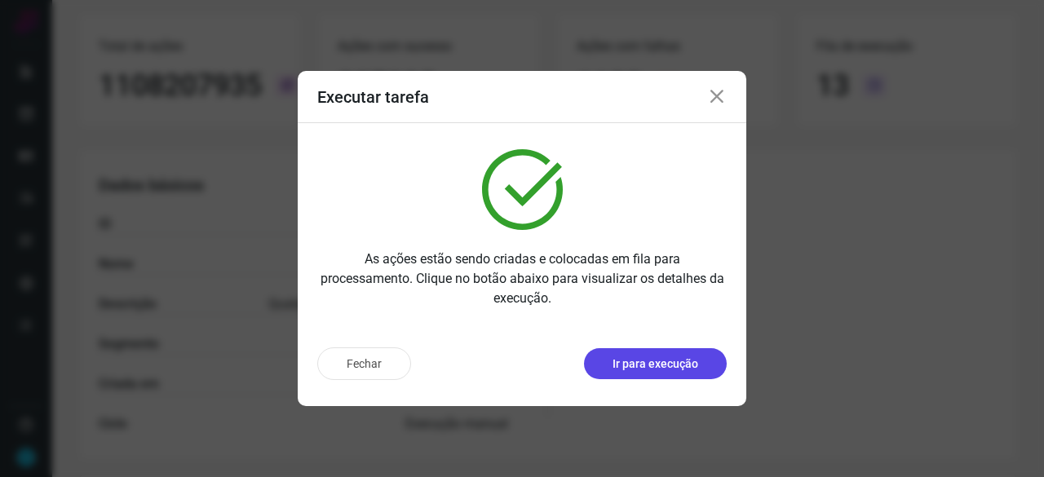
click at [620, 361] on p "Ir para execução" at bounding box center [656, 364] width 86 height 17
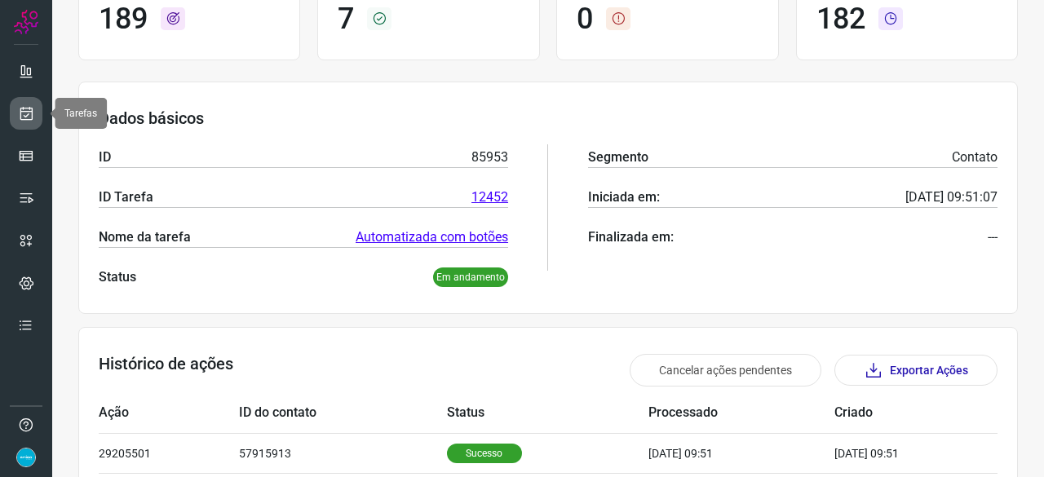
click at [26, 113] on icon at bounding box center [26, 113] width 17 height 16
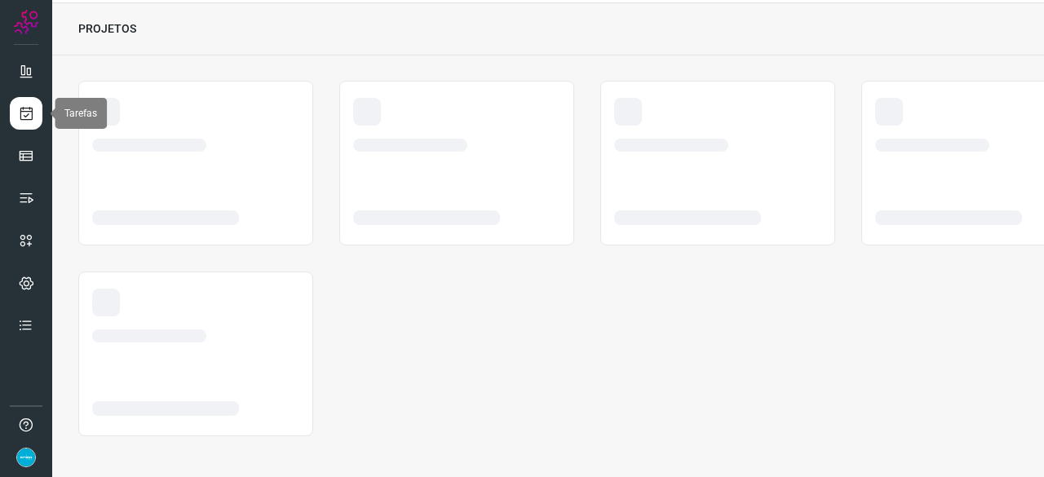
scroll to position [49, 0]
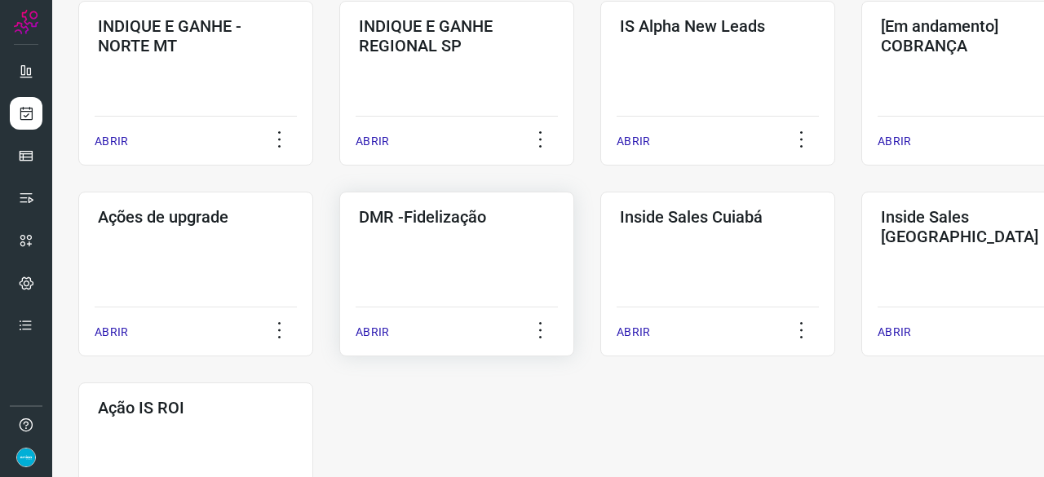
click at [382, 335] on p "ABRIR" at bounding box center [372, 332] width 33 height 17
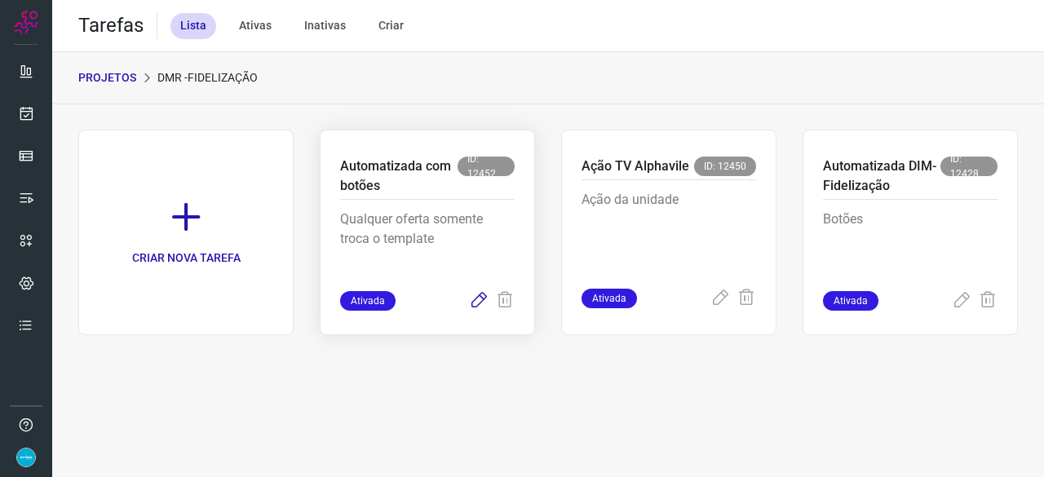
click at [476, 301] on icon at bounding box center [479, 301] width 20 height 20
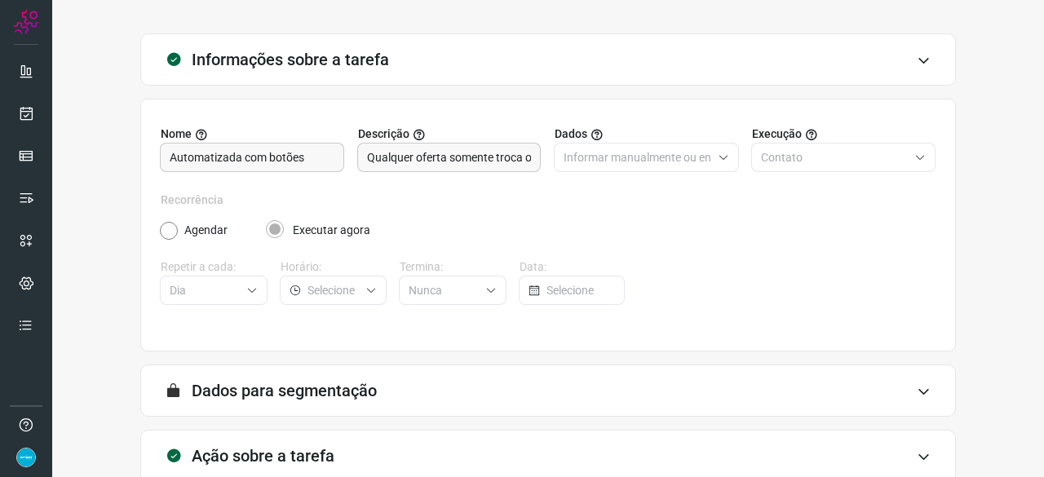
scroll to position [159, 0]
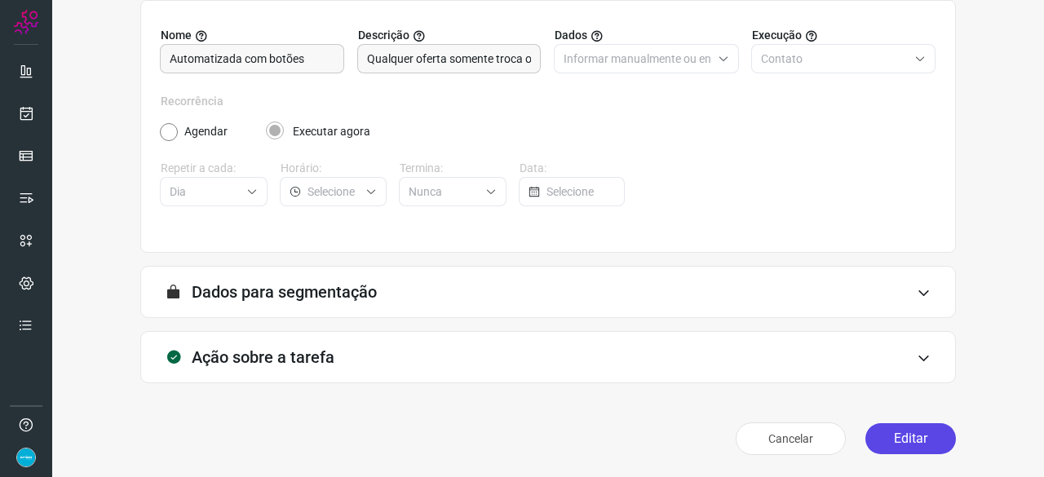
click at [883, 444] on button "Editar" at bounding box center [910, 438] width 91 height 31
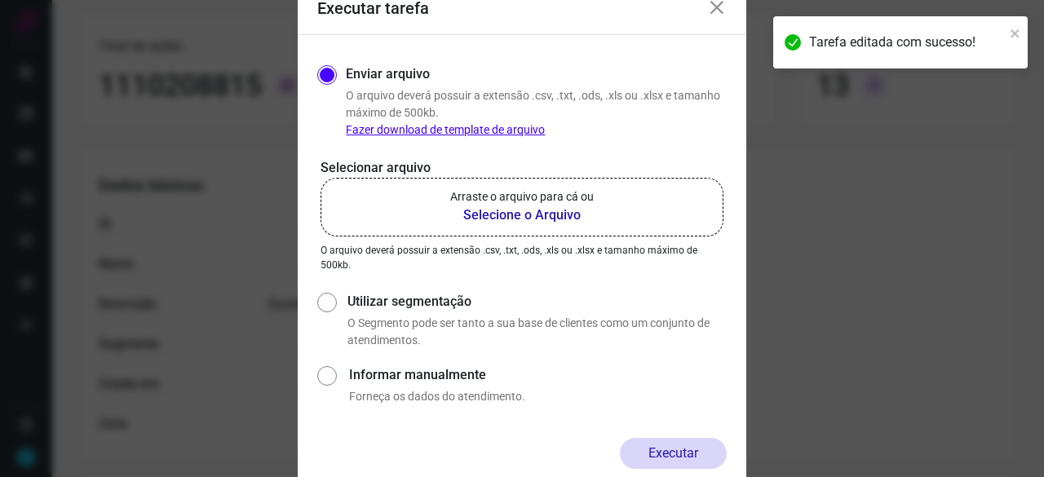
click at [506, 211] on b "Selecione o Arquivo" at bounding box center [522, 216] width 144 height 20
click at [0, 0] on input "Arraste o arquivo para cá ou Selecione o Arquivo" at bounding box center [0, 0] width 0 height 0
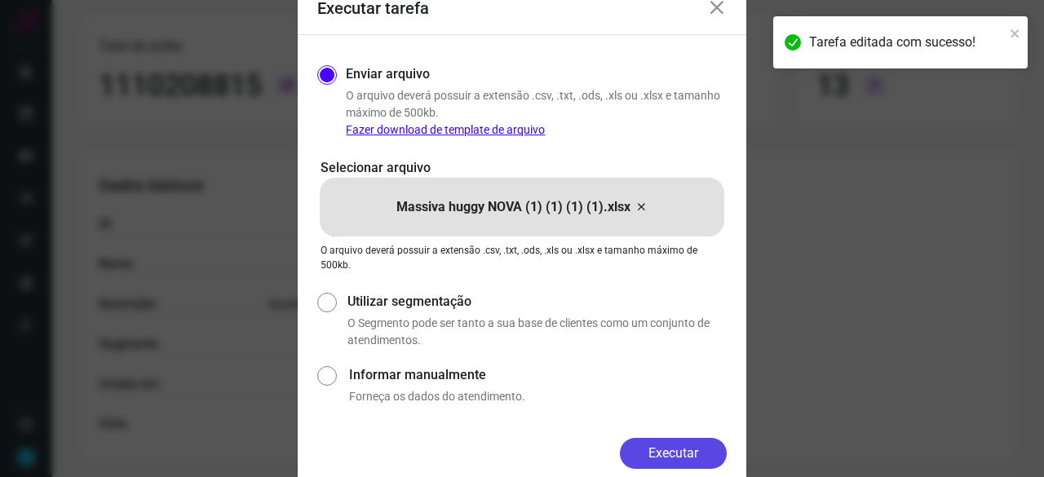
click at [684, 451] on button "Executar" at bounding box center [673, 453] width 107 height 31
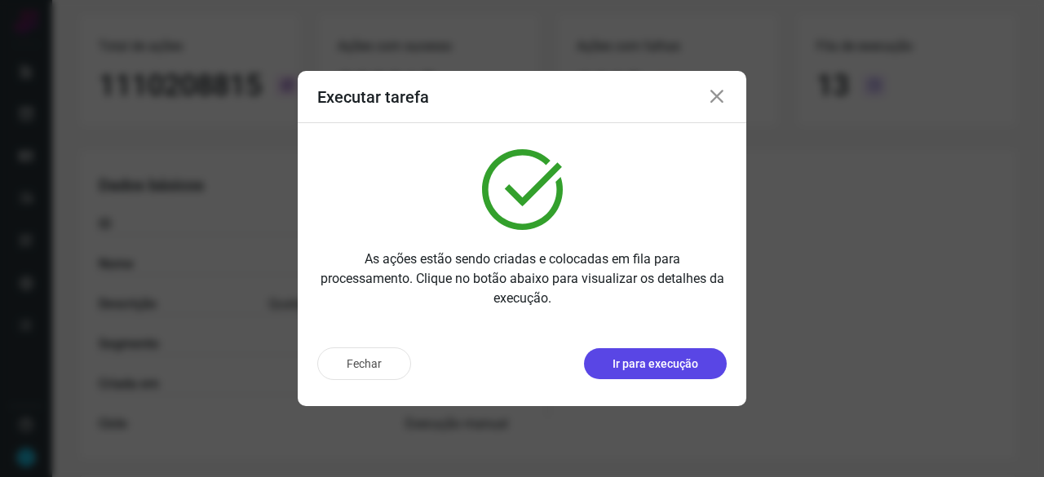
click at [653, 363] on p "Ir para execução" at bounding box center [656, 364] width 86 height 17
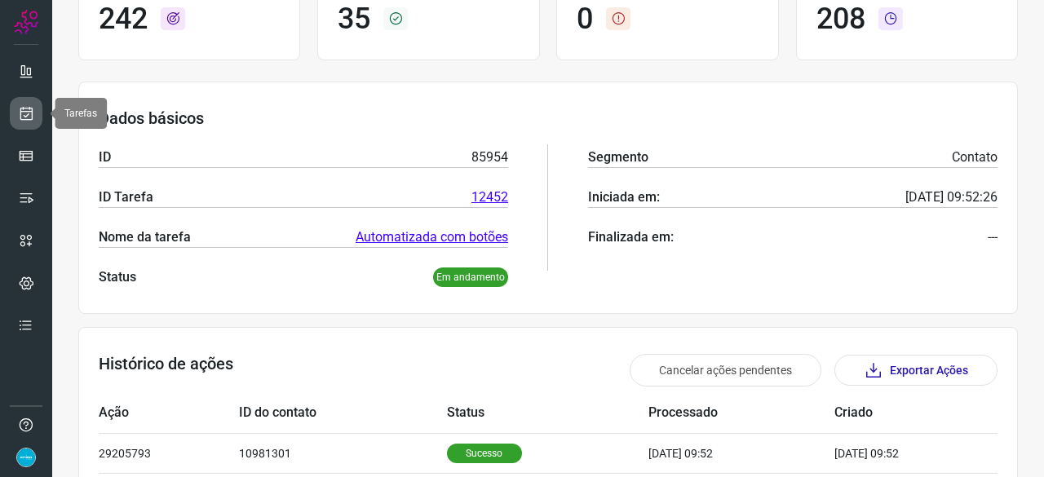
click at [29, 113] on icon at bounding box center [26, 113] width 17 height 16
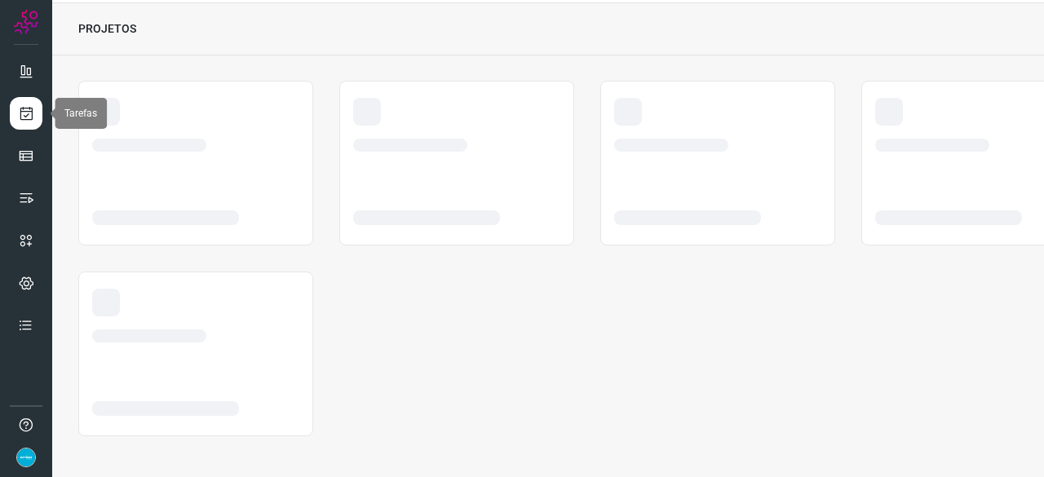
scroll to position [49, 0]
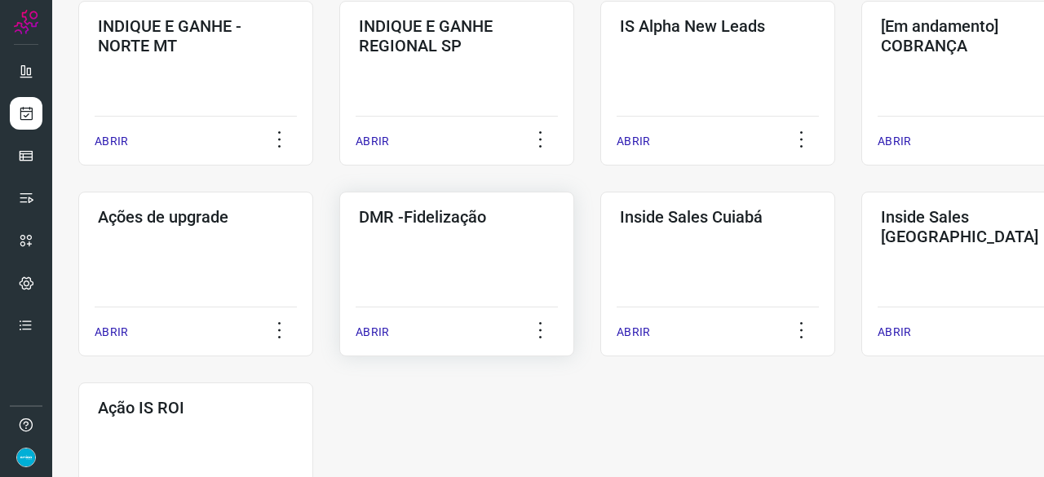
click at [374, 330] on p "ABRIR" at bounding box center [372, 332] width 33 height 17
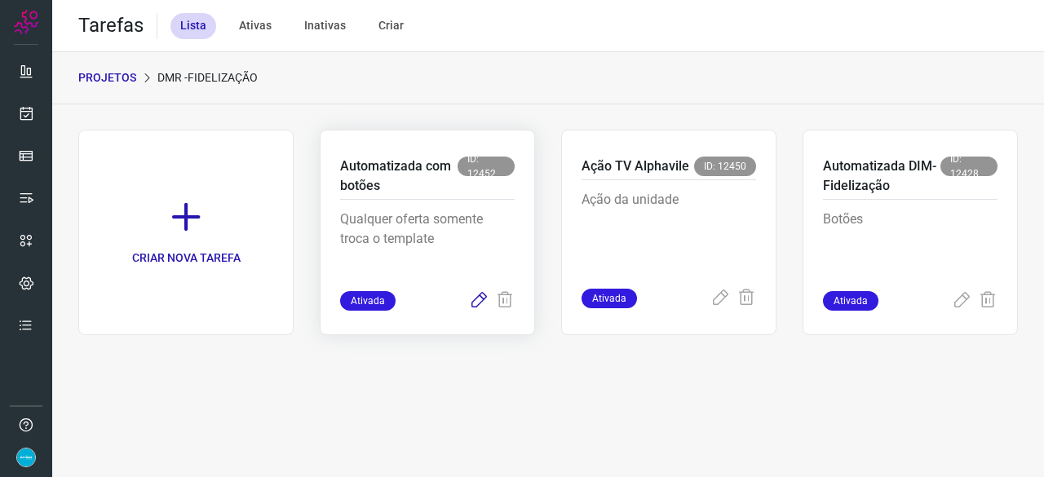
click at [482, 299] on icon at bounding box center [479, 301] width 20 height 20
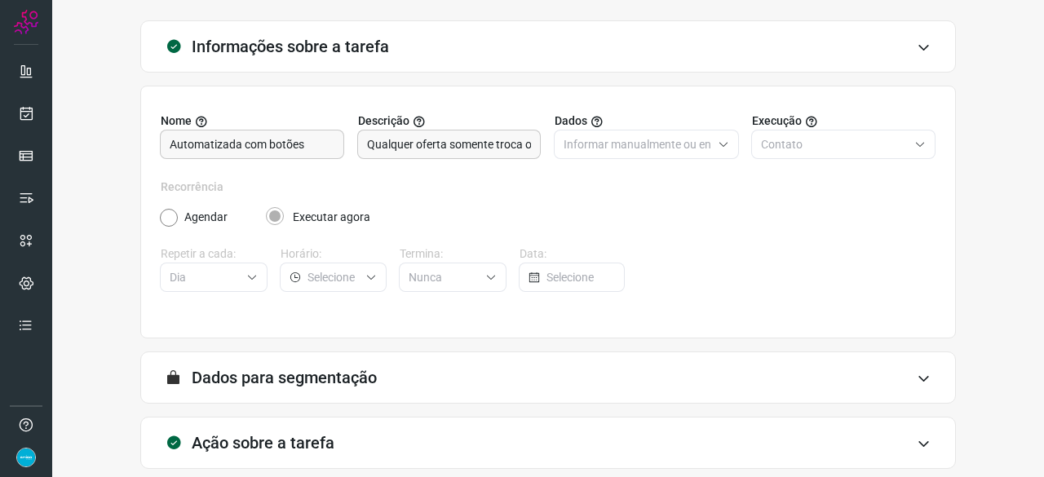
scroll to position [159, 0]
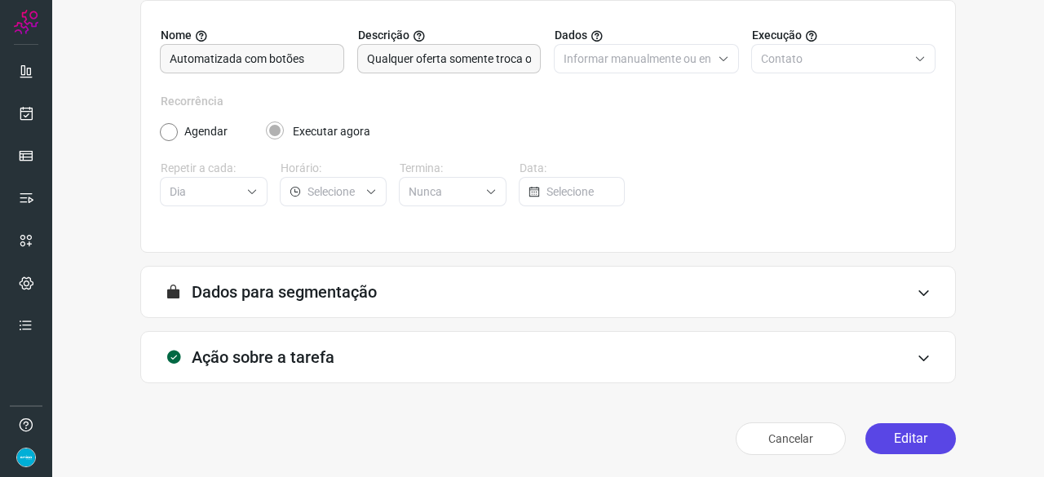
click at [905, 441] on button "Editar" at bounding box center [910, 438] width 91 height 31
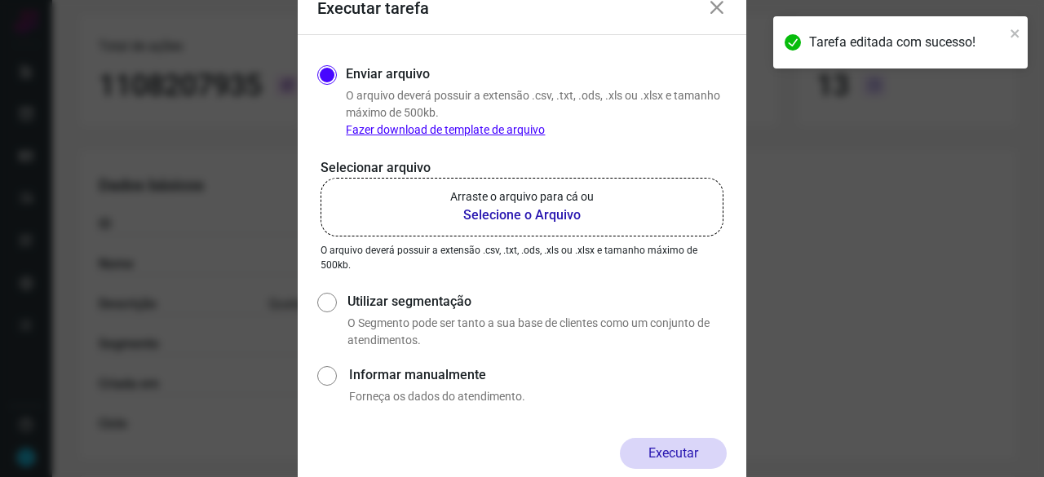
click at [507, 218] on b "Selecione o Arquivo" at bounding box center [522, 216] width 144 height 20
click at [0, 0] on input "Arraste o arquivo para cá ou Selecione o Arquivo" at bounding box center [0, 0] width 0 height 0
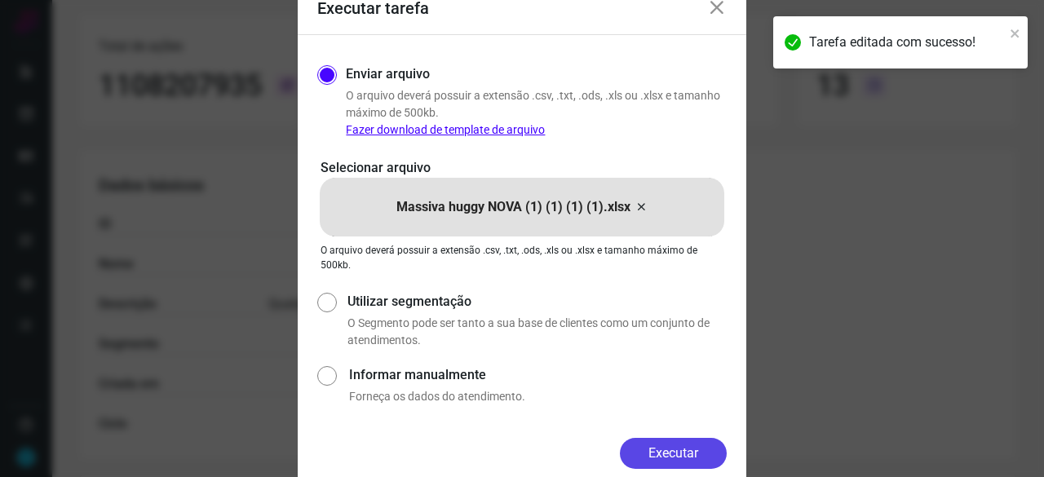
click at [693, 454] on button "Executar" at bounding box center [673, 453] width 107 height 31
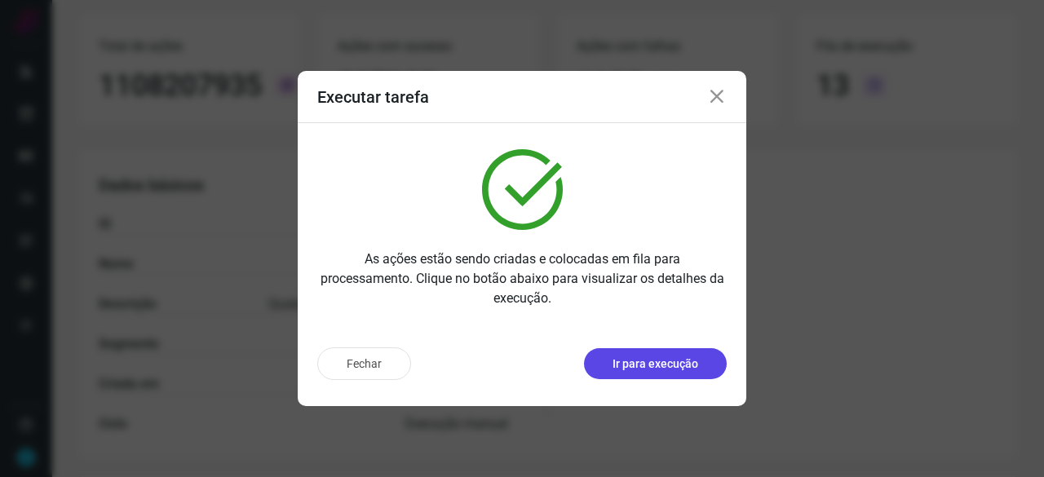
click at [697, 361] on p "Ir para execução" at bounding box center [656, 364] width 86 height 17
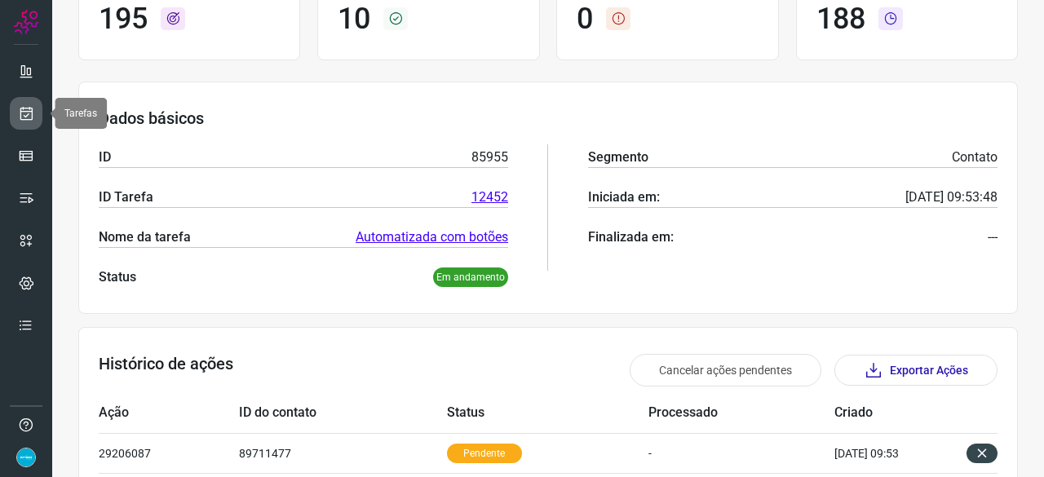
click at [31, 115] on icon at bounding box center [26, 113] width 17 height 16
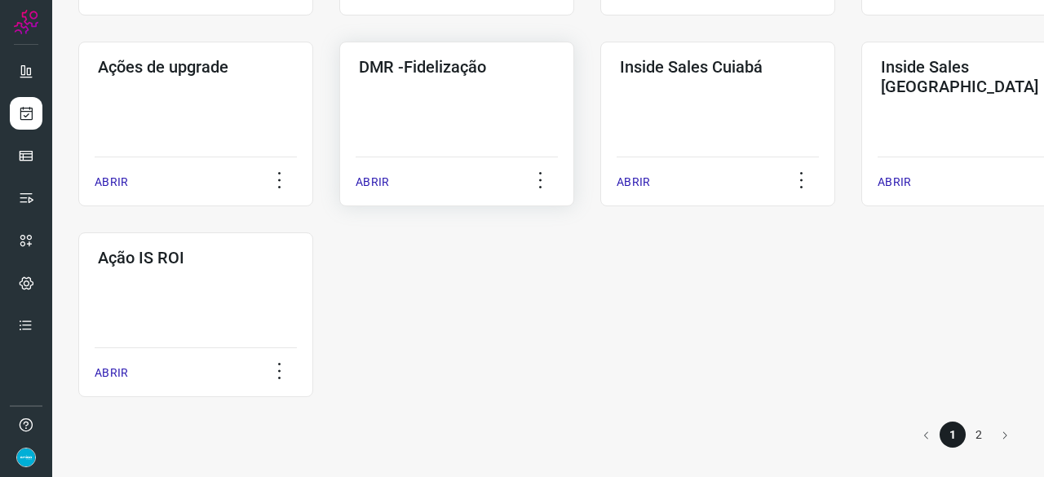
click at [361, 178] on p "ABRIR" at bounding box center [372, 182] width 33 height 17
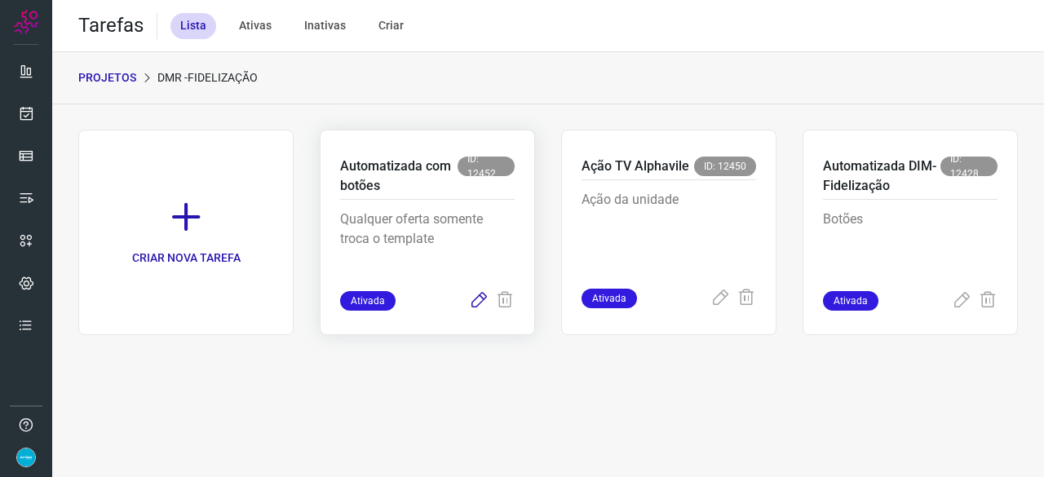
click at [478, 298] on icon at bounding box center [479, 301] width 20 height 20
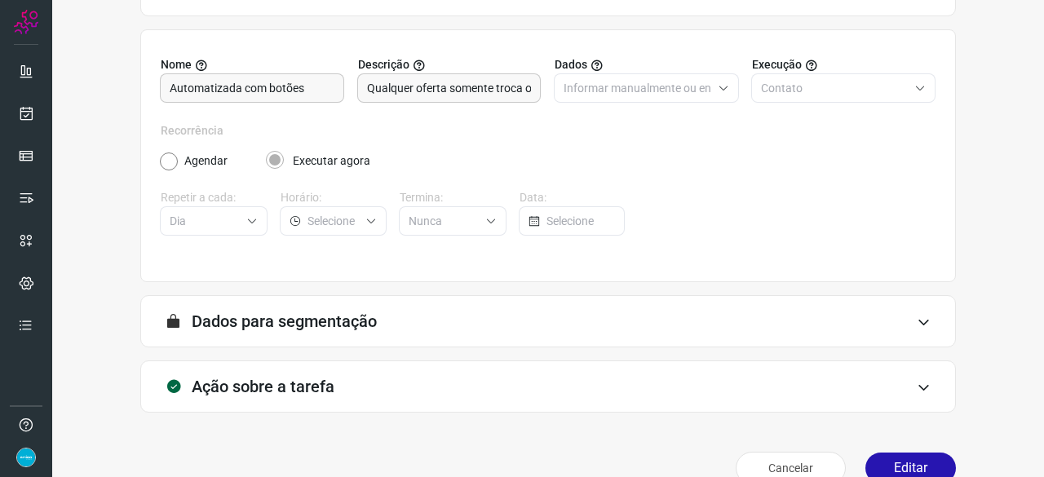
scroll to position [159, 0]
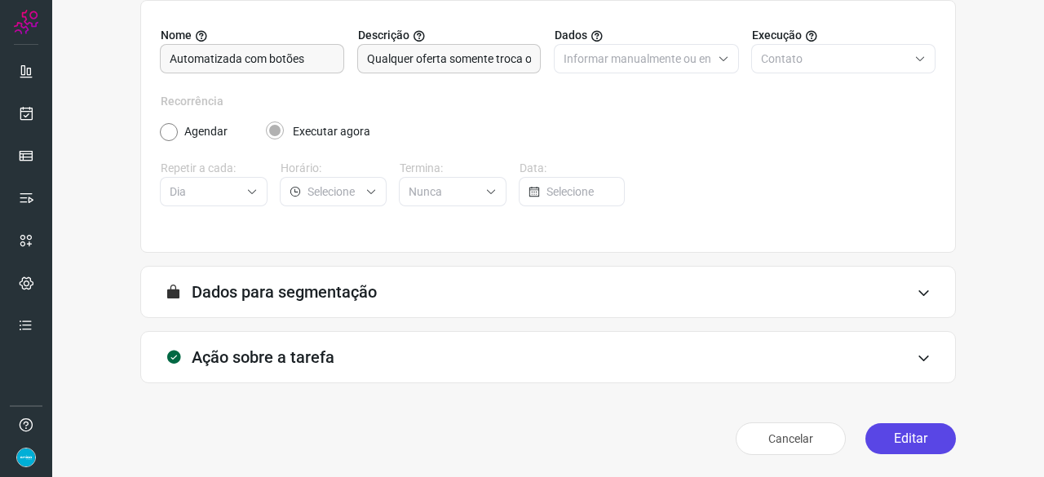
drag, startPoint x: 905, startPoint y: 440, endPoint x: 861, endPoint y: 448, distance: 44.7
click at [905, 441] on button "Editar" at bounding box center [910, 438] width 91 height 31
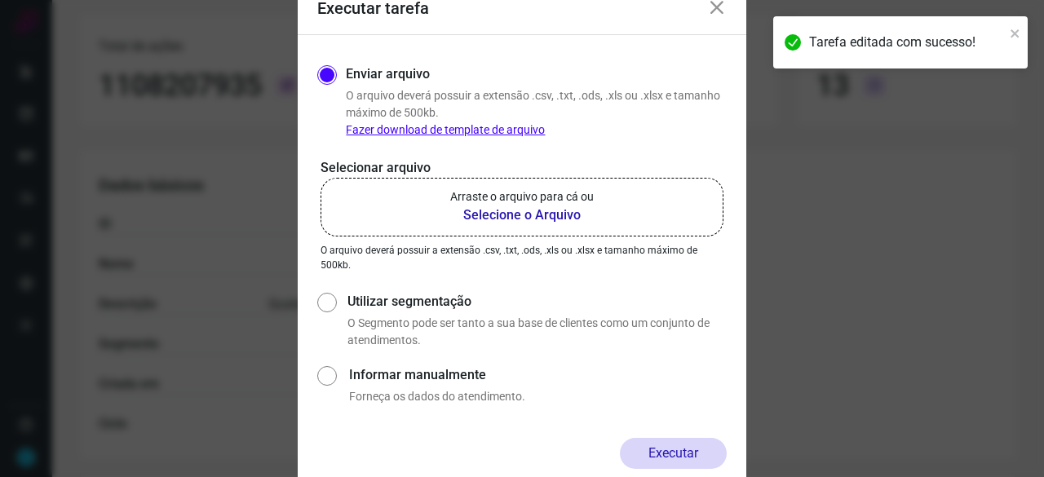
click at [495, 215] on b "Selecione o Arquivo" at bounding box center [522, 216] width 144 height 20
click at [0, 0] on input "Arraste o arquivo para cá ou Selecione o Arquivo" at bounding box center [0, 0] width 0 height 0
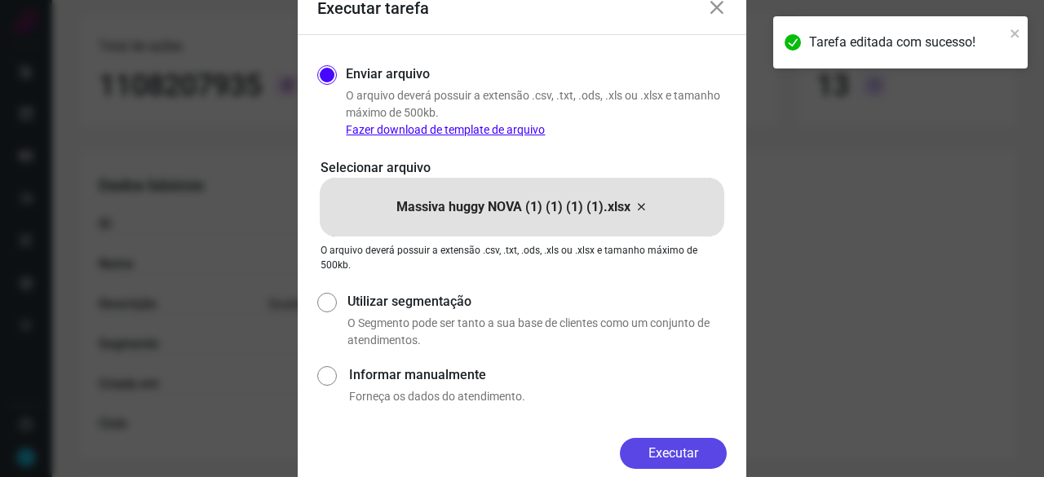
click at [680, 462] on button "Executar" at bounding box center [673, 453] width 107 height 31
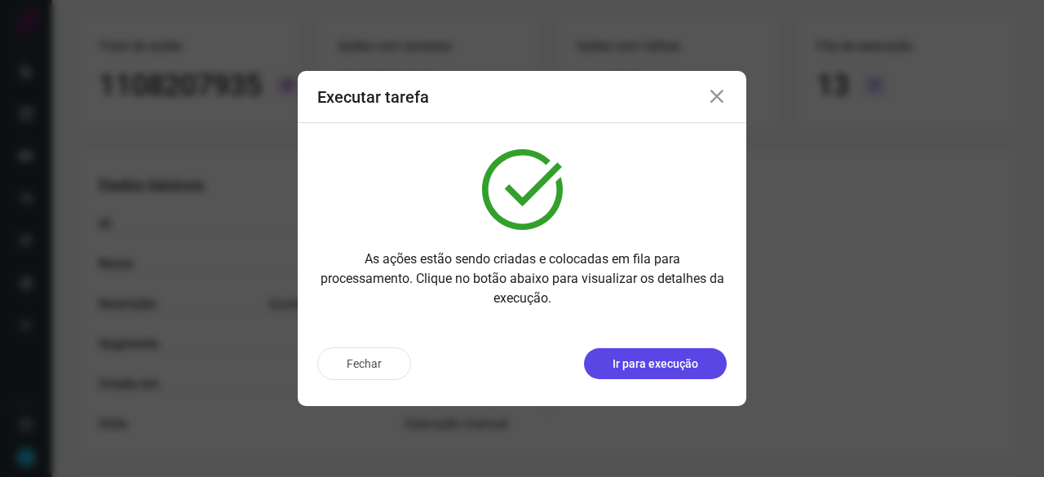
click at [647, 361] on p "Ir para execução" at bounding box center [656, 364] width 86 height 17
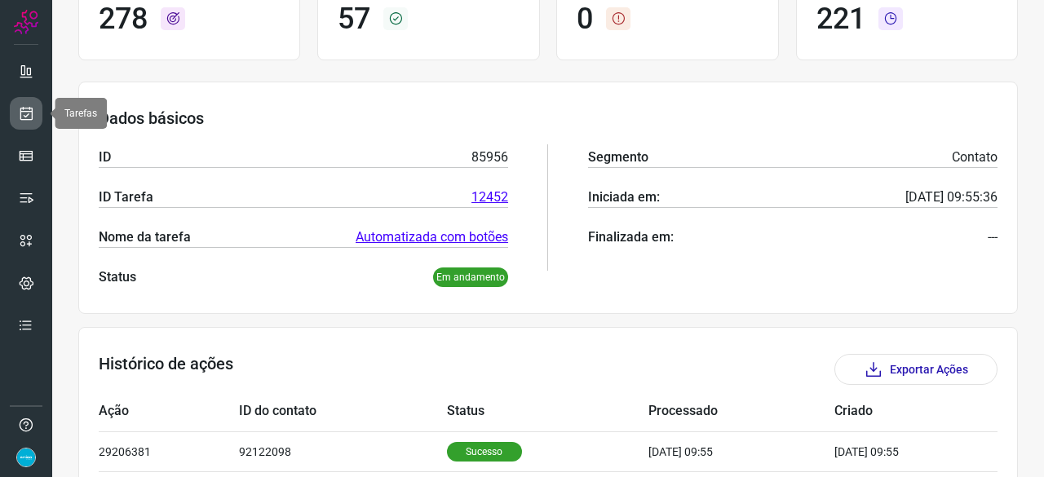
click at [31, 110] on icon at bounding box center [26, 113] width 17 height 16
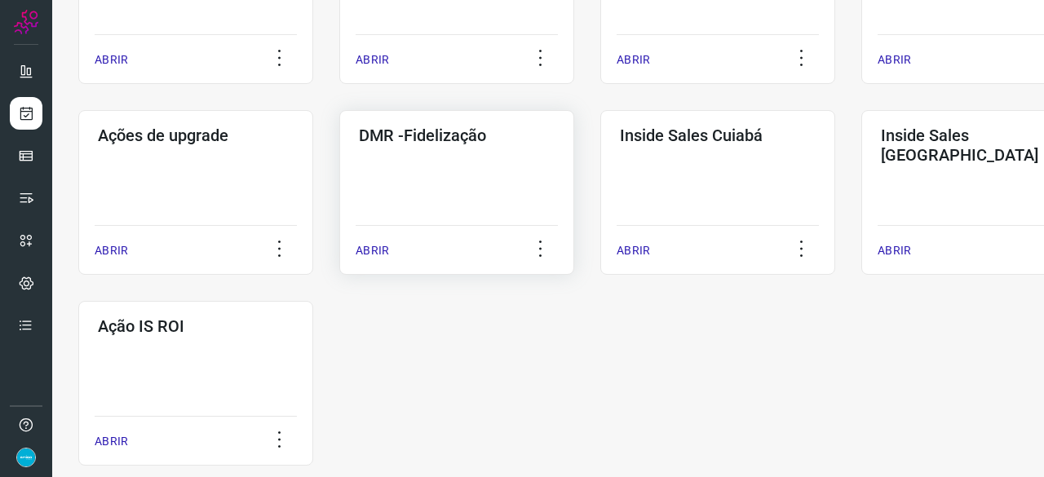
click at [367, 250] on p "ABRIR" at bounding box center [372, 250] width 33 height 17
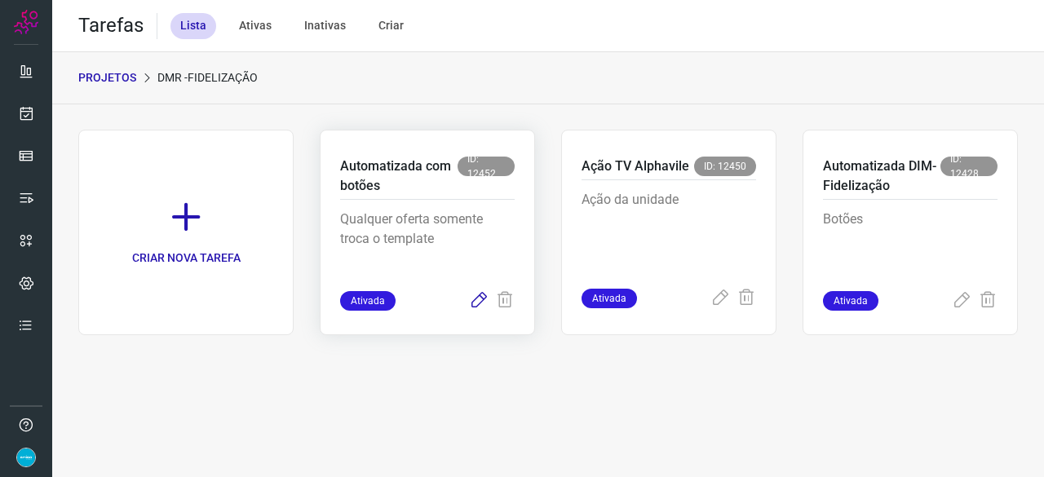
click at [476, 306] on icon at bounding box center [479, 301] width 20 height 20
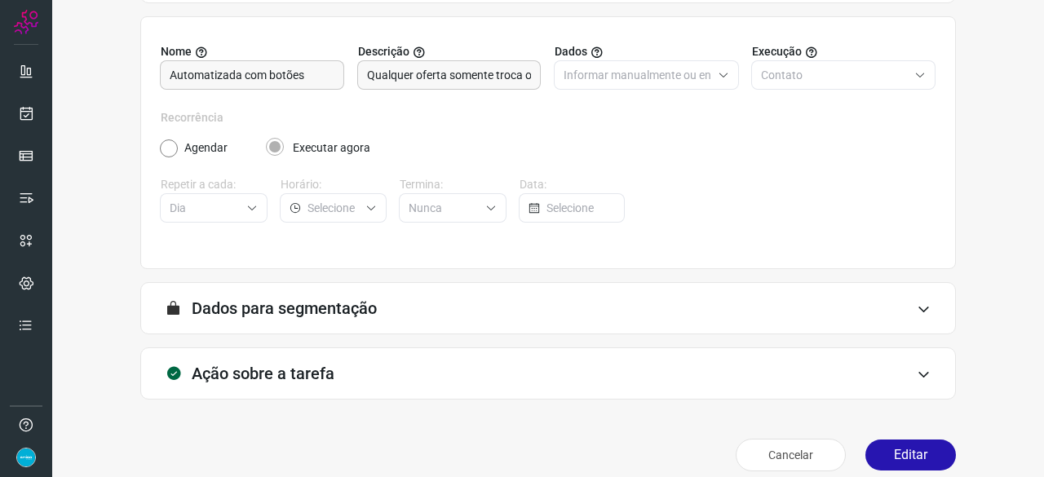
scroll to position [159, 0]
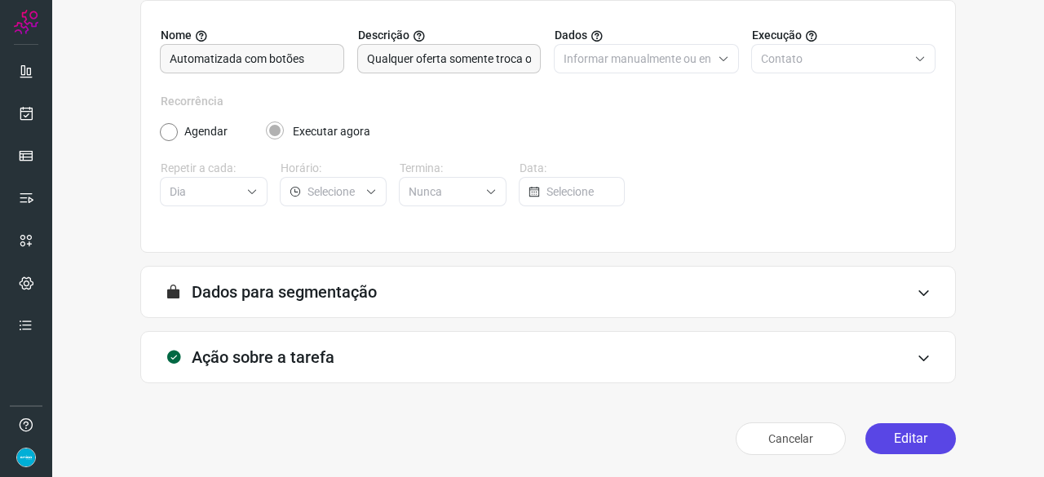
click at [900, 440] on button "Editar" at bounding box center [910, 438] width 91 height 31
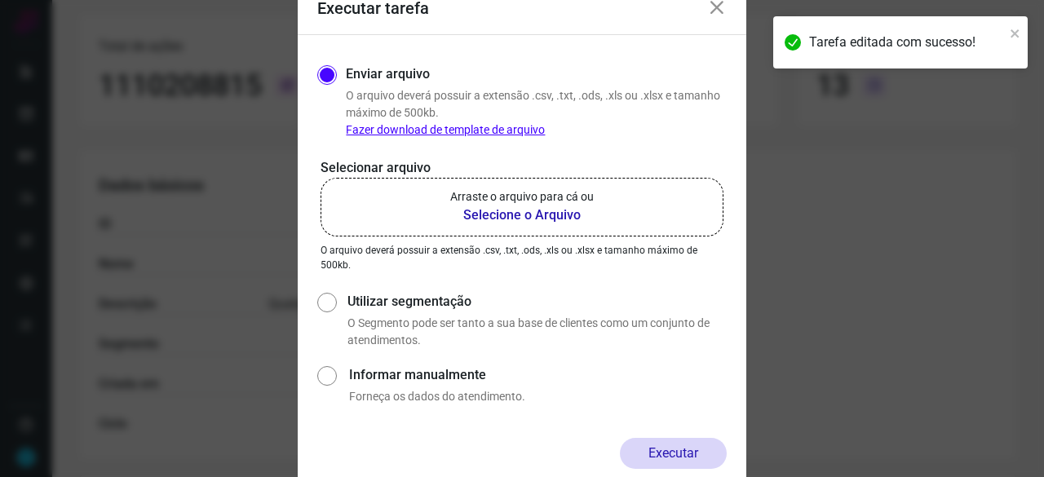
click at [507, 212] on b "Selecione o Arquivo" at bounding box center [522, 216] width 144 height 20
click at [0, 0] on input "Arraste o arquivo para cá ou Selecione o Arquivo" at bounding box center [0, 0] width 0 height 0
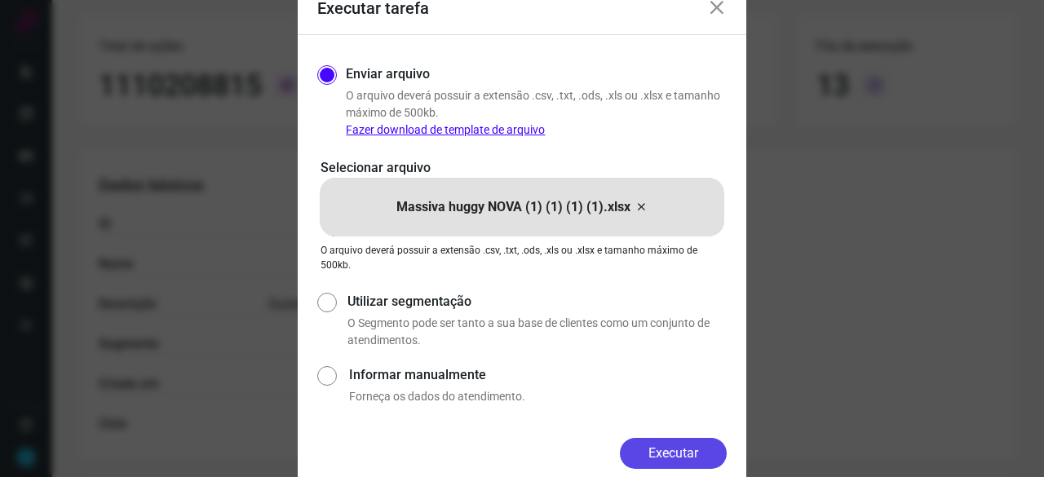
click at [675, 448] on button "Executar" at bounding box center [673, 453] width 107 height 31
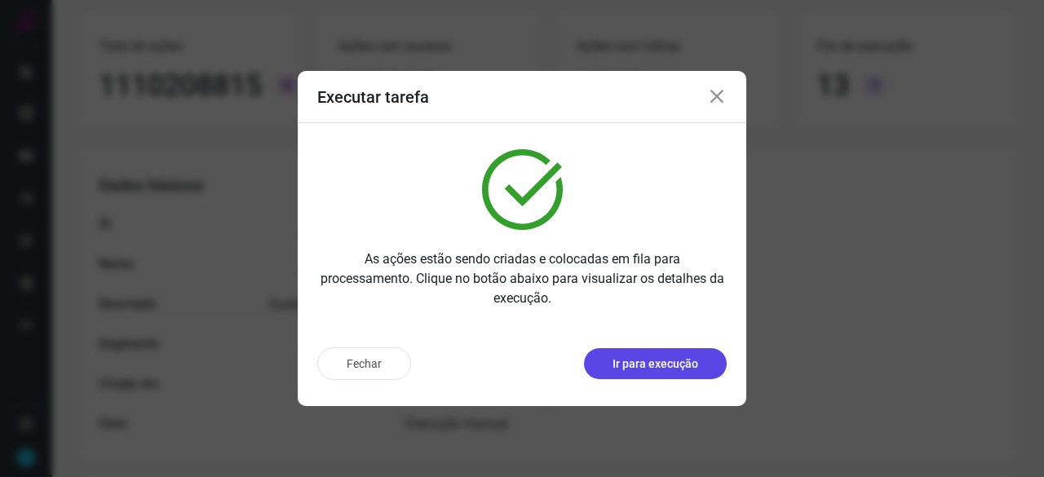
click at [675, 366] on p "Ir para execução" at bounding box center [656, 364] width 86 height 17
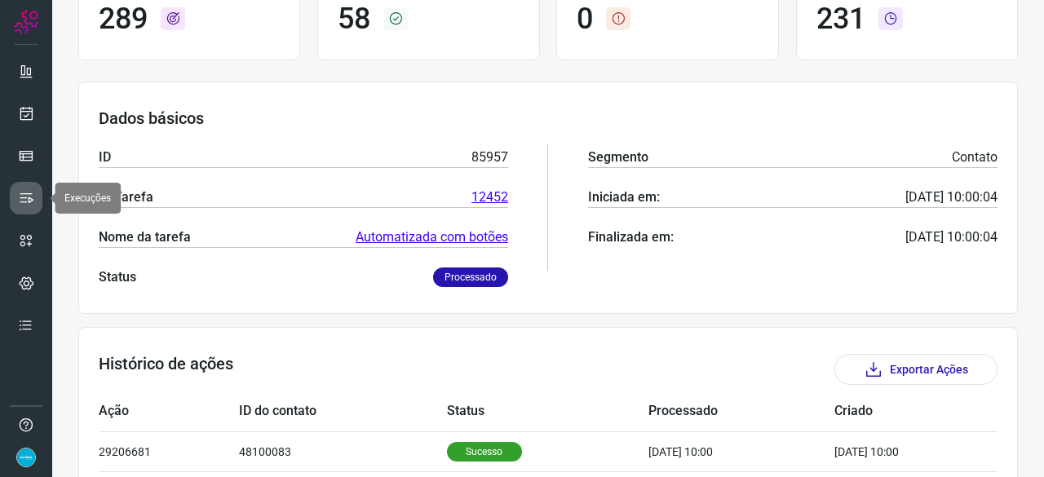
click at [29, 197] on icon at bounding box center [26, 198] width 16 height 16
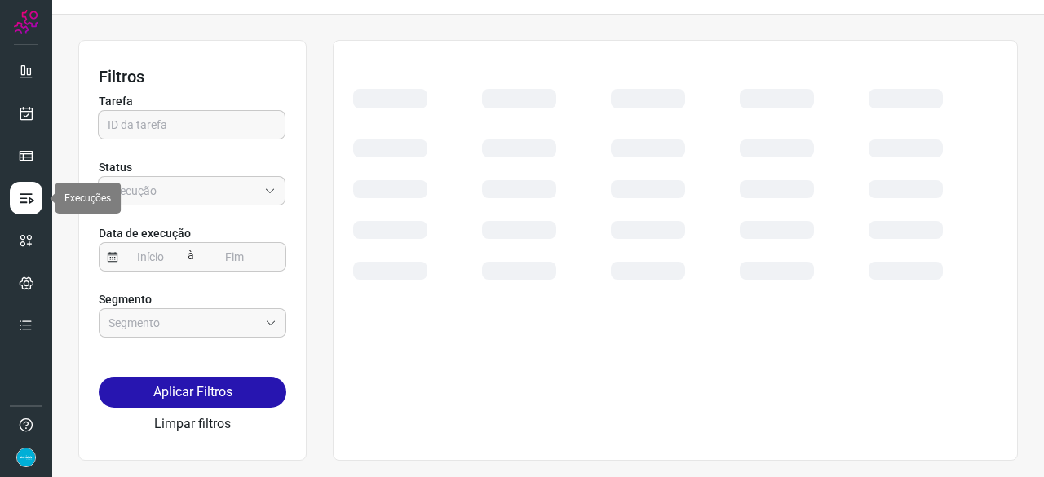
scroll to position [37, 0]
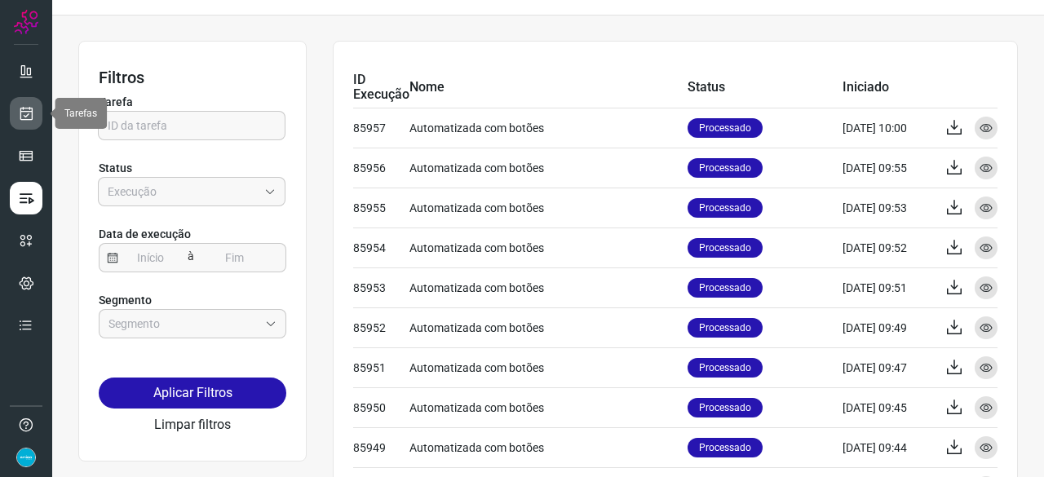
click at [35, 117] on link at bounding box center [26, 113] width 33 height 33
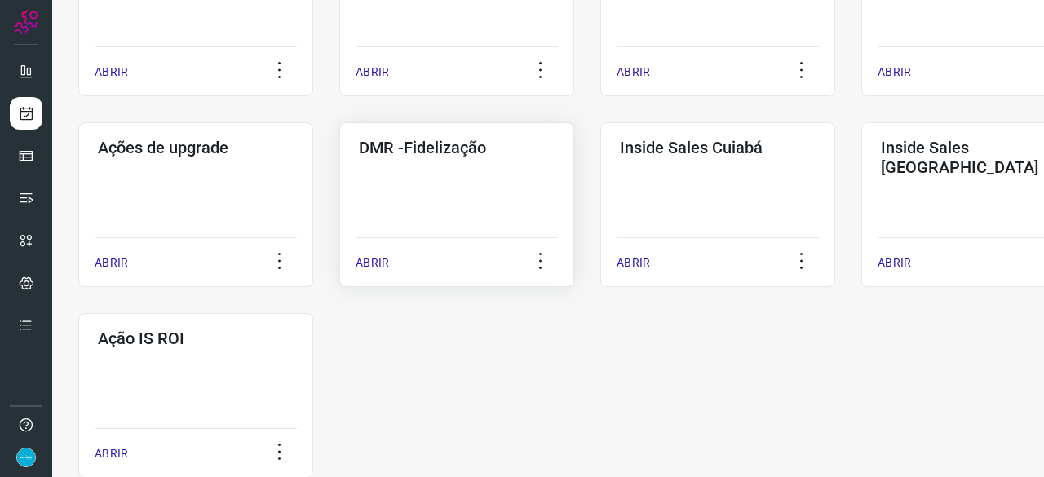
click at [380, 267] on p "ABRIR" at bounding box center [372, 262] width 33 height 17
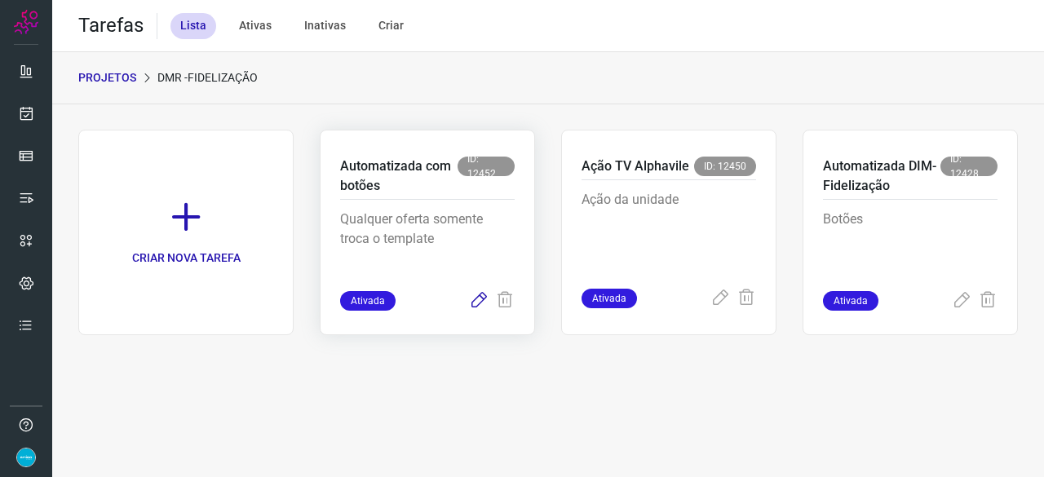
click at [475, 301] on icon at bounding box center [479, 301] width 20 height 20
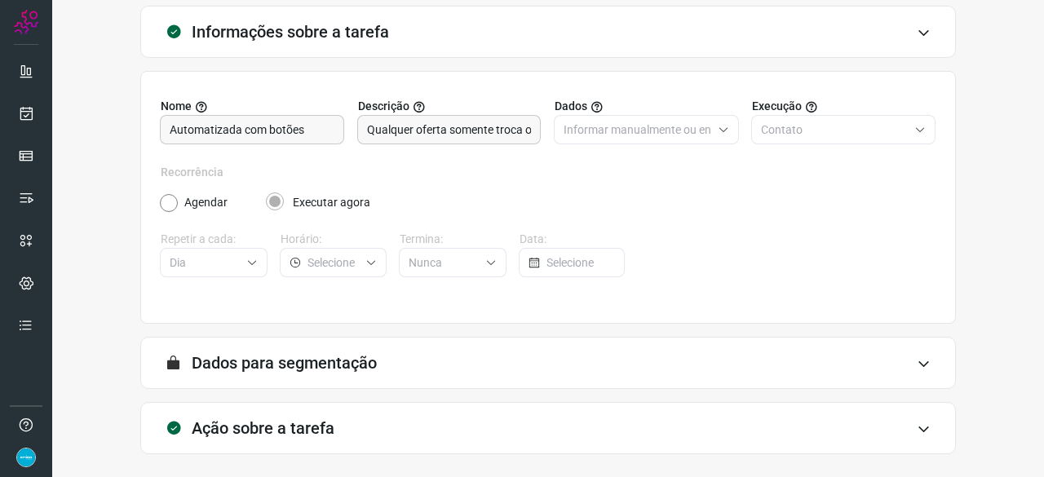
scroll to position [159, 0]
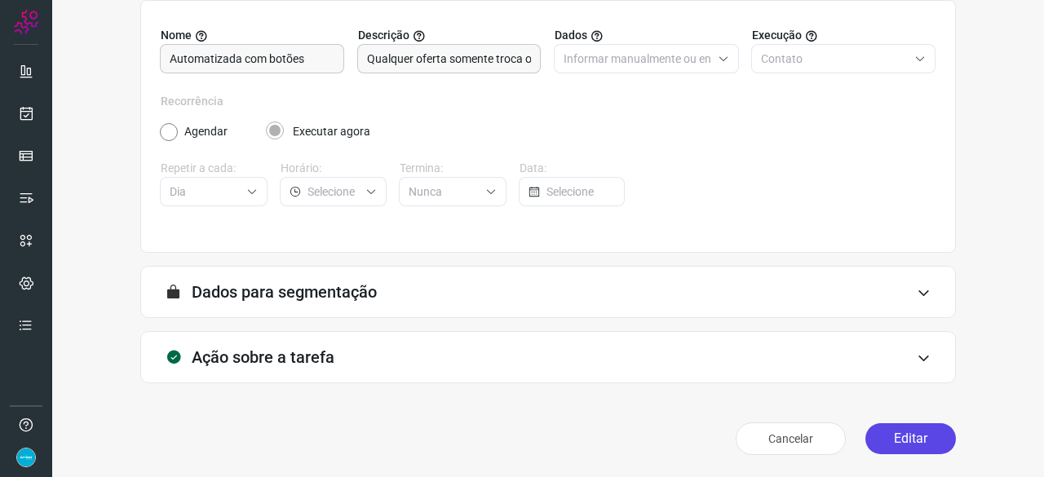
click at [887, 438] on button "Editar" at bounding box center [910, 438] width 91 height 31
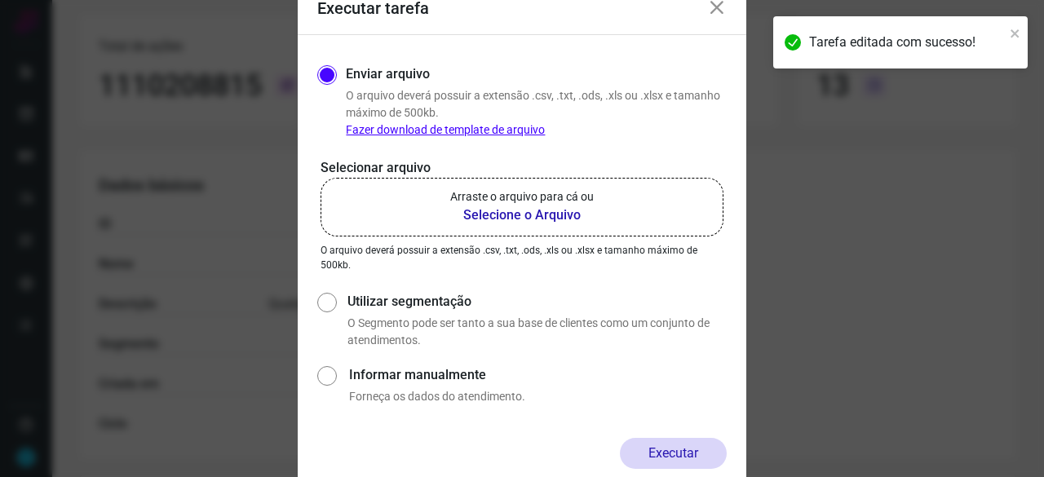
click at [509, 219] on b "Selecione o Arquivo" at bounding box center [522, 216] width 144 height 20
click at [0, 0] on input "Arraste o arquivo para cá ou Selecione o Arquivo" at bounding box center [0, 0] width 0 height 0
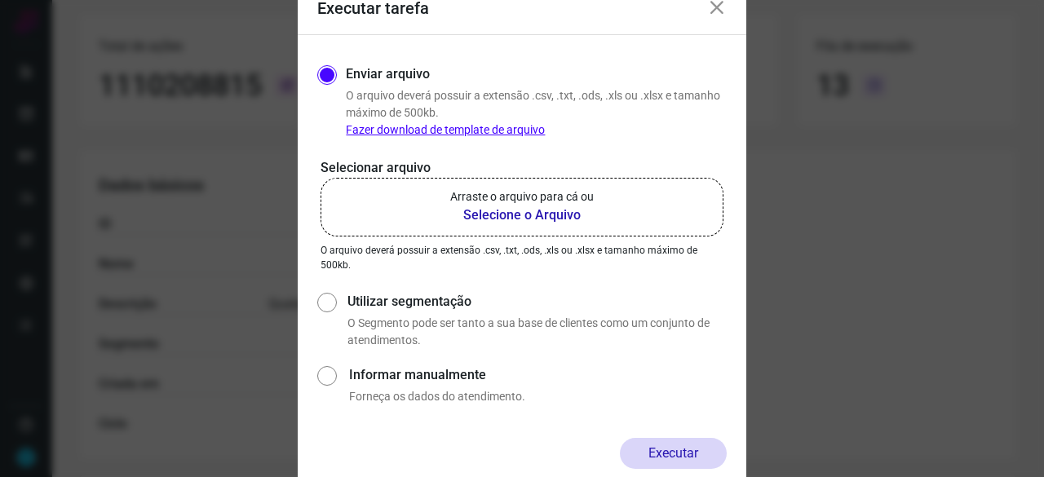
click at [471, 215] on b "Selecione o Arquivo" at bounding box center [522, 216] width 144 height 20
click at [0, 0] on input "Arraste o arquivo para cá ou Selecione o Arquivo" at bounding box center [0, 0] width 0 height 0
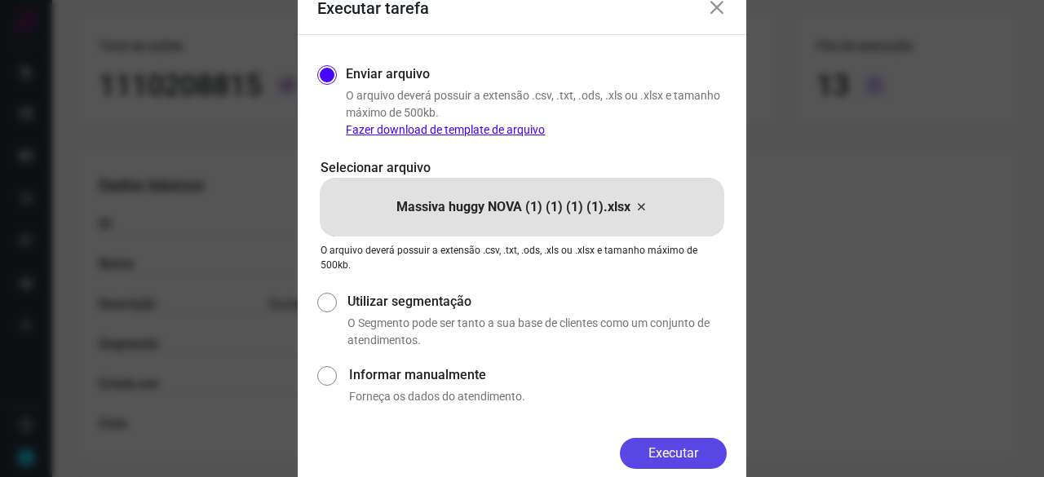
click at [693, 454] on button "Executar" at bounding box center [673, 453] width 107 height 31
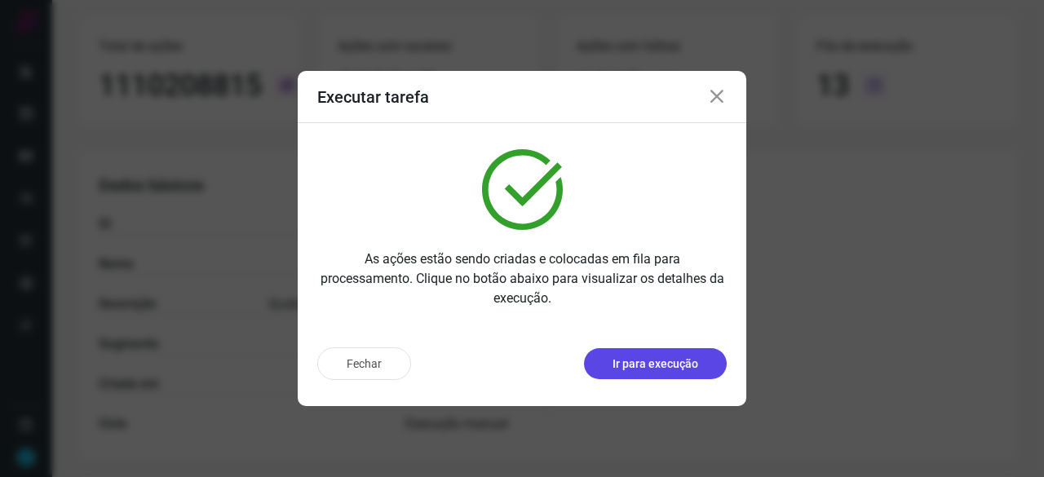
click at [630, 362] on p "Ir para execução" at bounding box center [656, 364] width 86 height 17
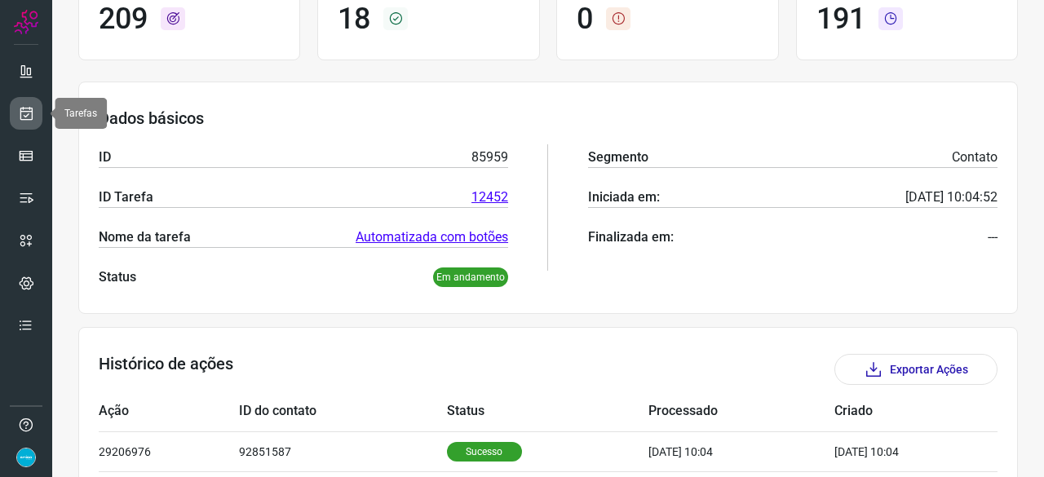
click at [33, 110] on icon at bounding box center [26, 113] width 17 height 16
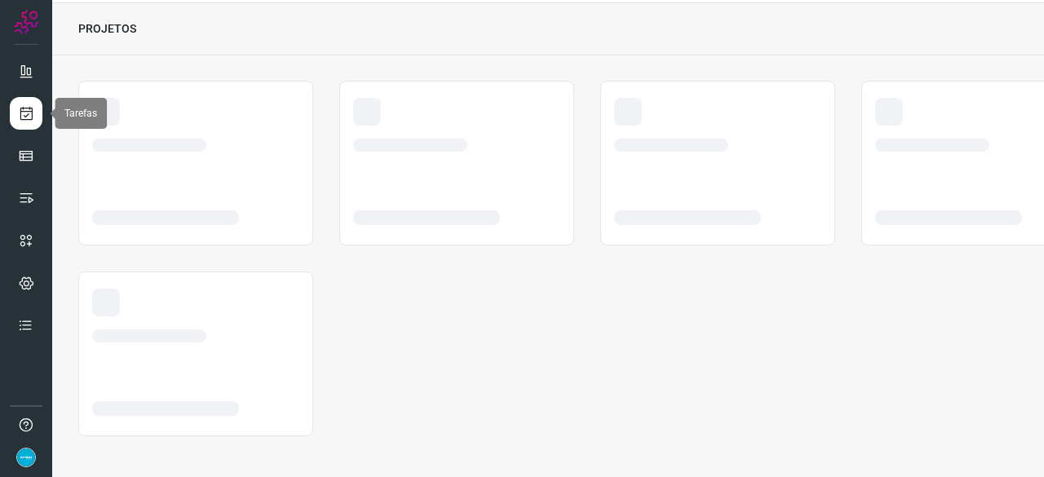
scroll to position [49, 0]
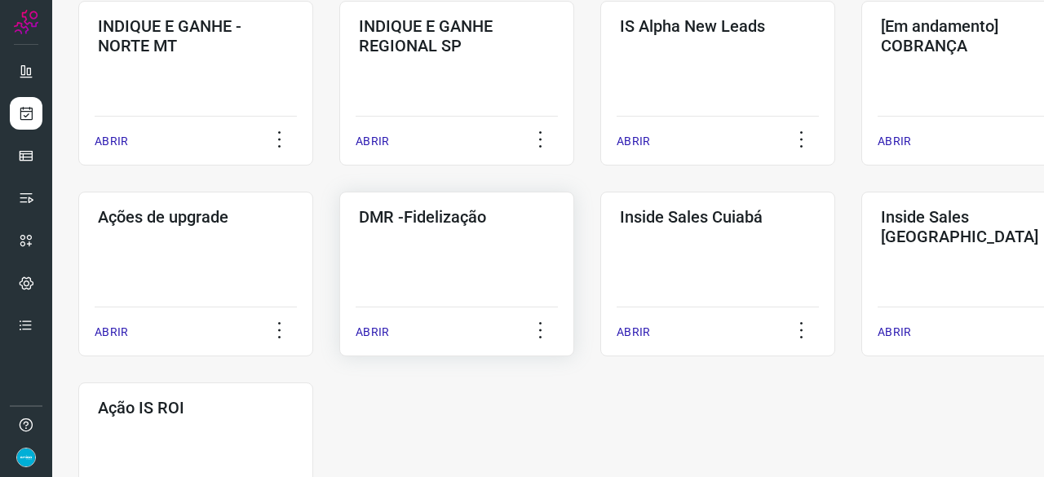
click at [374, 329] on p "ABRIR" at bounding box center [372, 332] width 33 height 17
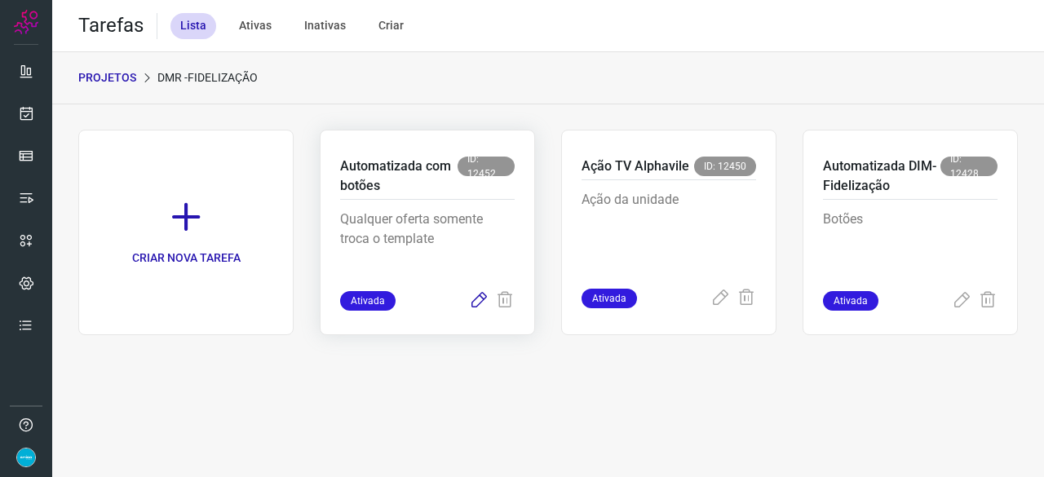
click at [476, 301] on icon at bounding box center [479, 301] width 20 height 20
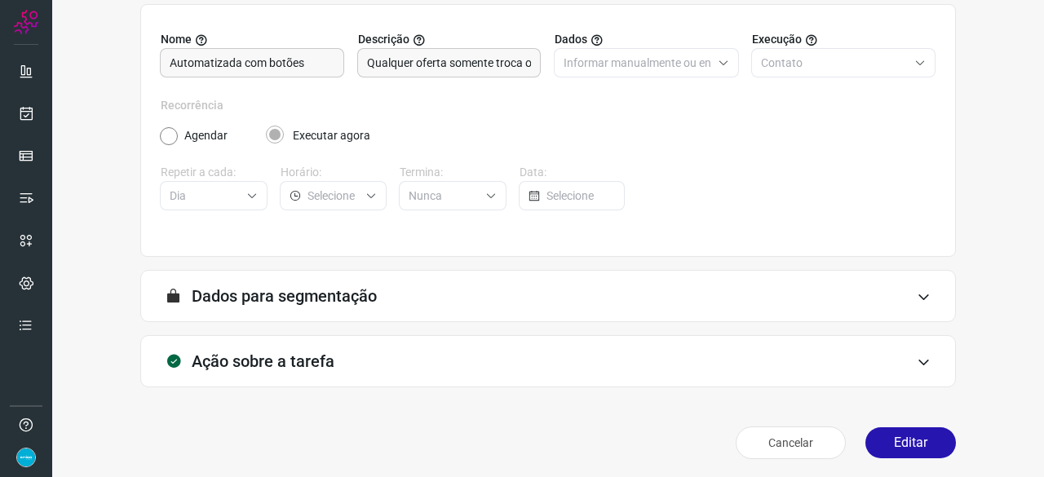
scroll to position [159, 0]
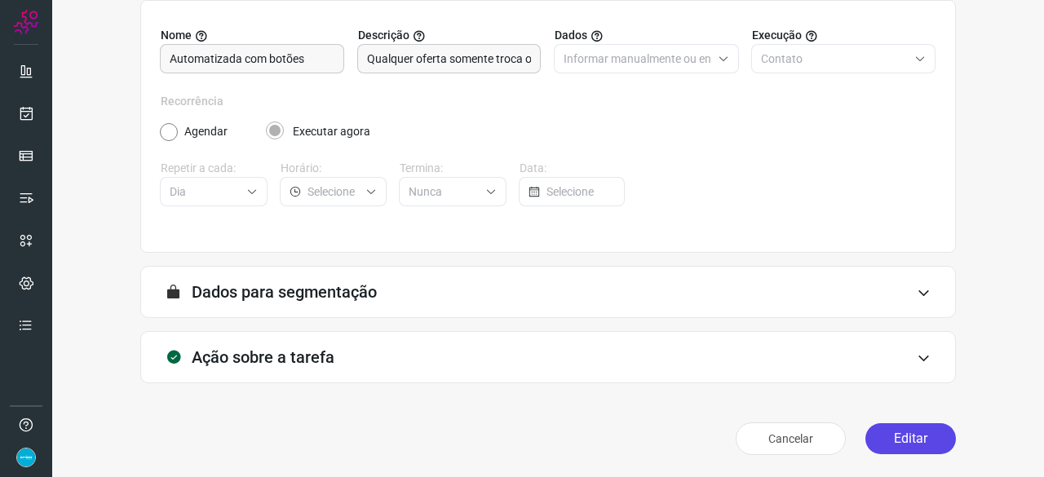
click at [914, 436] on button "Editar" at bounding box center [910, 438] width 91 height 31
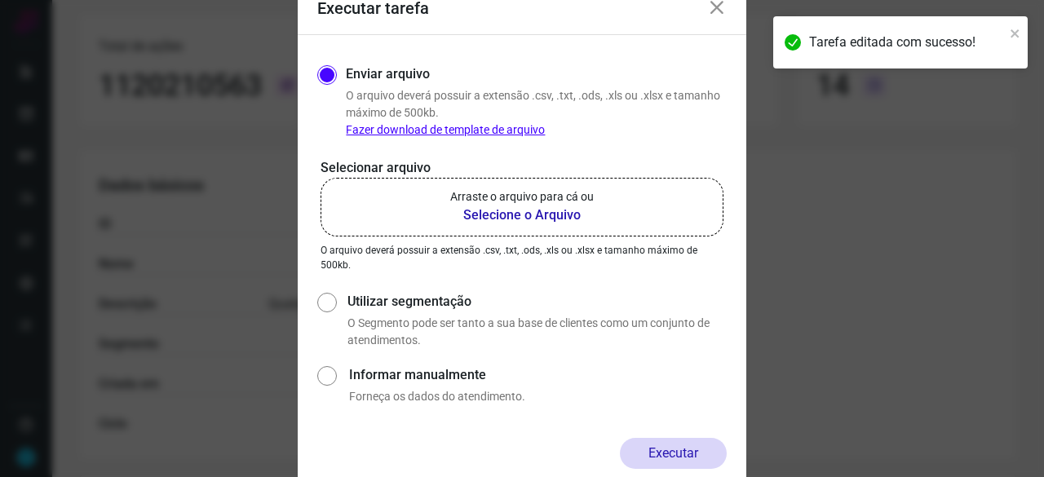
click at [520, 215] on b "Selecione o Arquivo" at bounding box center [522, 216] width 144 height 20
click at [0, 0] on input "Arraste o arquivo para cá ou Selecione o Arquivo" at bounding box center [0, 0] width 0 height 0
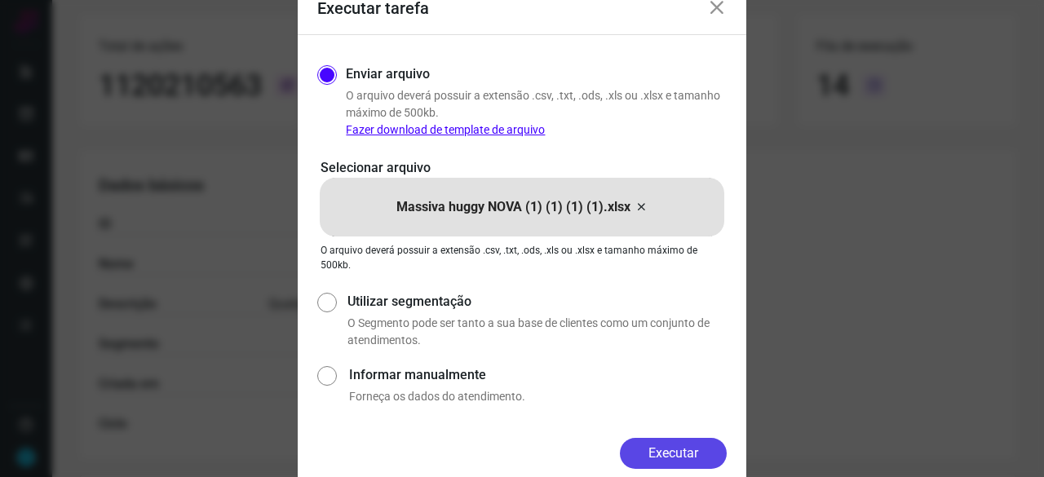
click at [679, 454] on button "Executar" at bounding box center [673, 453] width 107 height 31
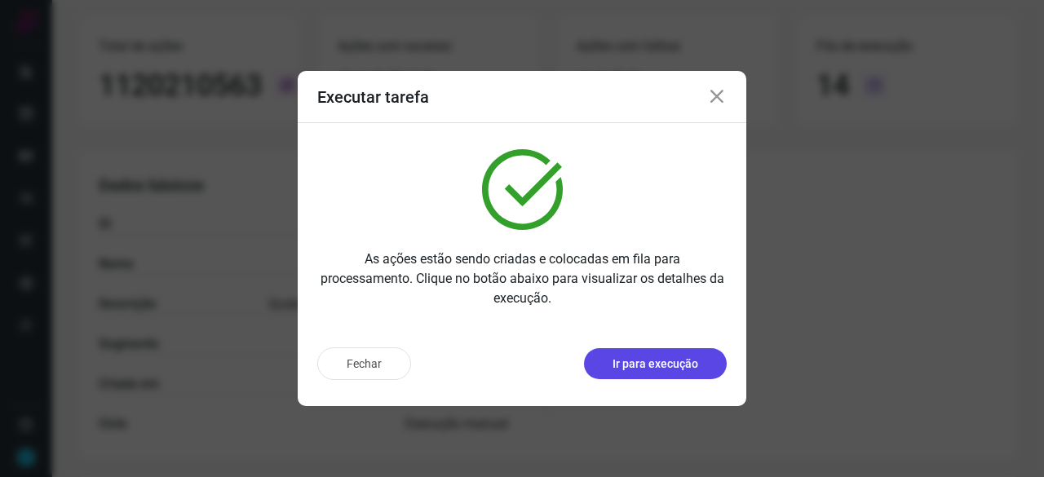
click at [667, 368] on p "Ir para execução" at bounding box center [656, 364] width 86 height 17
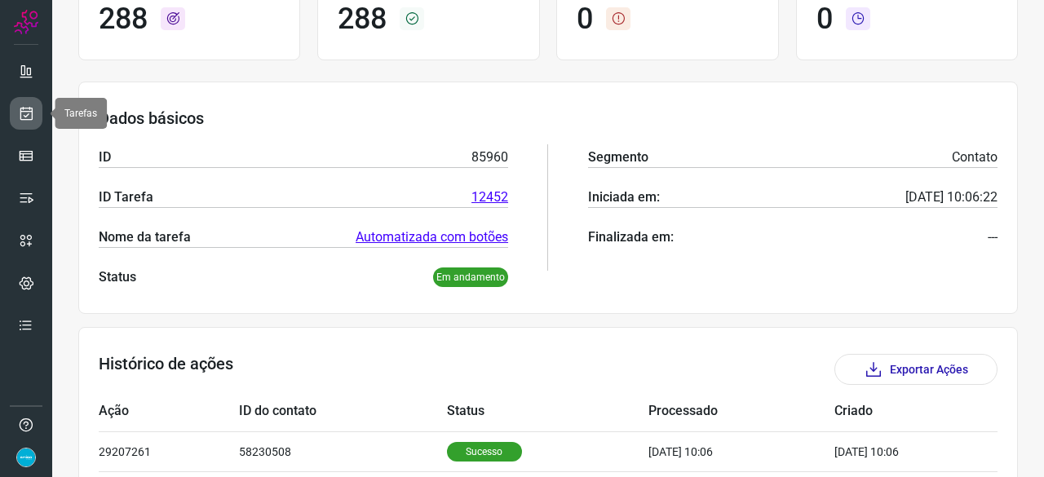
click at [29, 118] on icon at bounding box center [26, 113] width 17 height 16
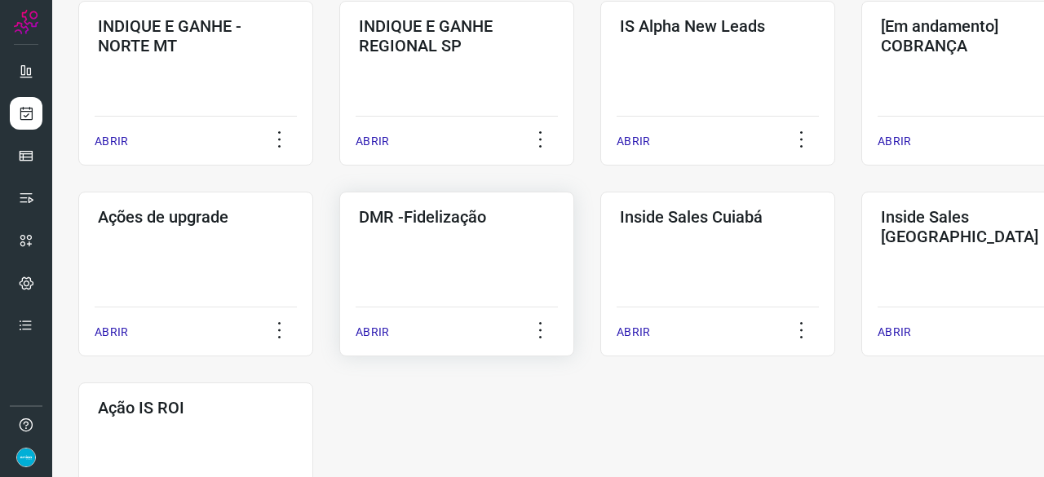
click at [377, 332] on p "ABRIR" at bounding box center [372, 332] width 33 height 17
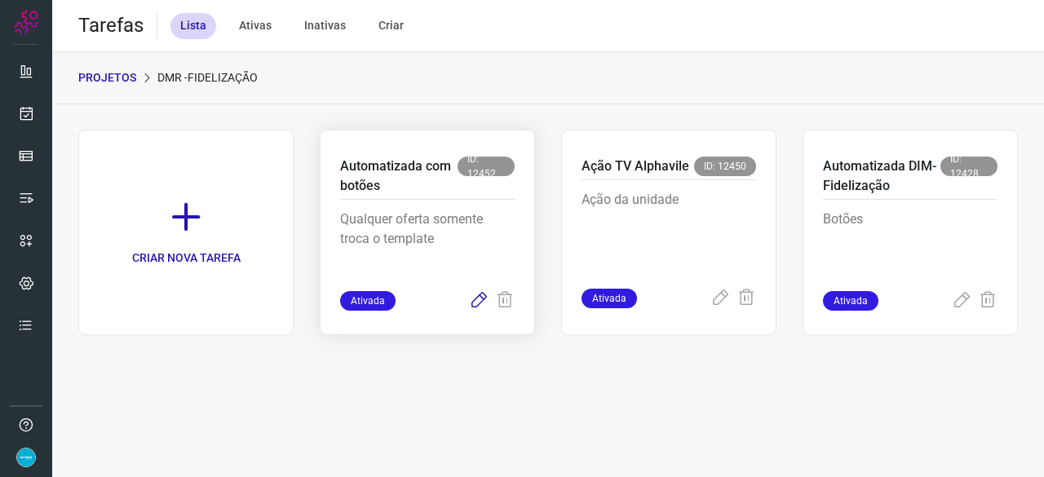
click at [476, 298] on icon at bounding box center [479, 301] width 20 height 20
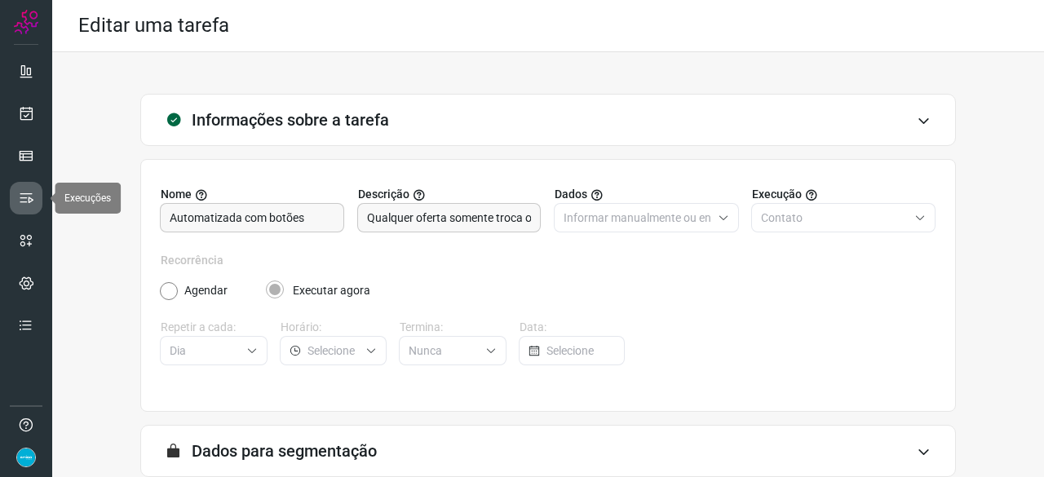
click at [26, 193] on icon at bounding box center [26, 198] width 16 height 16
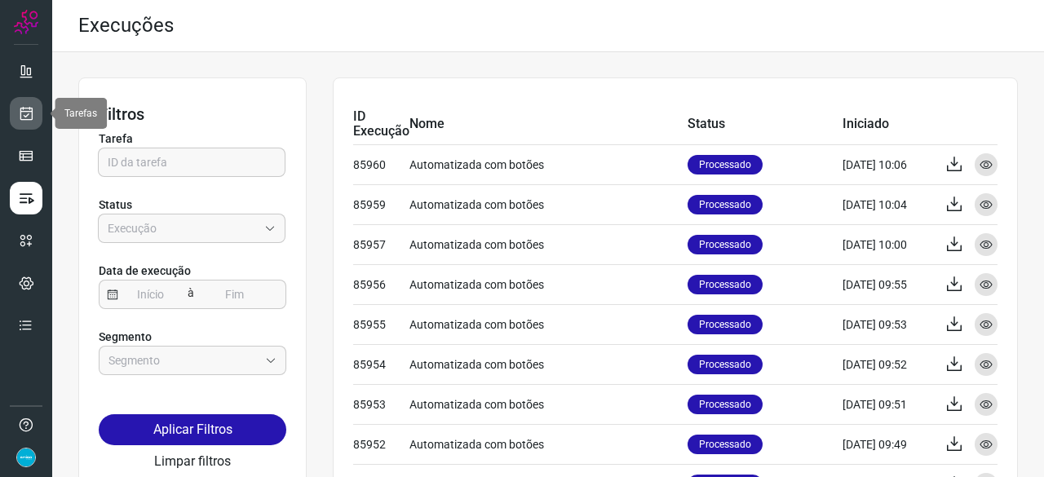
click at [29, 111] on icon at bounding box center [26, 113] width 17 height 16
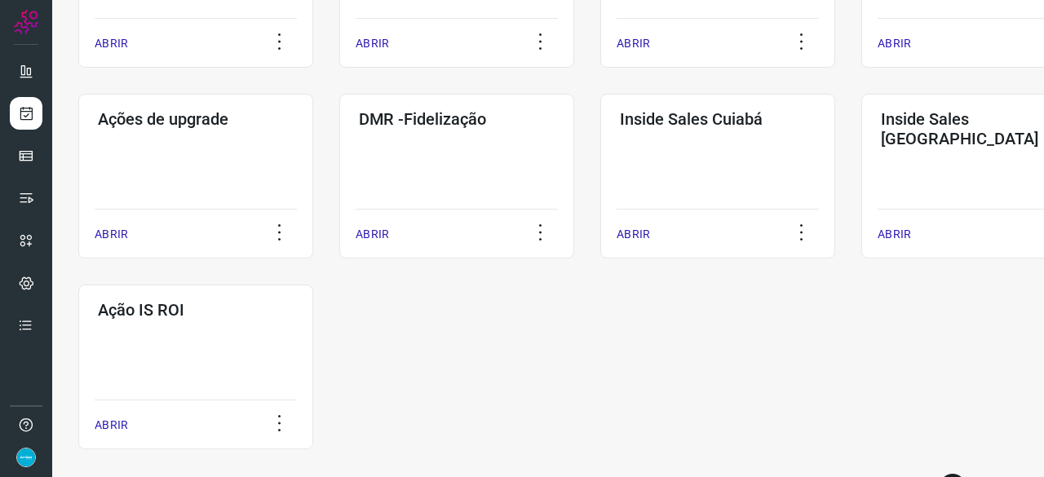
scroll to position [852, 0]
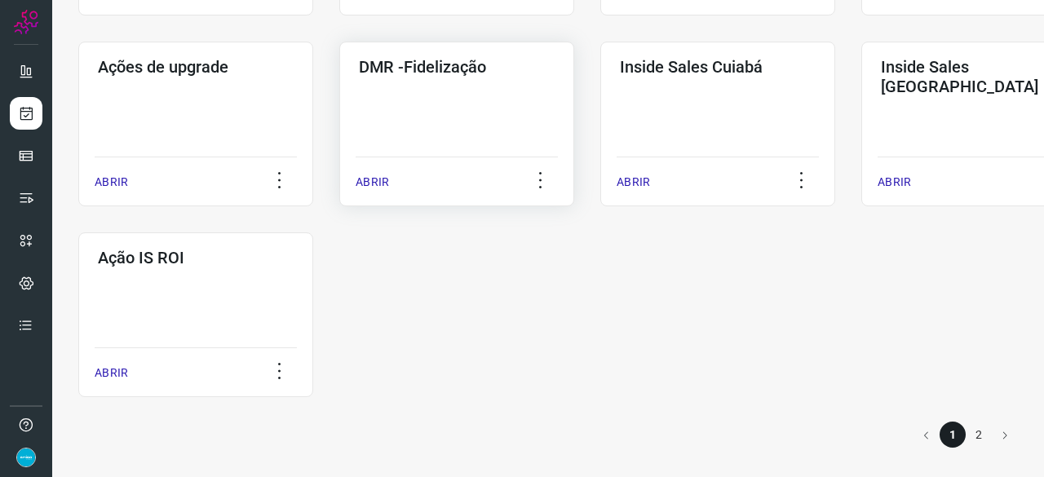
click at [370, 180] on p "ABRIR" at bounding box center [372, 182] width 33 height 17
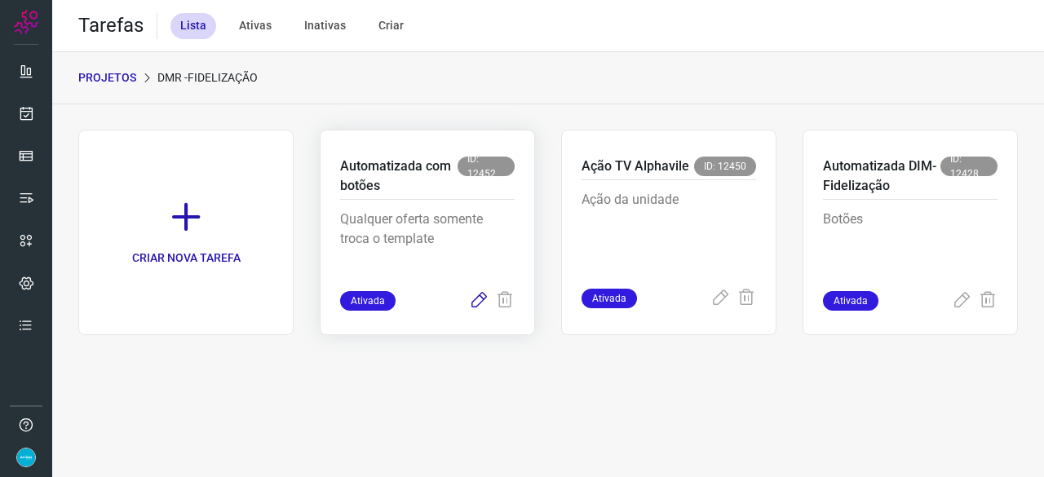
click at [478, 299] on icon at bounding box center [479, 301] width 20 height 20
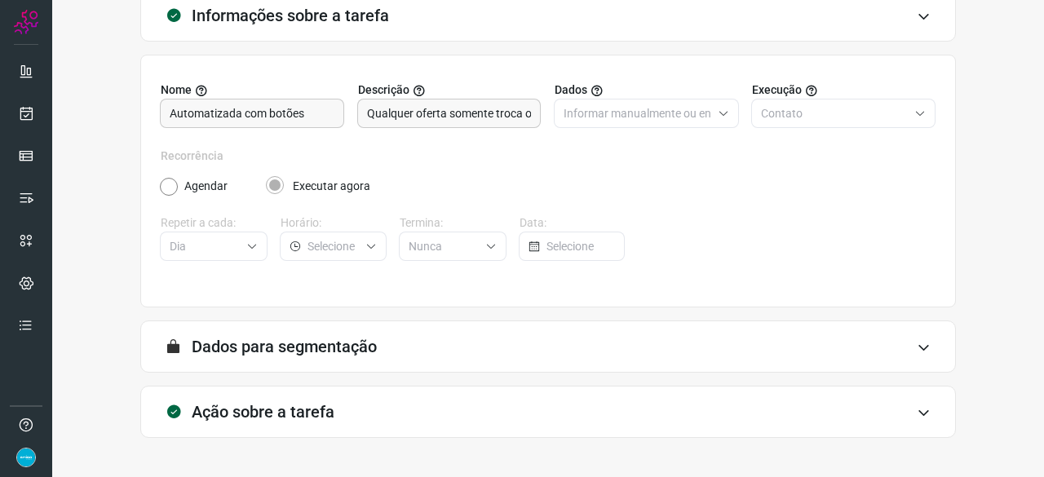
scroll to position [159, 0]
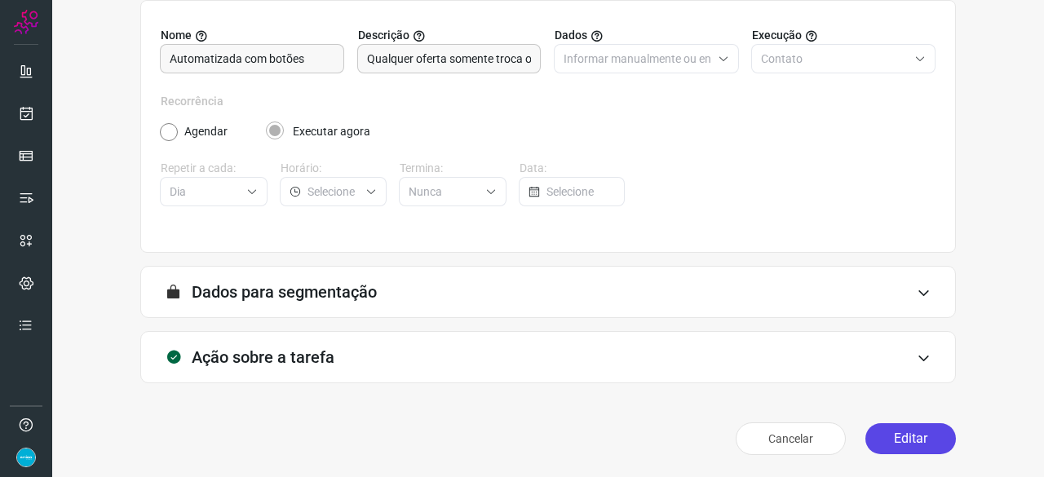
click at [905, 436] on button "Editar" at bounding box center [910, 438] width 91 height 31
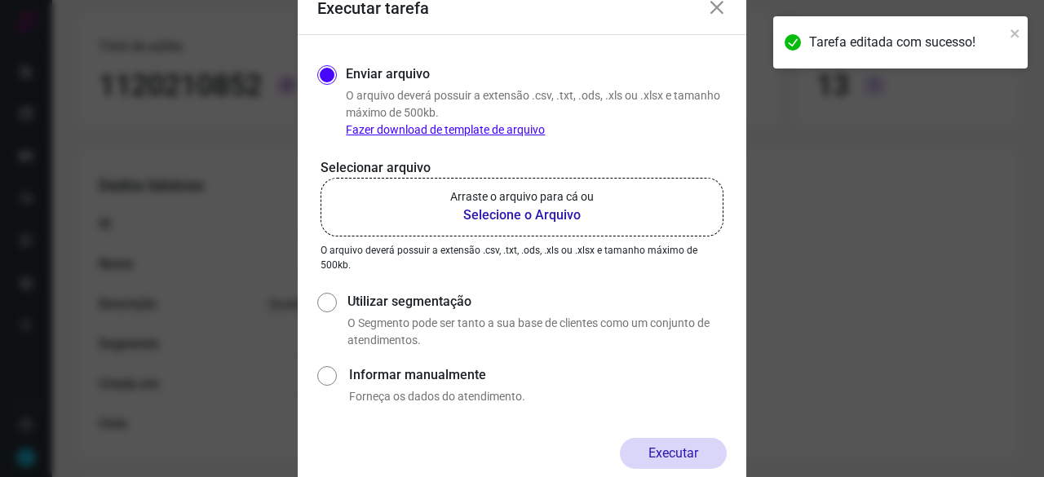
click at [503, 213] on b "Selecione o Arquivo" at bounding box center [522, 216] width 144 height 20
click at [0, 0] on input "Arraste o arquivo para cá ou Selecione o Arquivo" at bounding box center [0, 0] width 0 height 0
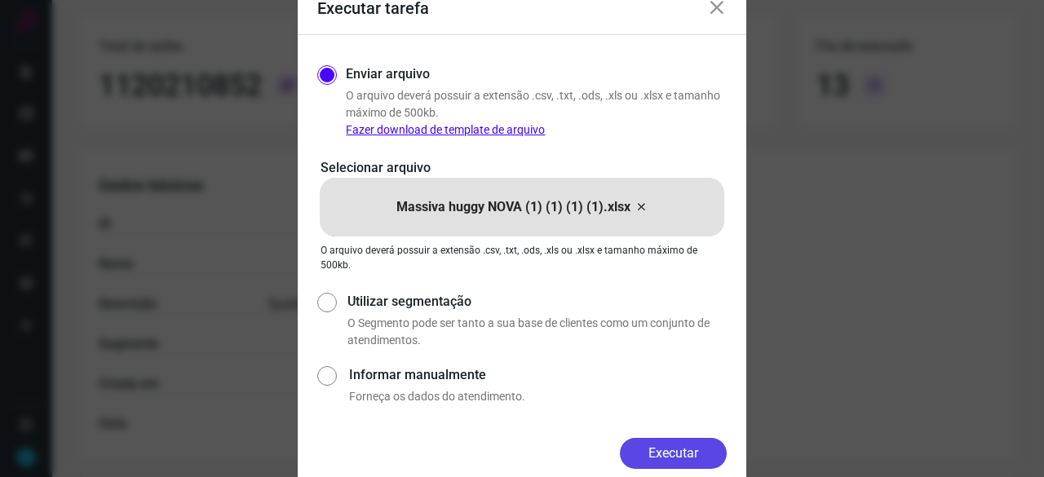
click at [683, 452] on button "Executar" at bounding box center [673, 453] width 107 height 31
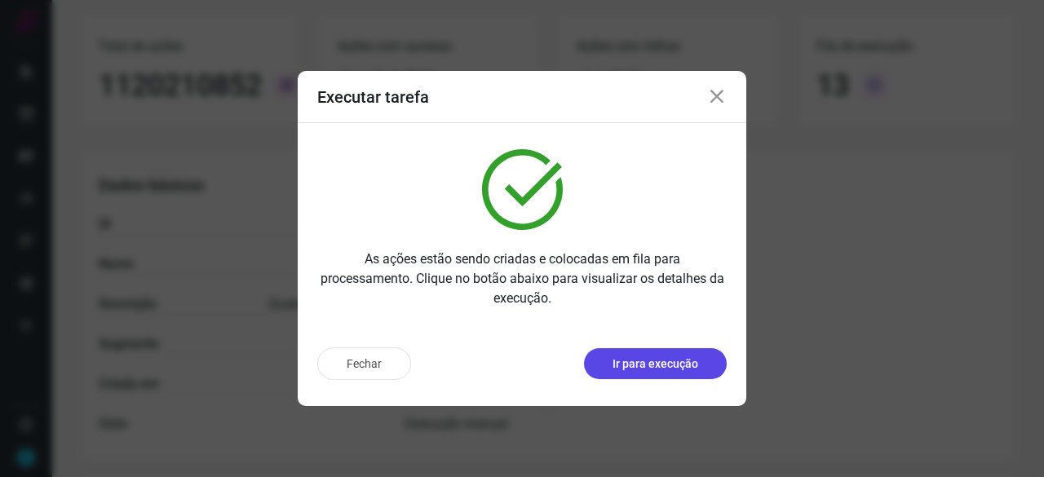
click at [645, 361] on p "Ir para execução" at bounding box center [656, 364] width 86 height 17
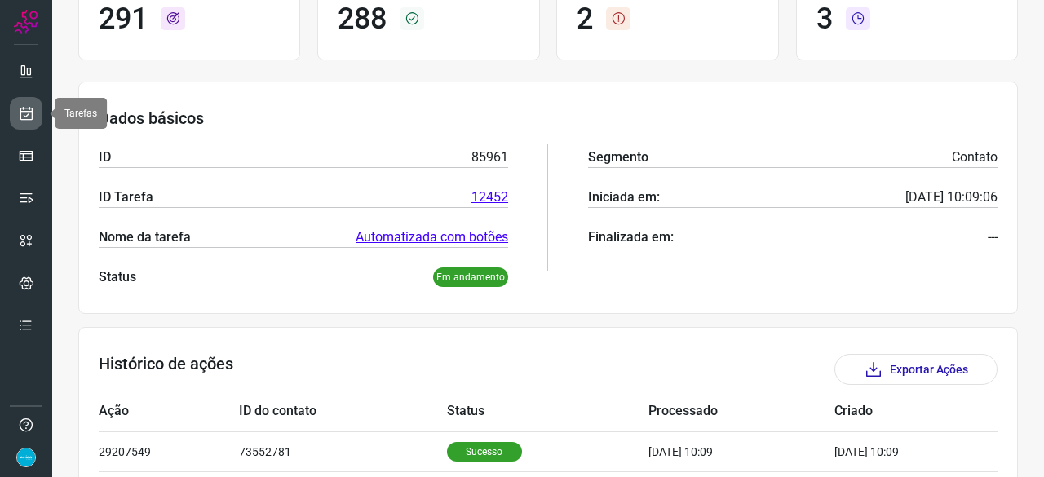
click at [24, 113] on icon at bounding box center [26, 113] width 17 height 16
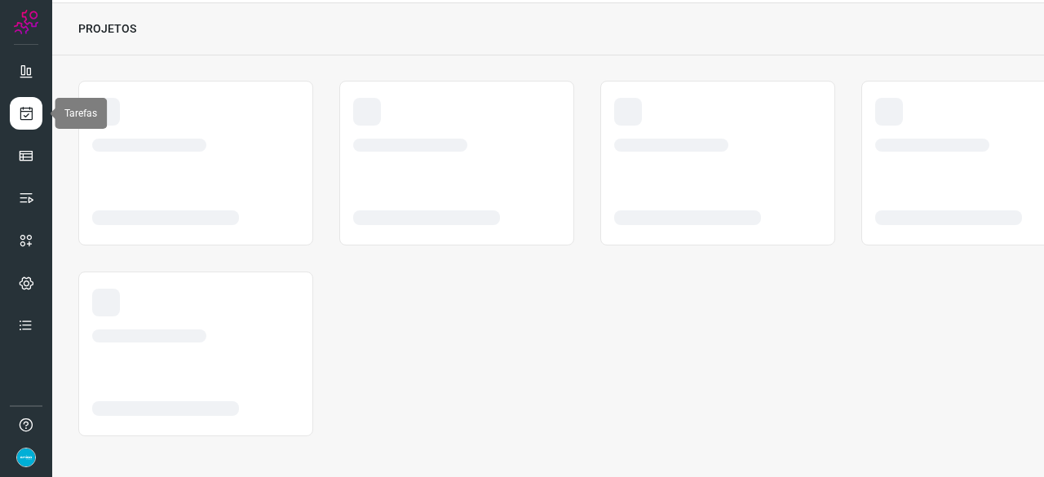
scroll to position [49, 0]
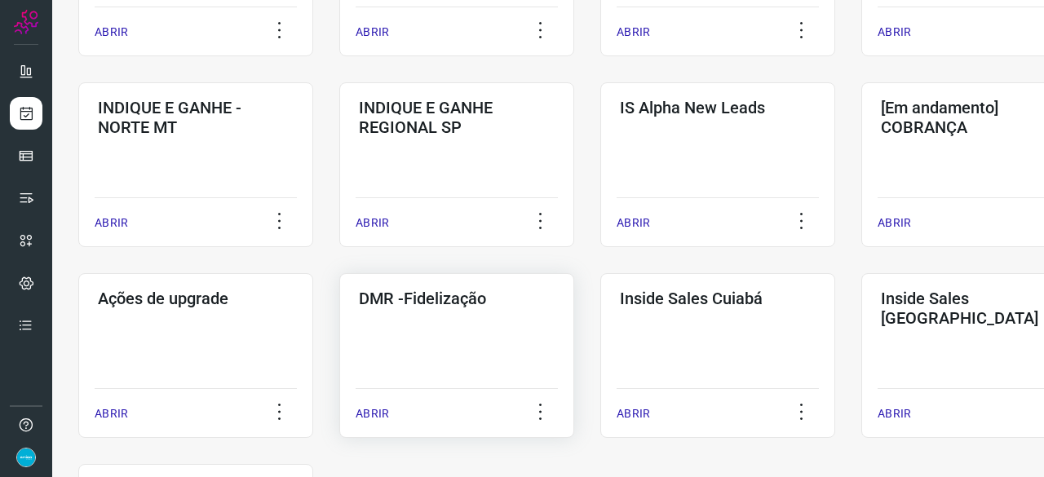
click at [374, 417] on p "ABRIR" at bounding box center [372, 413] width 33 height 17
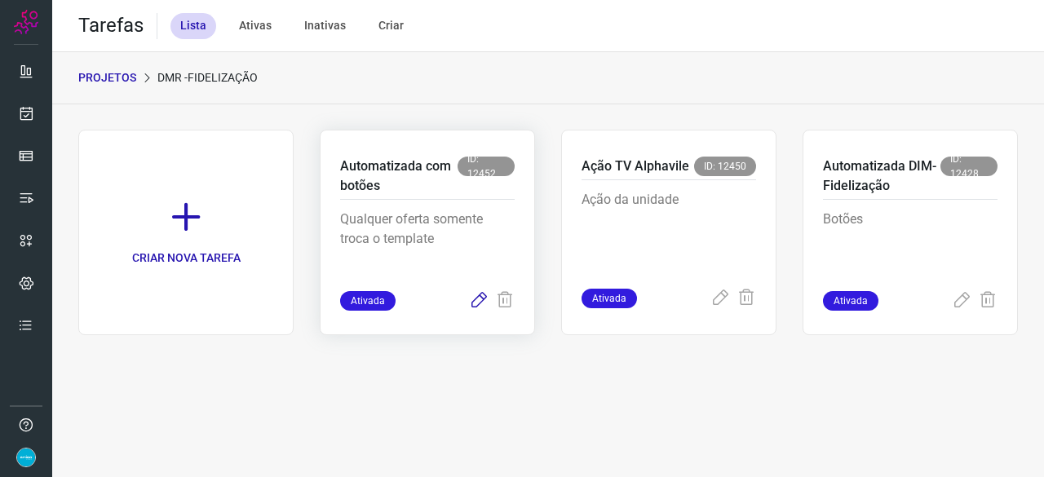
click at [473, 303] on icon at bounding box center [479, 301] width 20 height 20
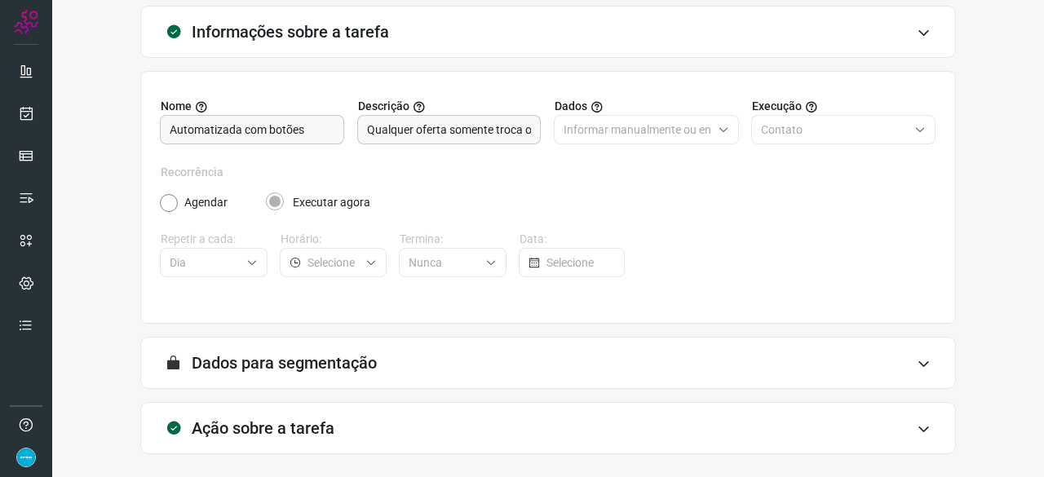
scroll to position [159, 0]
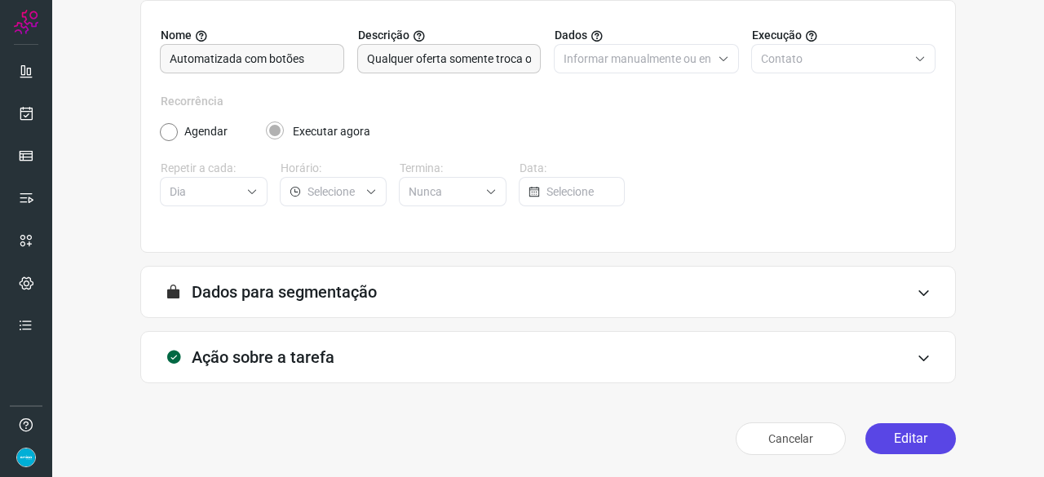
click at [900, 440] on button "Editar" at bounding box center [910, 438] width 91 height 31
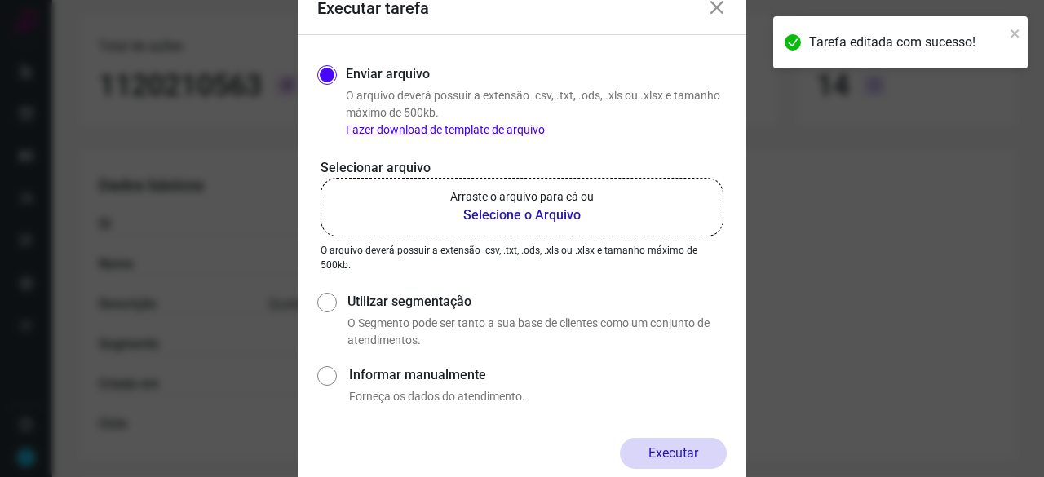
click at [482, 210] on b "Selecione o Arquivo" at bounding box center [522, 216] width 144 height 20
click at [0, 0] on input "Arraste o arquivo para cá ou Selecione o Arquivo" at bounding box center [0, 0] width 0 height 0
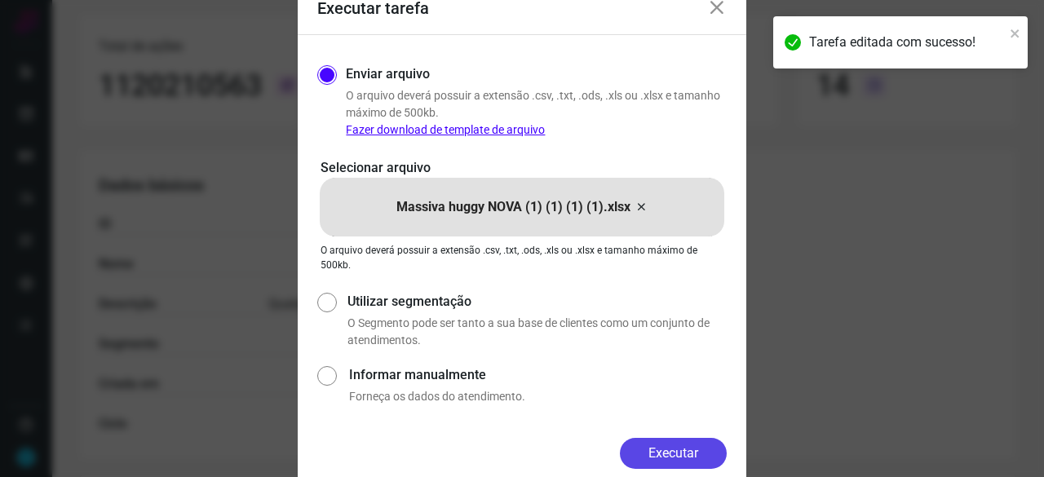
click at [677, 453] on button "Executar" at bounding box center [673, 453] width 107 height 31
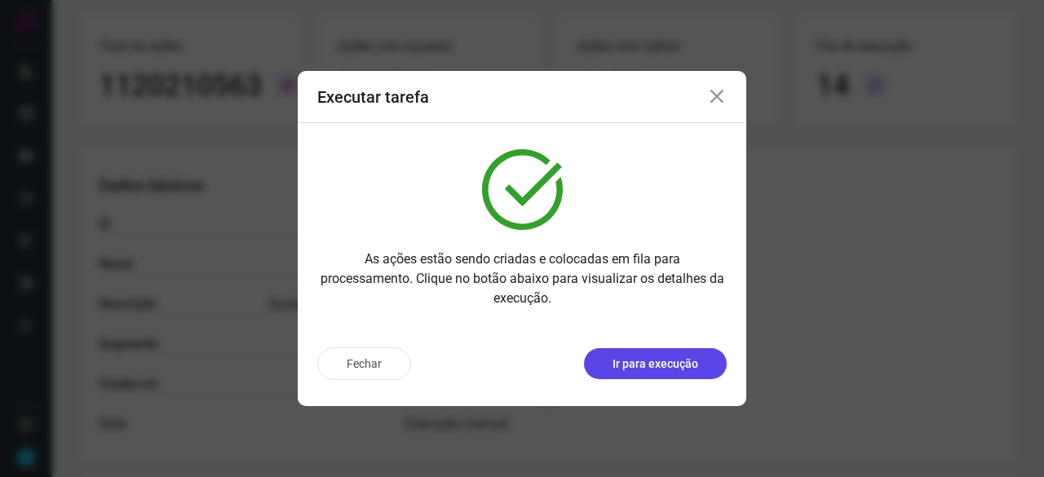
click at [645, 361] on p "Ir para execução" at bounding box center [656, 364] width 86 height 17
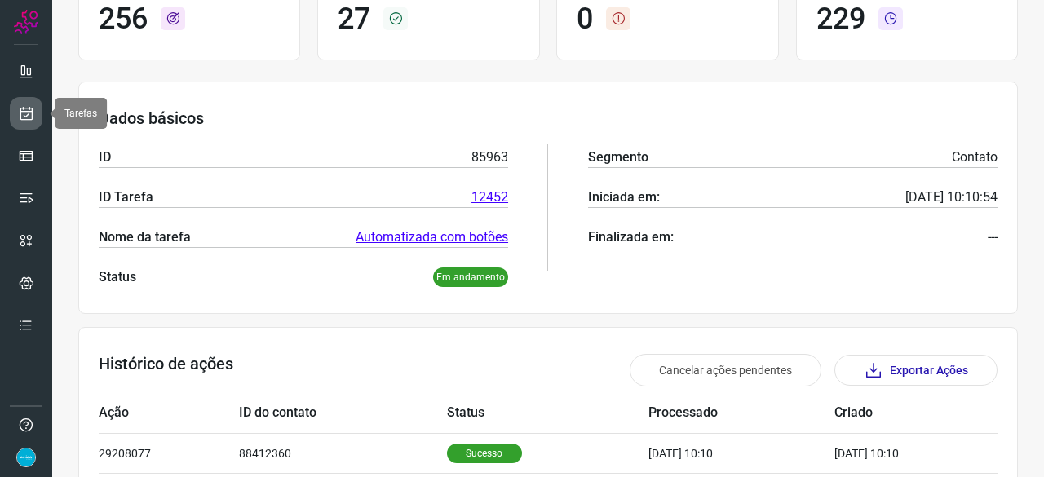
click at [27, 117] on icon at bounding box center [26, 113] width 17 height 16
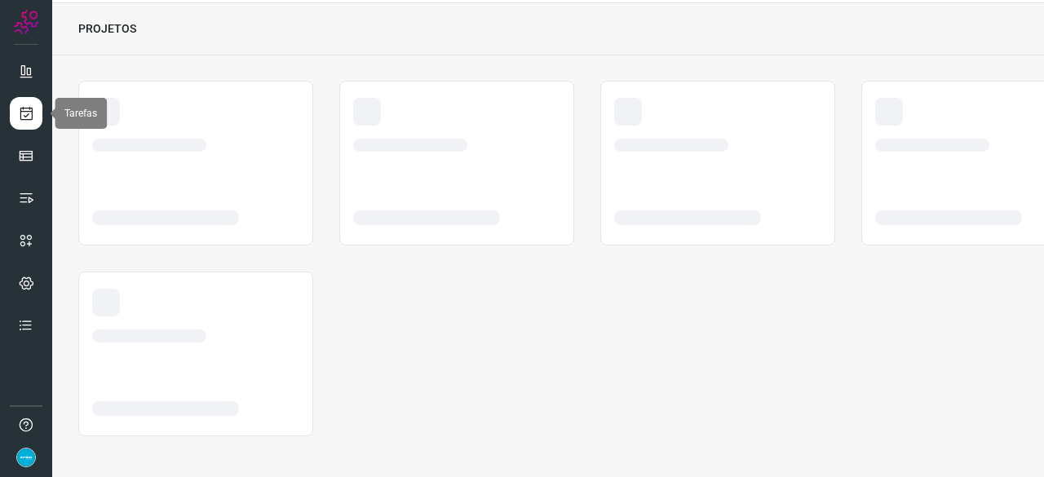
scroll to position [49, 0]
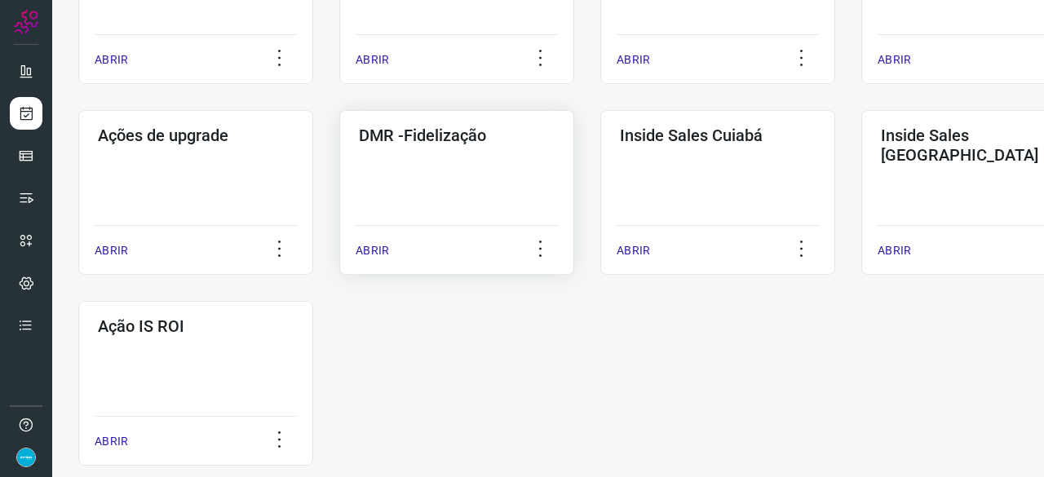
click at [371, 254] on p "ABRIR" at bounding box center [372, 250] width 33 height 17
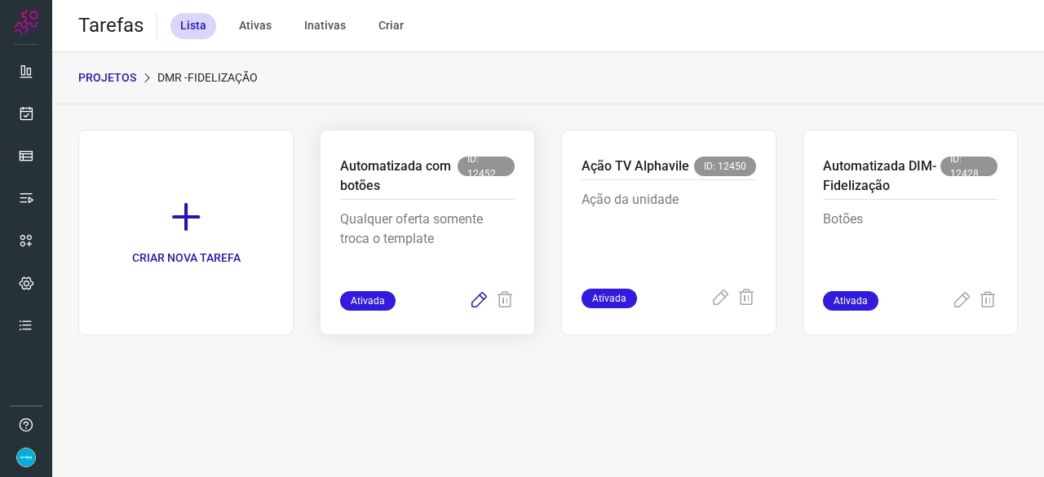
click at [478, 303] on icon at bounding box center [479, 301] width 20 height 20
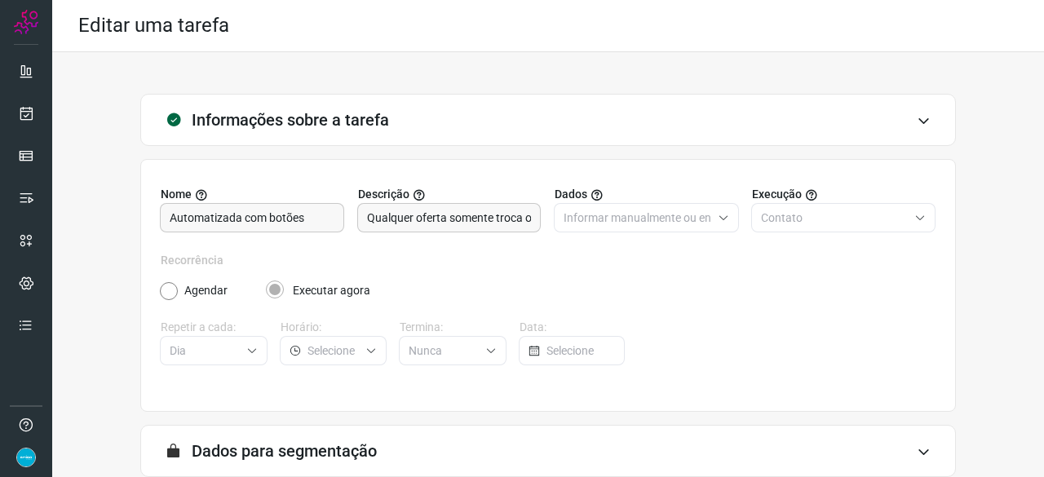
scroll to position [159, 0]
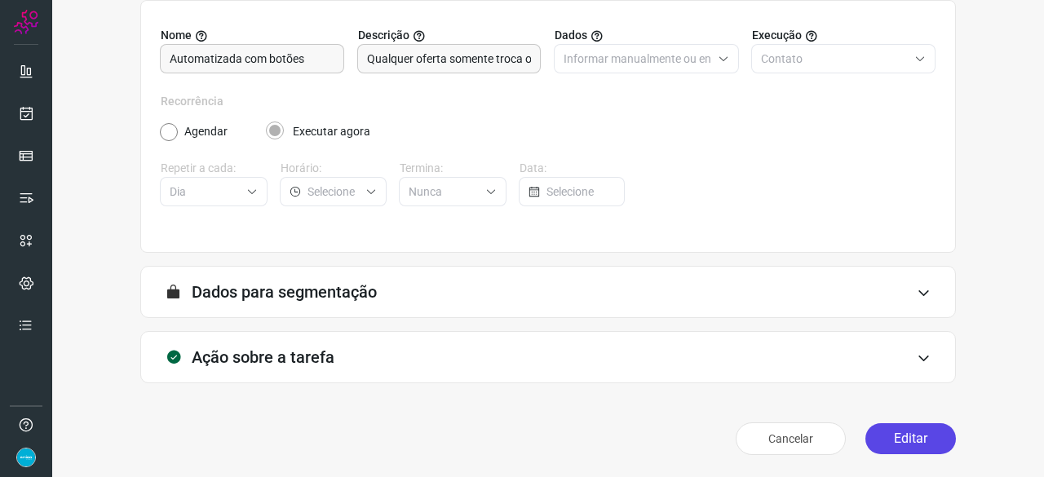
click at [881, 438] on button "Editar" at bounding box center [910, 438] width 91 height 31
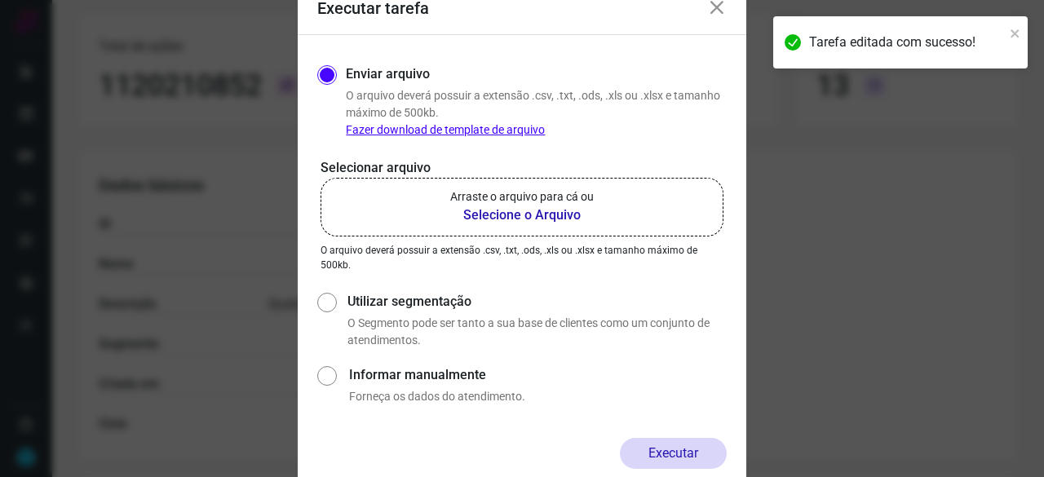
click at [500, 215] on b "Selecione o Arquivo" at bounding box center [522, 216] width 144 height 20
click at [0, 0] on input "Arraste o arquivo para cá ou Selecione o Arquivo" at bounding box center [0, 0] width 0 height 0
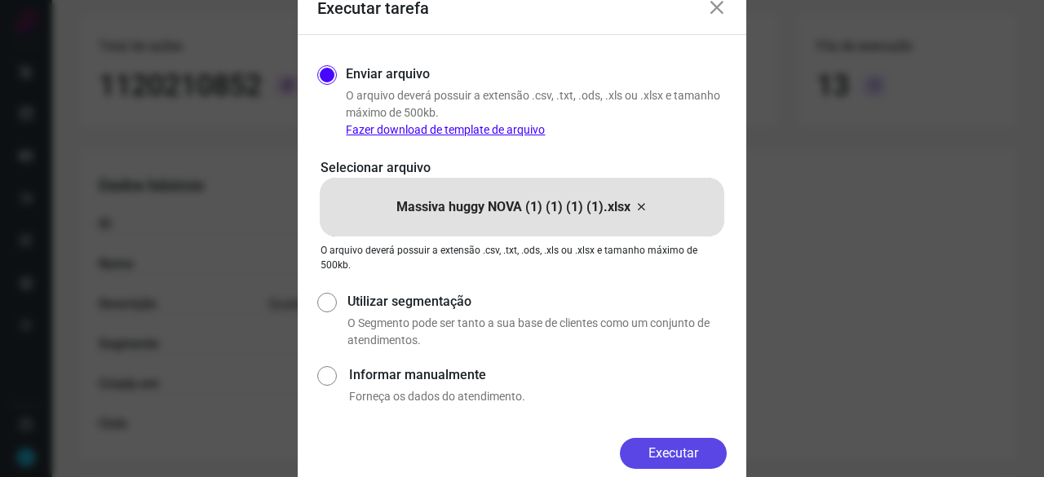
click at [653, 440] on button "Executar" at bounding box center [673, 453] width 107 height 31
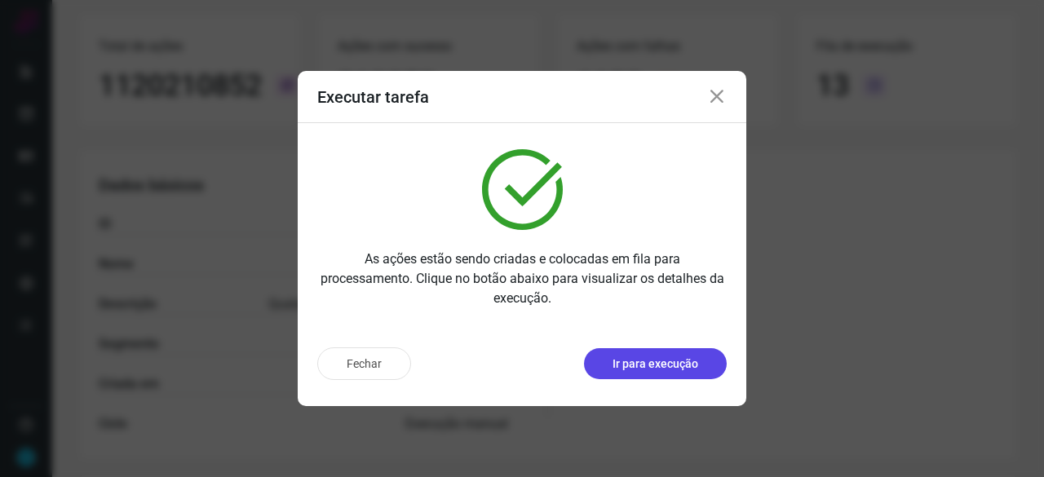
click at [667, 356] on p "Ir para execução" at bounding box center [656, 364] width 86 height 17
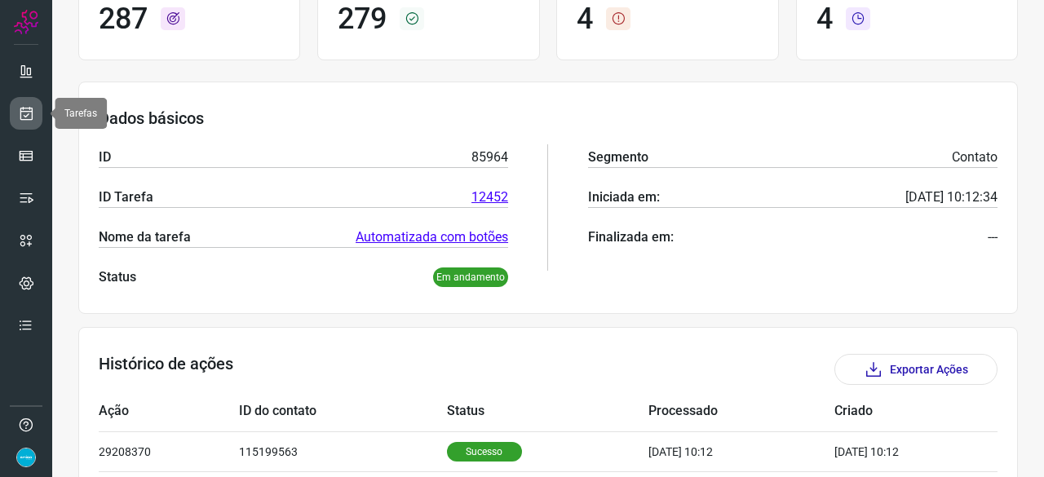
click at [33, 116] on icon at bounding box center [26, 113] width 17 height 16
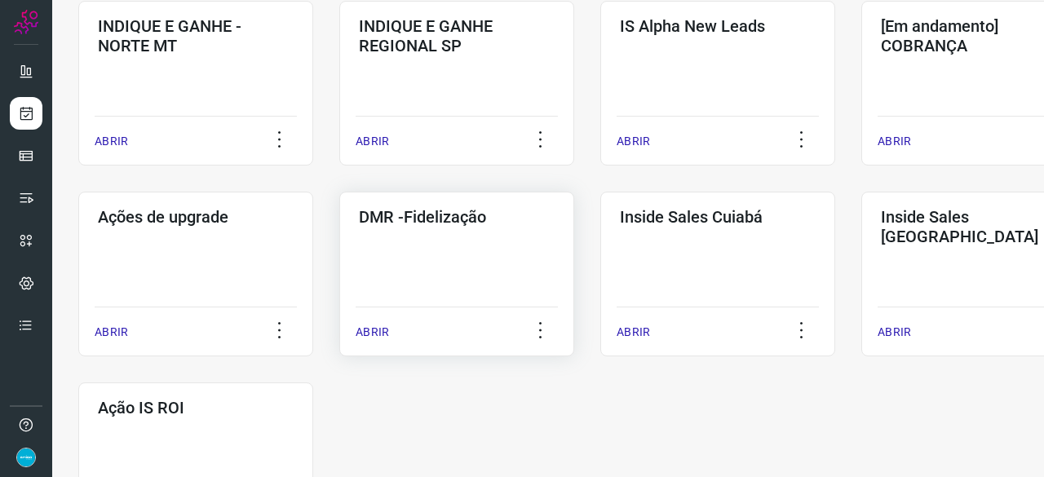
click at [378, 329] on p "ABRIR" at bounding box center [372, 332] width 33 height 17
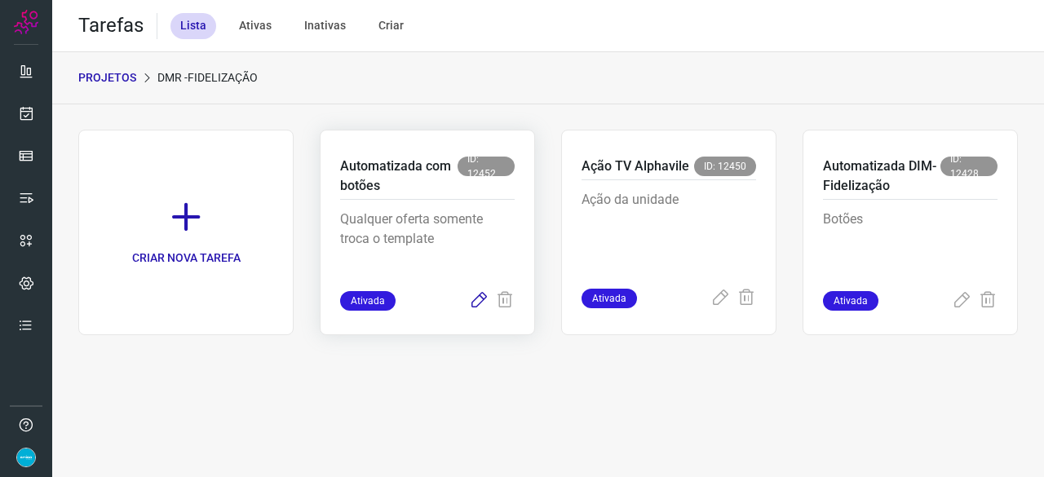
click at [475, 303] on icon at bounding box center [479, 301] width 20 height 20
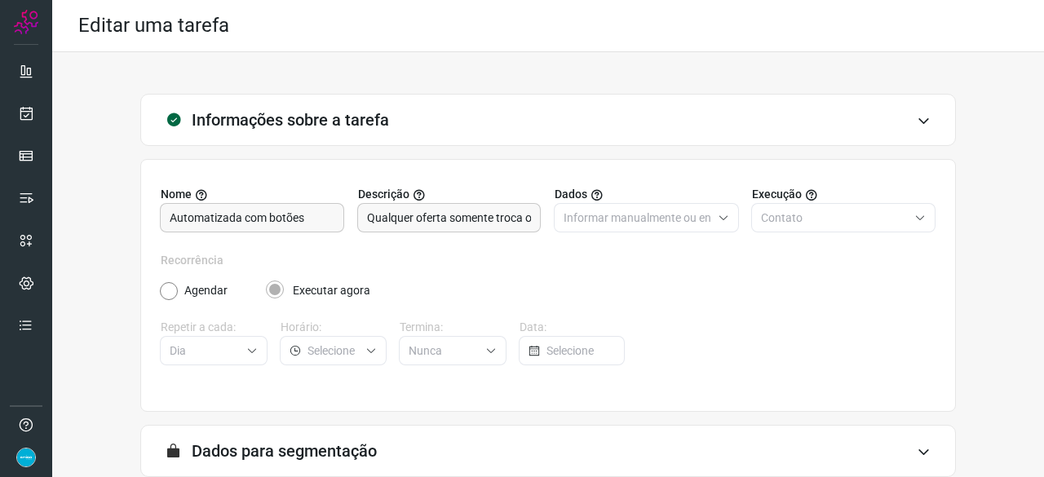
scroll to position [159, 0]
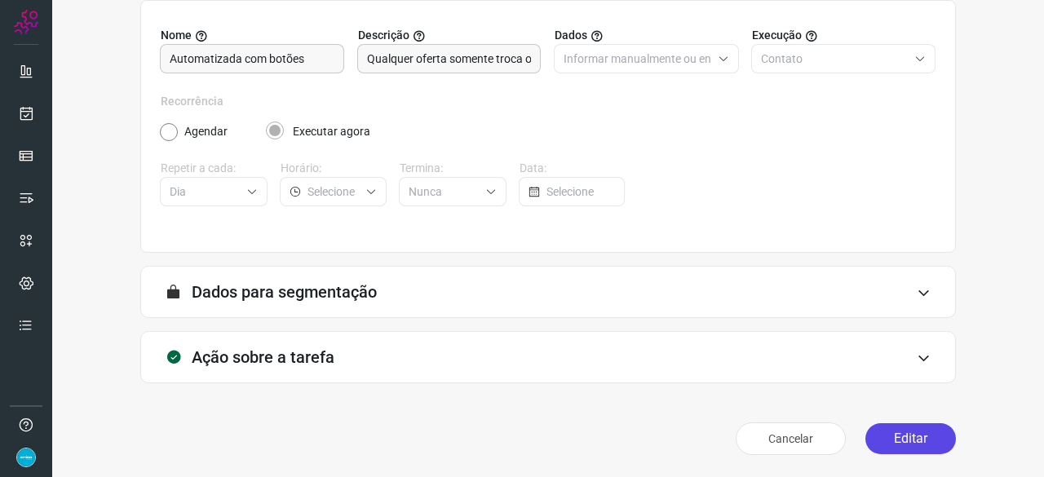
click at [881, 434] on button "Editar" at bounding box center [910, 438] width 91 height 31
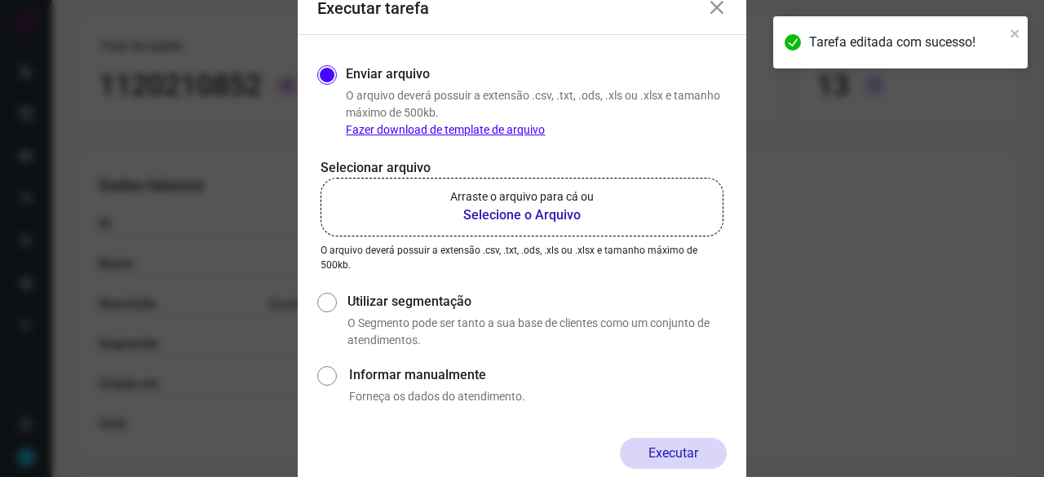
click at [519, 214] on b "Selecione o Arquivo" at bounding box center [522, 216] width 144 height 20
click at [0, 0] on input "Arraste o arquivo para cá ou Selecione o Arquivo" at bounding box center [0, 0] width 0 height 0
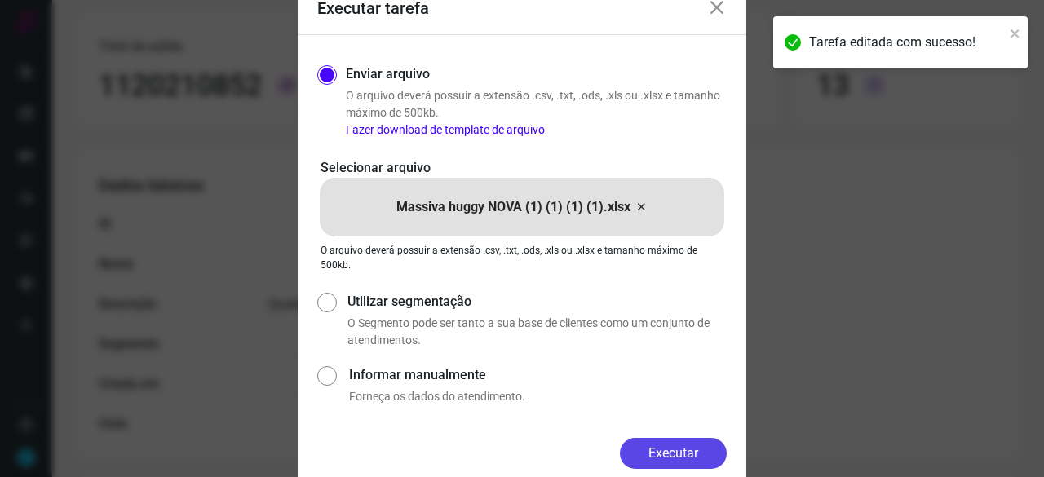
click at [677, 445] on button "Executar" at bounding box center [673, 453] width 107 height 31
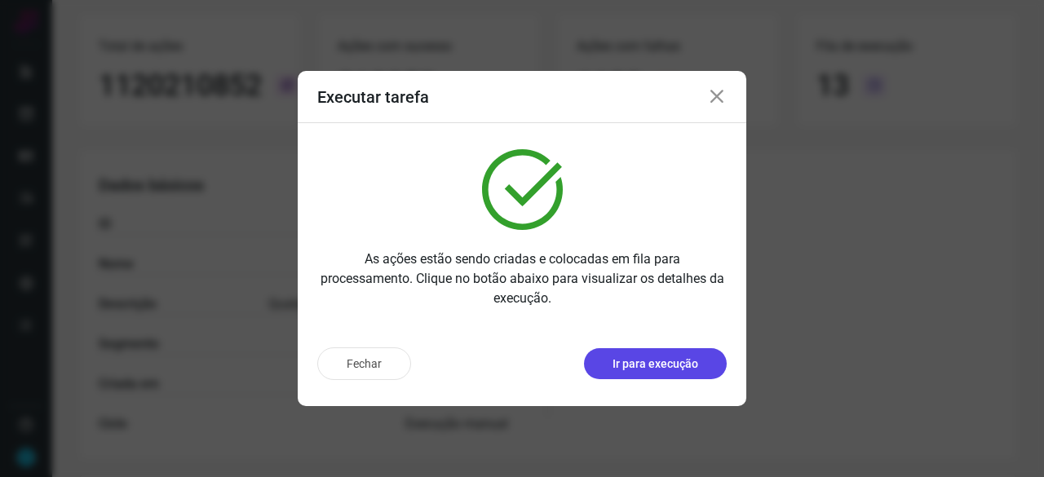
click at [657, 365] on p "Ir para execução" at bounding box center [656, 364] width 86 height 17
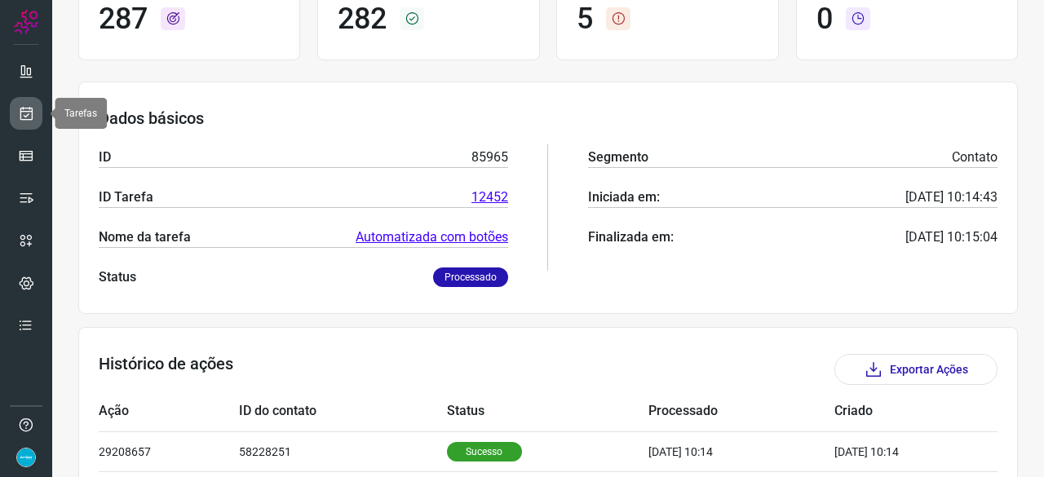
click at [23, 114] on icon at bounding box center [26, 113] width 17 height 16
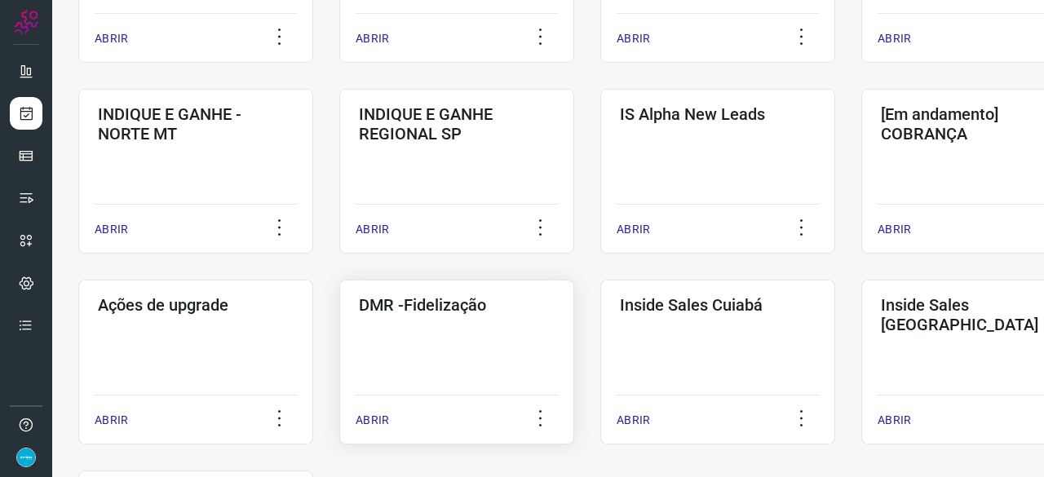
scroll to position [702, 0]
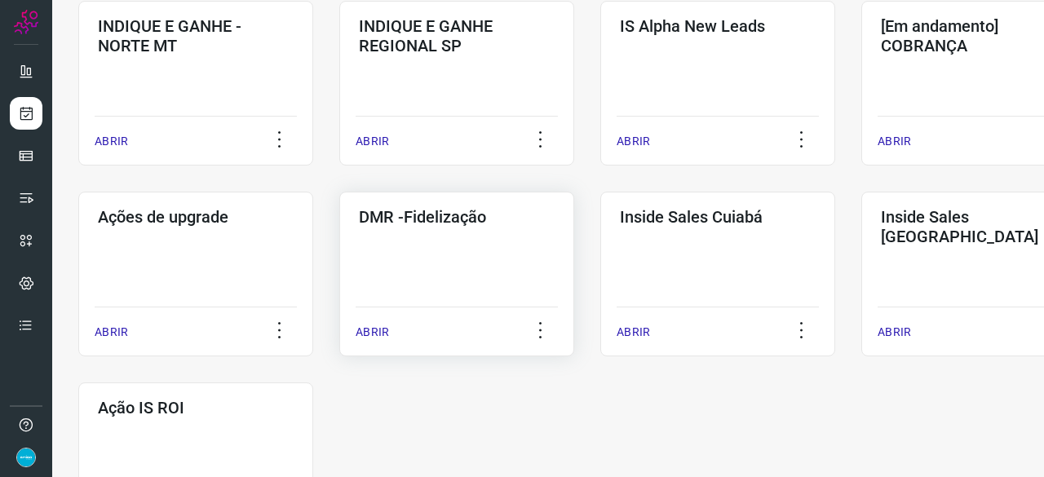
click at [373, 334] on p "ABRIR" at bounding box center [372, 332] width 33 height 17
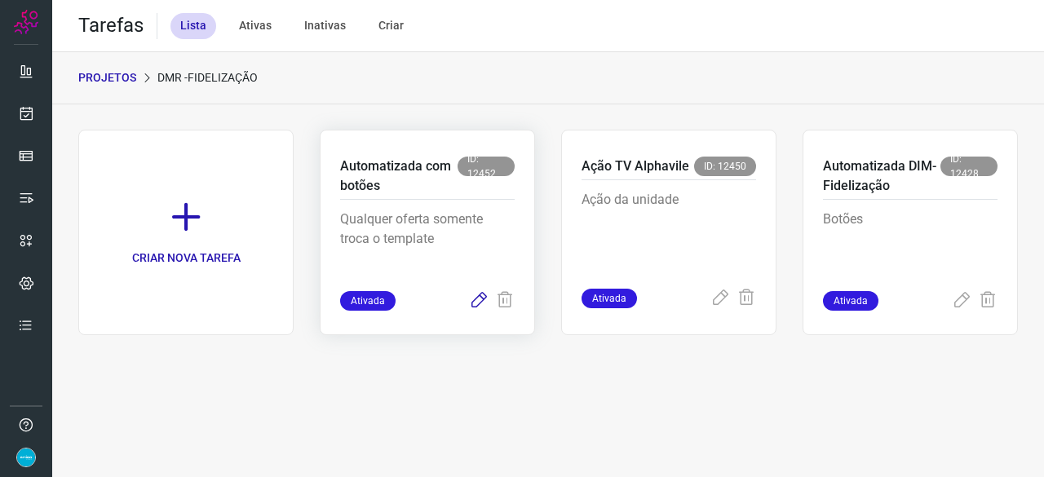
click at [478, 300] on icon at bounding box center [479, 301] width 20 height 20
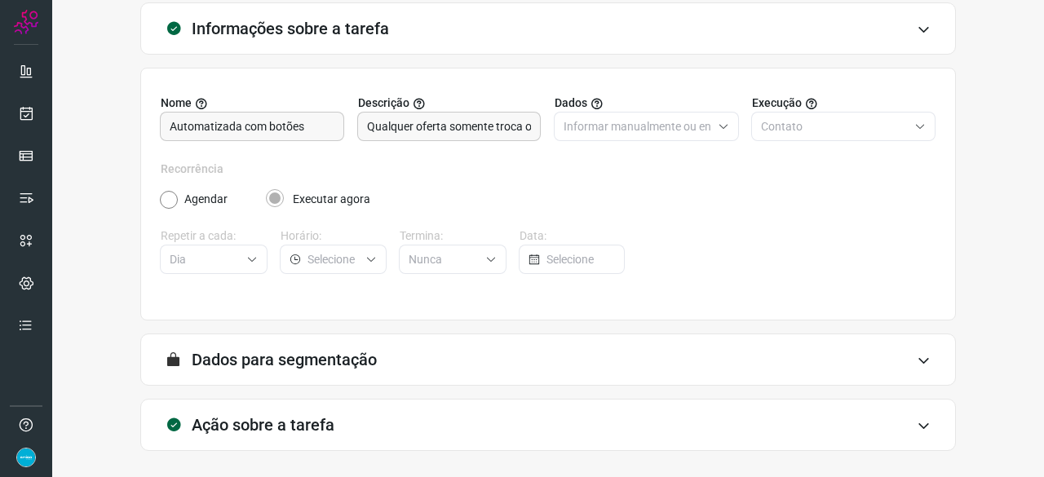
scroll to position [159, 0]
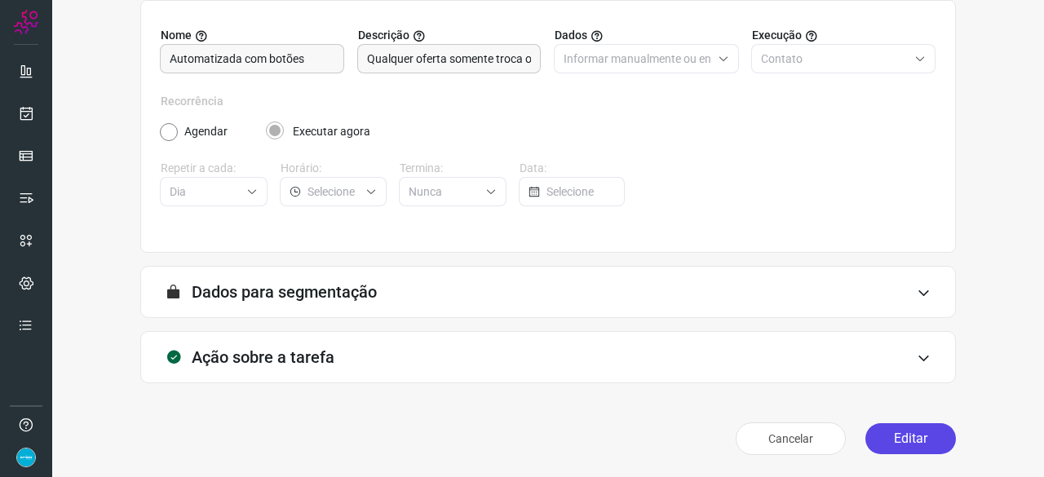
click at [913, 445] on button "Editar" at bounding box center [910, 438] width 91 height 31
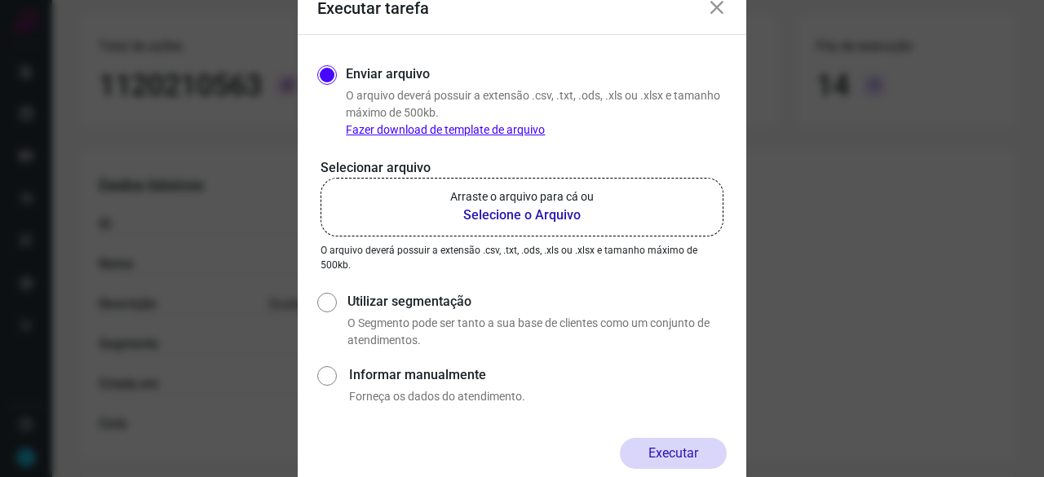
click at [493, 215] on b "Selecione o Arquivo" at bounding box center [522, 216] width 144 height 20
click at [0, 0] on input "Arraste o arquivo para cá ou Selecione o Arquivo" at bounding box center [0, 0] width 0 height 0
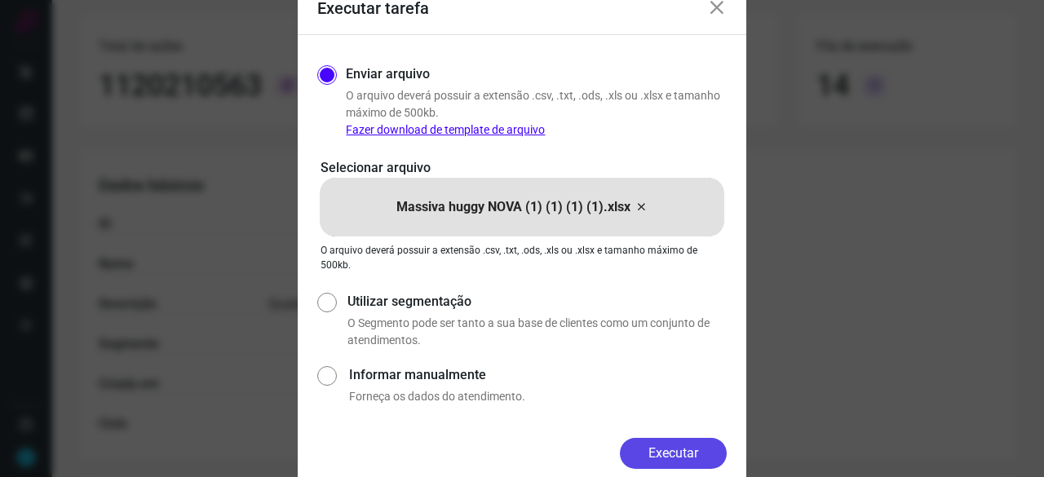
click at [692, 454] on button "Executar" at bounding box center [673, 453] width 107 height 31
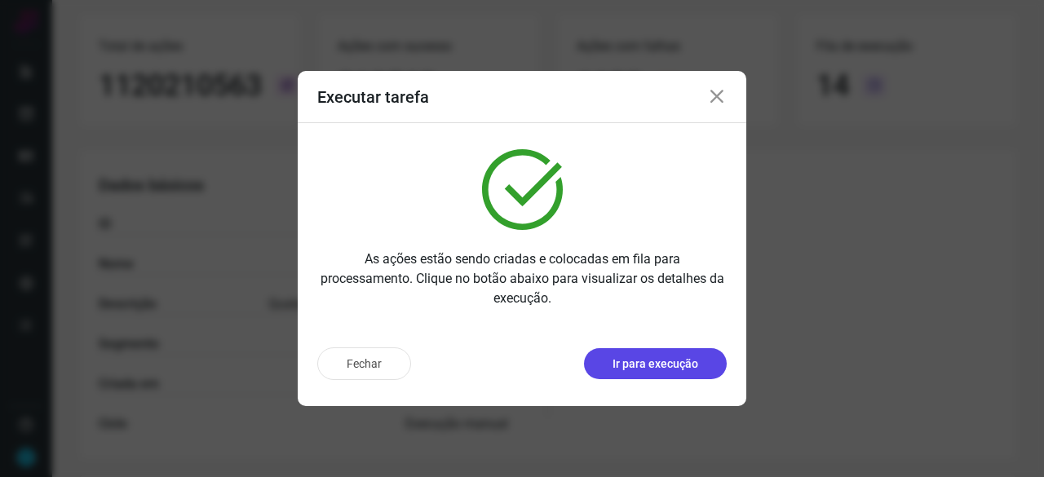
click at [667, 358] on p "Ir para execução" at bounding box center [656, 364] width 86 height 17
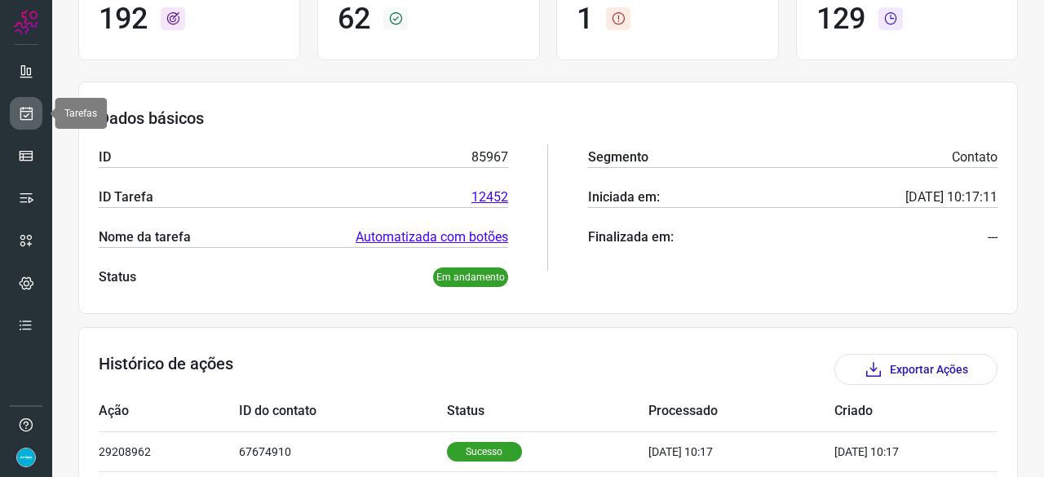
click at [24, 107] on icon at bounding box center [26, 113] width 17 height 16
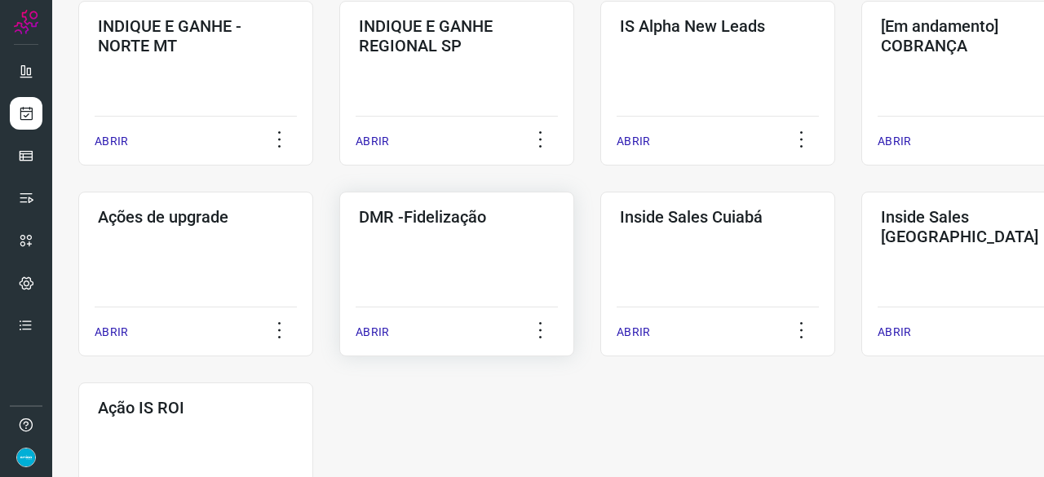
click at [378, 335] on p "ABRIR" at bounding box center [372, 332] width 33 height 17
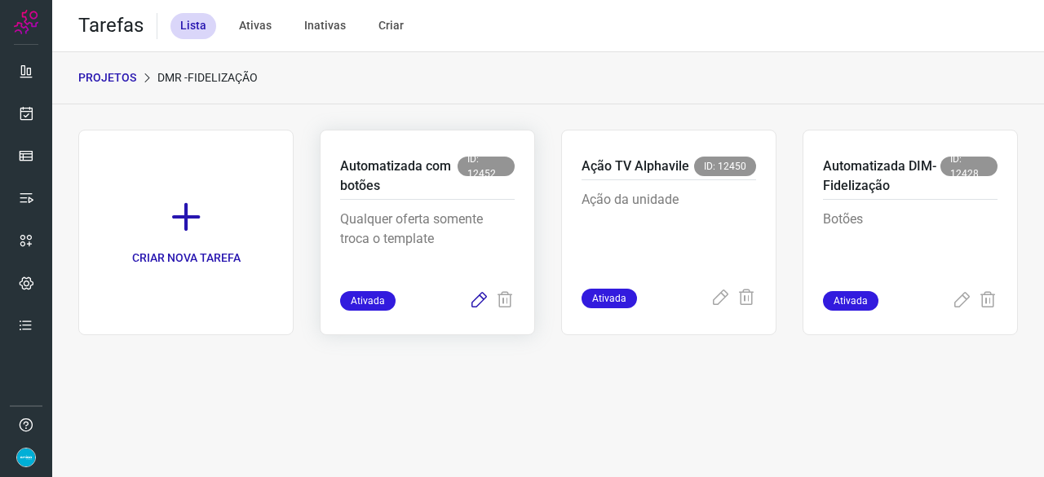
click at [483, 299] on icon at bounding box center [479, 301] width 20 height 20
